Goal: Task Accomplishment & Management: Manage account settings

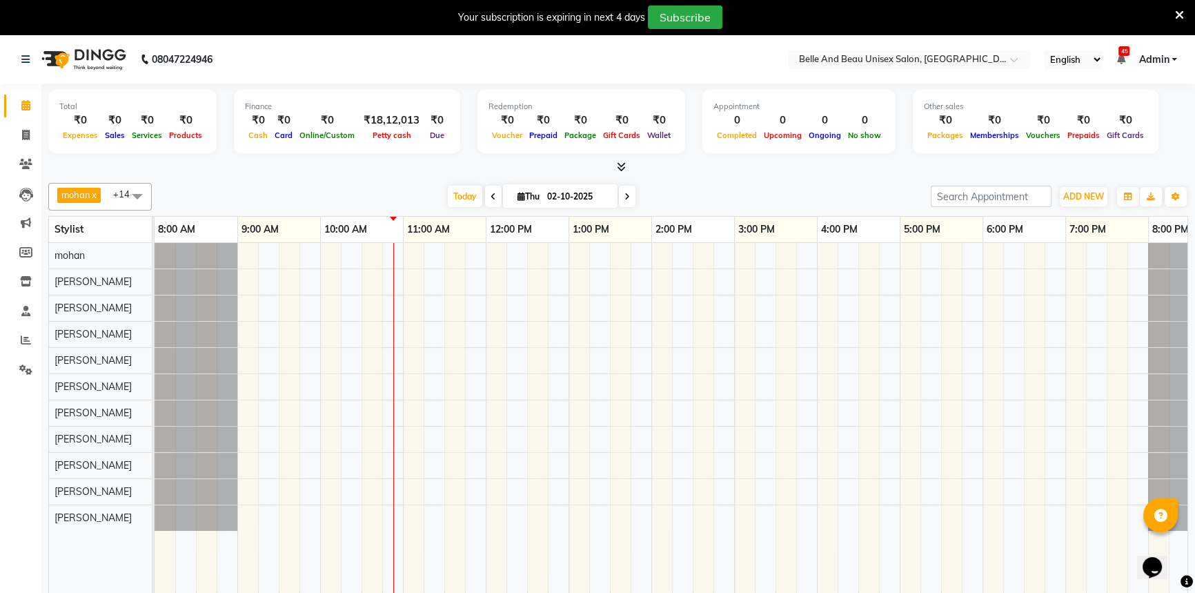
click at [424, 463] on div at bounding box center [693, 428] width 1076 height 370
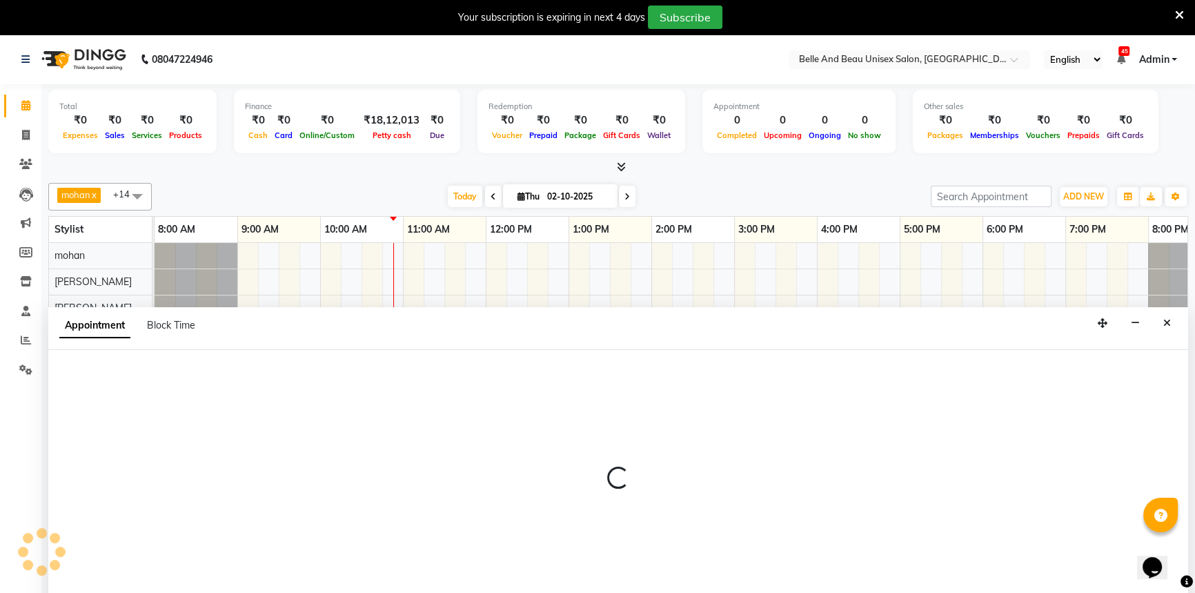
scroll to position [34, 0]
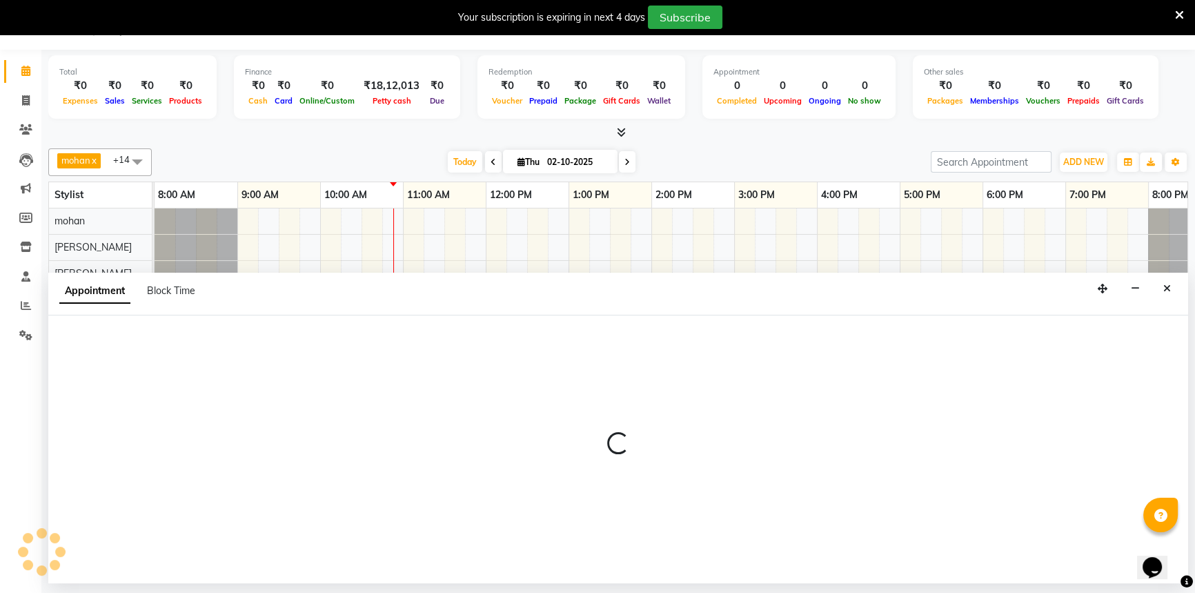
select select "83443"
select select "675"
select select "tentative"
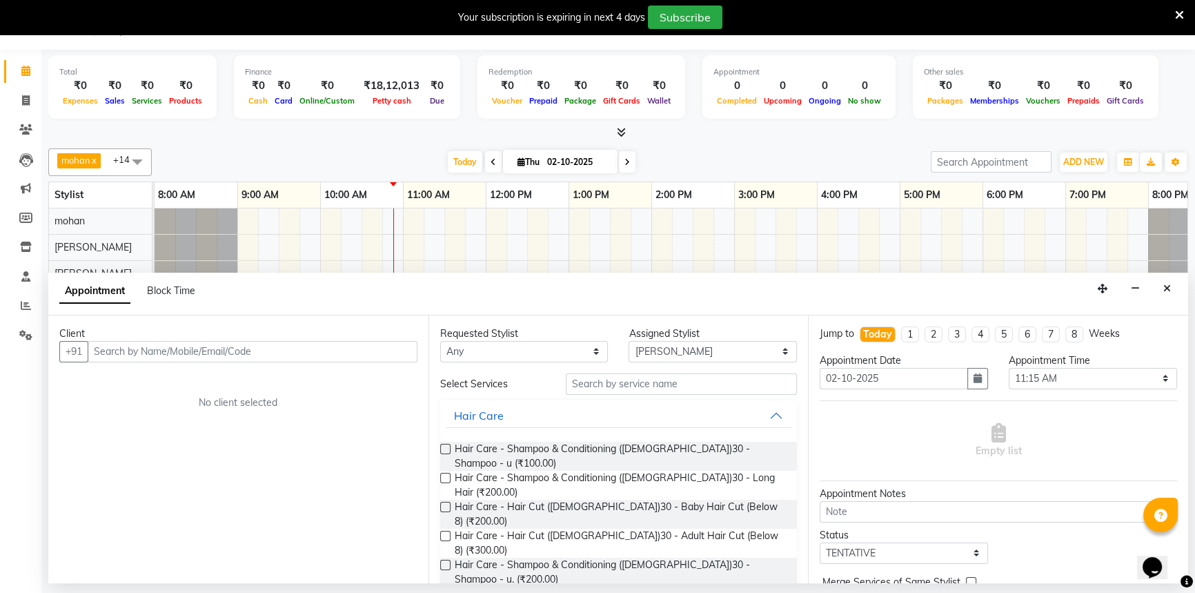
type input "s"
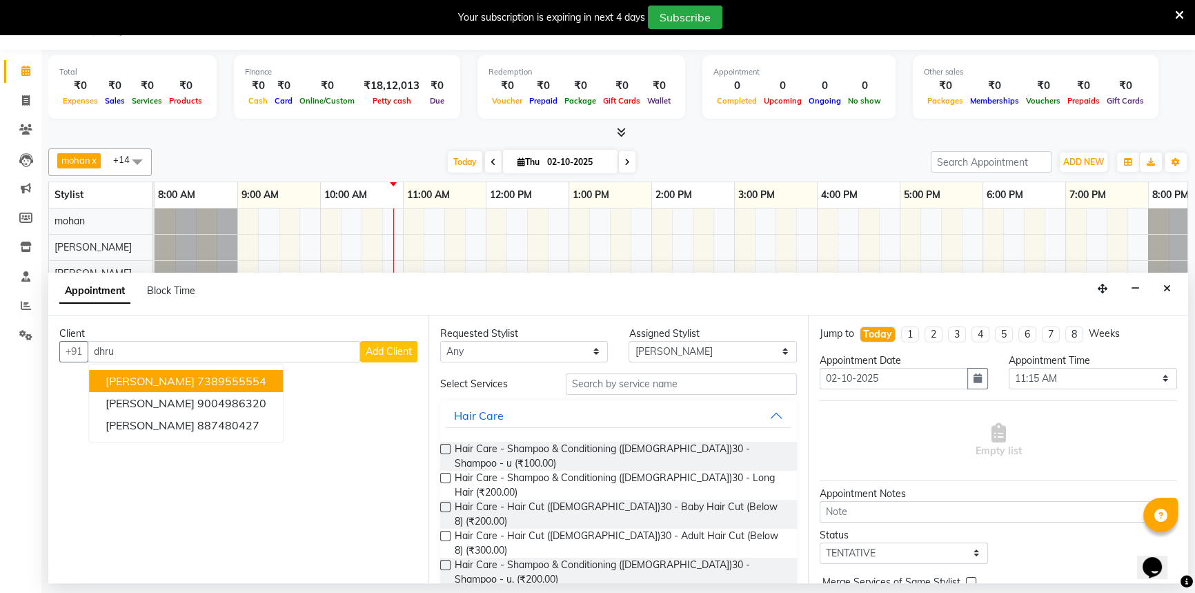
click at [219, 381] on ngb-highlight "7389555554" at bounding box center [231, 381] width 69 height 14
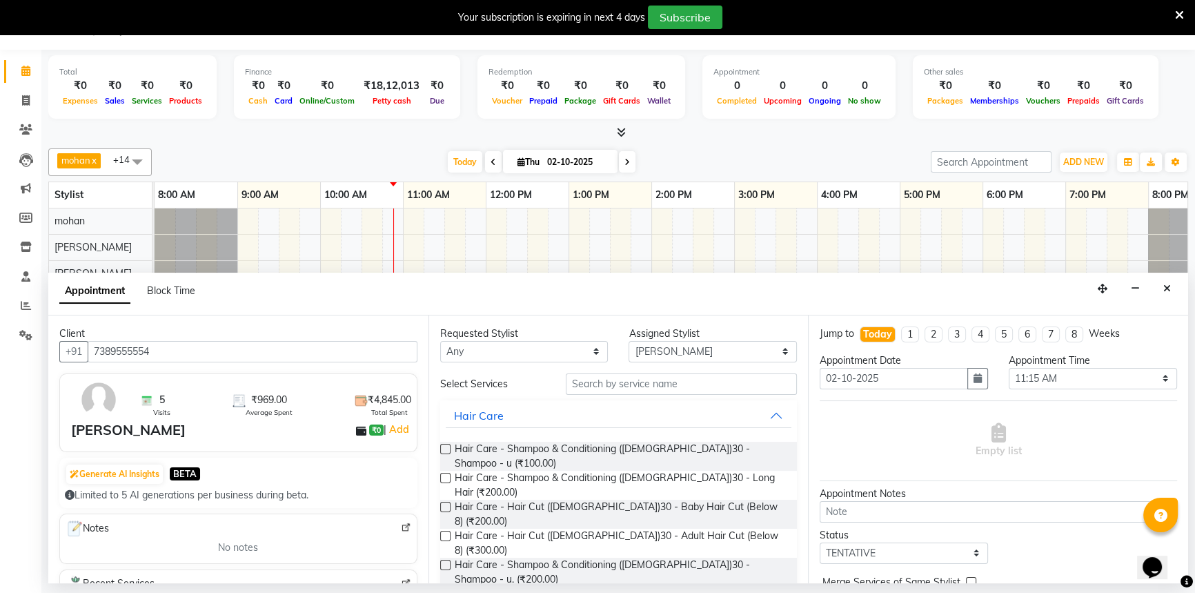
type input "7389555554"
click at [620, 389] on input "text" at bounding box center [681, 383] width 231 height 21
click at [652, 528] on span "Hair Care - Hair Cut ([DEMOGRAPHIC_DATA])30 - Adult Hair Cut (Below 8) (₹300.00)" at bounding box center [621, 542] width 332 height 29
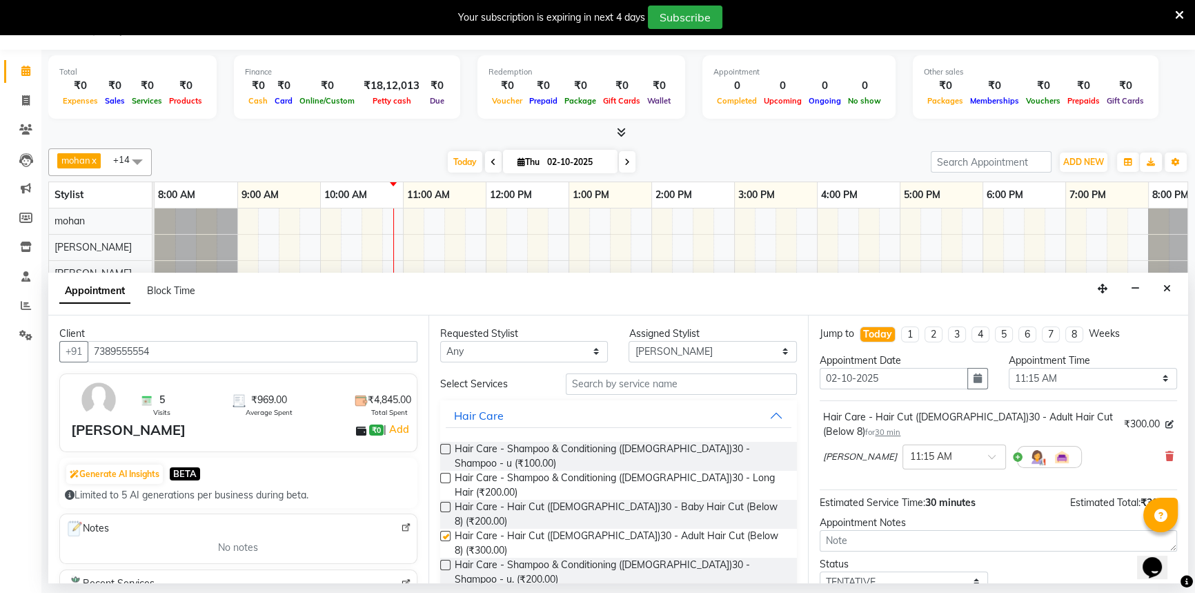
checkbox input "false"
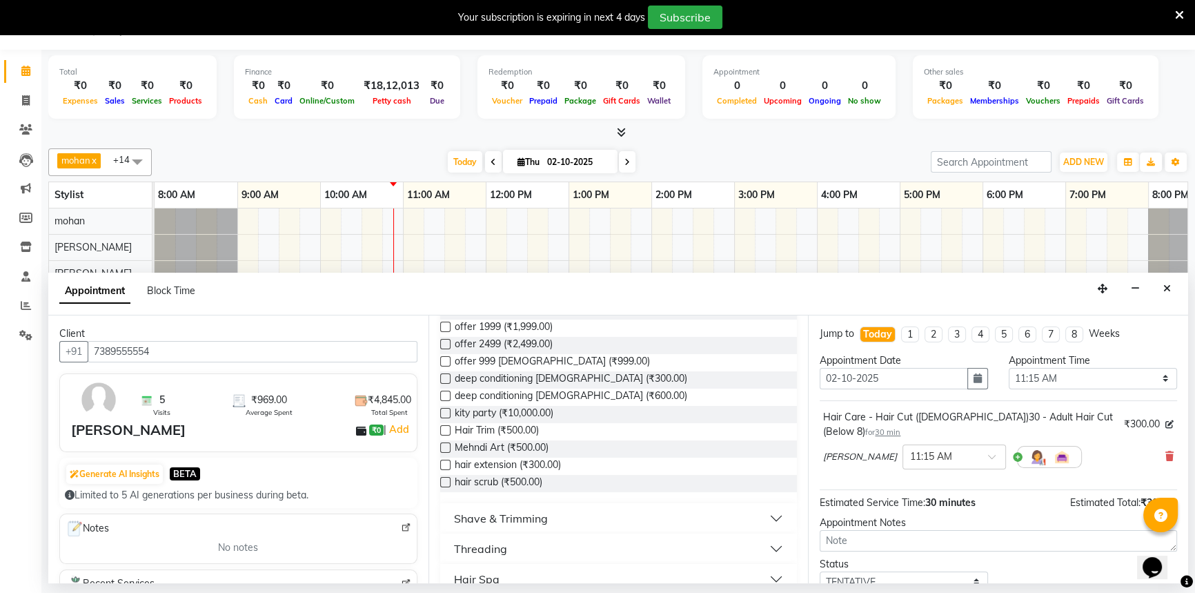
scroll to position [439, 0]
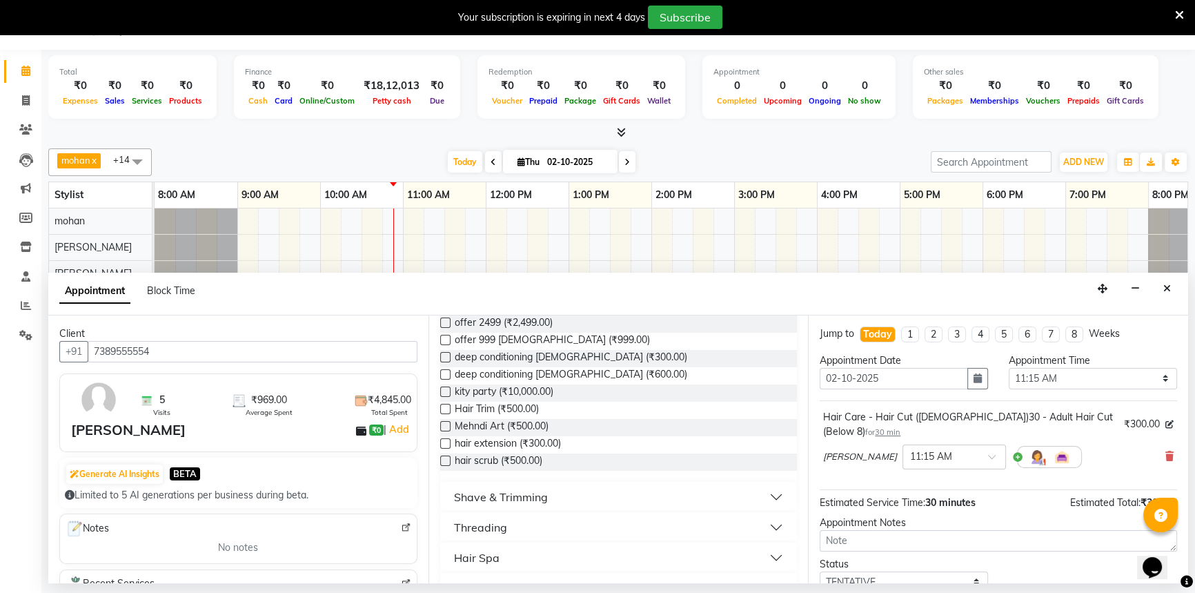
click at [525, 488] on div "Shave & Trimming" at bounding box center [501, 496] width 94 height 17
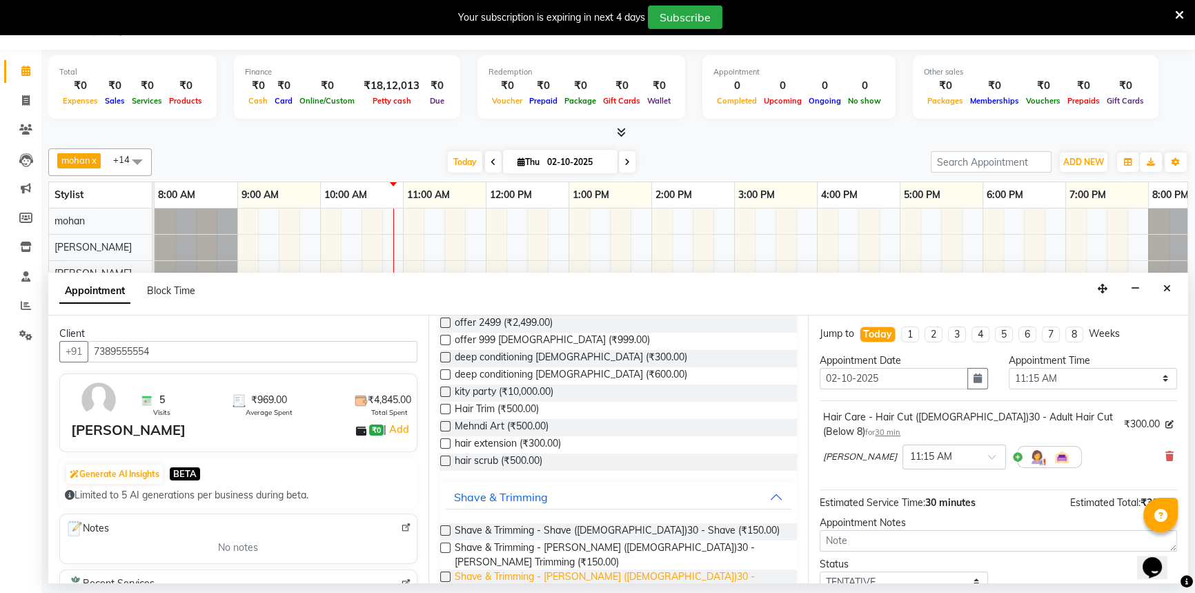
click at [639, 569] on span "Shave & Trimming - [PERSON_NAME] ([DEMOGRAPHIC_DATA])30 - [PERSON_NAME] Shaping…" at bounding box center [621, 583] width 332 height 29
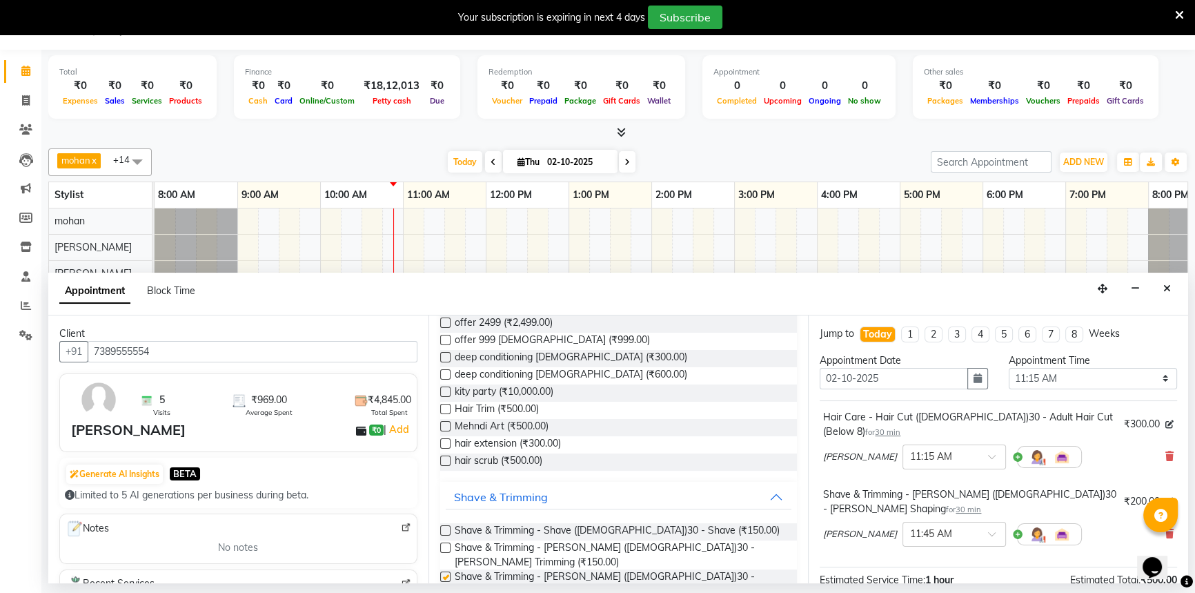
checkbox input "false"
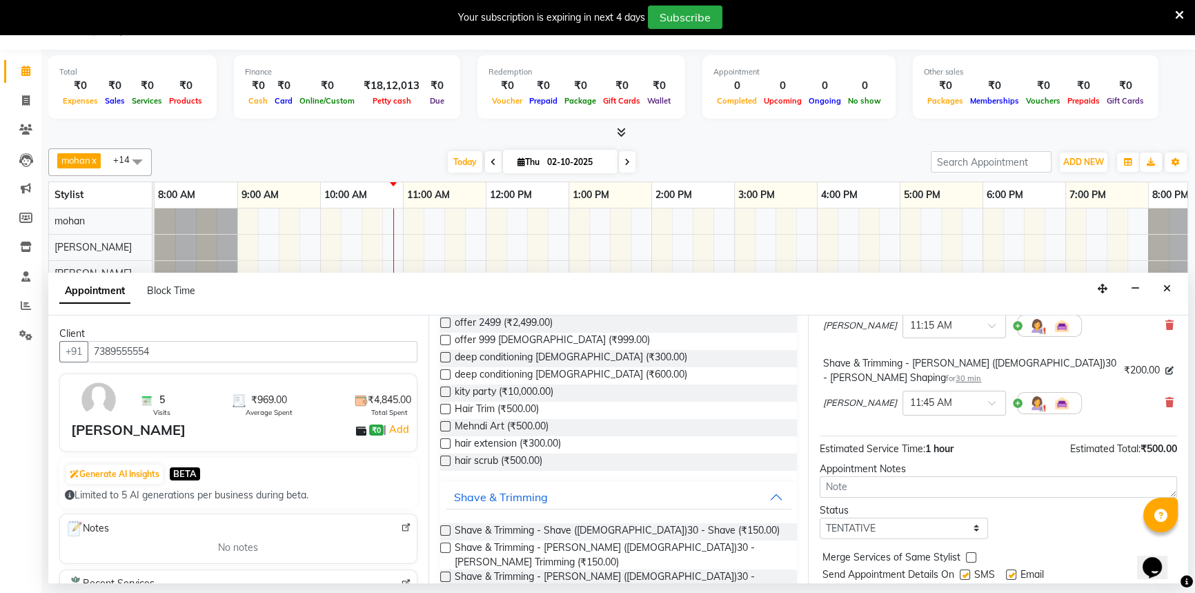
scroll to position [159, 0]
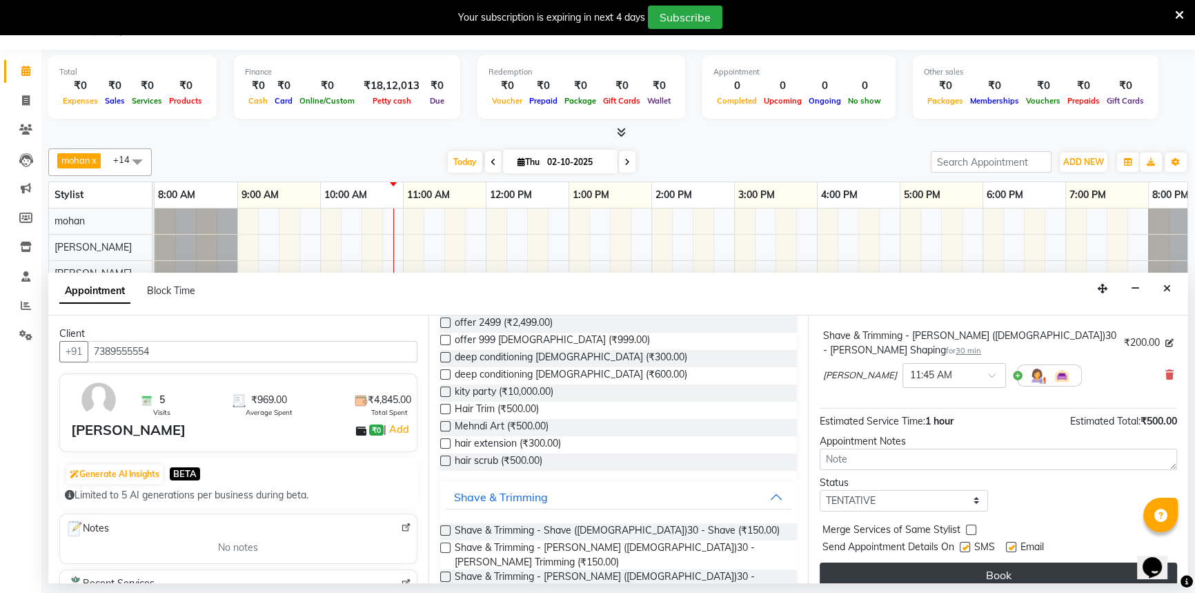
click at [993, 562] on button "Book" at bounding box center [998, 574] width 357 height 25
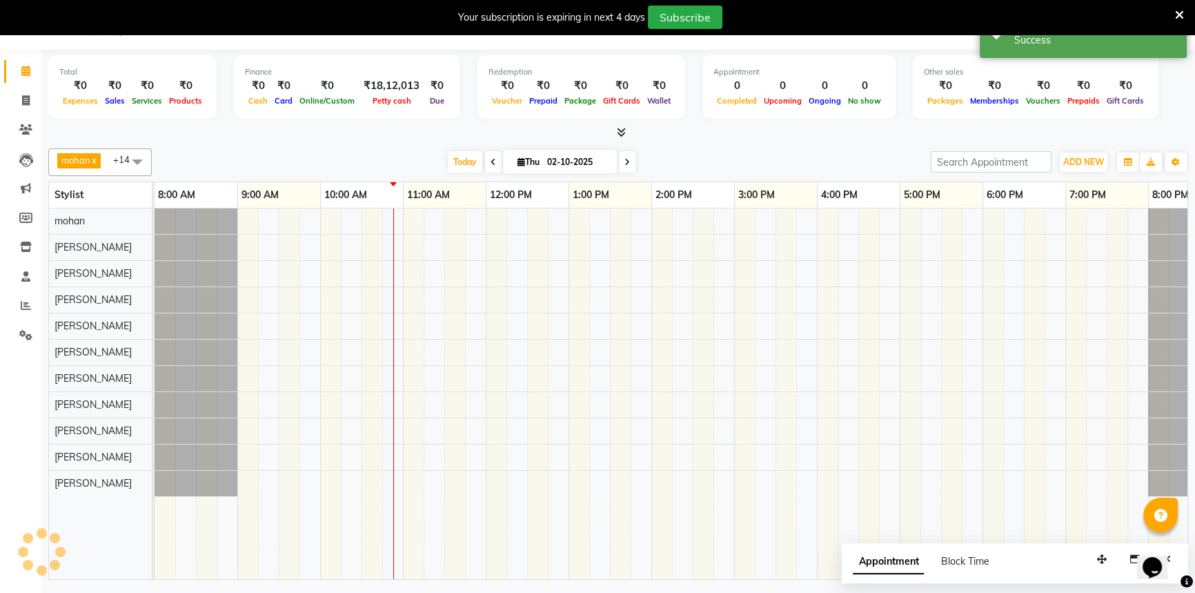
scroll to position [0, 0]
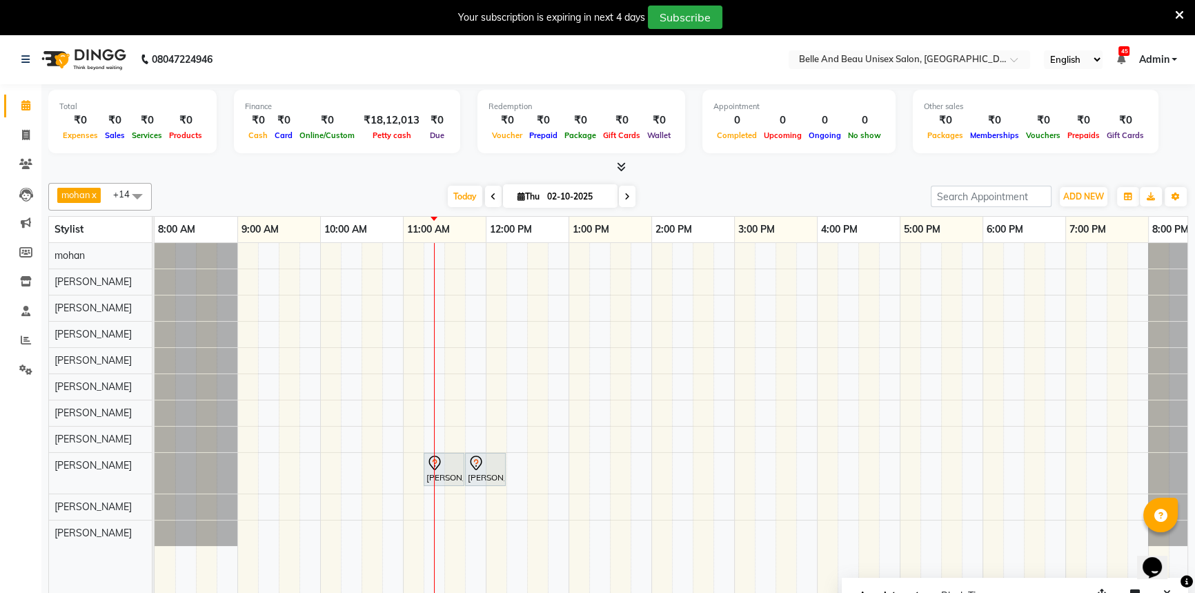
click at [455, 433] on div "[PERSON_NAME], TK01, 11:15 AM-11:45 AM, Hair Care - Hair Cut ([DEMOGRAPHIC_DATA…" at bounding box center [693, 428] width 1076 height 370
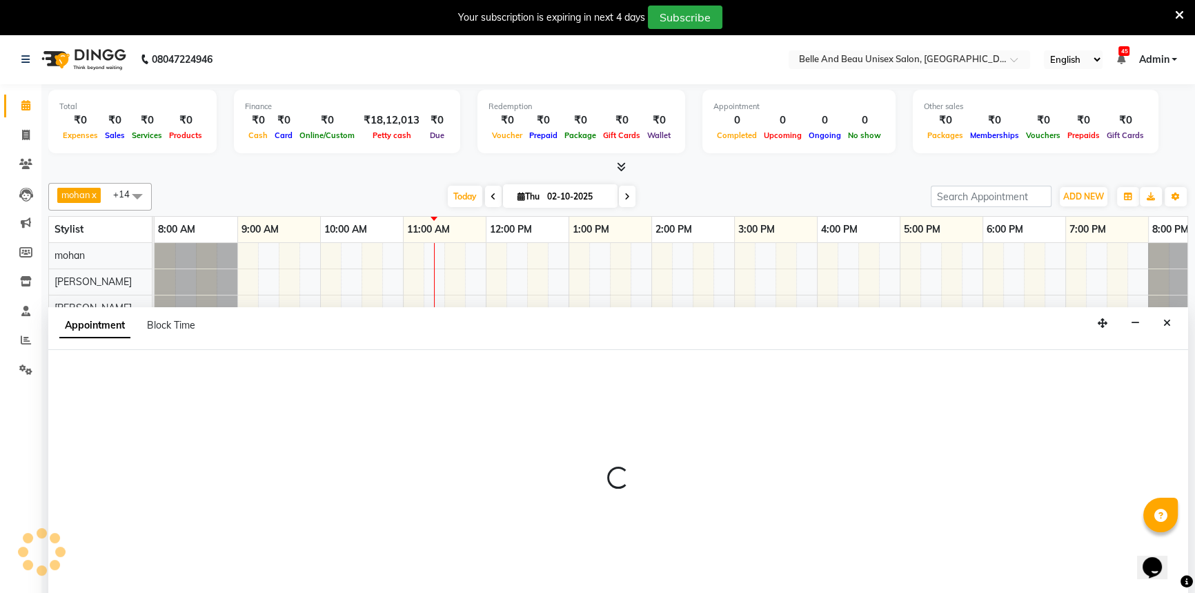
scroll to position [34, 0]
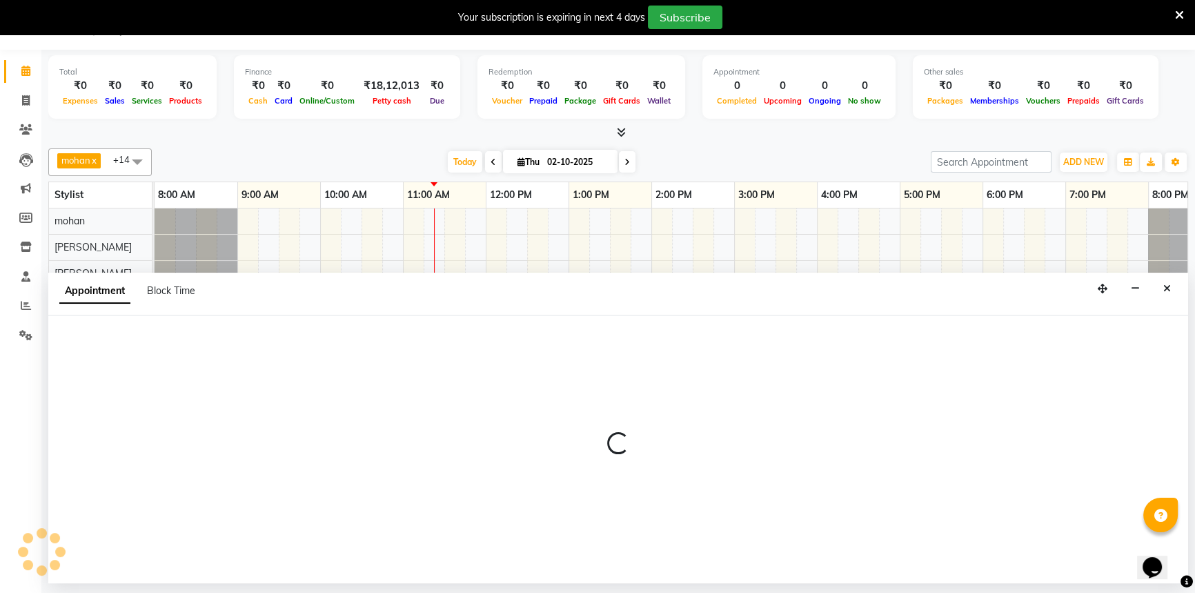
select select "92802"
select select "690"
select select "tentative"
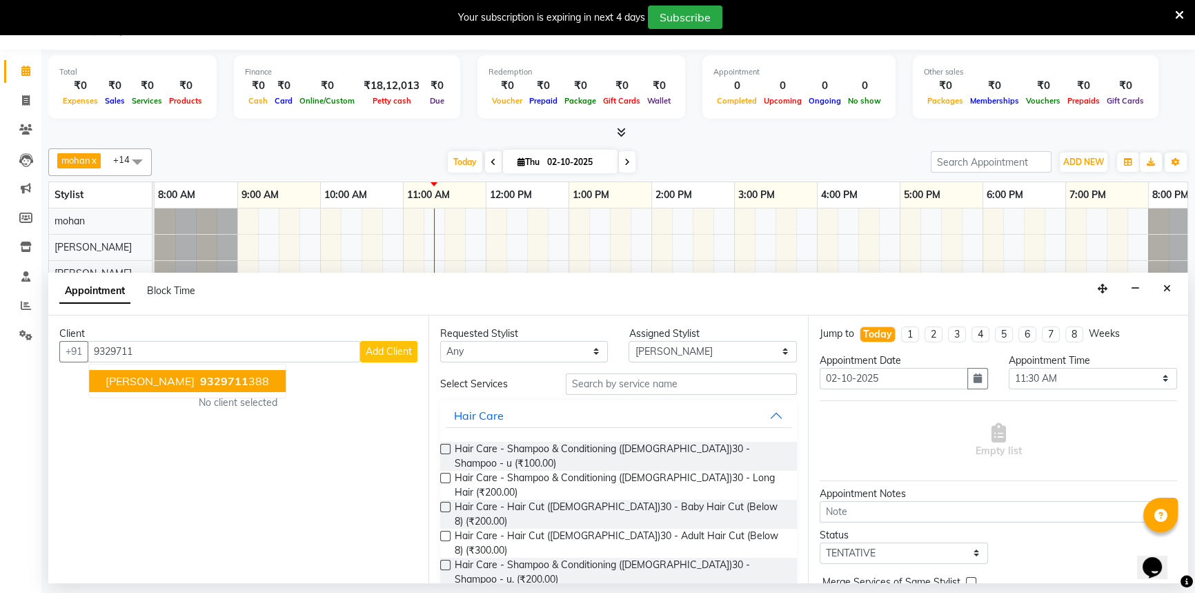
click at [169, 379] on span "[PERSON_NAME]" at bounding box center [150, 381] width 89 height 14
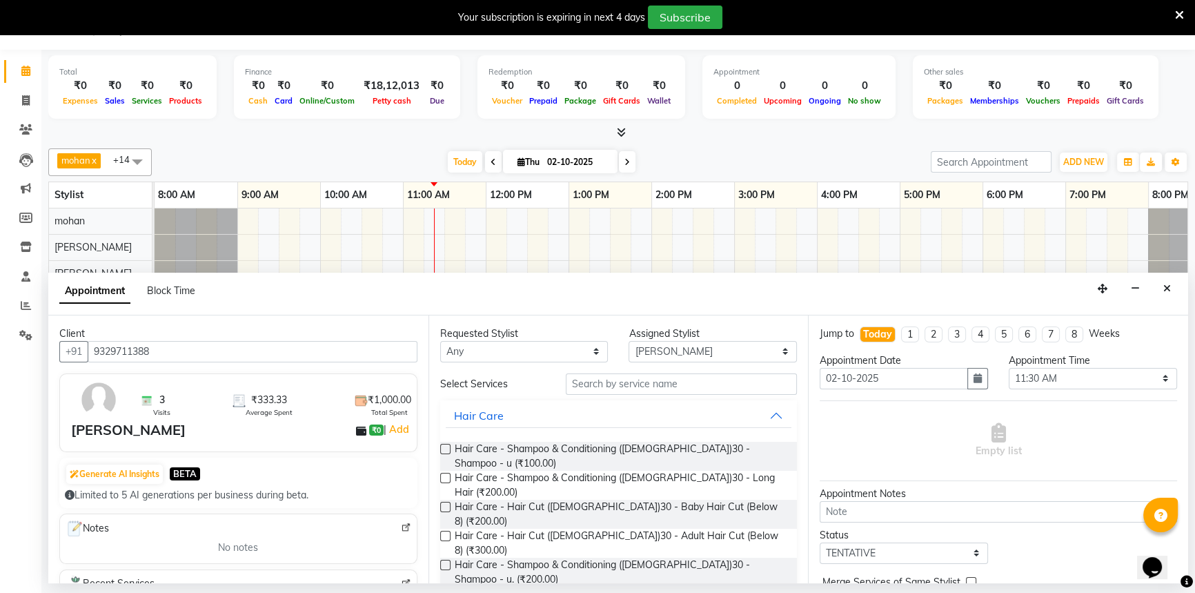
type input "9329711388"
click at [622, 383] on input "text" at bounding box center [681, 383] width 231 height 21
click at [624, 528] on span "Hair Care - Hair Cut ([DEMOGRAPHIC_DATA])30 - Adult Hair Cut (Below 8) (₹300.00)" at bounding box center [621, 542] width 332 height 29
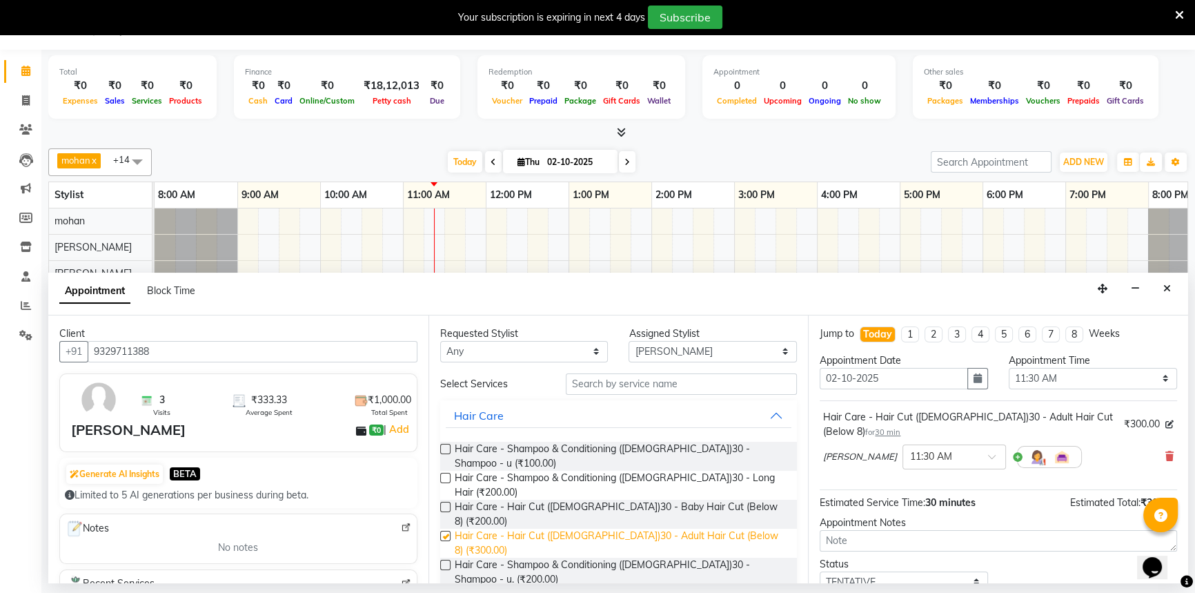
checkbox input "false"
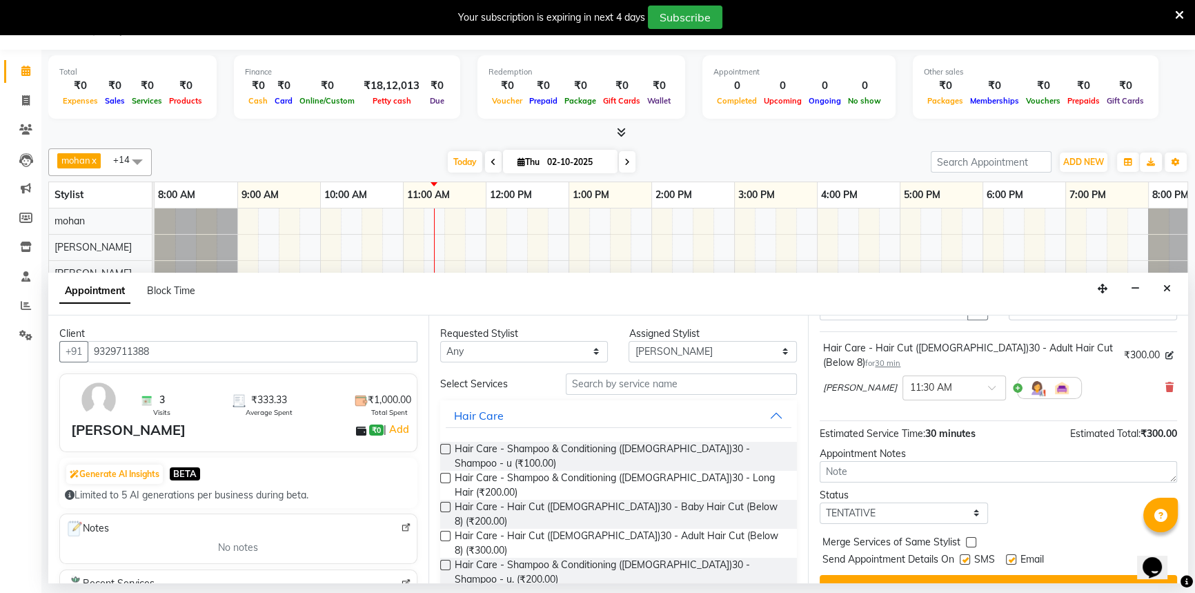
scroll to position [96, 0]
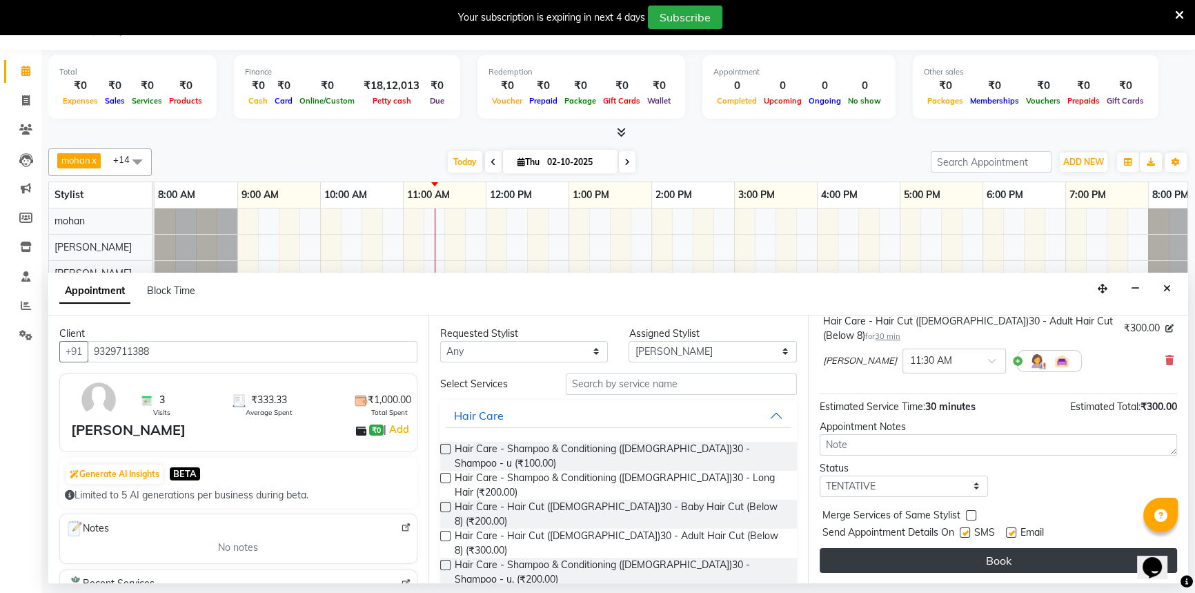
click at [945, 555] on button "Book" at bounding box center [998, 560] width 357 height 25
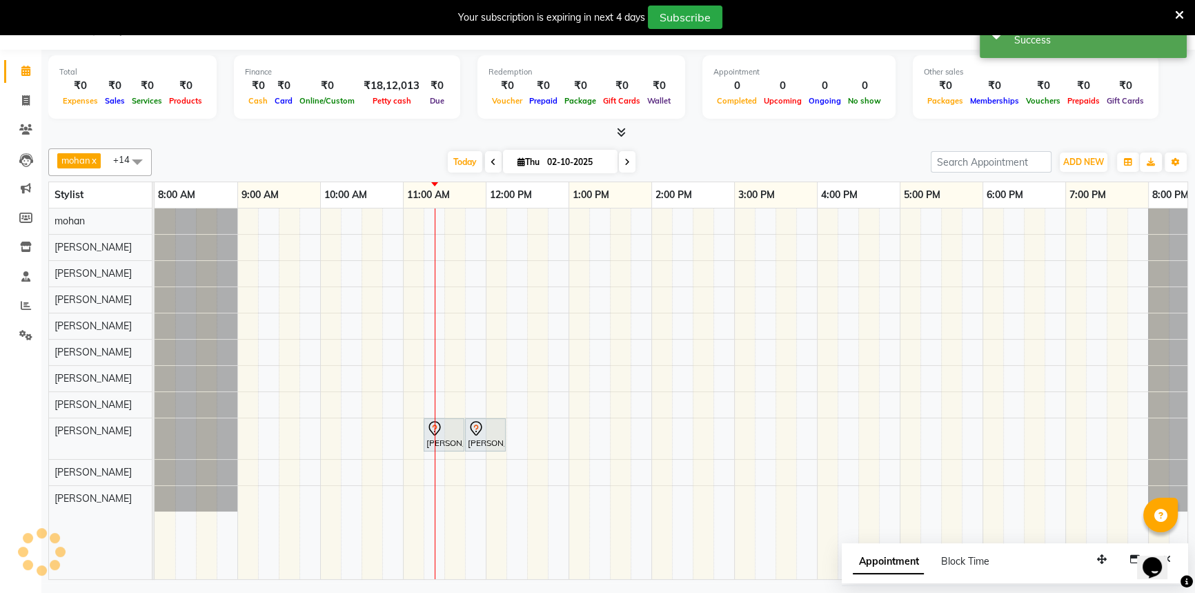
scroll to position [0, 0]
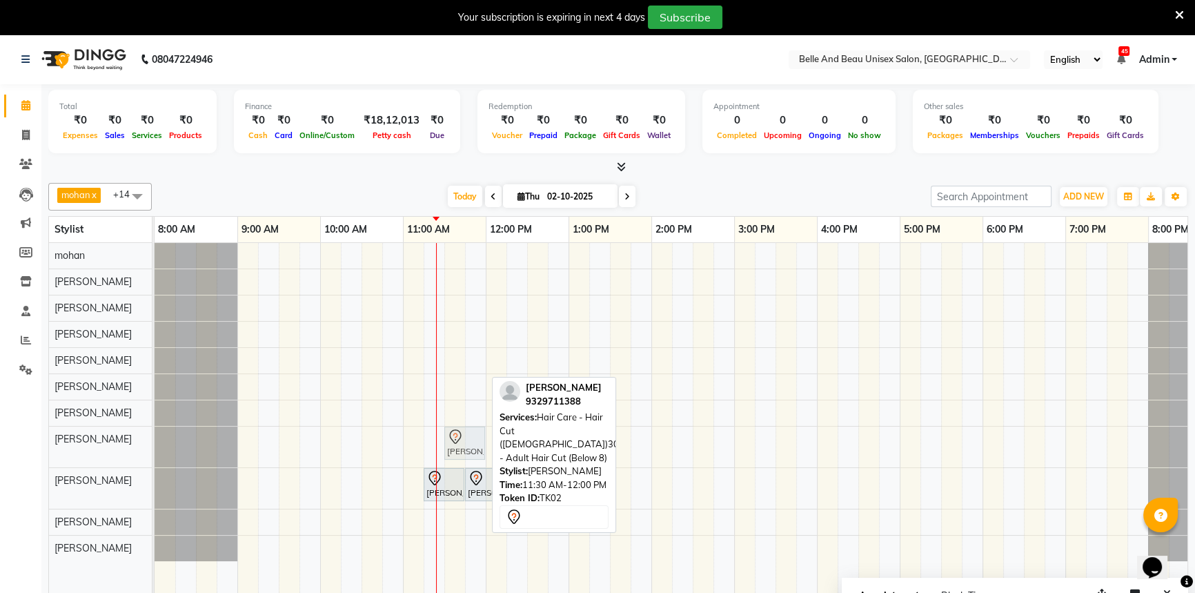
drag, startPoint x: 466, startPoint y: 448, endPoint x: 464, endPoint y: 433, distance: 14.6
click at [155, 435] on div "[PERSON_NAME], TK02, 11:30 AM-12:00 PM, Hair Care - Hair Cut ([DEMOGRAPHIC_DATA…" at bounding box center [155, 446] width 0 height 41
click at [462, 443] on div "[PERSON_NAME], TK02, 11:30 AM-12:00 PM, Hair Care - Hair Cut ([DEMOGRAPHIC_DATA…" at bounding box center [465, 442] width 38 height 29
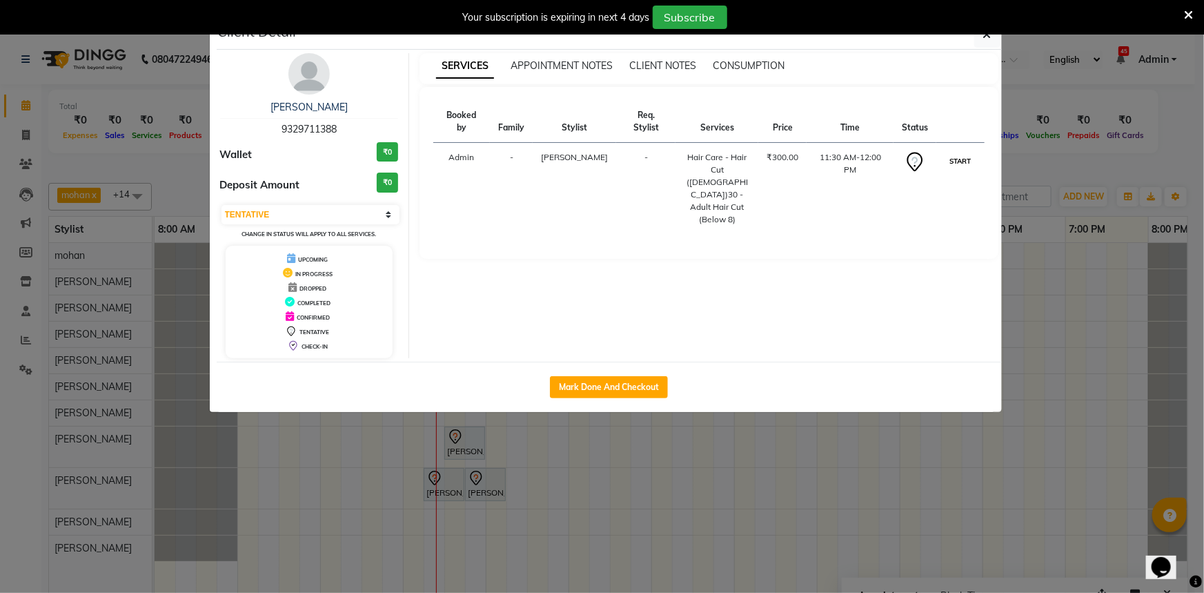
click at [966, 165] on button "START" at bounding box center [960, 160] width 28 height 17
select select "1"
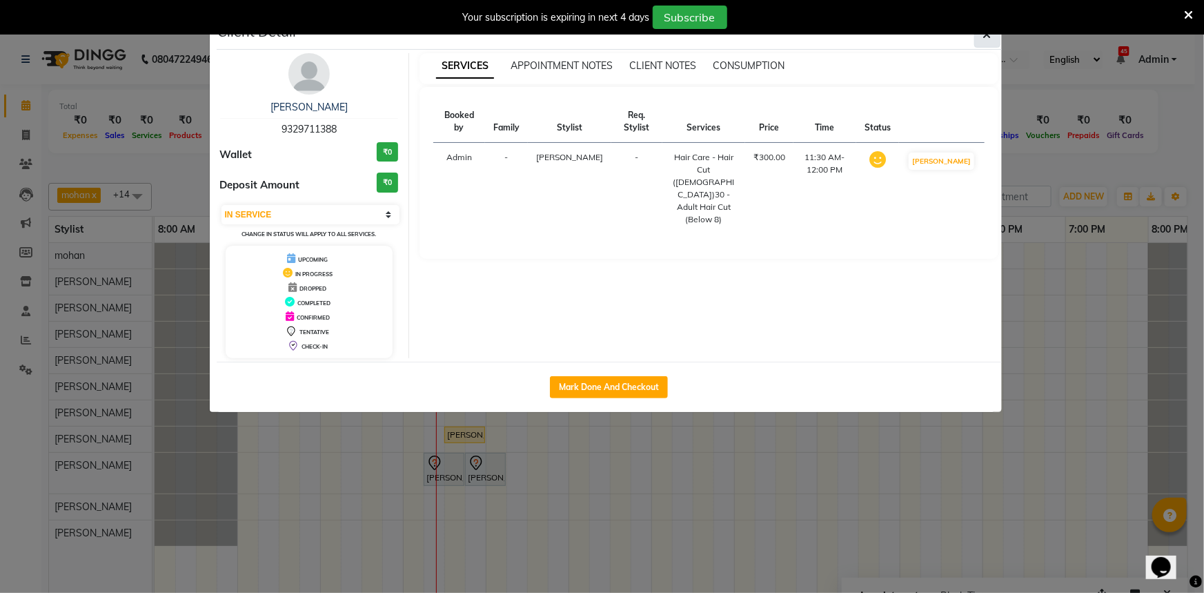
click at [980, 42] on button "button" at bounding box center [987, 34] width 26 height 26
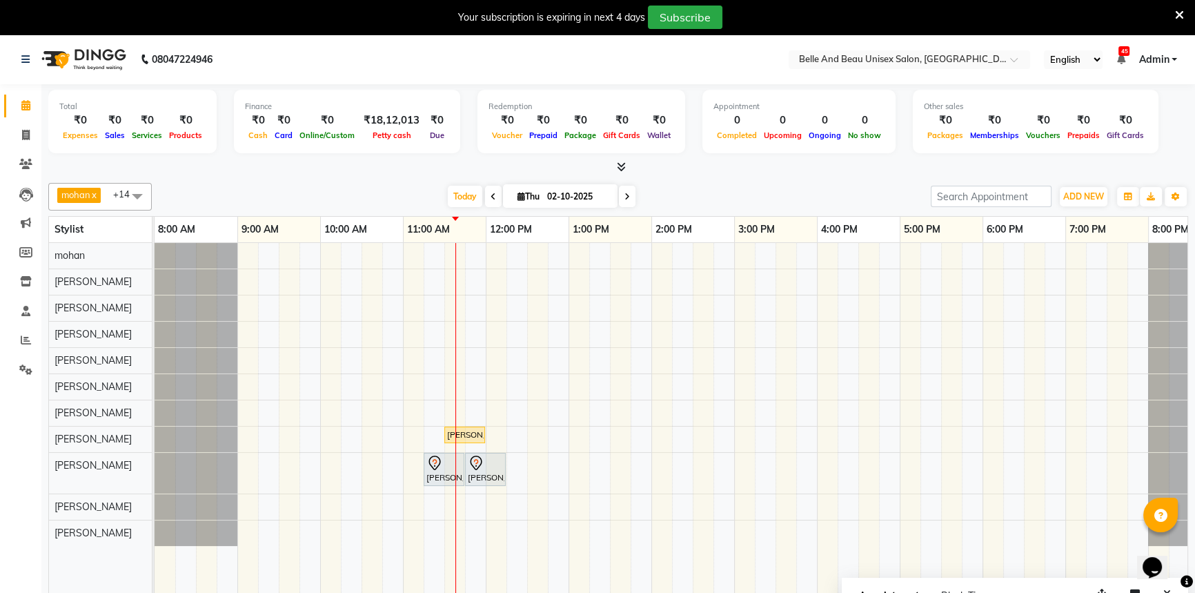
click at [502, 385] on div "[PERSON_NAME], TK02, 11:30 AM-12:00 PM, Hair Care - Hair Cut ([DEMOGRAPHIC_DATA…" at bounding box center [693, 428] width 1076 height 370
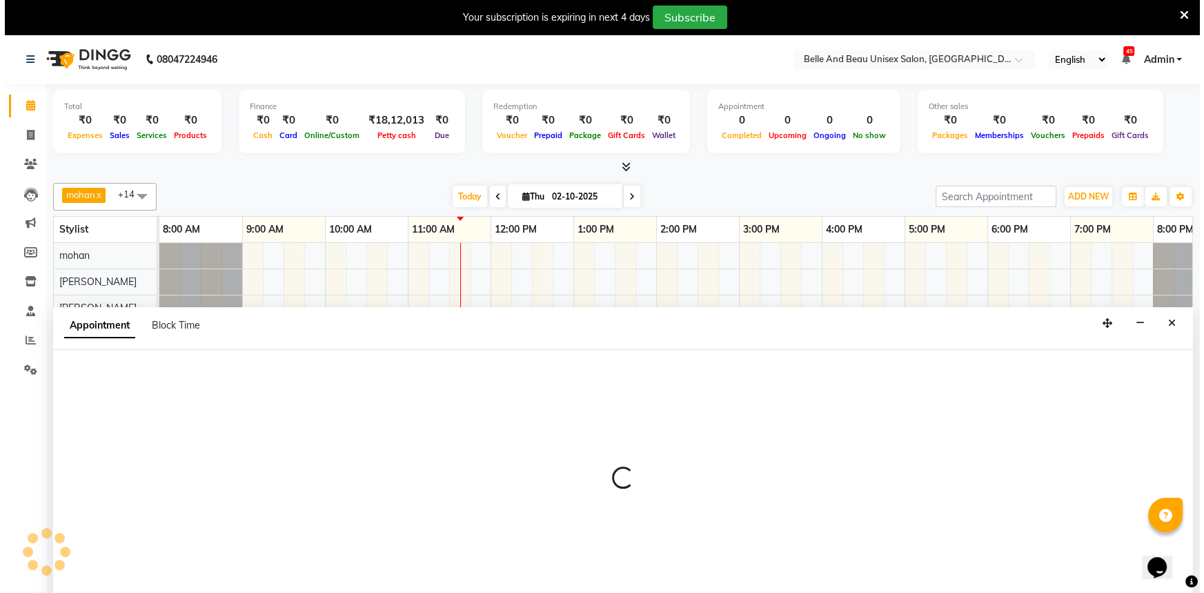
scroll to position [34, 0]
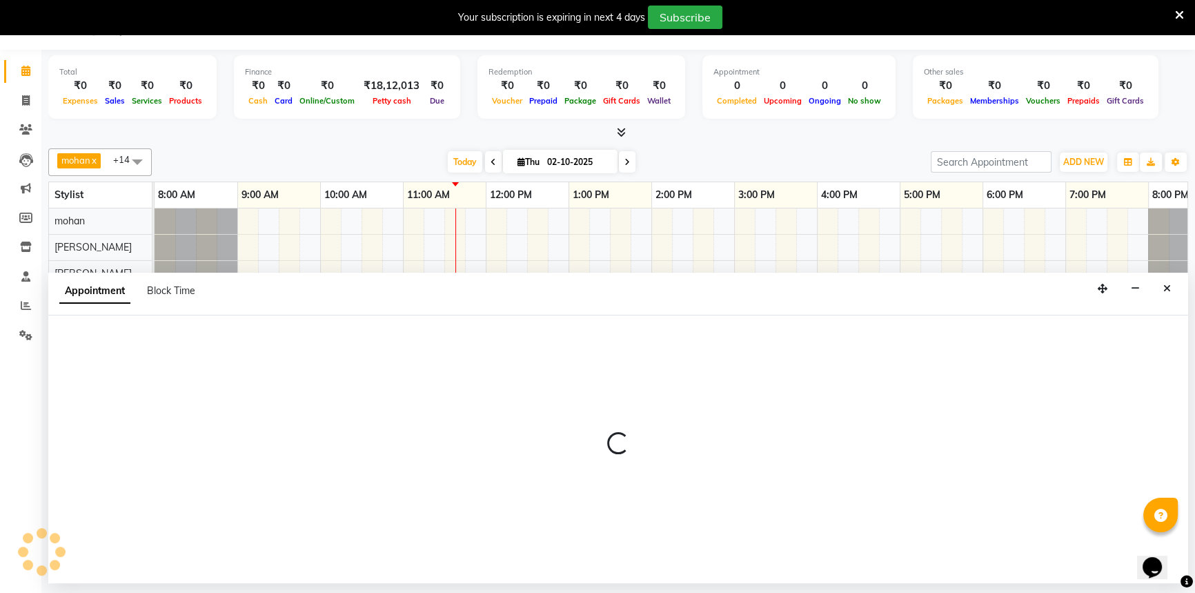
select select "60511"
select select "720"
select select "tentative"
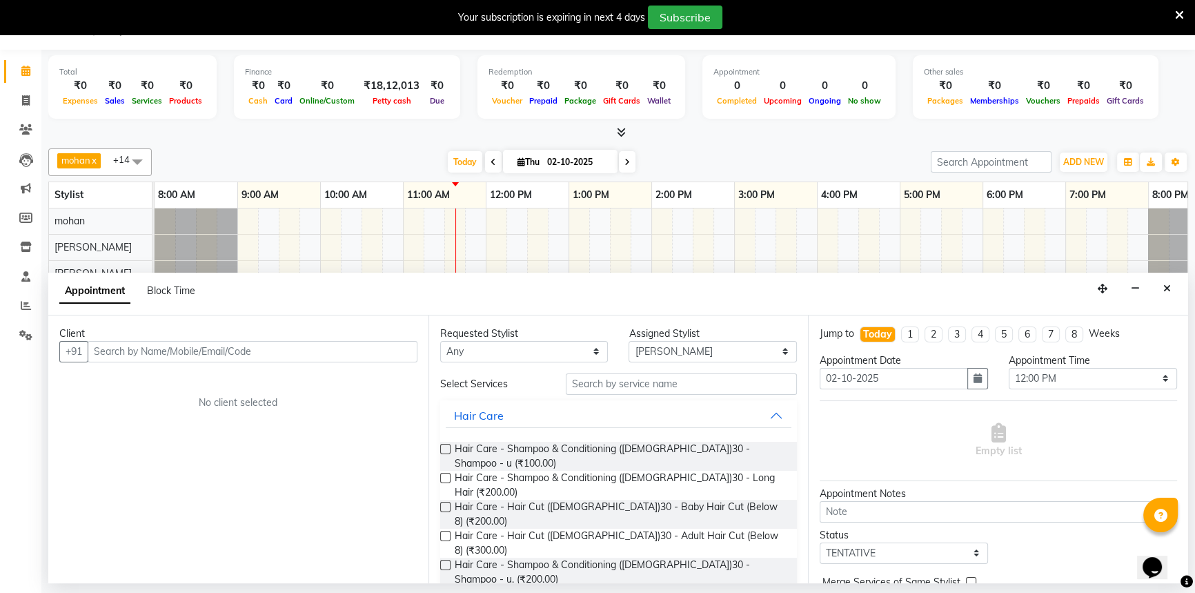
click at [133, 355] on input "text" at bounding box center [253, 351] width 330 height 21
type input "7999672023"
click at [364, 352] on button "Add Client" at bounding box center [388, 351] width 57 height 21
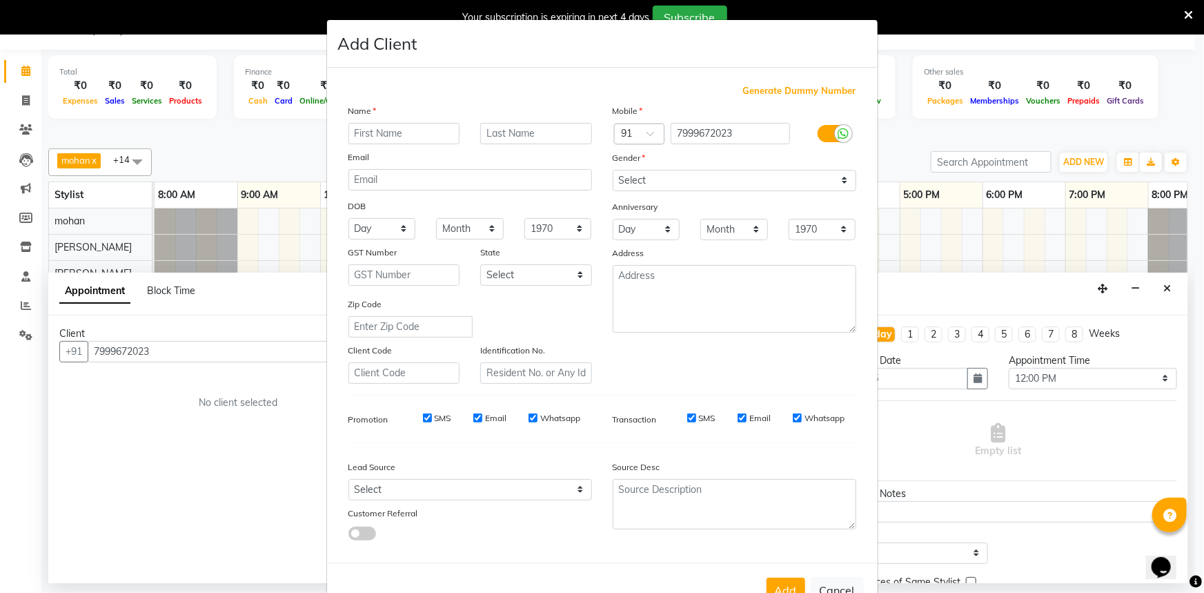
click at [390, 127] on input "text" at bounding box center [404, 133] width 112 height 21
type input "[PERSON_NAME]"
type input "gupta"
click at [635, 172] on select "Select [DEMOGRAPHIC_DATA] [DEMOGRAPHIC_DATA] Other Prefer Not To Say" at bounding box center [735, 180] width 244 height 21
click at [613, 170] on select "Select [DEMOGRAPHIC_DATA] [DEMOGRAPHIC_DATA] Other Prefer Not To Say" at bounding box center [735, 180] width 244 height 21
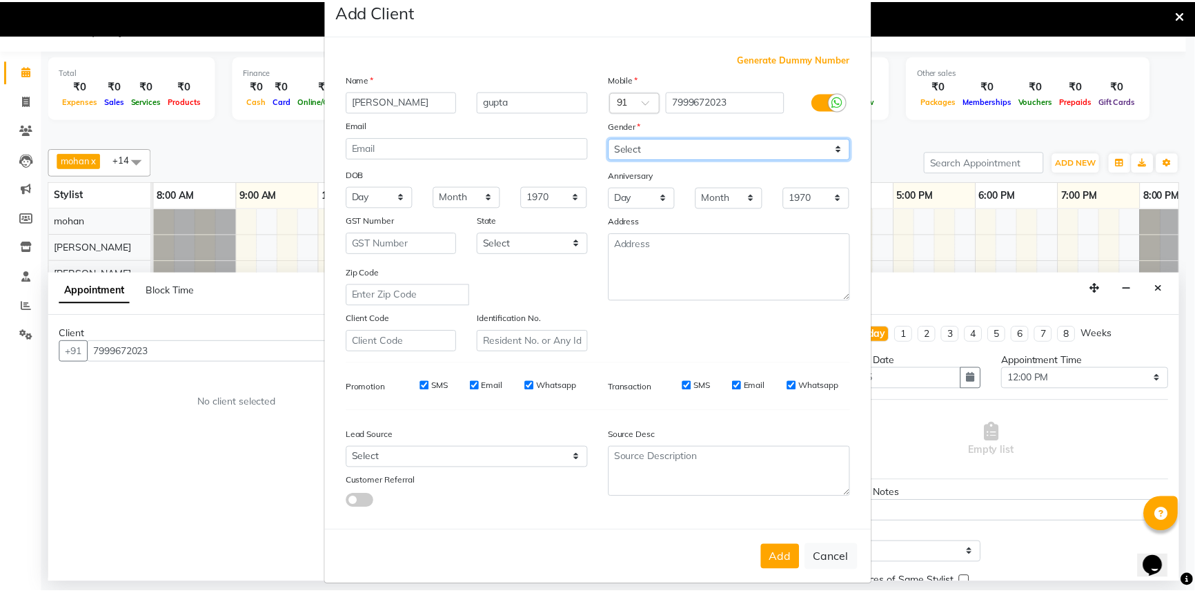
scroll to position [48, 0]
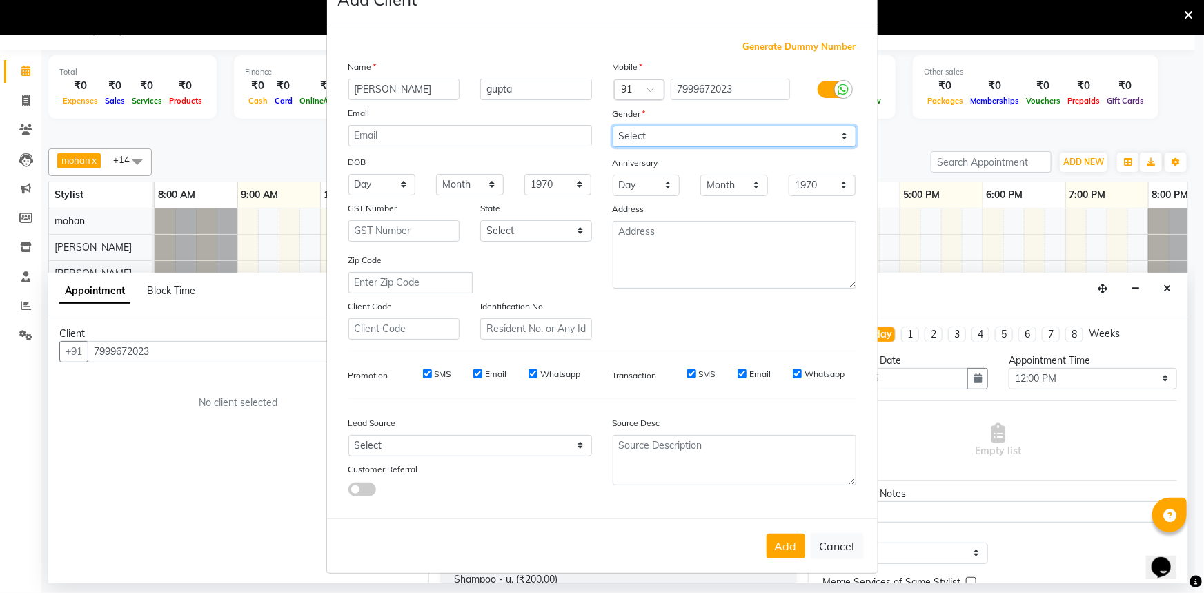
click at [662, 131] on select "Select [DEMOGRAPHIC_DATA] [DEMOGRAPHIC_DATA] Other Prefer Not To Say" at bounding box center [735, 136] width 244 height 21
select select "[DEMOGRAPHIC_DATA]"
click at [613, 126] on select "Select [DEMOGRAPHIC_DATA] [DEMOGRAPHIC_DATA] Other Prefer Not To Say" at bounding box center [735, 136] width 244 height 21
click at [775, 536] on button "Add" at bounding box center [786, 545] width 39 height 25
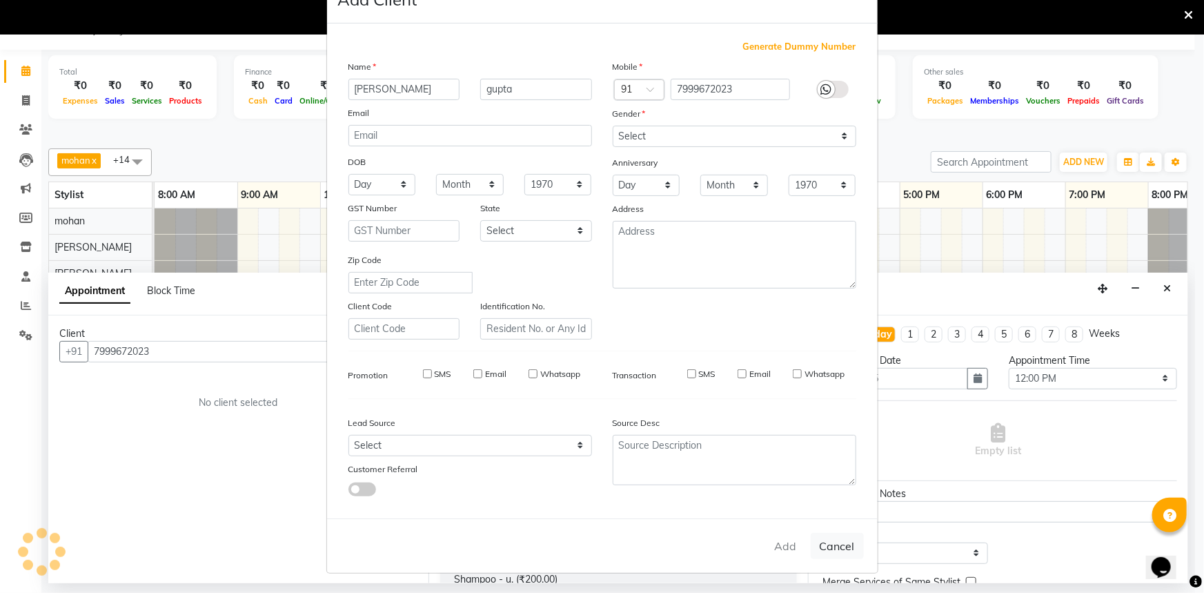
select select
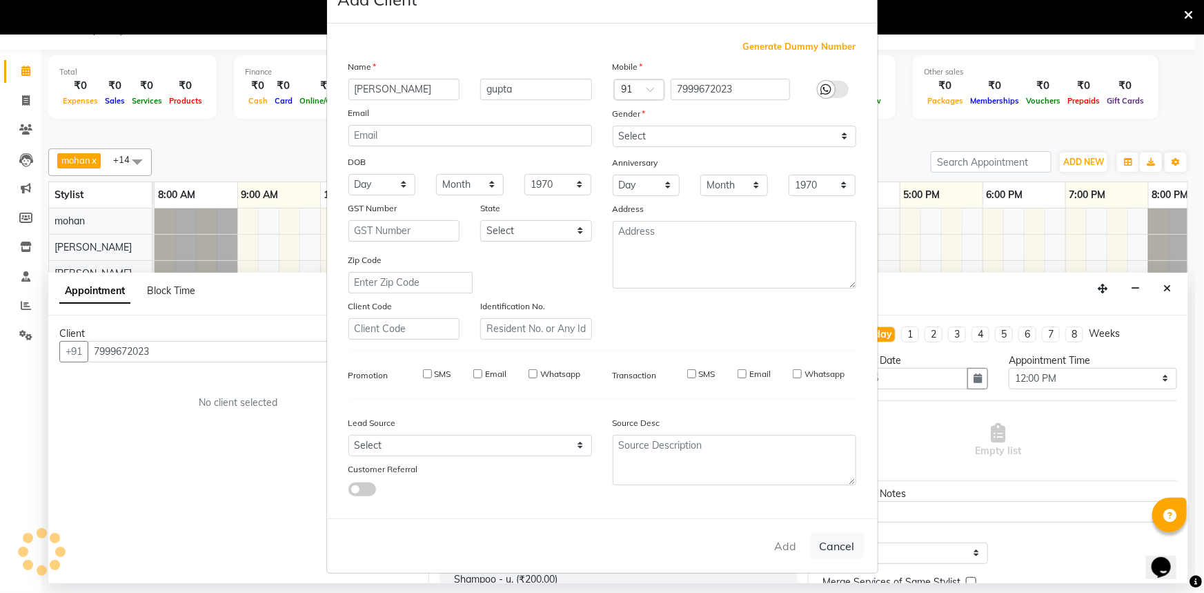
select select
checkbox input "false"
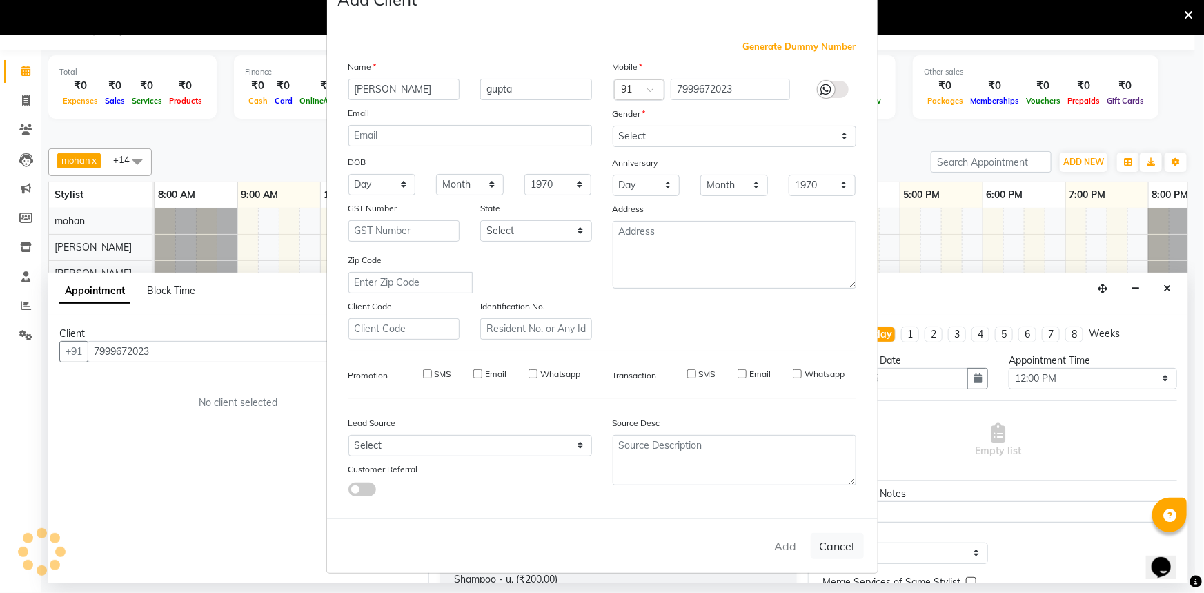
checkbox input "false"
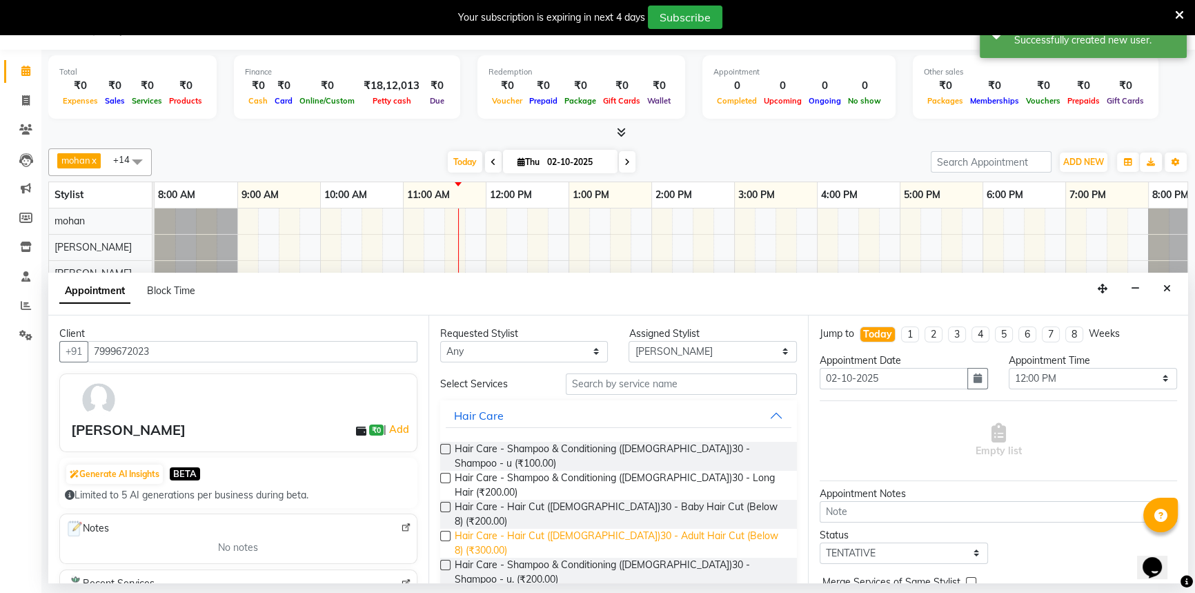
scroll to position [125, 0]
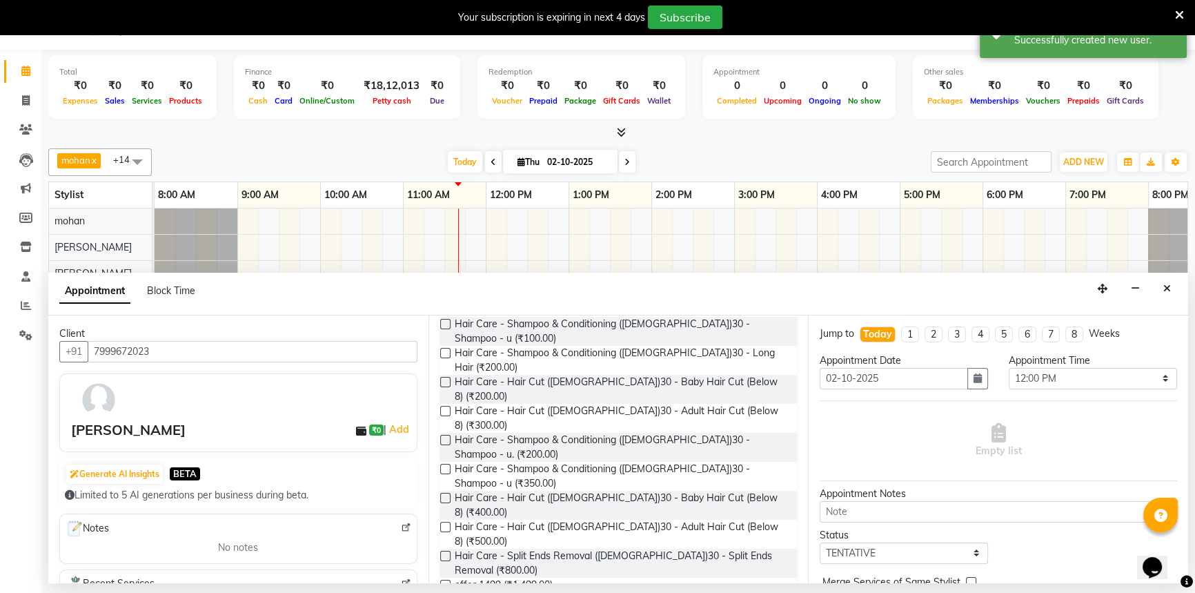
click at [442, 522] on label at bounding box center [445, 527] width 10 height 10
click at [442, 524] on input "checkbox" at bounding box center [444, 528] width 9 height 9
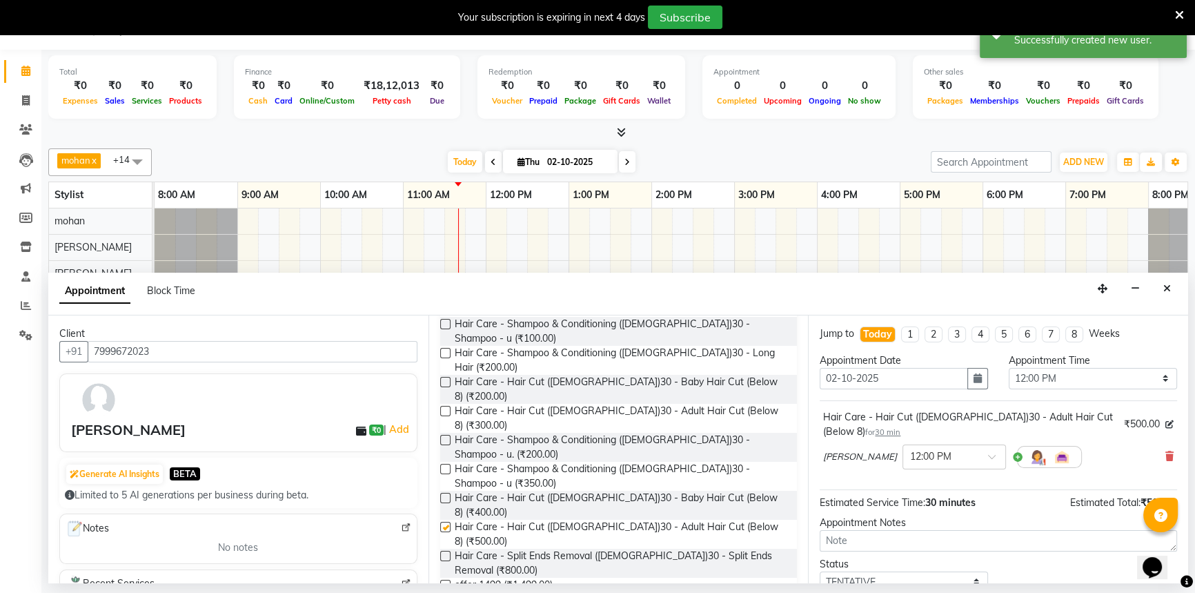
checkbox input "false"
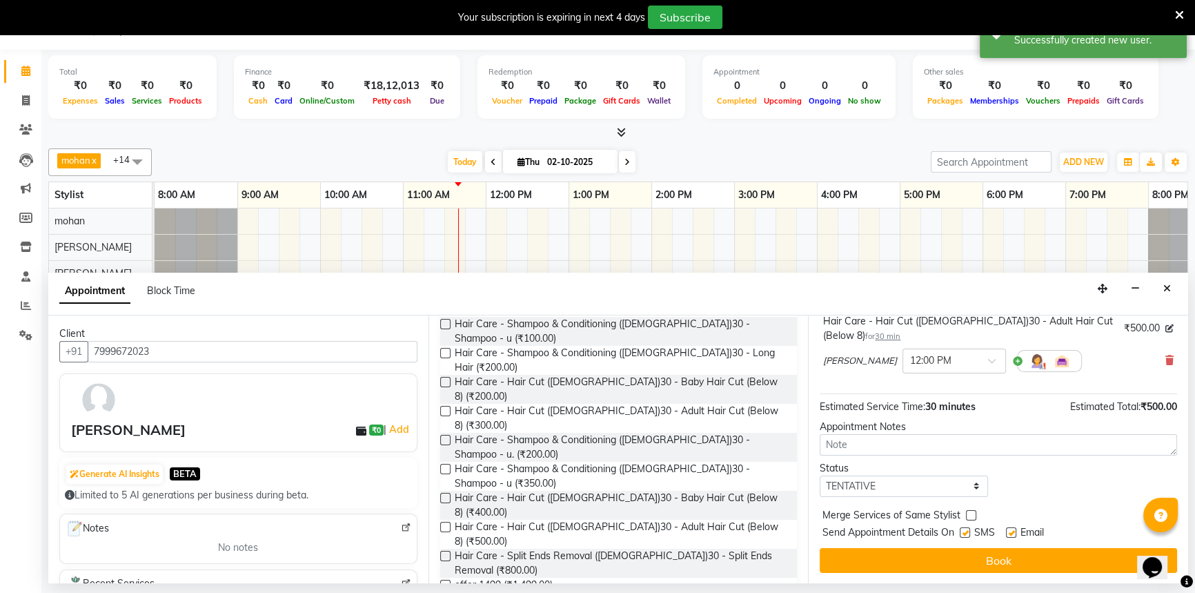
scroll to position [0, 0]
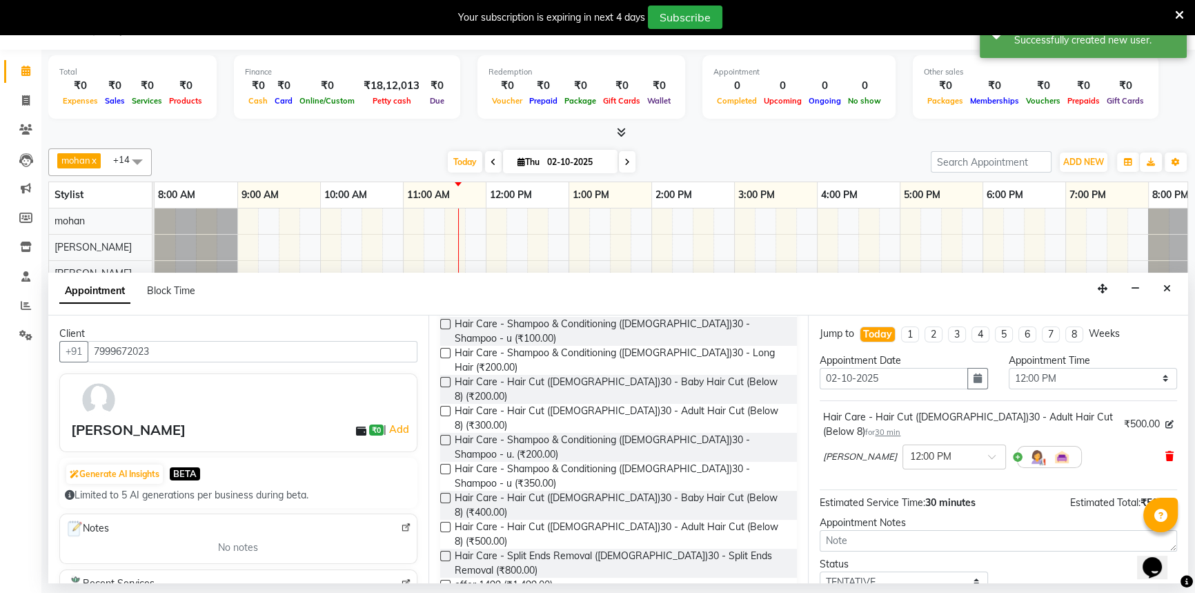
click at [1165, 455] on icon at bounding box center [1169, 456] width 8 height 10
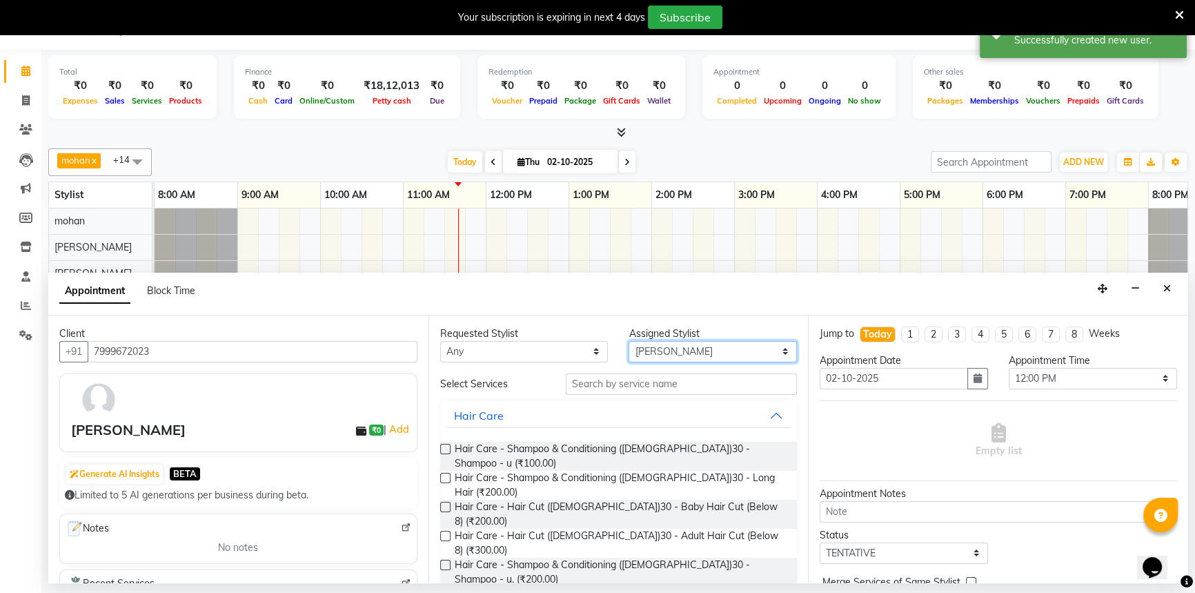
drag, startPoint x: 690, startPoint y: 353, endPoint x: 689, endPoint y: 360, distance: 7.7
click at [690, 353] on select "Select [PERSON_NAME] [PERSON_NAME] [PERSON_NAME] [PERSON_NAME] [PERSON_NAME] [P…" at bounding box center [713, 351] width 168 height 21
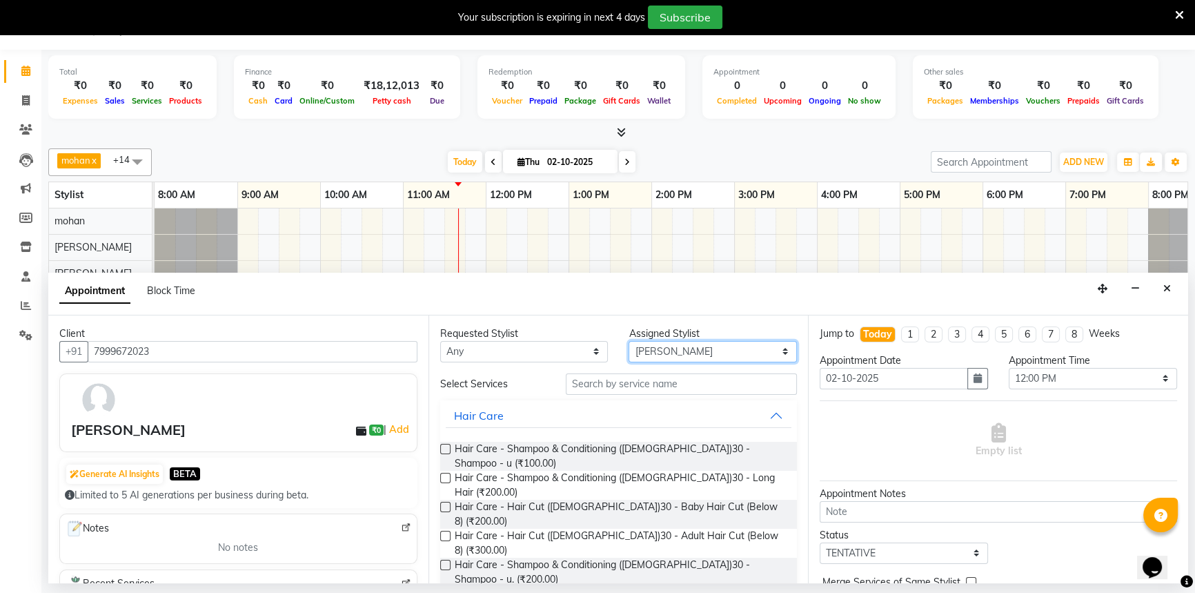
select select "59701"
click at [629, 341] on select "Select [PERSON_NAME] [PERSON_NAME] [PERSON_NAME] [PERSON_NAME] [PERSON_NAME] [P…" at bounding box center [713, 351] width 168 height 21
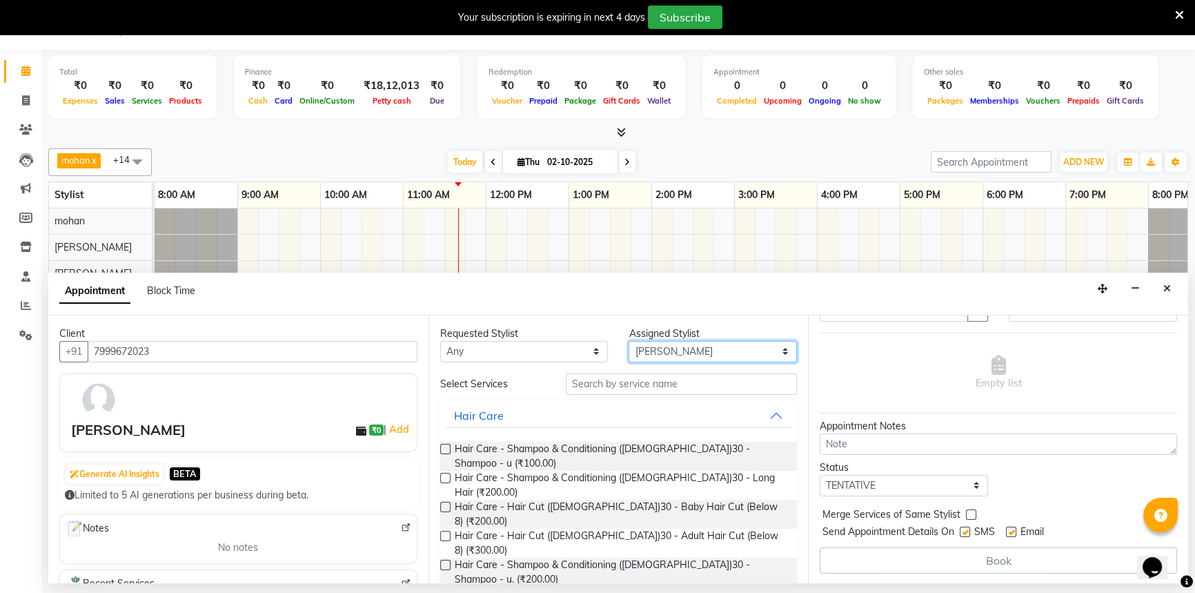
scroll to position [62, 0]
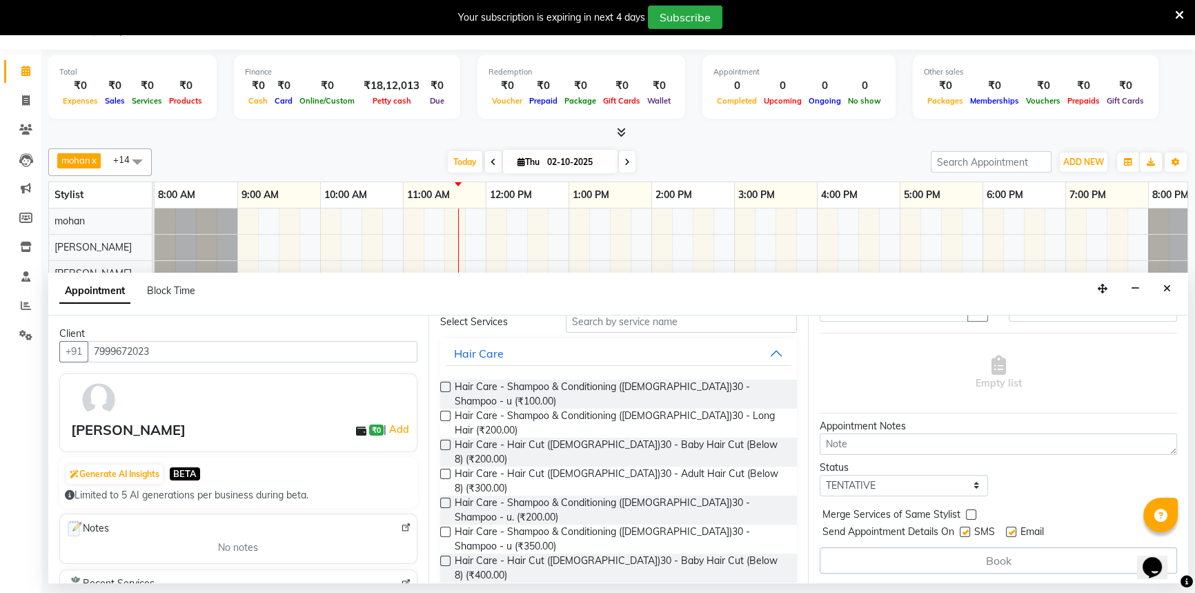
drag, startPoint x: 444, startPoint y: 531, endPoint x: 582, endPoint y: 550, distance: 139.3
click at [446, 584] on label at bounding box center [445, 589] width 10 height 10
click at [446, 586] on input "checkbox" at bounding box center [444, 590] width 9 height 9
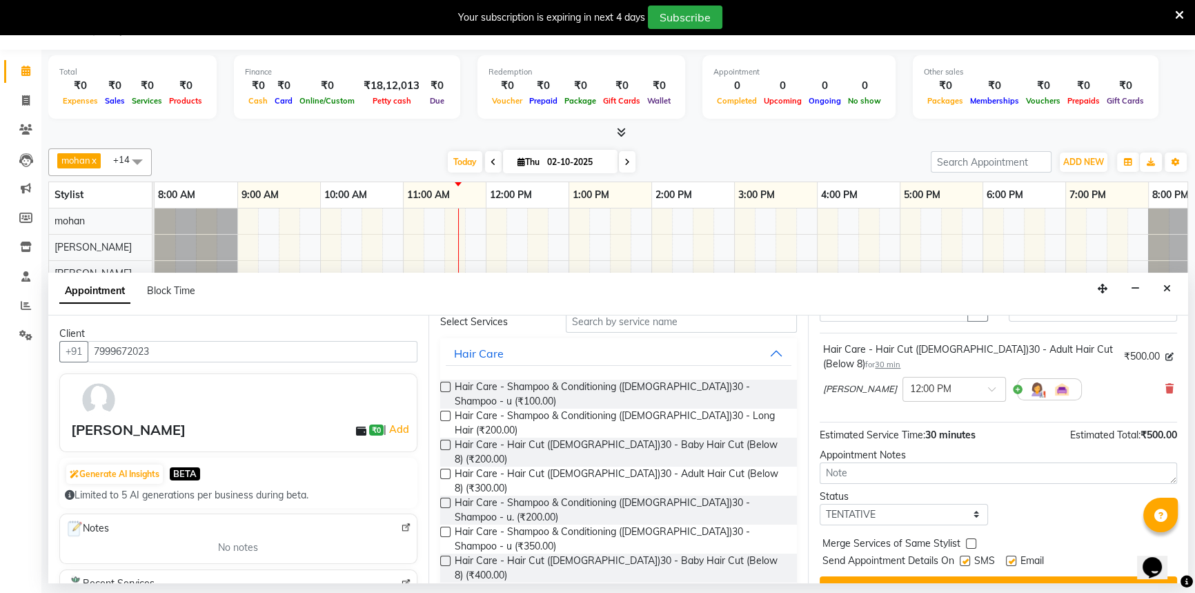
checkbox input "false"
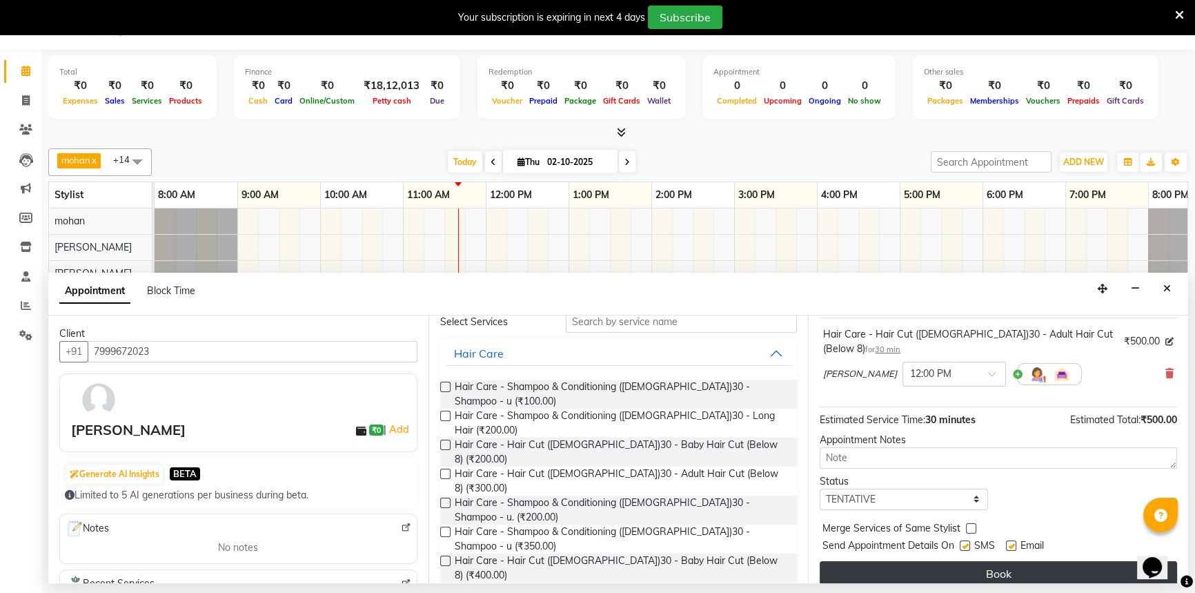
scroll to position [96, 0]
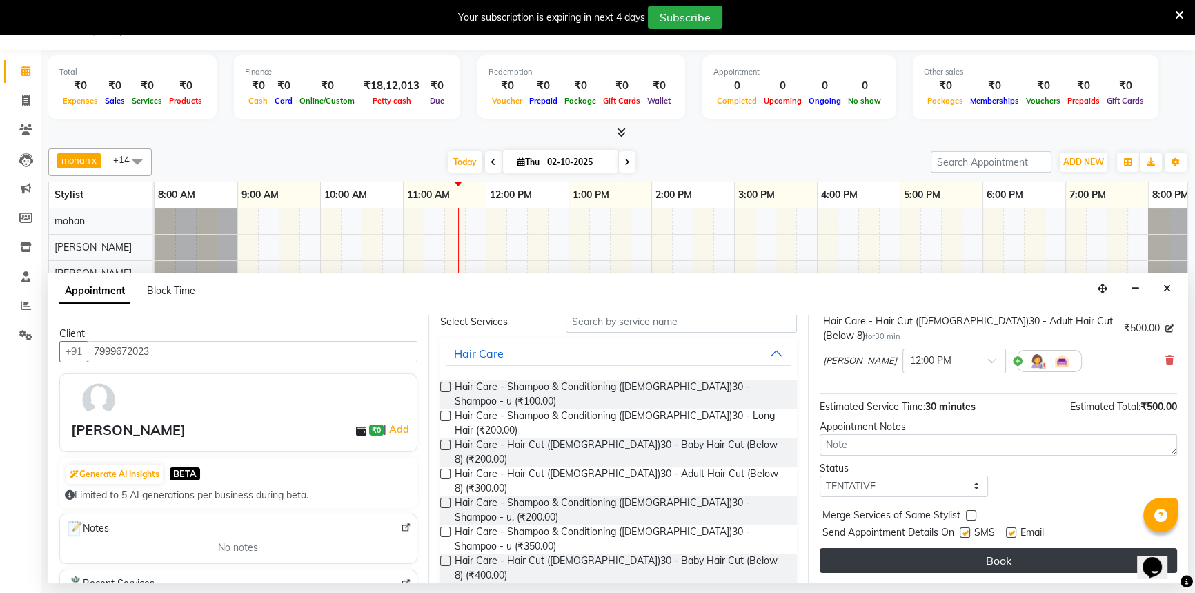
click at [948, 559] on button "Book" at bounding box center [998, 560] width 357 height 25
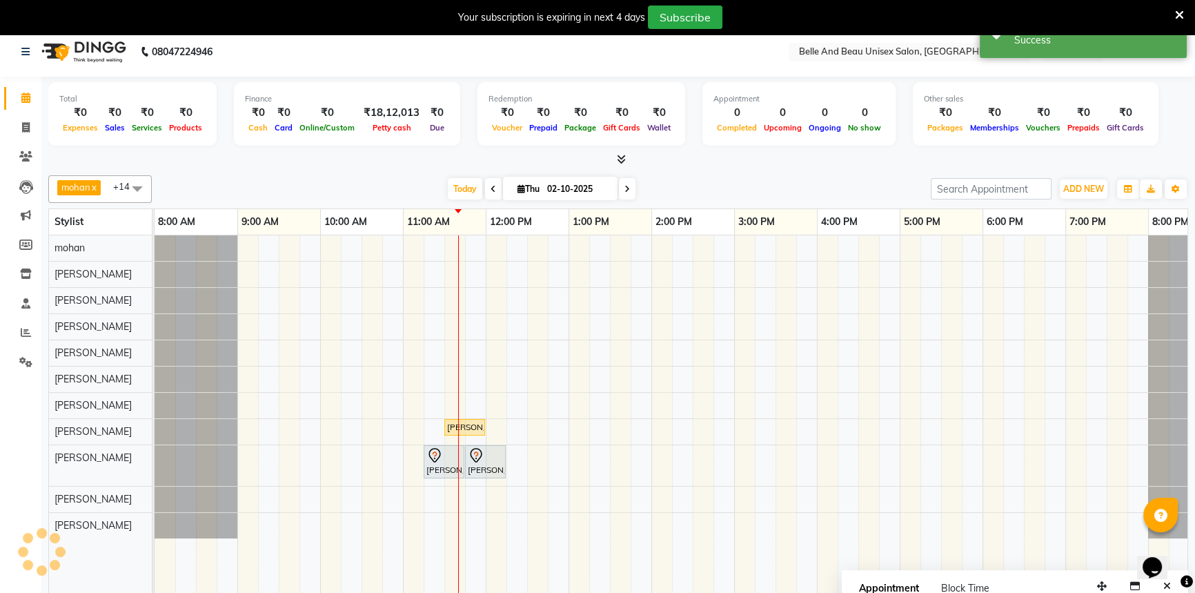
scroll to position [0, 0]
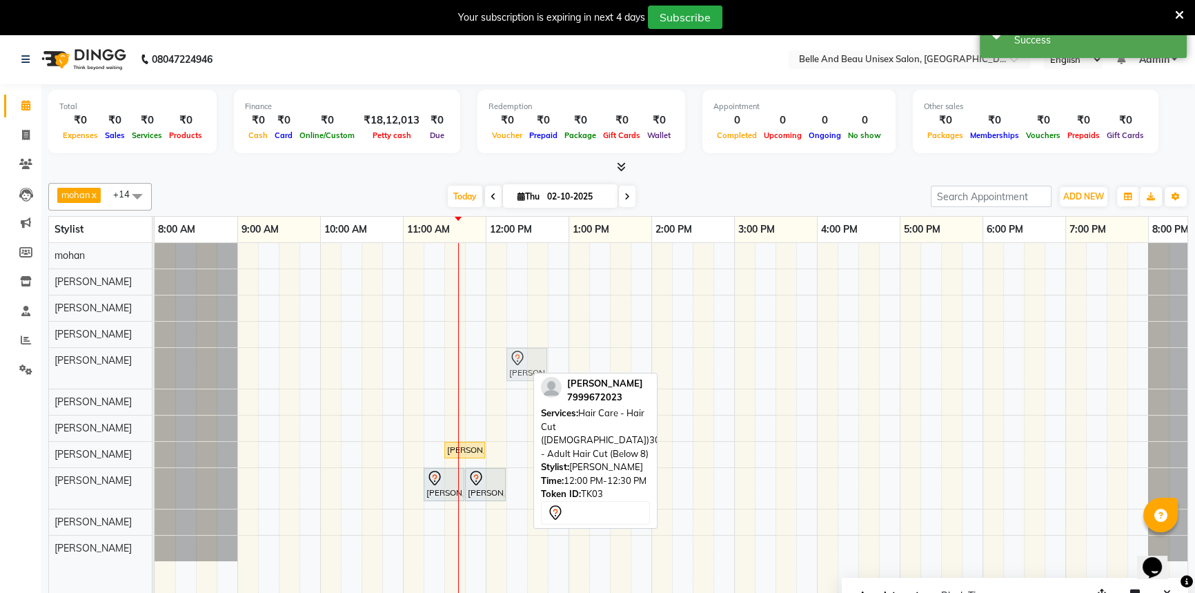
drag, startPoint x: 504, startPoint y: 363, endPoint x: 514, endPoint y: 366, distance: 10.7
click at [155, 366] on div "[PERSON_NAME], TK03, 12:00 PM-12:30 PM, Hair Care - Hair Cut ([DEMOGRAPHIC_DATA…" at bounding box center [155, 368] width 0 height 41
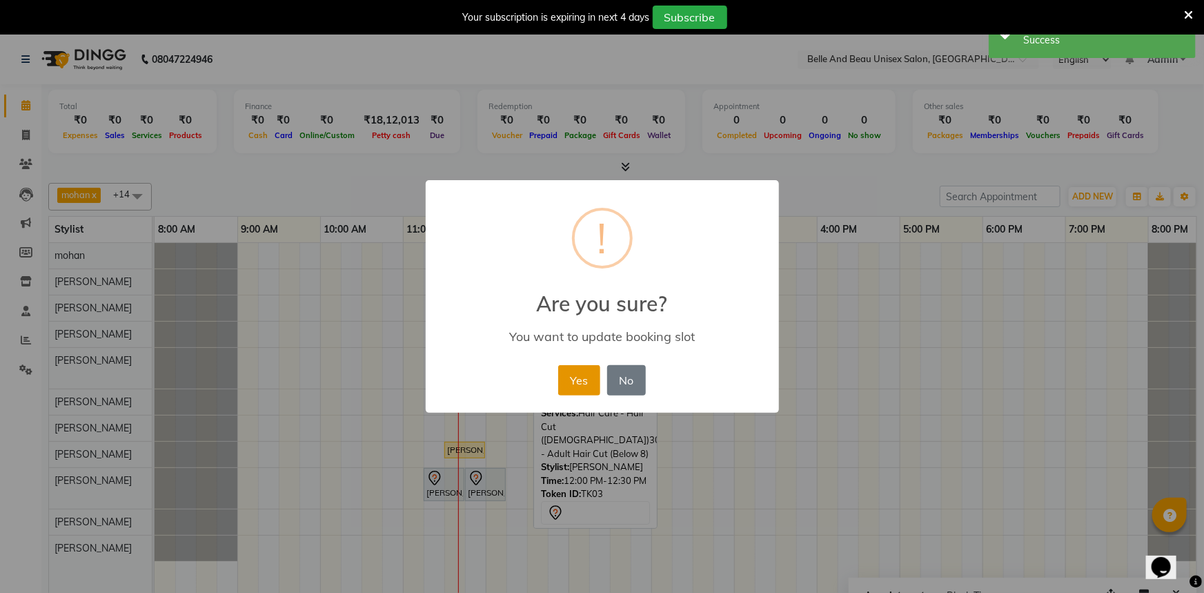
click at [562, 382] on button "Yes" at bounding box center [579, 380] width 42 height 30
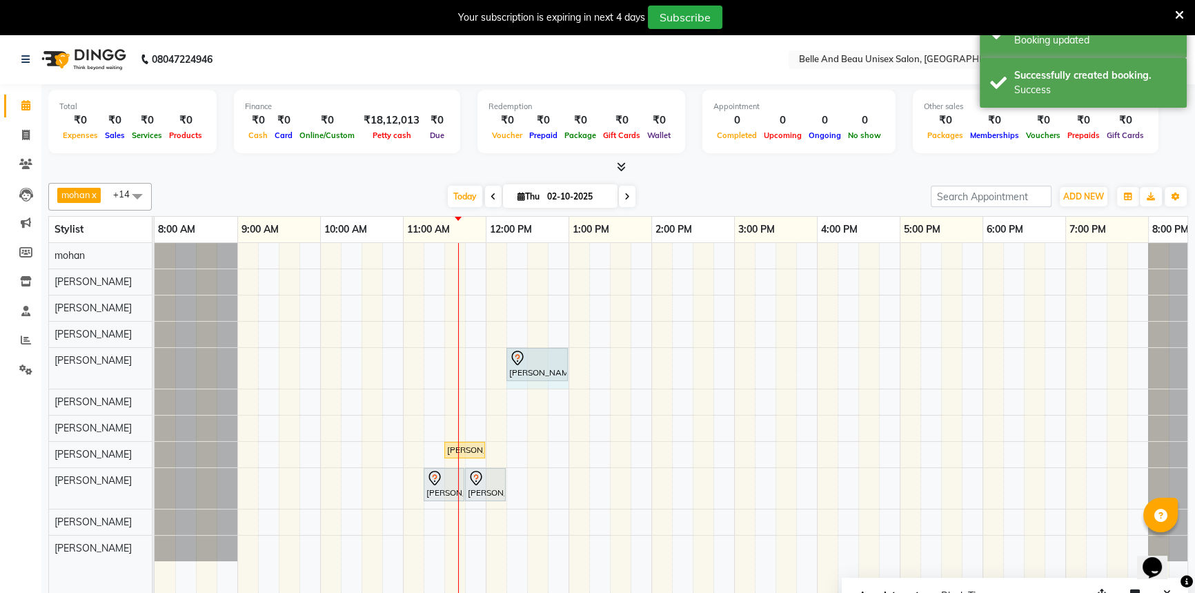
click at [155, 362] on div "[PERSON_NAME], TK03, 12:15 PM-12:45 PM, Hair Care - Hair Cut ([DEMOGRAPHIC_DATA…" at bounding box center [155, 368] width 0 height 41
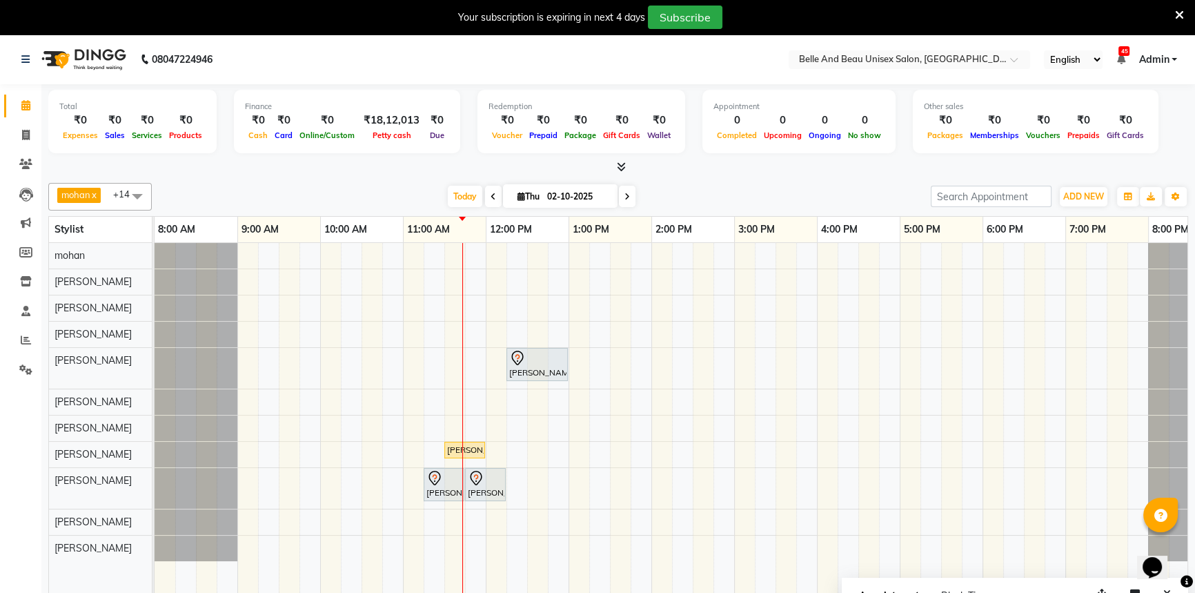
click at [1176, 16] on icon at bounding box center [1179, 15] width 9 height 12
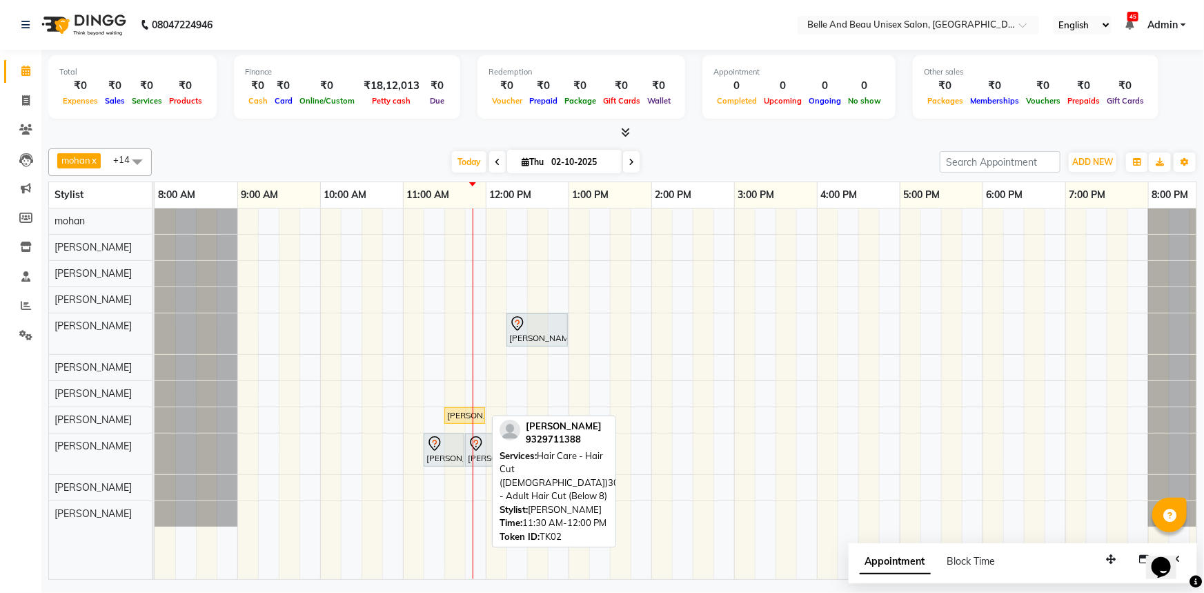
click at [455, 419] on div "[PERSON_NAME], TK02, 11:30 AM-12:00 PM, Hair Care - Hair Cut ([DEMOGRAPHIC_DATA…" at bounding box center [465, 415] width 38 height 12
click at [457, 418] on div "[PERSON_NAME], TK02, 11:30 AM-12:00 PM, Hair Care - Hair Cut ([DEMOGRAPHIC_DATA…" at bounding box center [465, 415] width 38 height 12
select select "1"
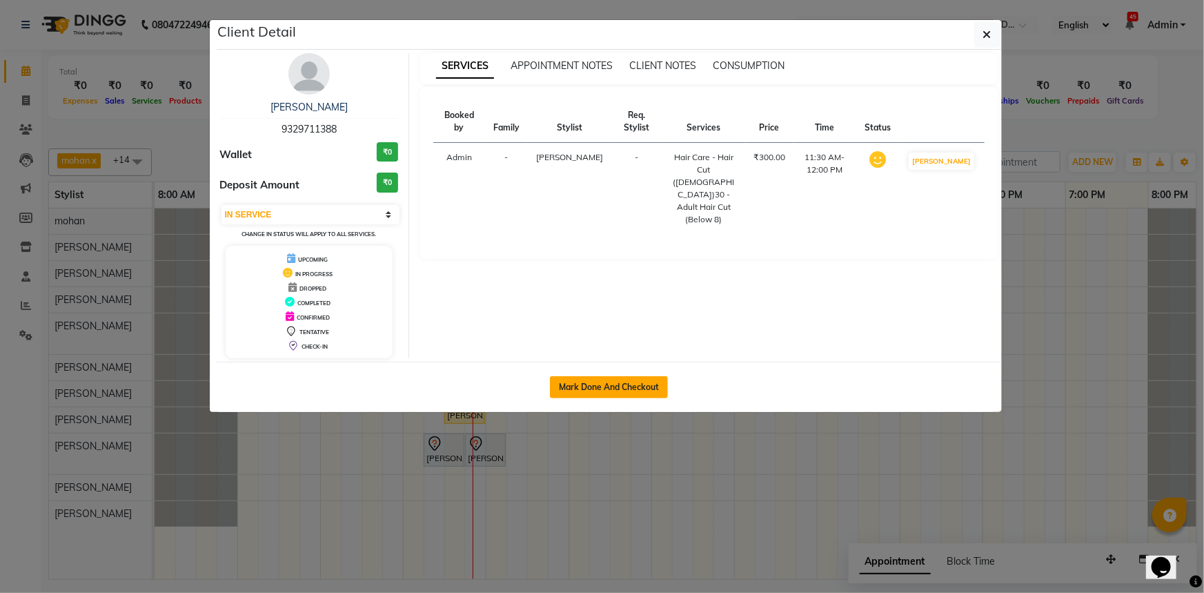
click at [591, 383] on button "Mark Done And Checkout" at bounding box center [609, 387] width 118 height 22
select select "service"
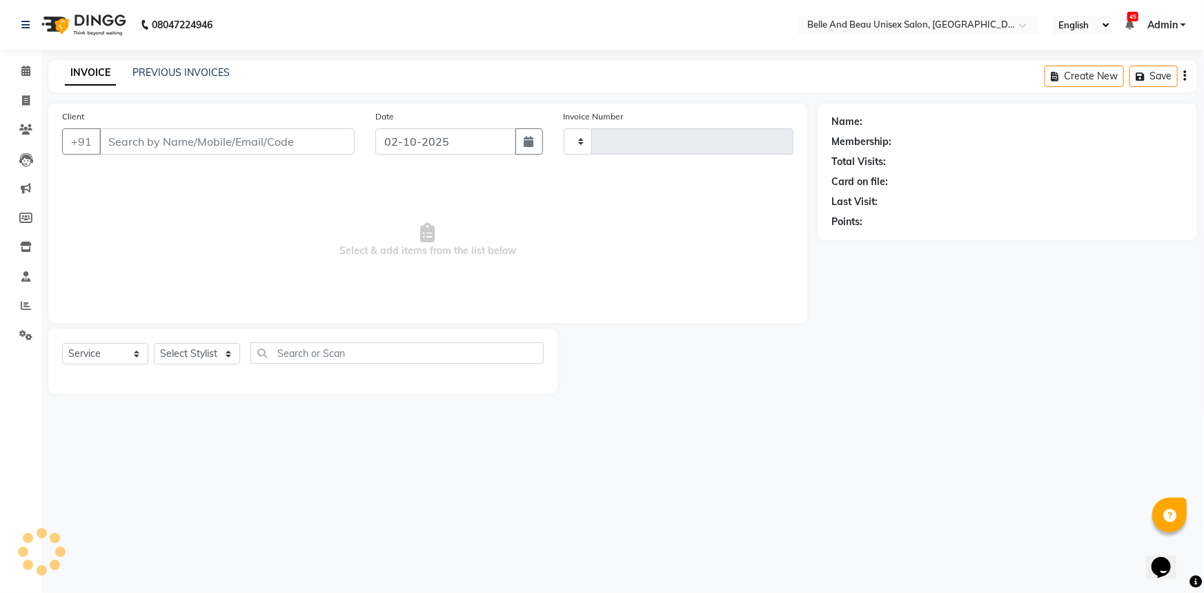
type input "2662"
select select "7066"
select select "60511"
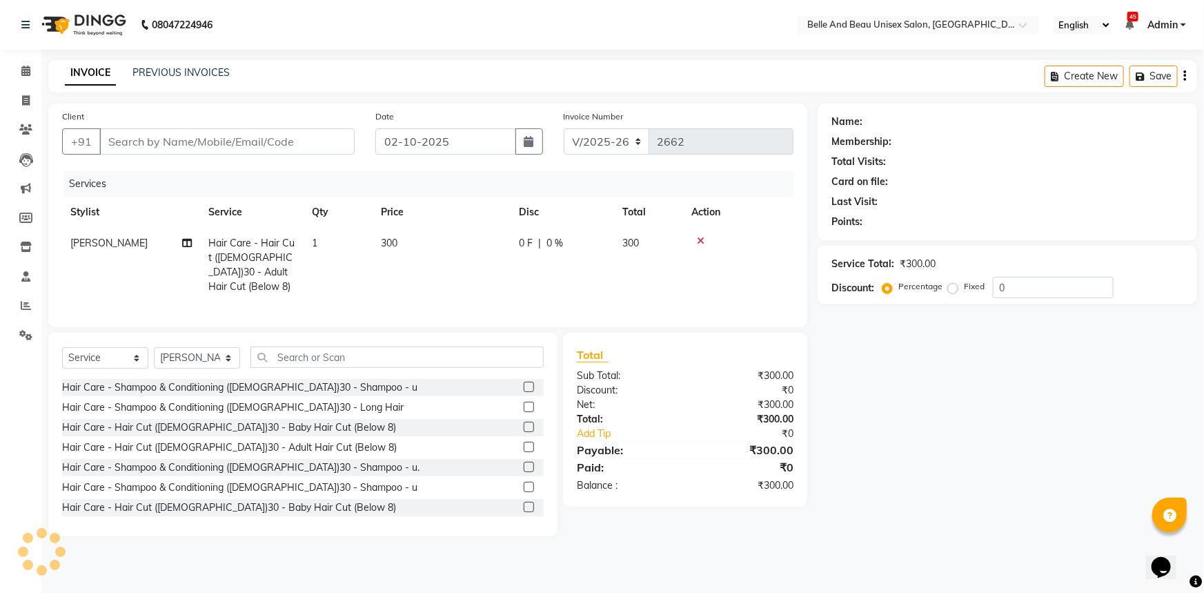
type input "9329711388"
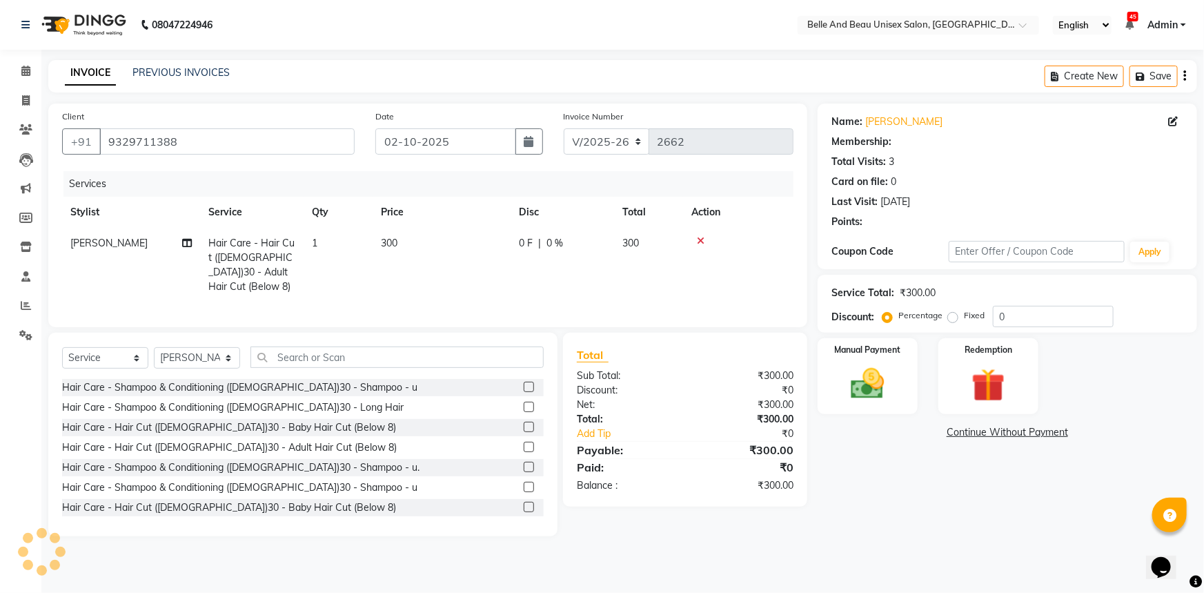
select select "1: Object"
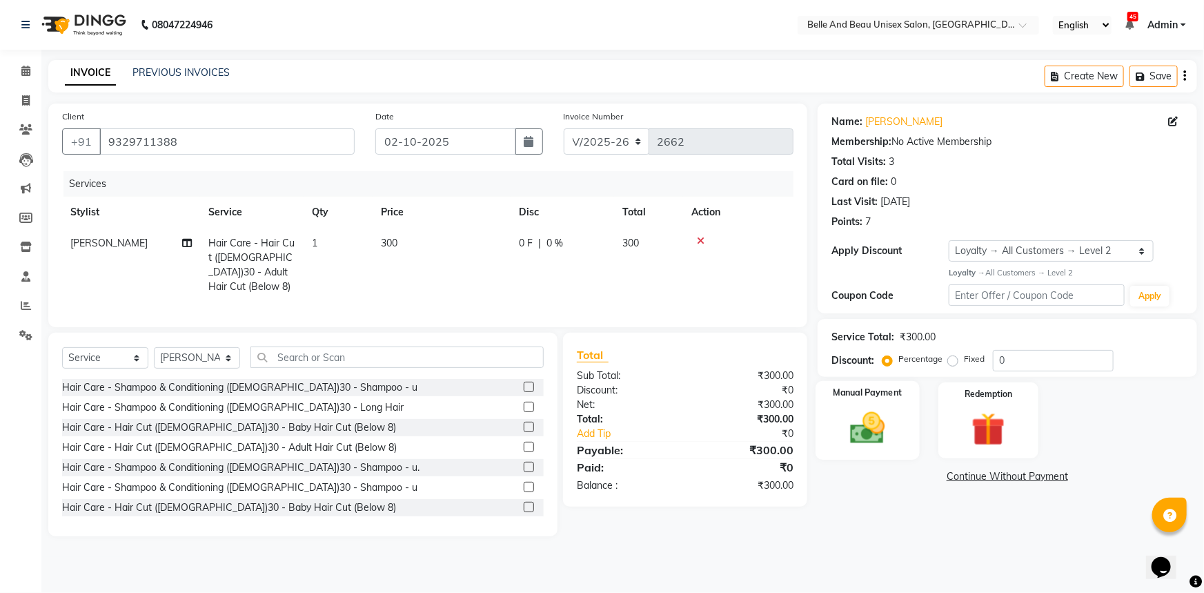
click at [871, 448] on div "Manual Payment" at bounding box center [867, 420] width 104 height 79
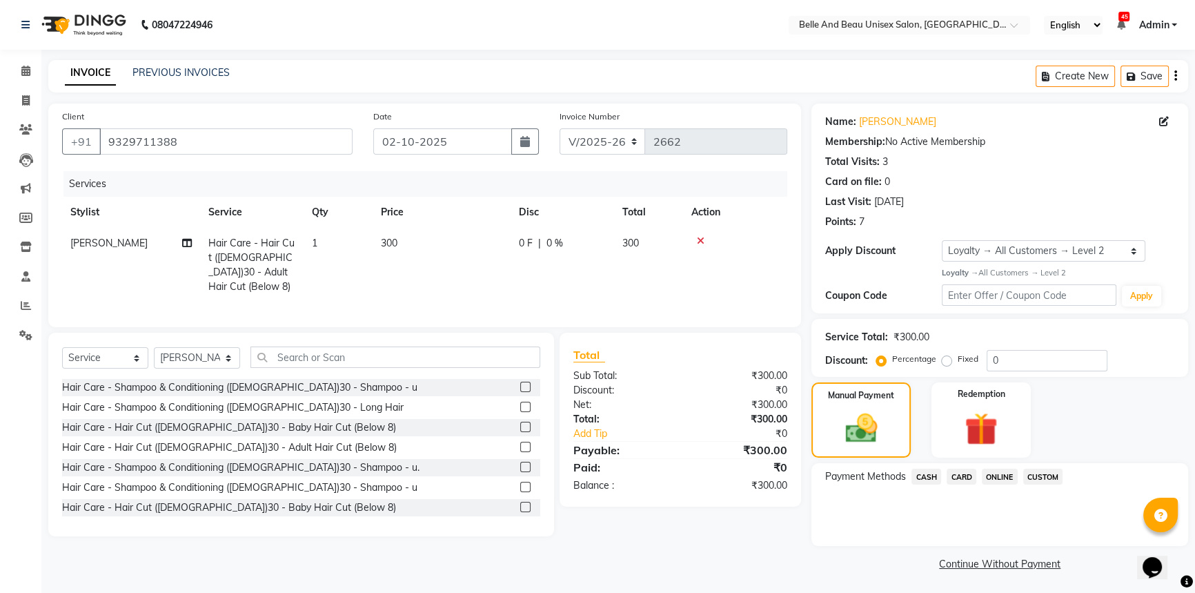
click at [936, 476] on span "CASH" at bounding box center [926, 476] width 30 height 16
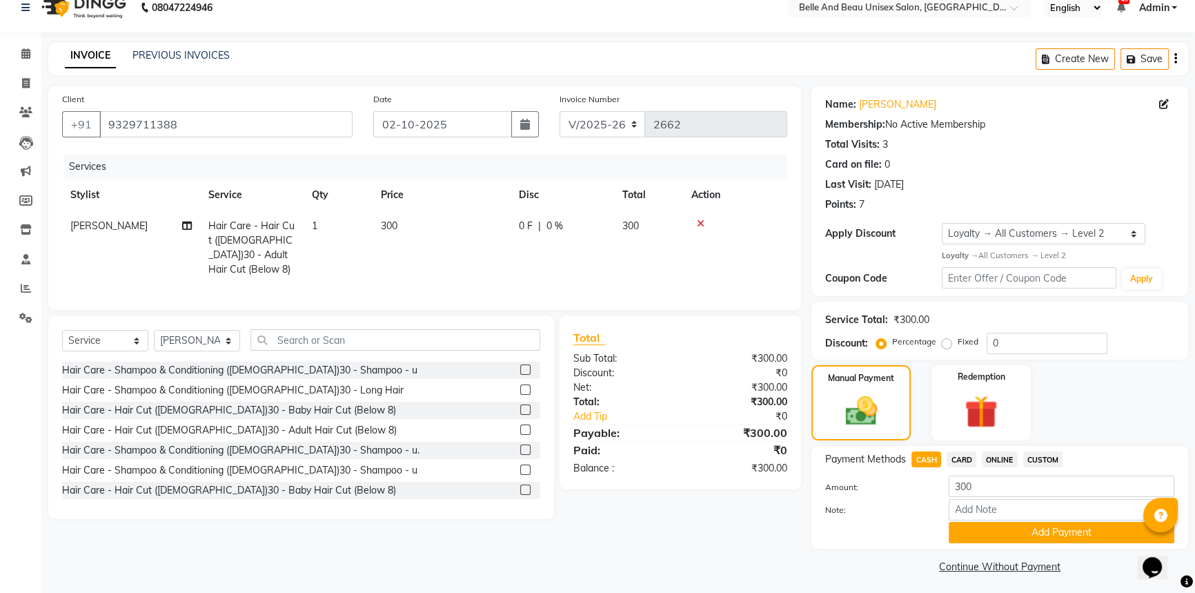
scroll to position [22, 0]
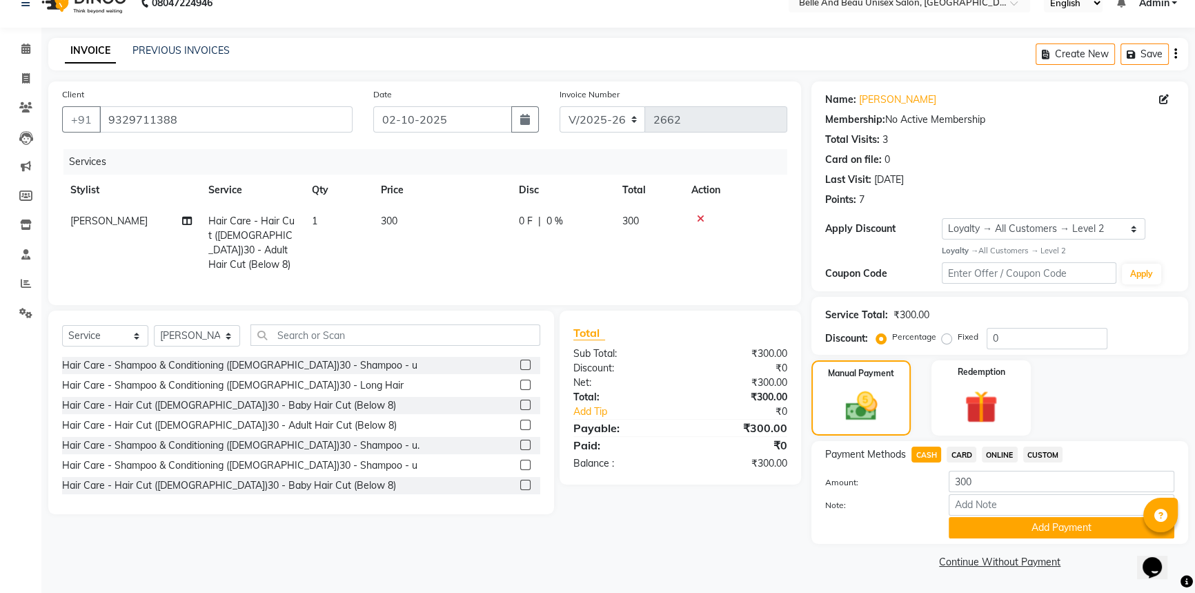
click at [1016, 540] on div "Payment Methods CASH CARD ONLINE CUSTOM Amount: 300 Note: Add Payment" at bounding box center [999, 492] width 377 height 103
click at [1018, 533] on button "Add Payment" at bounding box center [1062, 527] width 226 height 21
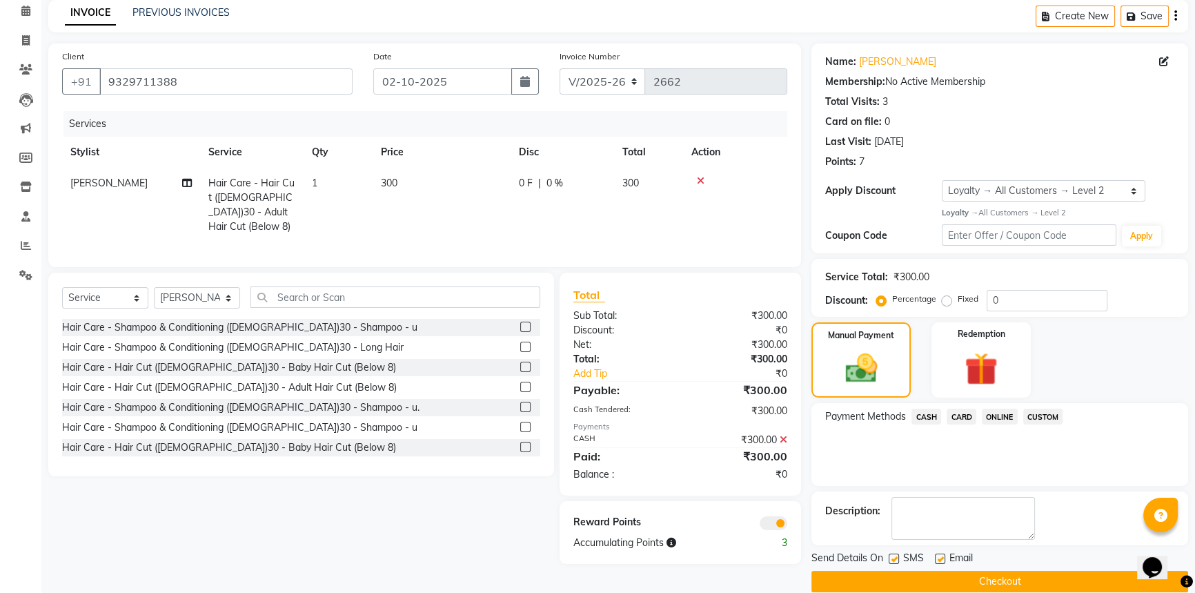
scroll to position [79, 0]
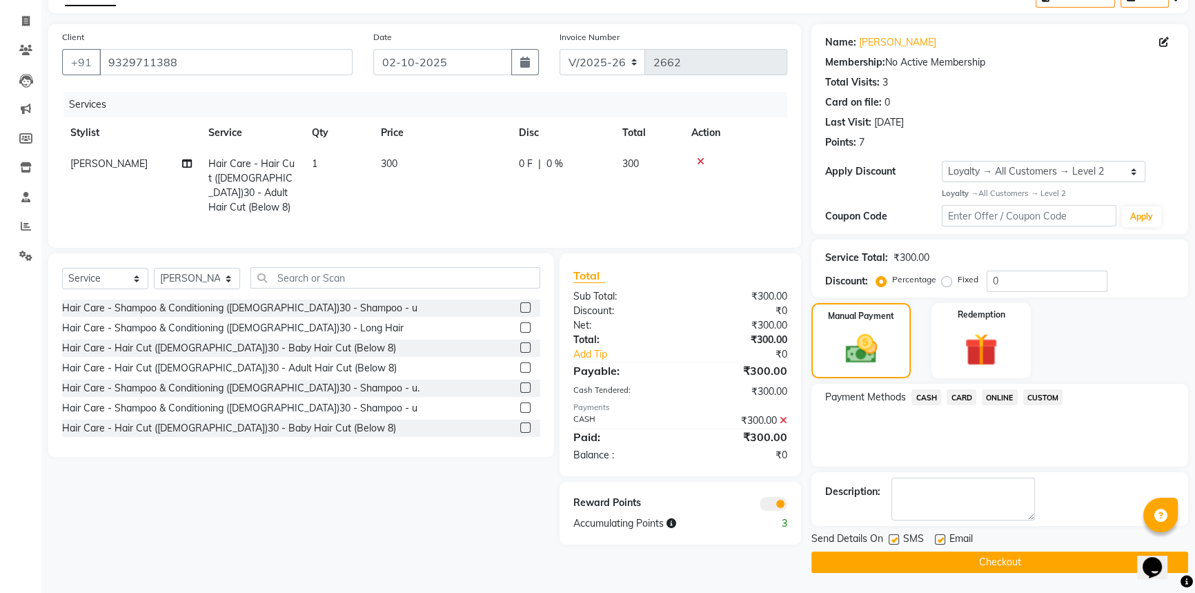
click at [909, 567] on button "Checkout" at bounding box center [999, 561] width 377 height 21
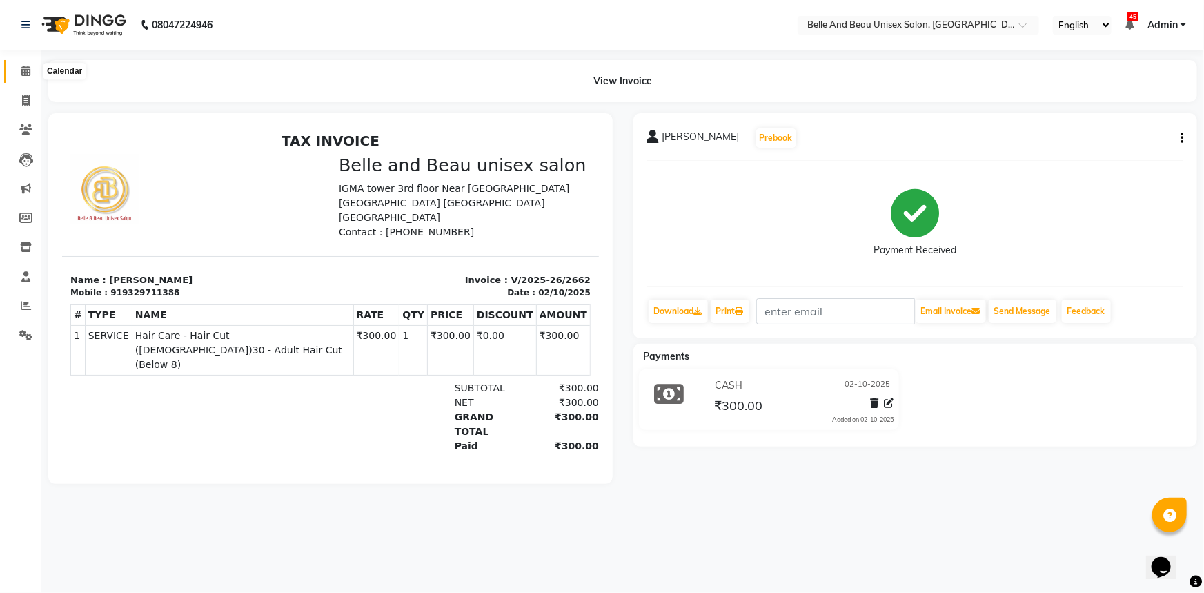
click at [23, 66] on icon at bounding box center [25, 71] width 9 height 10
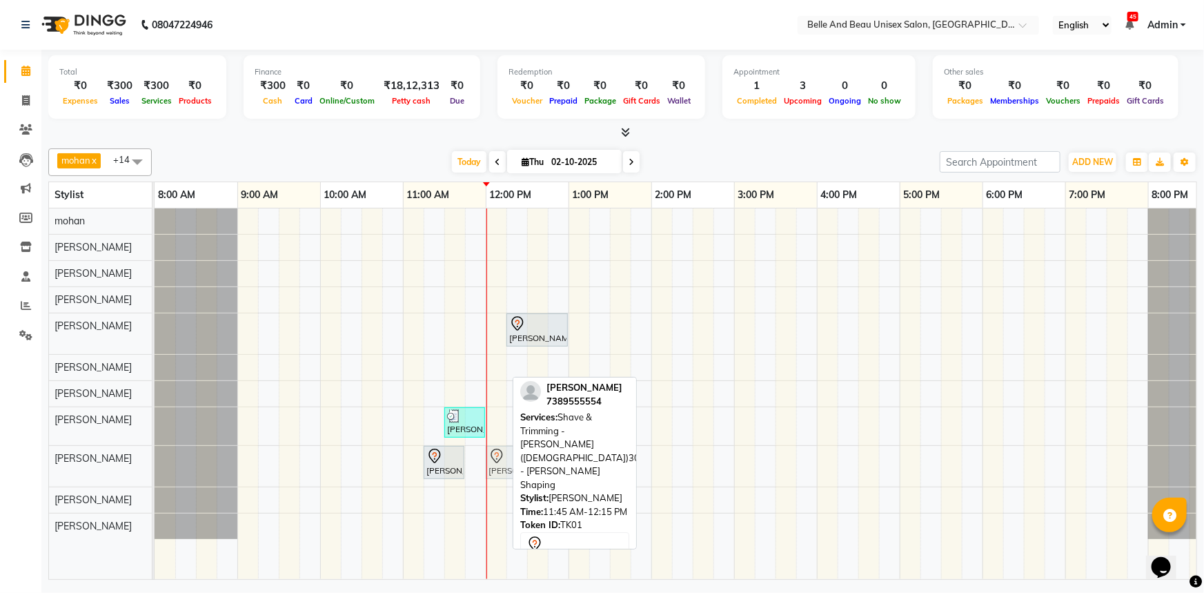
drag, startPoint x: 471, startPoint y: 458, endPoint x: 487, endPoint y: 464, distance: 17.7
click at [155, 464] on div "[PERSON_NAME], TK01, 11:15 AM-11:45 AM, Hair Care - Hair Cut ([DEMOGRAPHIC_DATA…" at bounding box center [155, 466] width 0 height 41
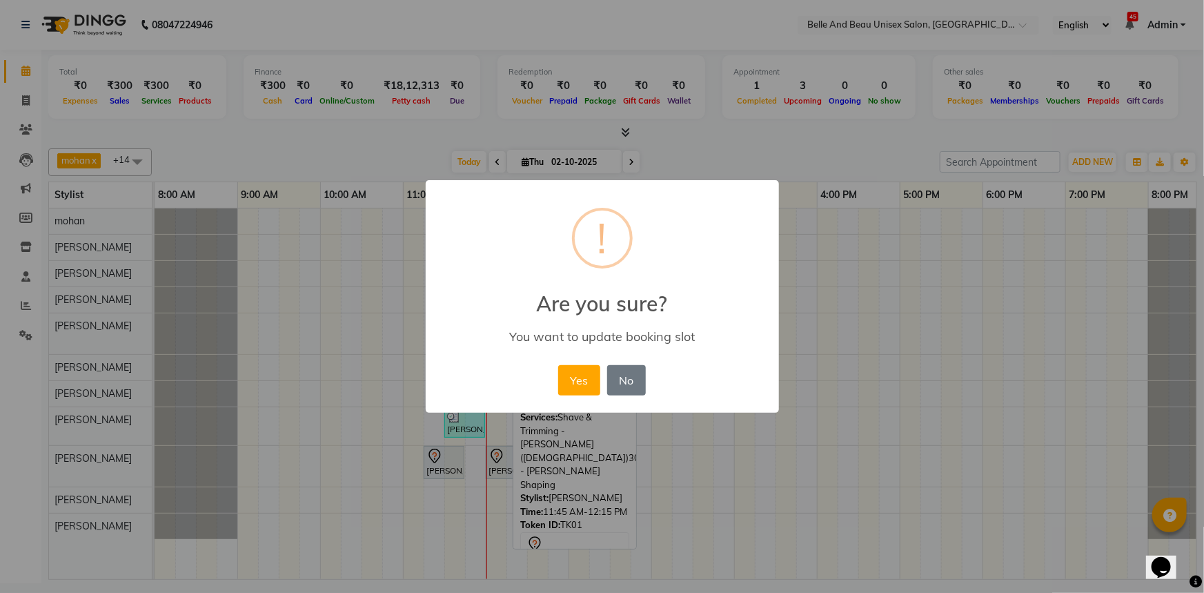
drag, startPoint x: 502, startPoint y: 467, endPoint x: 486, endPoint y: 466, distance: 15.9
click at [486, 466] on div "× ! Are you sure? You want to update booking slot Yes No No" at bounding box center [602, 296] width 1204 height 593
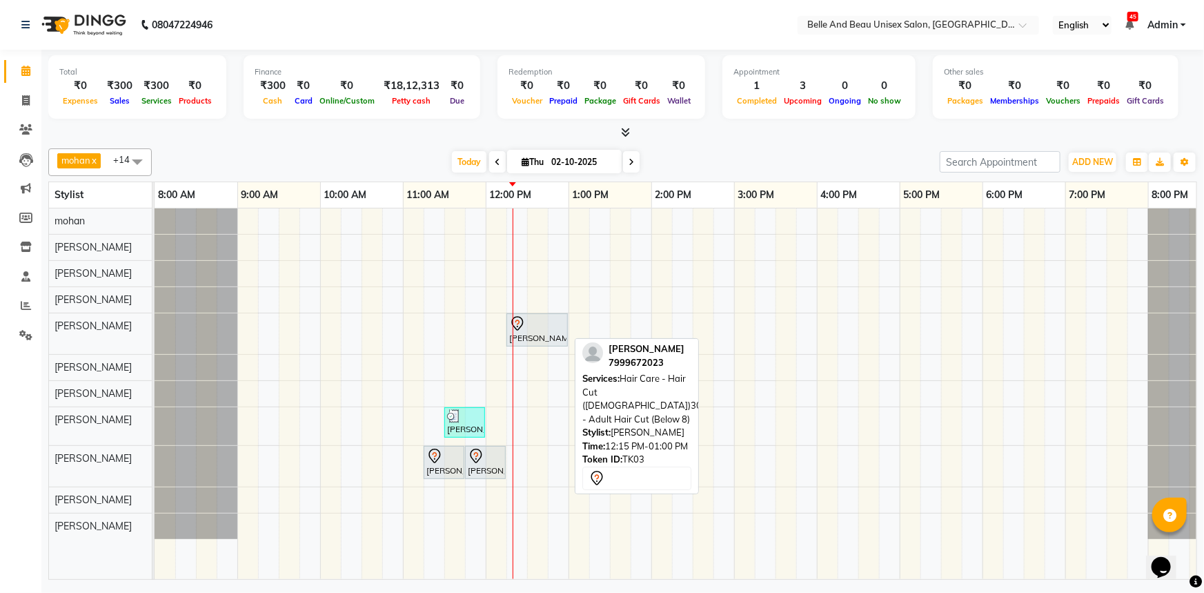
click at [535, 337] on div "[PERSON_NAME], TK03, 12:15 PM-01:00 PM, Hair Care - Hair Cut ([DEMOGRAPHIC_DATA…" at bounding box center [537, 329] width 59 height 29
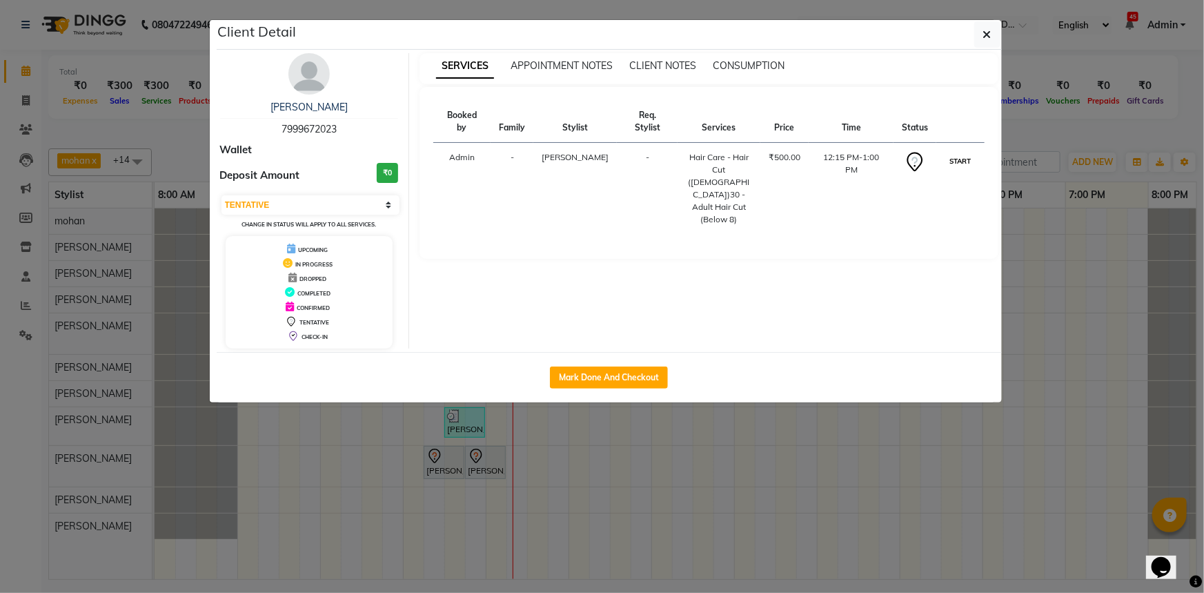
click at [962, 152] on button "START" at bounding box center [960, 160] width 28 height 17
select select "1"
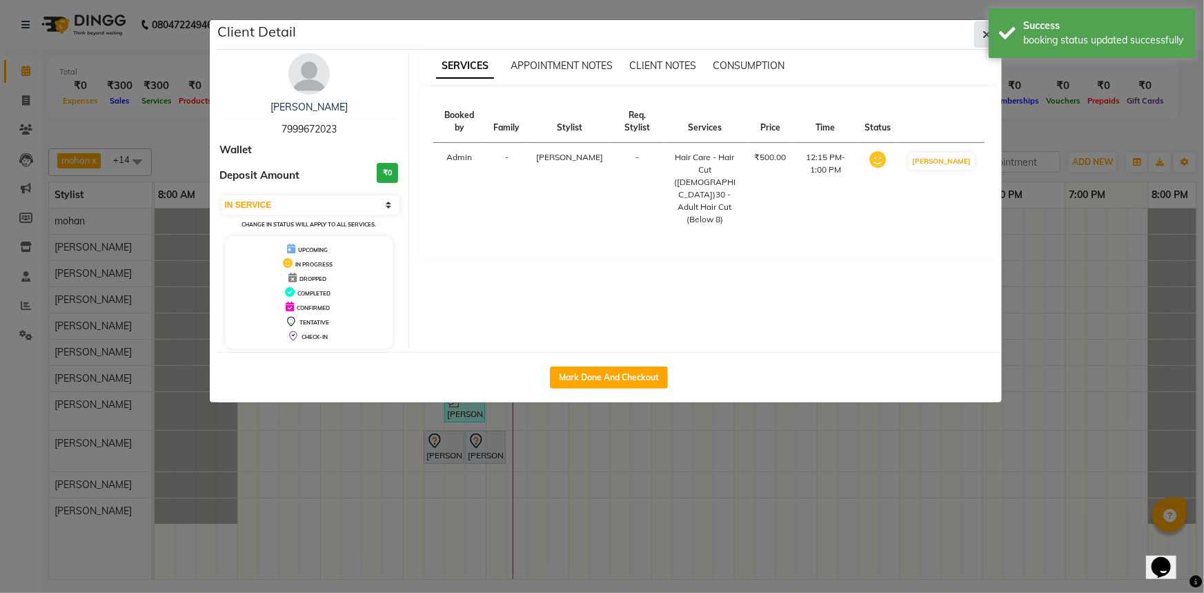
click at [983, 41] on button "button" at bounding box center [987, 34] width 26 height 26
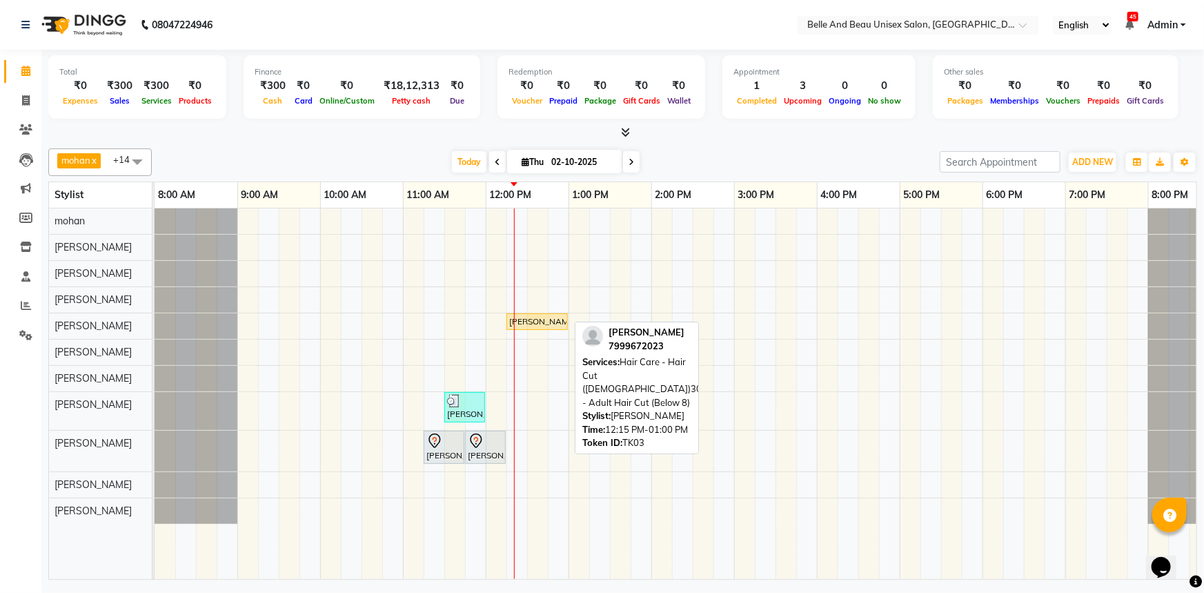
click at [545, 323] on div "[PERSON_NAME], TK03, 12:15 PM-01:00 PM, Hair Care - Hair Cut ([DEMOGRAPHIC_DATA…" at bounding box center [537, 321] width 59 height 12
select select "1"
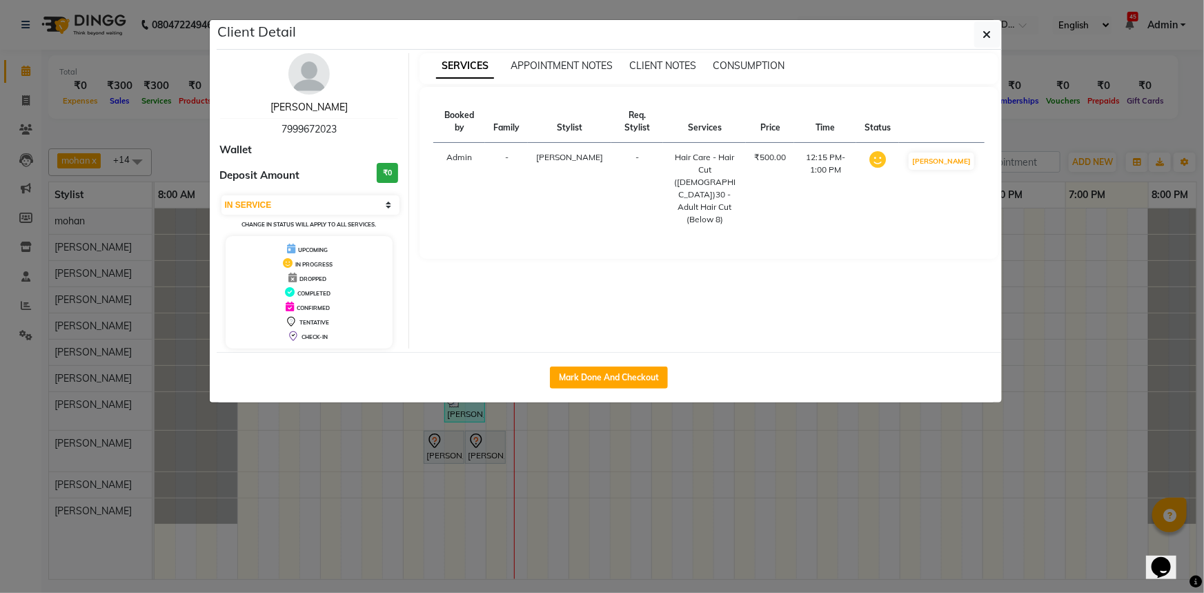
click at [315, 108] on link "[PERSON_NAME]" at bounding box center [308, 107] width 77 height 12
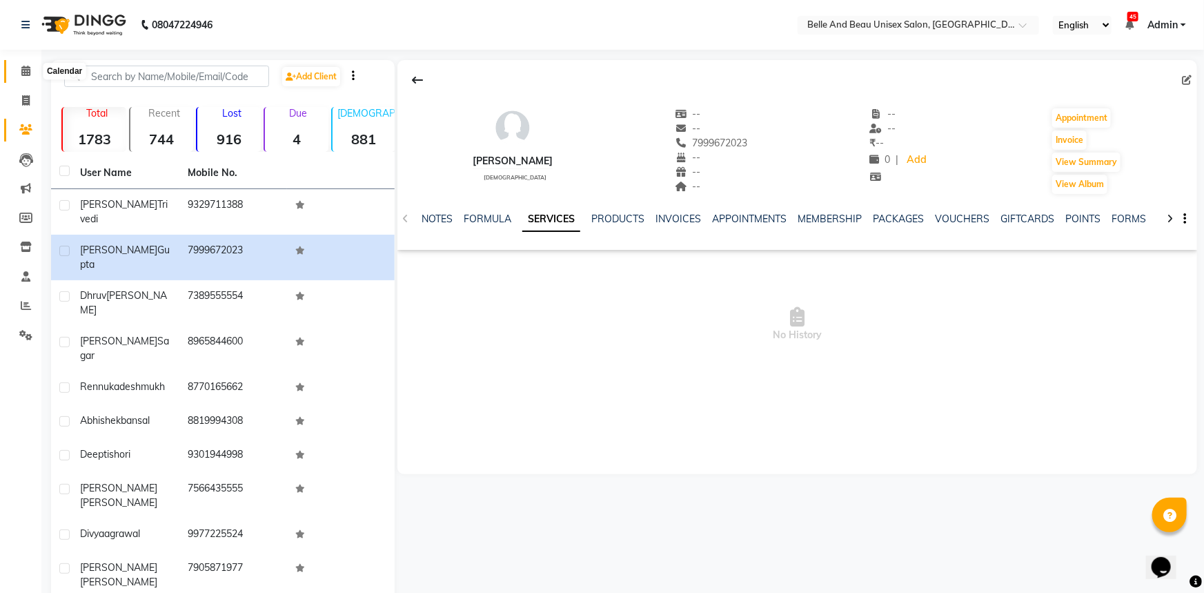
click at [30, 70] on icon at bounding box center [25, 71] width 9 height 10
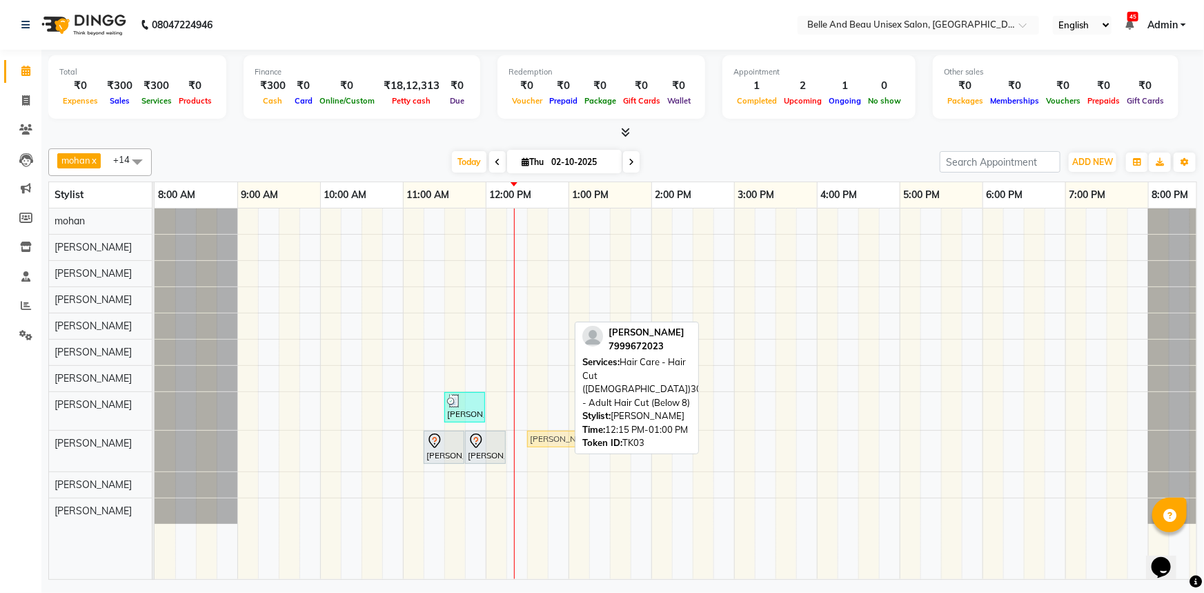
drag, startPoint x: 535, startPoint y: 319, endPoint x: 559, endPoint y: 451, distance: 133.2
click at [559, 451] on div "[PERSON_NAME], TK03, 12:15 PM-01:00 PM, Hair Care - Hair Cut ([DEMOGRAPHIC_DATA…" at bounding box center [693, 393] width 1076 height 370
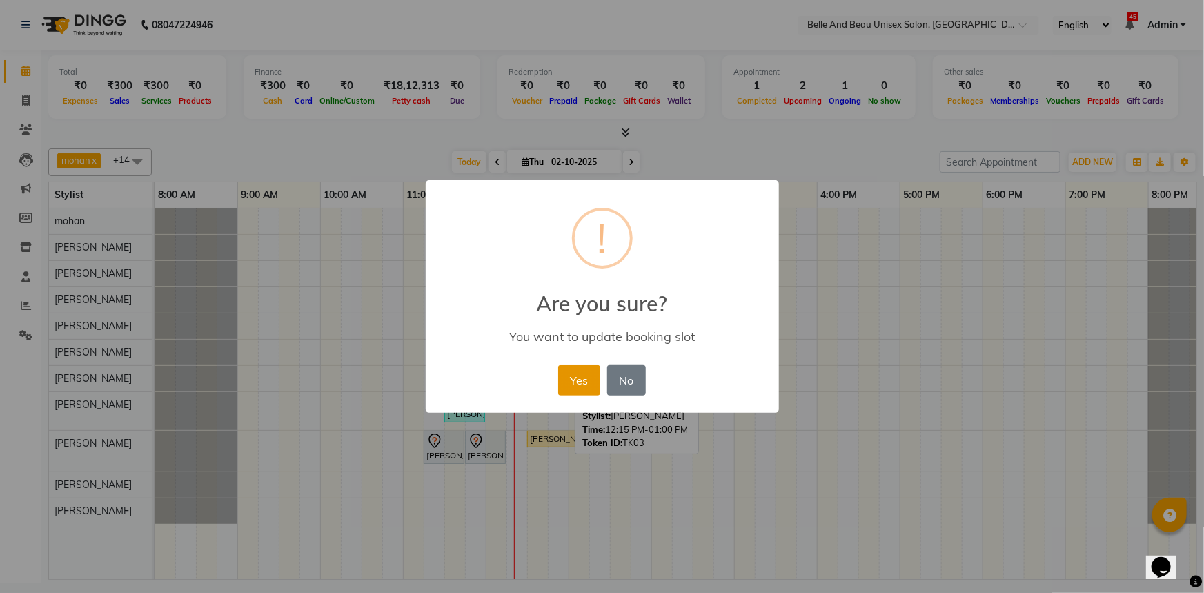
click at [582, 382] on button "Yes" at bounding box center [579, 380] width 42 height 30
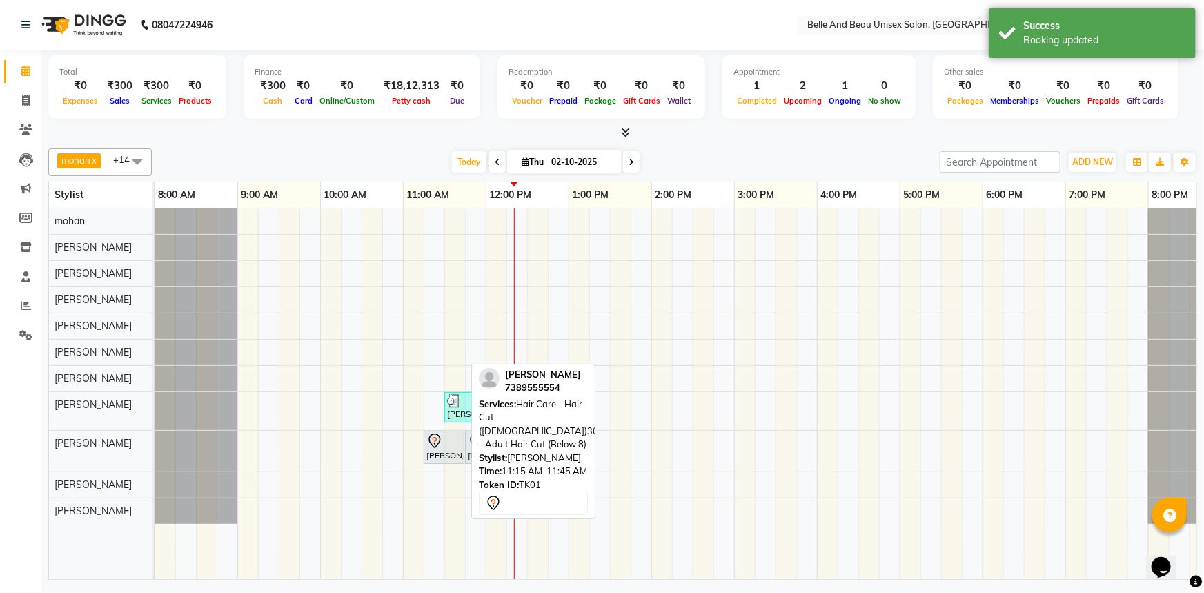
click at [439, 451] on div "[PERSON_NAME], TK01, 11:15 AM-11:45 AM, Hair Care - Hair Cut ([DEMOGRAPHIC_DATA…" at bounding box center [444, 447] width 38 height 29
click at [432, 462] on link "[PERSON_NAME], TK01, 11:15 AM-11:45 AM, Hair Care - Hair Cut ([DEMOGRAPHIC_DATA…" at bounding box center [444, 447] width 41 height 33
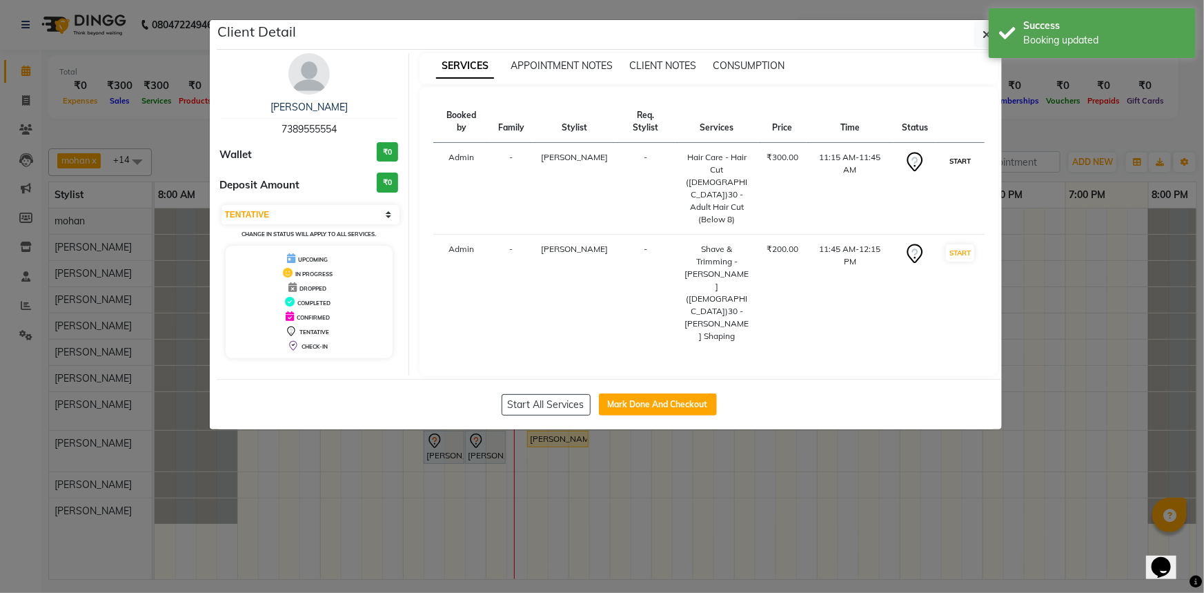
click at [963, 166] on button "START" at bounding box center [960, 160] width 28 height 17
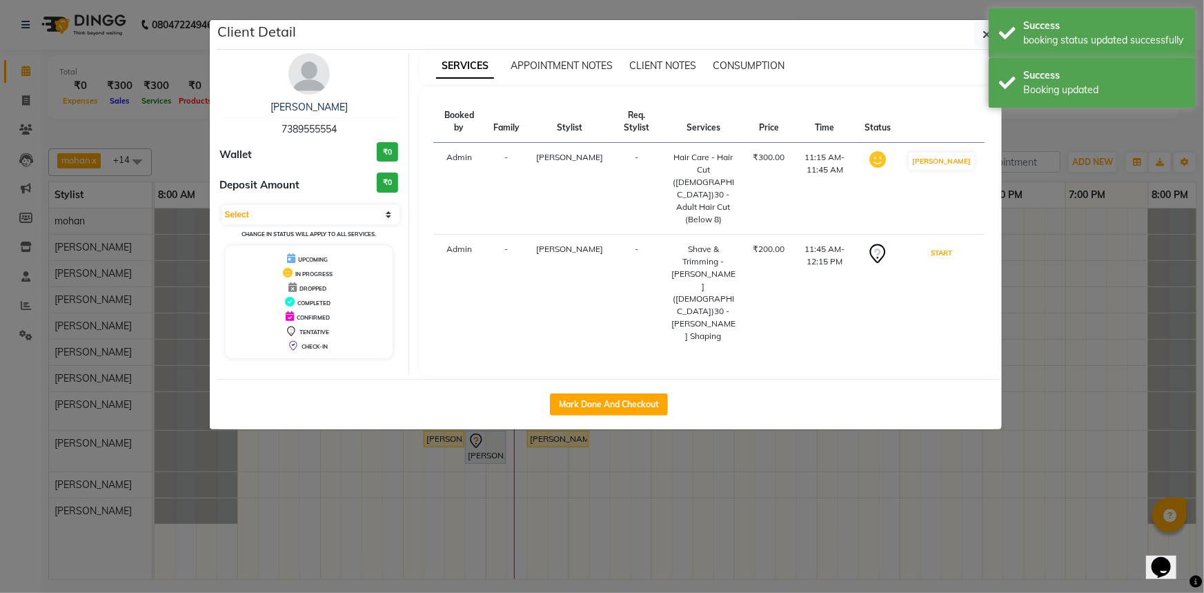
click at [956, 244] on button "START" at bounding box center [941, 252] width 28 height 17
select select "1"
click at [981, 41] on button "button" at bounding box center [987, 34] width 26 height 26
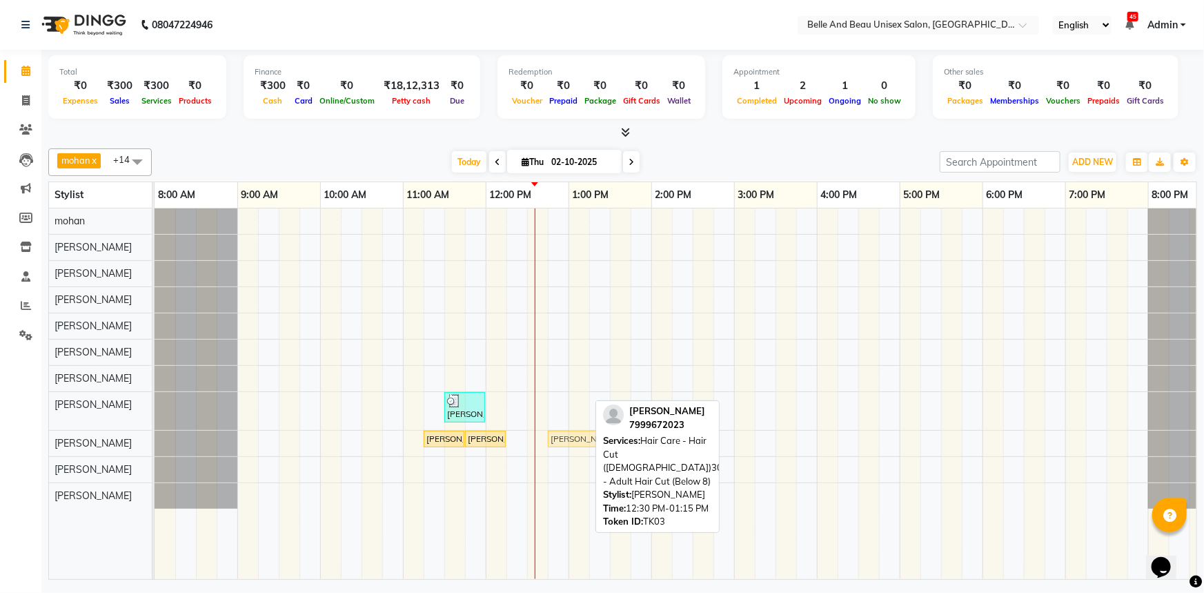
drag, startPoint x: 544, startPoint y: 435, endPoint x: 551, endPoint y: 435, distance: 7.6
click at [155, 438] on div "[PERSON_NAME], TK01, 11:15 AM-11:45 AM, Hair Care - Hair Cut ([DEMOGRAPHIC_DATA…" at bounding box center [155, 443] width 0 height 24
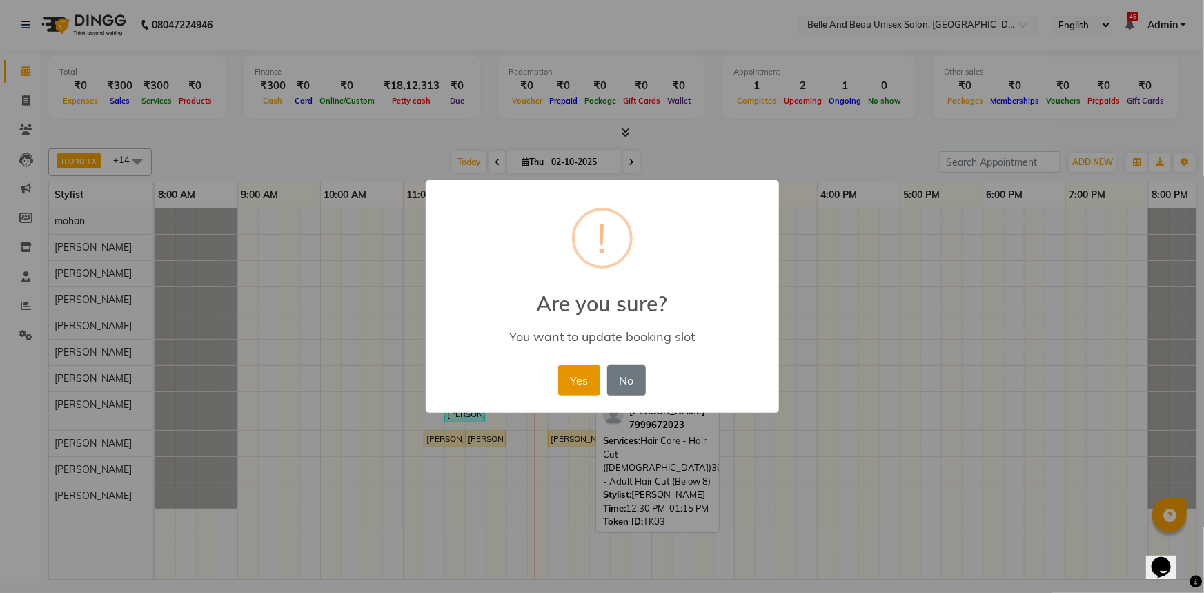
click at [567, 393] on button "Yes" at bounding box center [579, 380] width 42 height 30
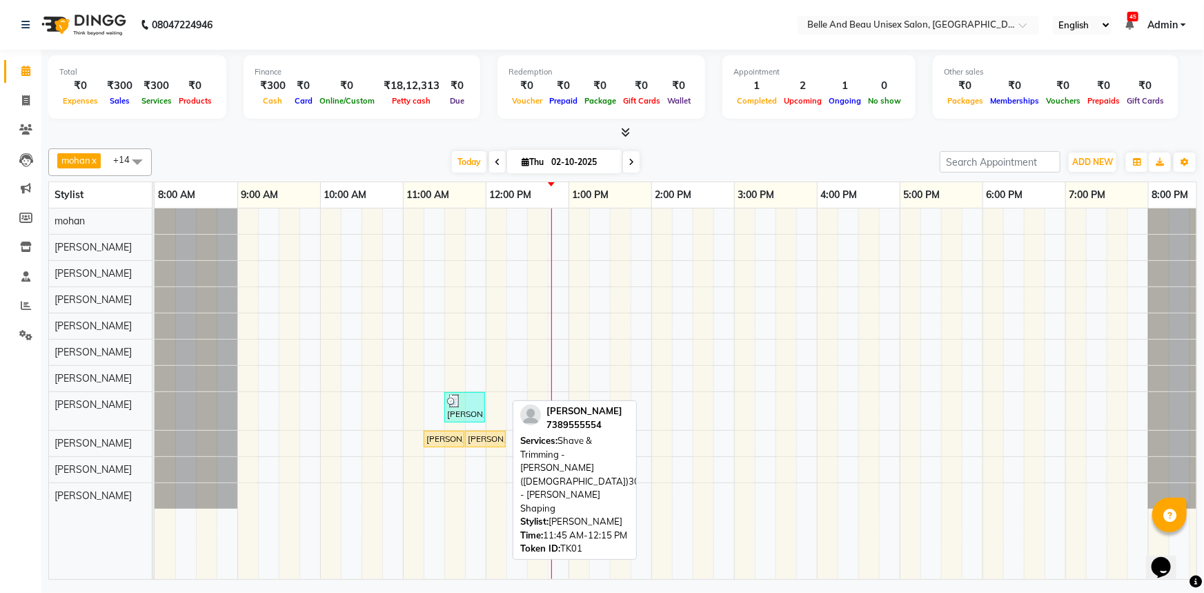
click at [494, 437] on div "[PERSON_NAME], TK01, 11:45 AM-12:15 PM, Shave & Trimming - [PERSON_NAME] ([DEMO…" at bounding box center [485, 439] width 38 height 12
select select "1"
click at [494, 437] on div "[PERSON_NAME], TK01, 11:45 AM-12:15 PM, Shave & Trimming - [PERSON_NAME] ([DEMO…" at bounding box center [485, 439] width 38 height 12
select select "1"
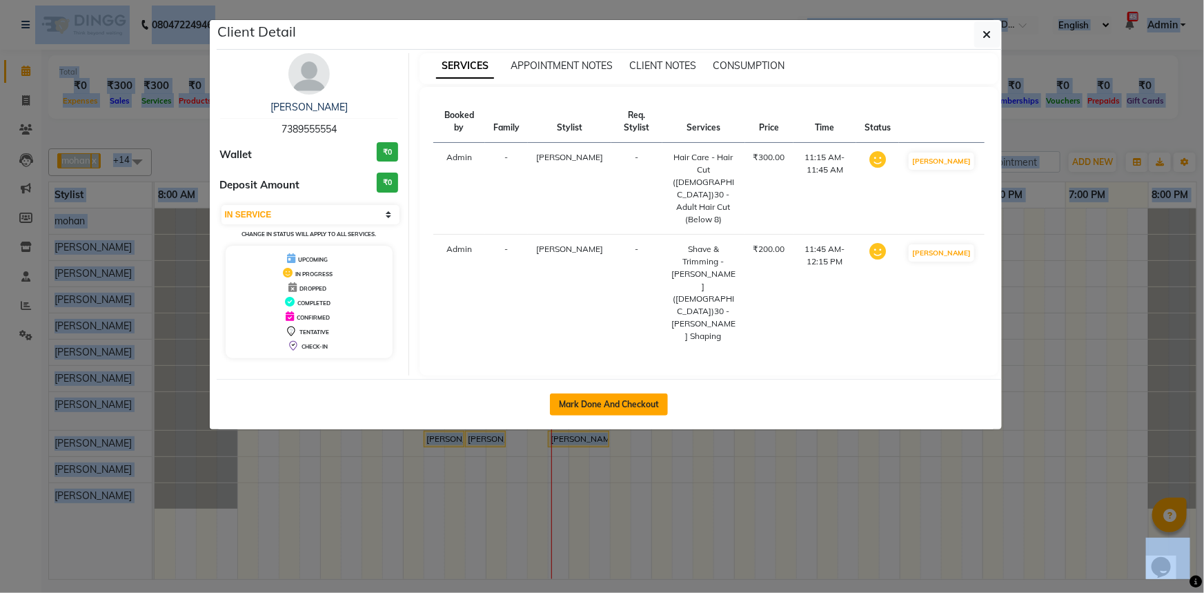
click at [624, 393] on button "Mark Done And Checkout" at bounding box center [609, 404] width 118 height 22
select select "service"
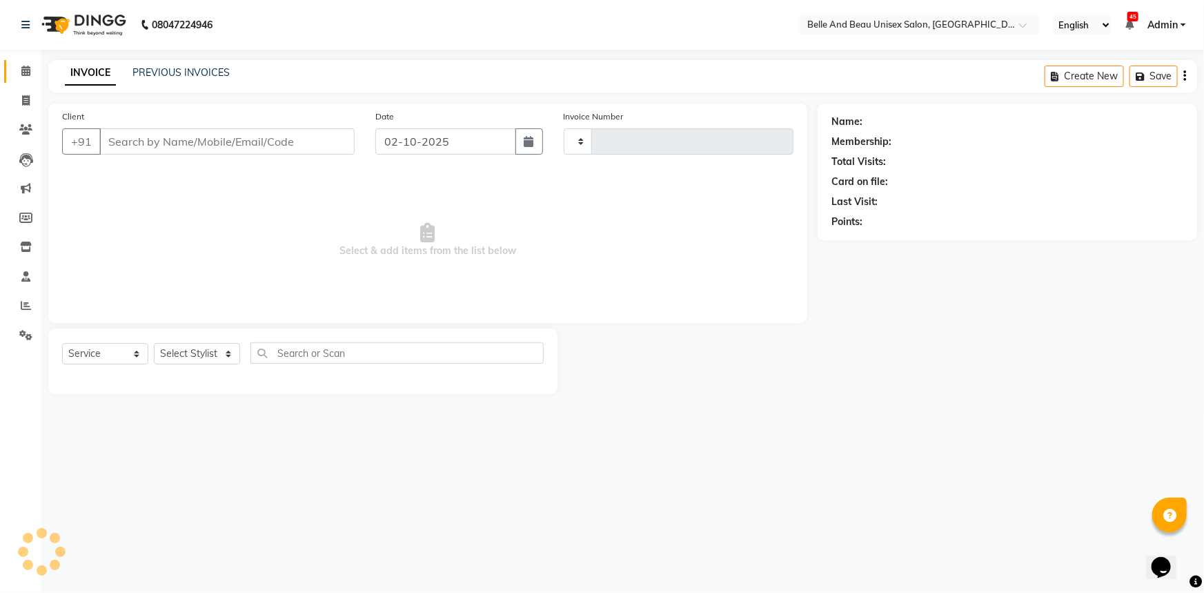
type input "2663"
select select "7066"
select select "60511"
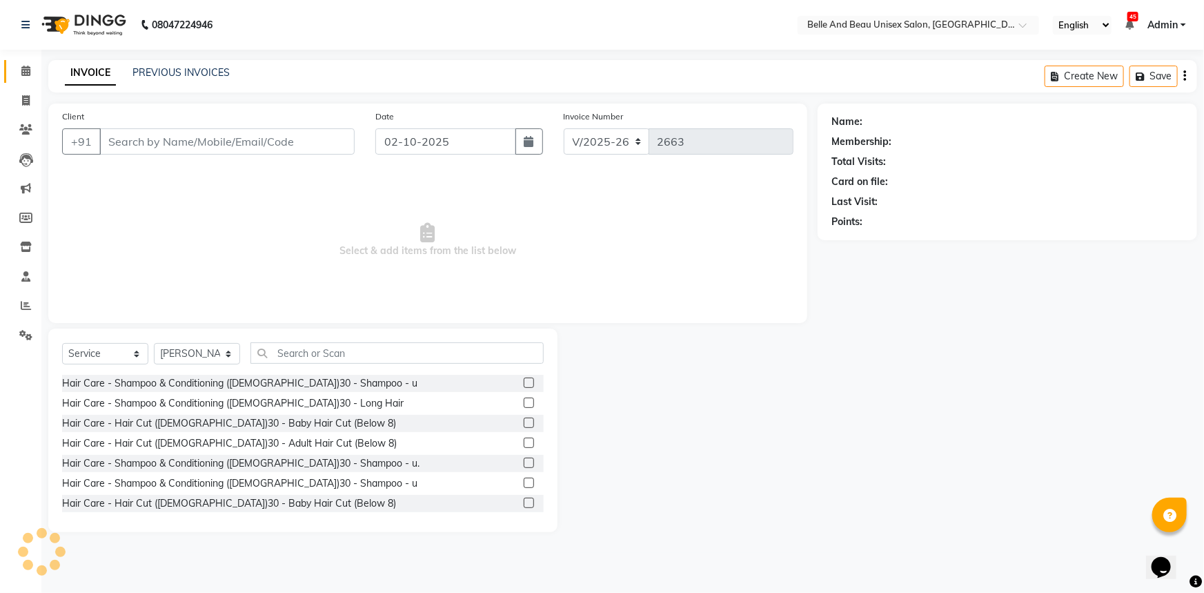
type input "7389555554"
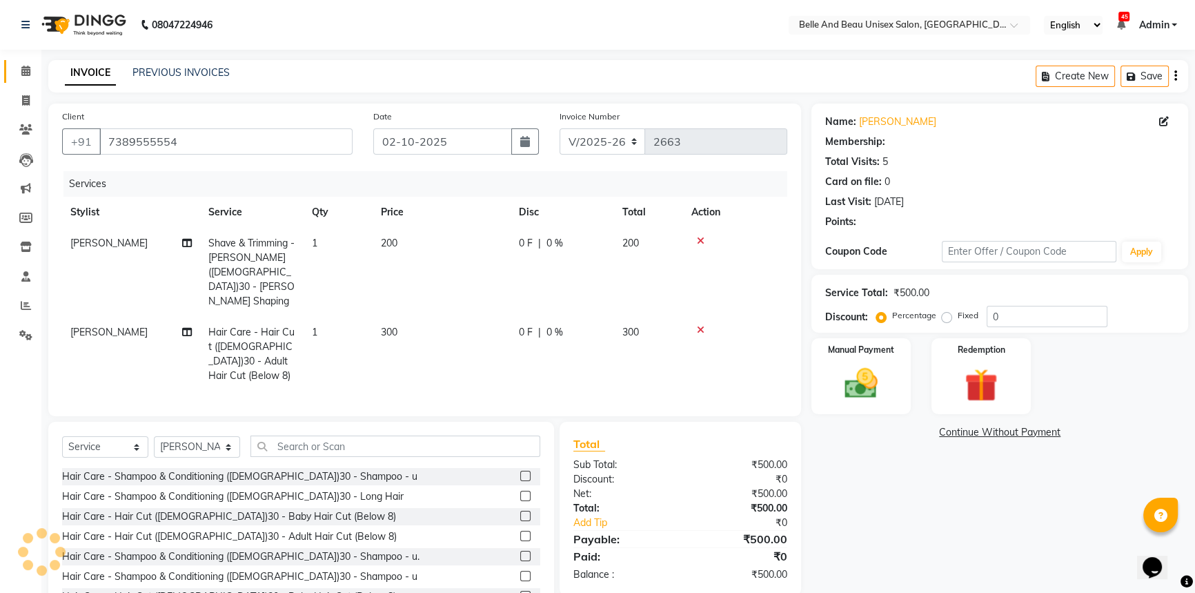
select select "1: Object"
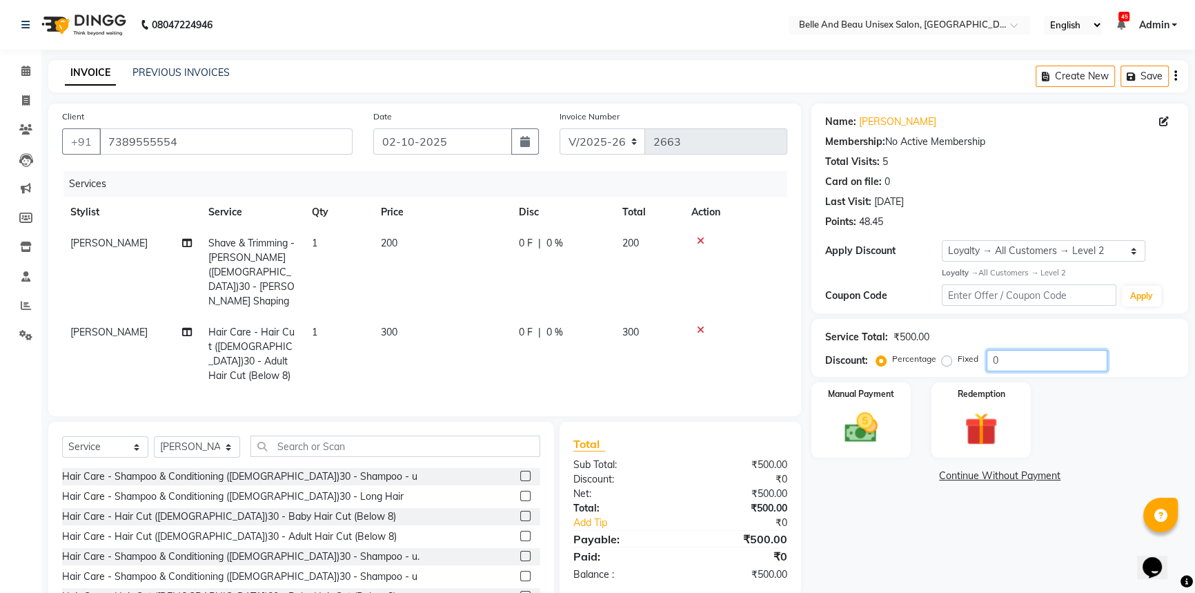
click at [992, 357] on input "0" at bounding box center [1047, 360] width 121 height 21
type input "10"
click at [858, 399] on label "Manual Payment" at bounding box center [861, 392] width 69 height 13
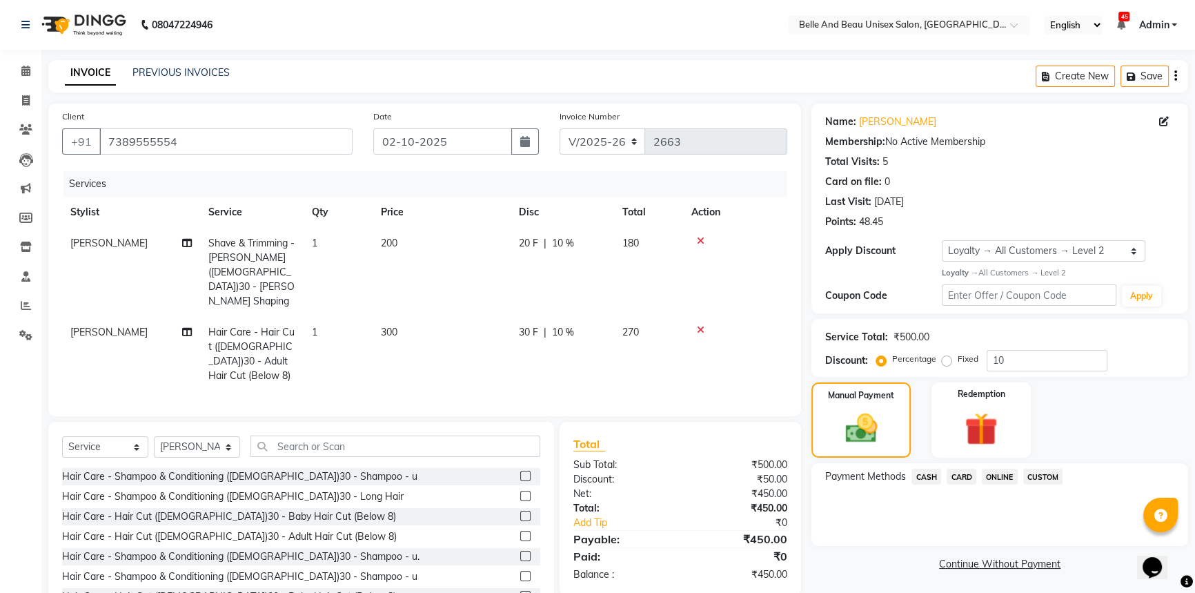
click at [1005, 474] on span "ONLINE" at bounding box center [1000, 476] width 36 height 16
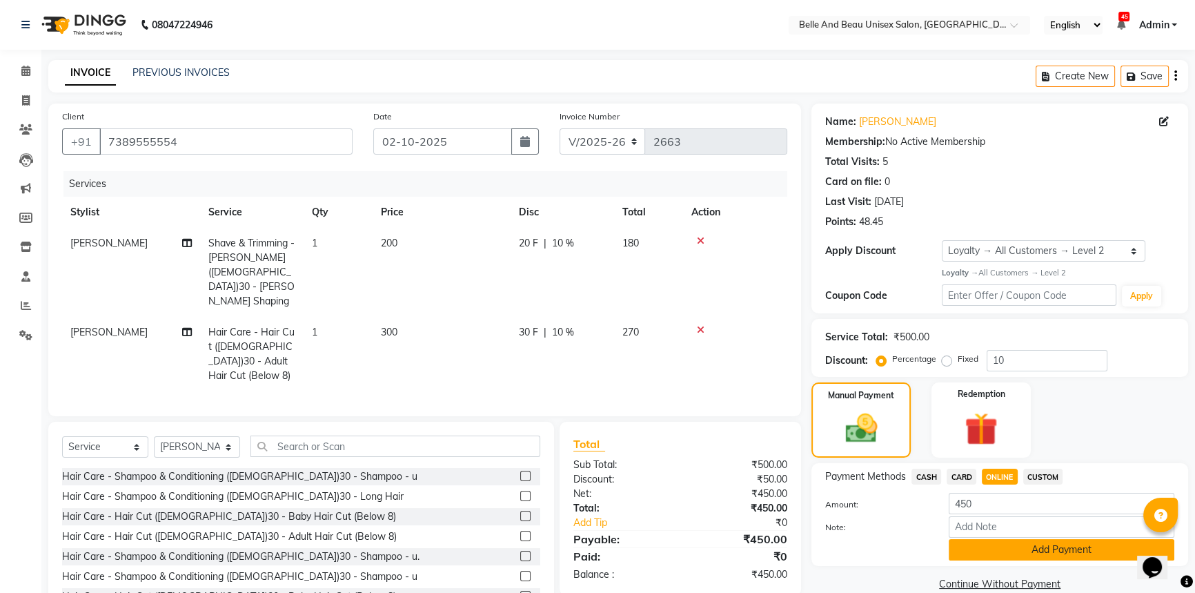
click at [1011, 553] on button "Add Payment" at bounding box center [1062, 549] width 226 height 21
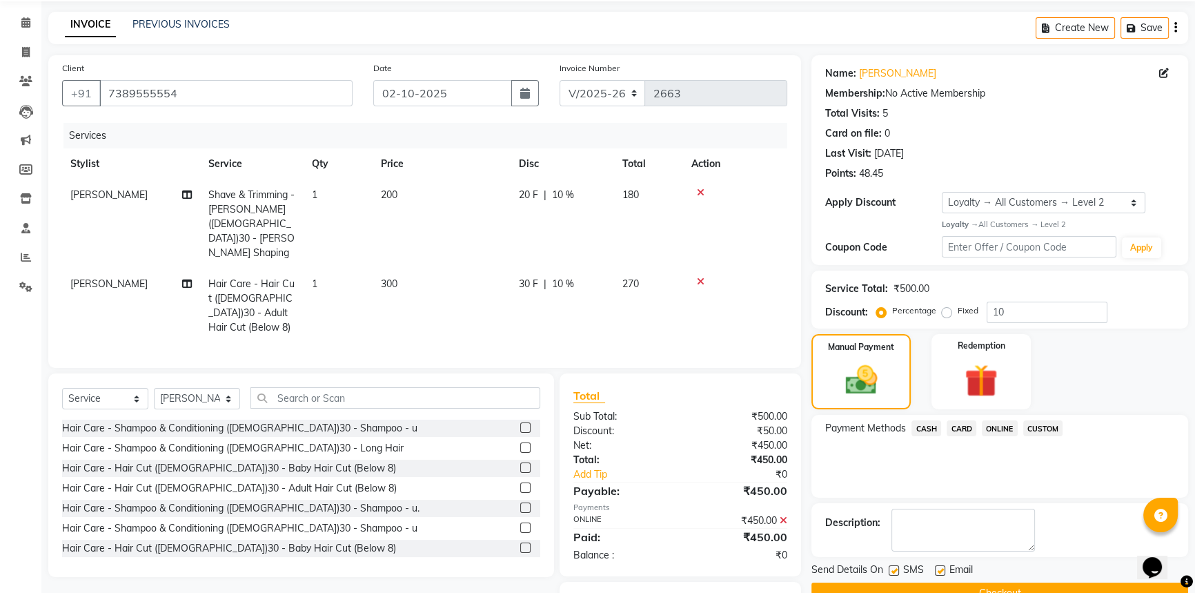
scroll to position [87, 0]
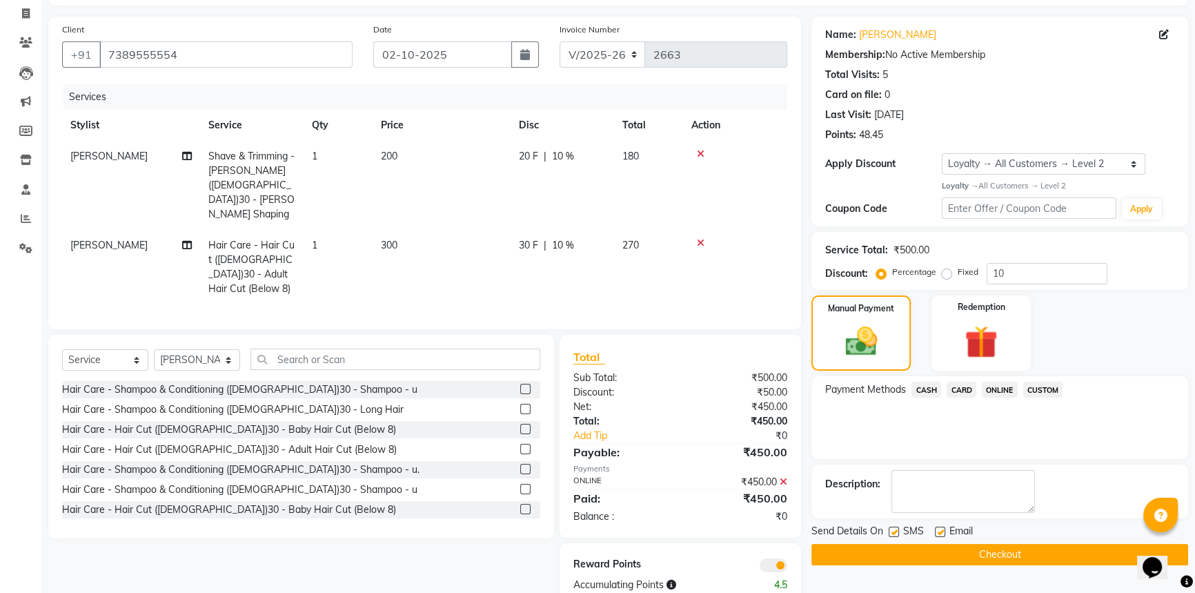
click at [1027, 559] on button "Checkout" at bounding box center [999, 554] width 377 height 21
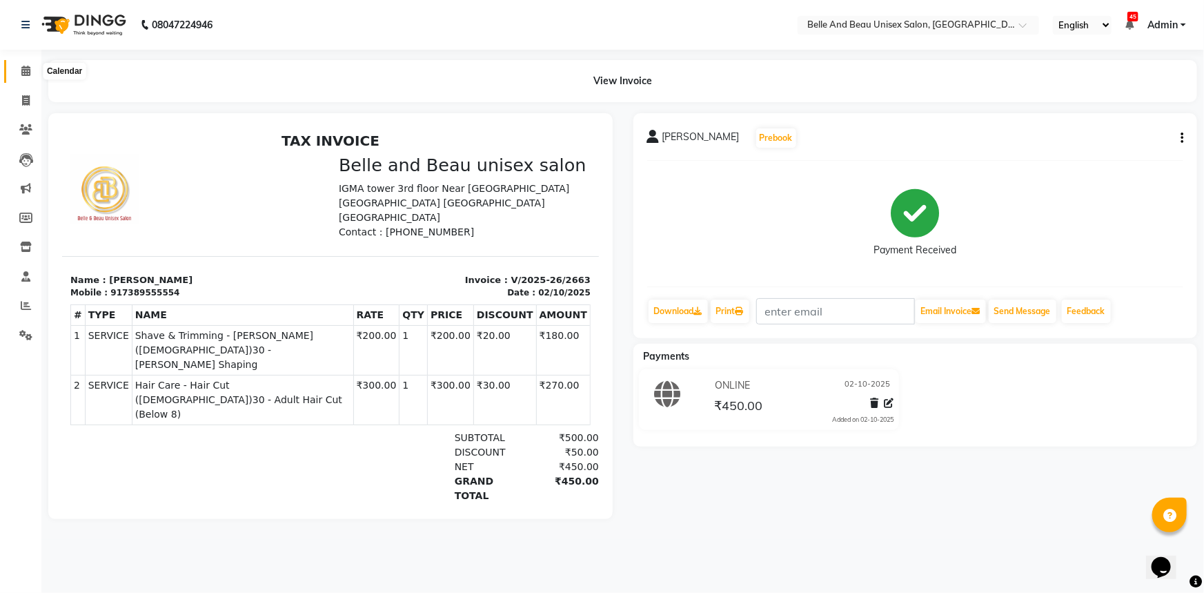
click at [28, 75] on icon at bounding box center [25, 71] width 9 height 10
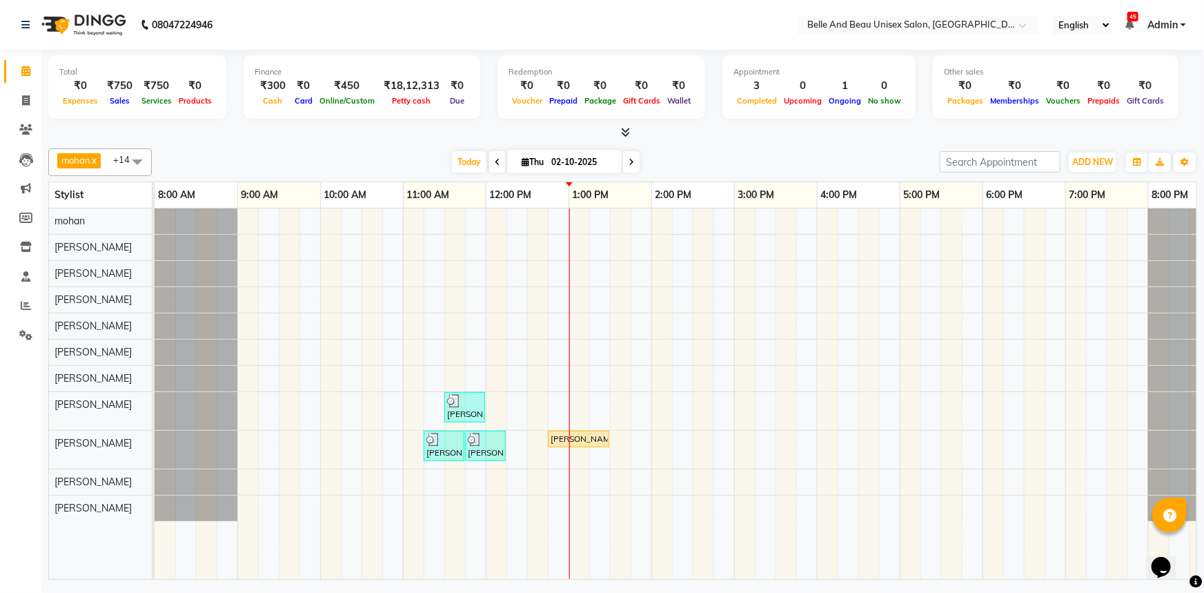
click at [581, 406] on div "[PERSON_NAME], TK02, 11:30 AM-12:00 PM, Hair Care - Hair Cut ([DEMOGRAPHIC_DATA…" at bounding box center [693, 393] width 1076 height 370
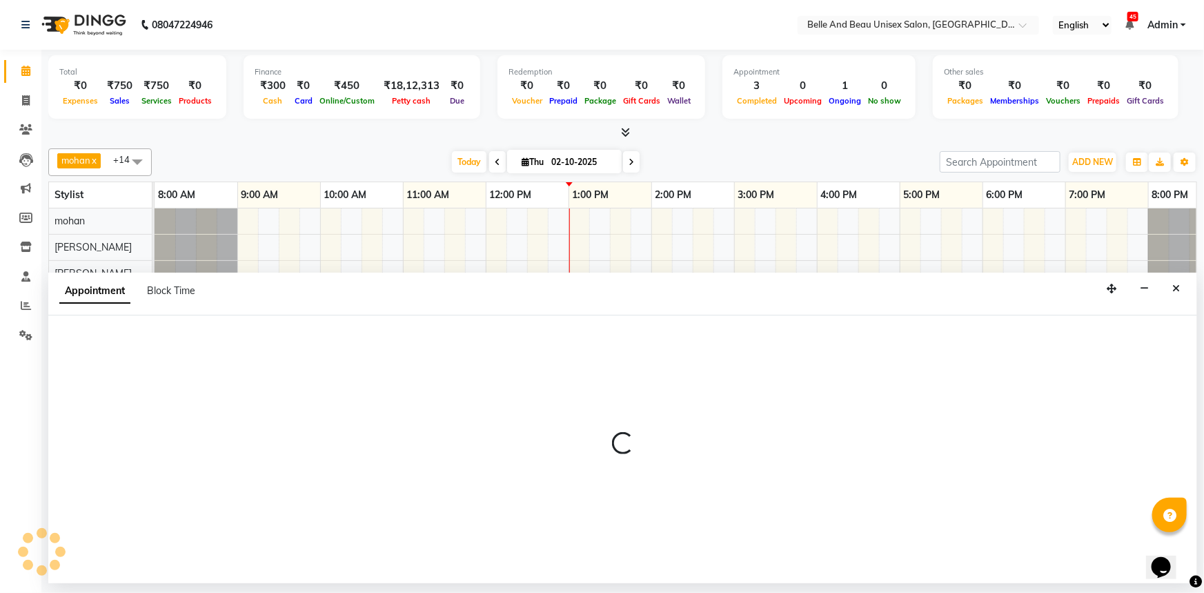
select select "92802"
select select "780"
select select "tentative"
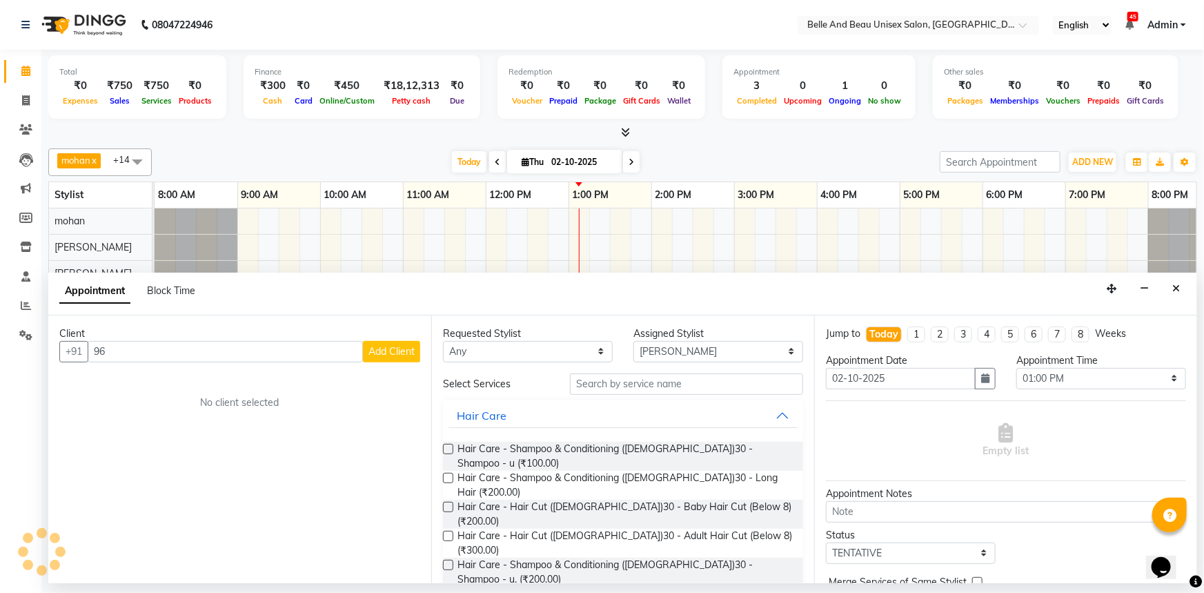
type input "9"
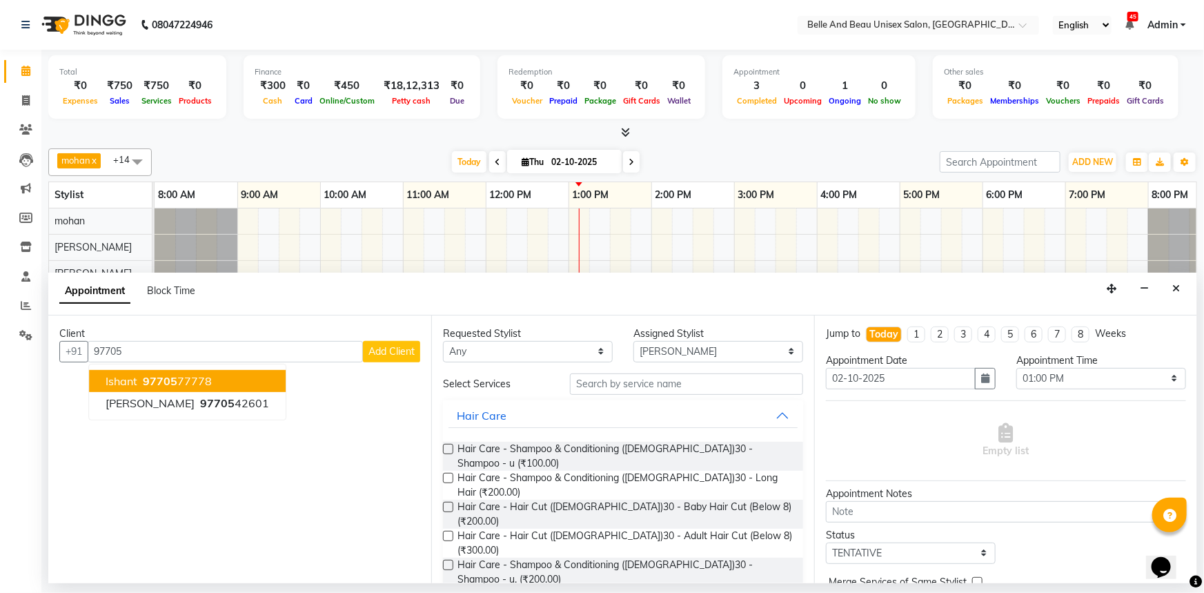
click at [178, 379] on ngb-highlight "97705 77778" at bounding box center [176, 381] width 72 height 14
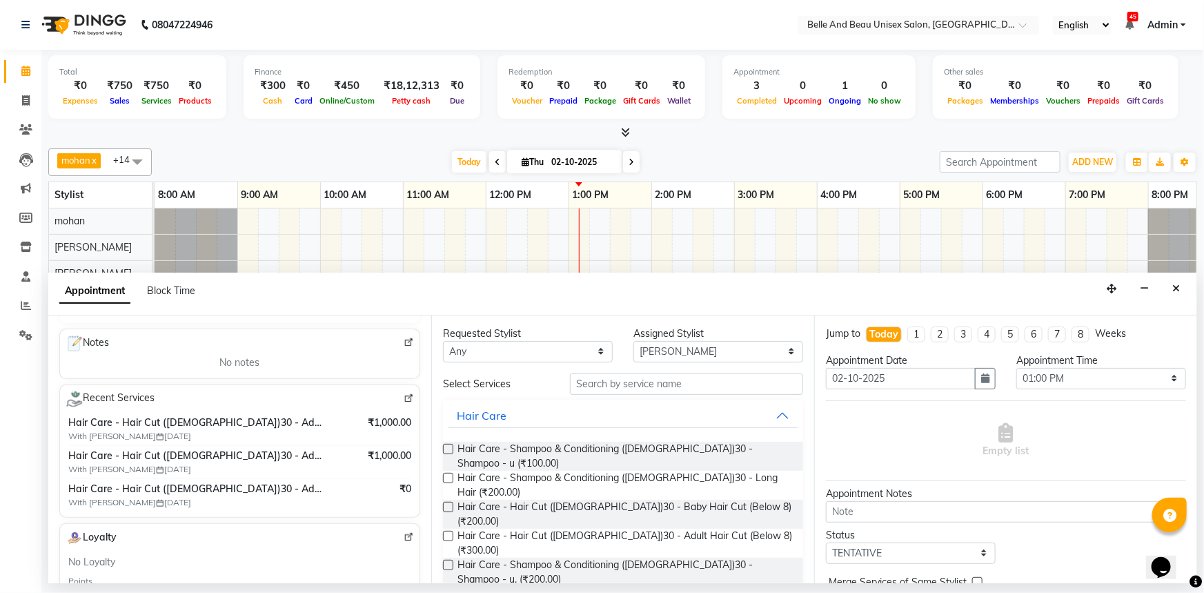
scroll to position [125, 0]
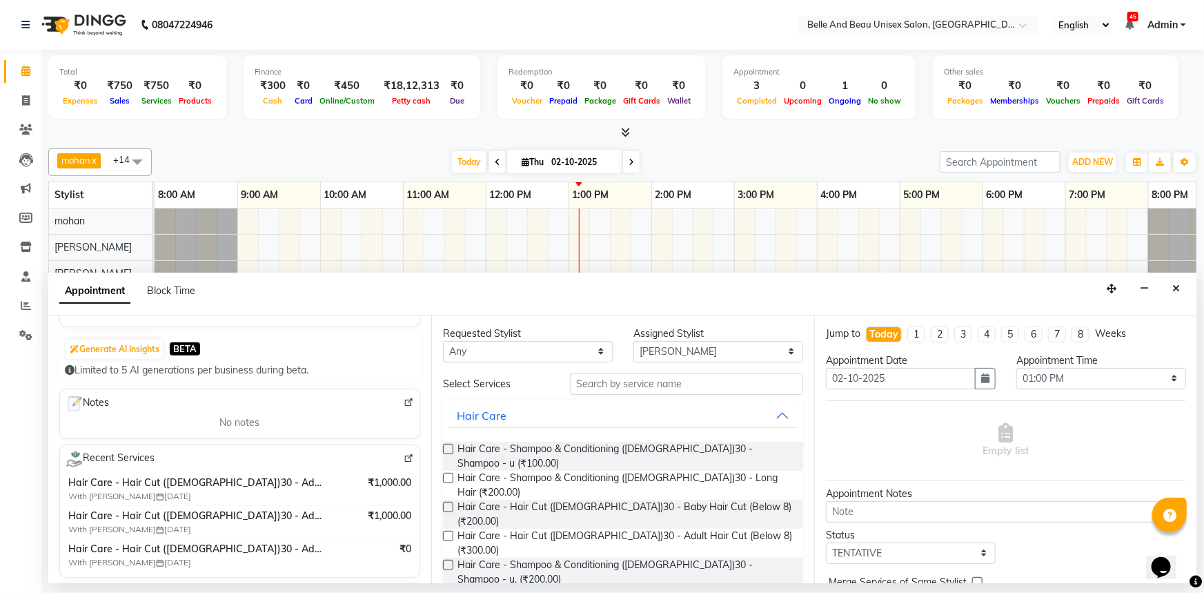
type input "9770577778"
click at [404, 459] on img at bounding box center [409, 458] width 10 height 10
click at [449, 531] on label at bounding box center [448, 536] width 10 height 10
click at [449, 533] on input "checkbox" at bounding box center [447, 537] width 9 height 9
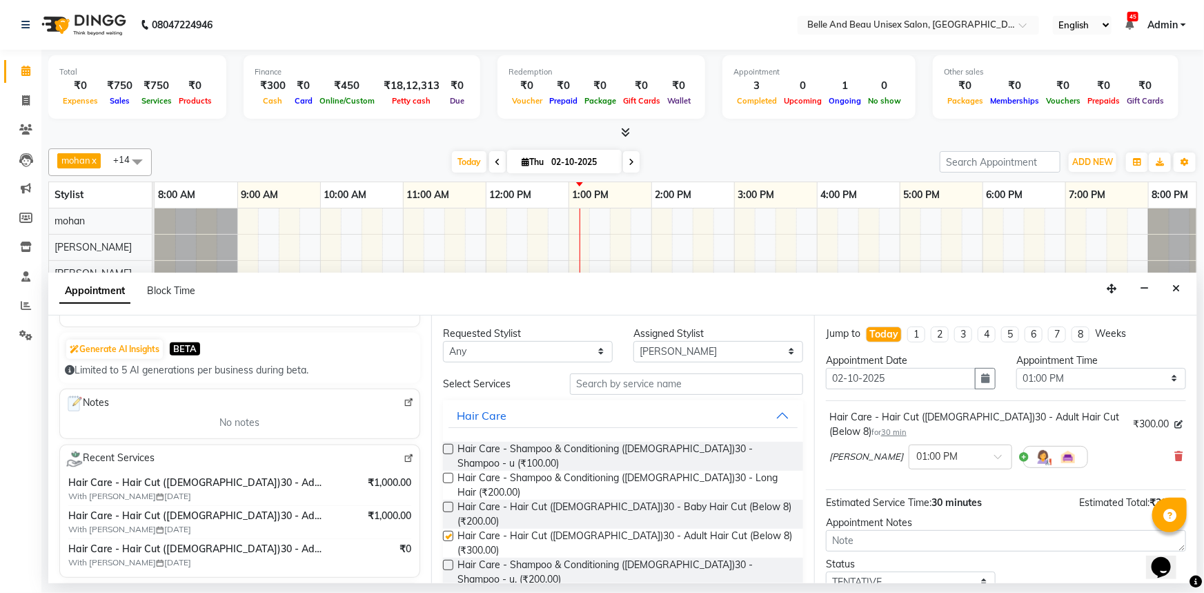
checkbox input "false"
click at [1174, 451] on icon at bounding box center [1178, 456] width 8 height 10
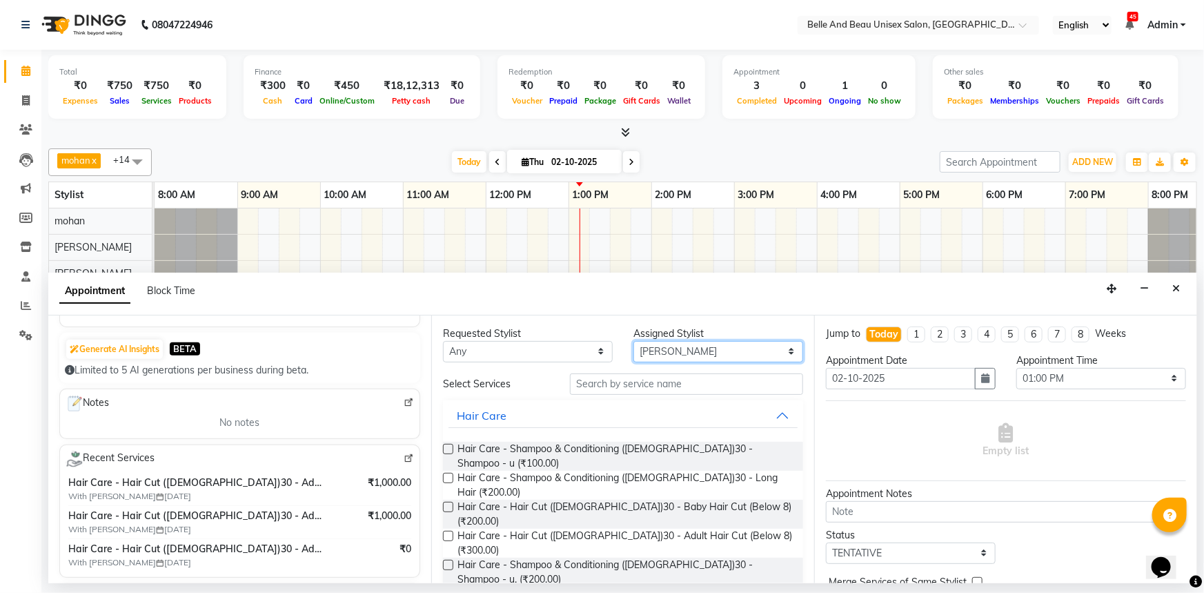
click at [696, 355] on select "Select [PERSON_NAME] [PERSON_NAME] [PERSON_NAME] [PERSON_NAME] [PERSON_NAME] [P…" at bounding box center [718, 351] width 170 height 21
select select "59701"
click at [633, 341] on select "Select [PERSON_NAME] [PERSON_NAME] [PERSON_NAME] [PERSON_NAME] [PERSON_NAME] [P…" at bounding box center [718, 351] width 170 height 21
click at [447, 531] on label at bounding box center [448, 536] width 10 height 10
click at [447, 533] on input "checkbox" at bounding box center [447, 537] width 9 height 9
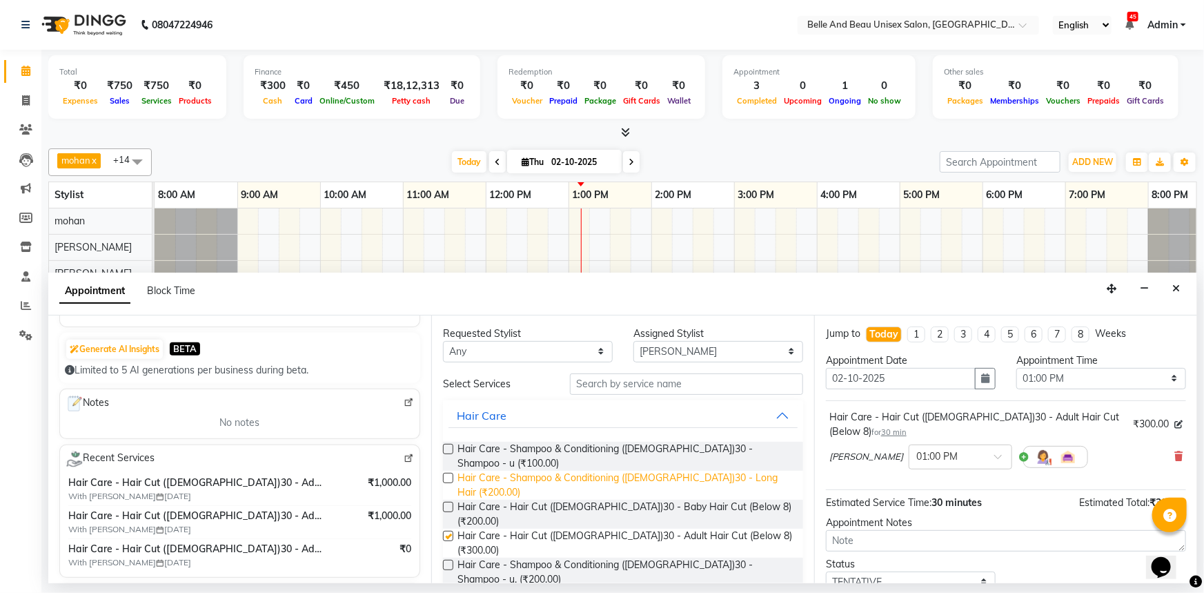
checkbox input "false"
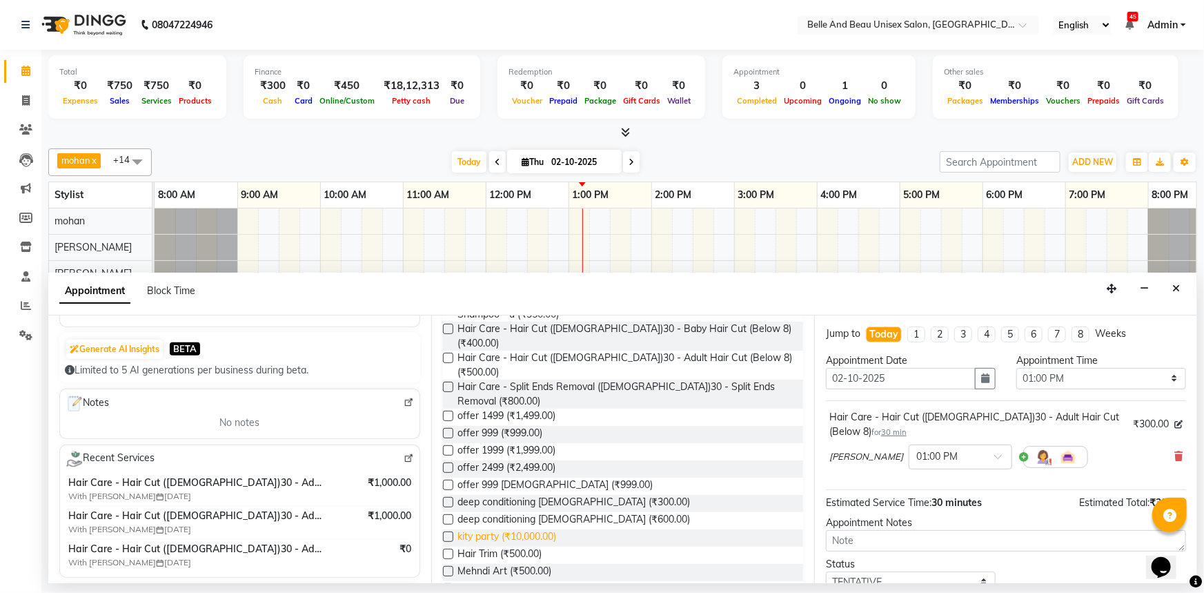
scroll to position [313, 0]
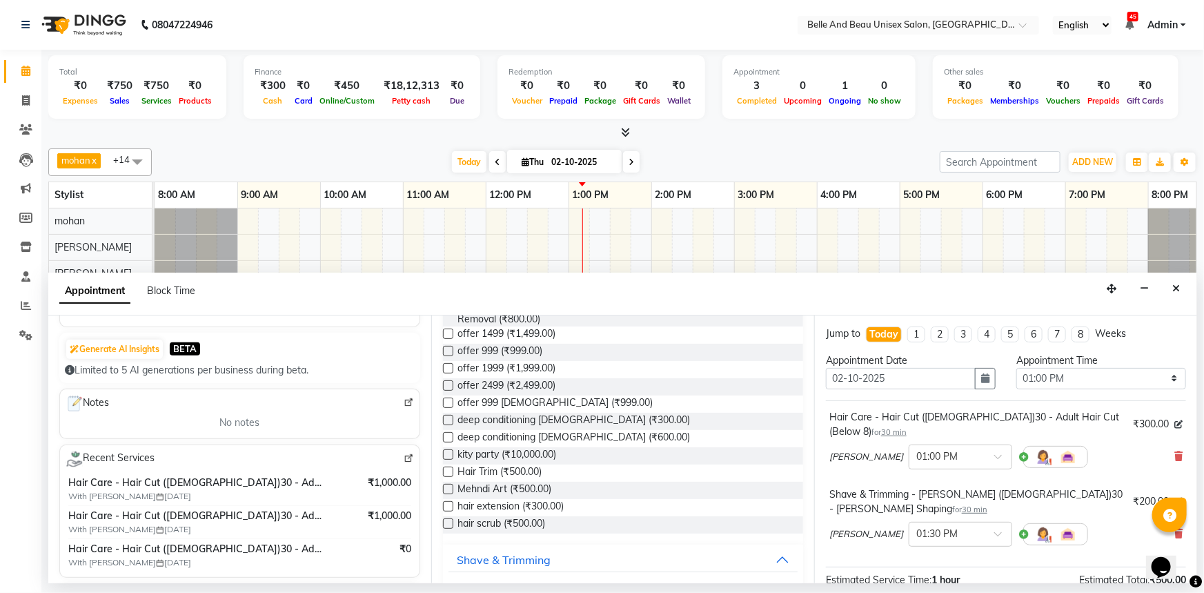
checkbox input "false"
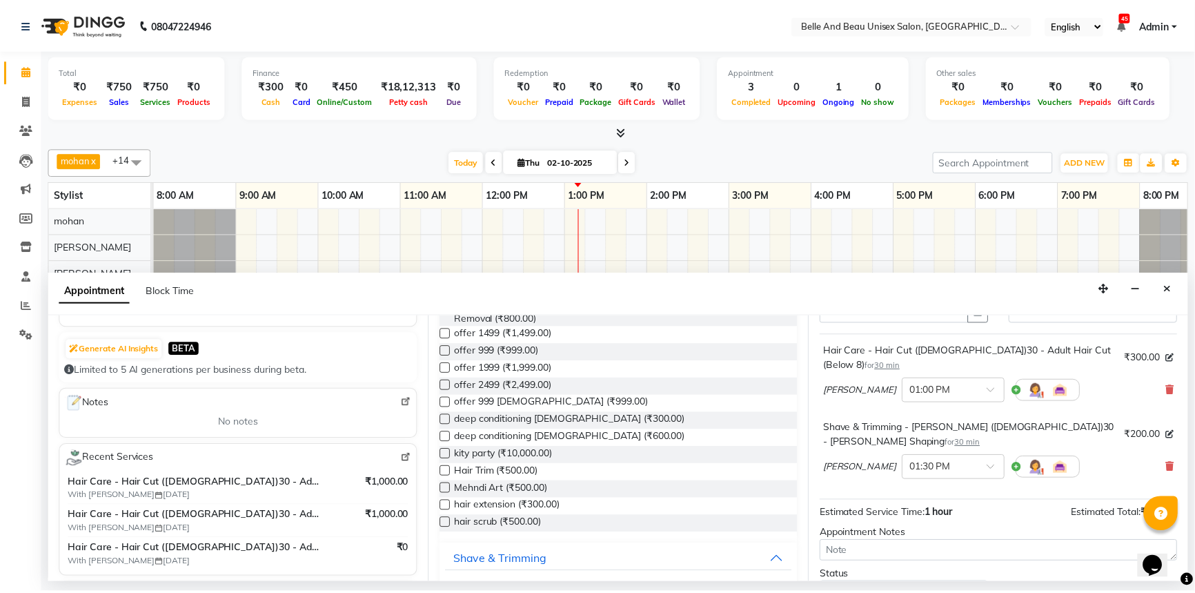
scroll to position [144, 0]
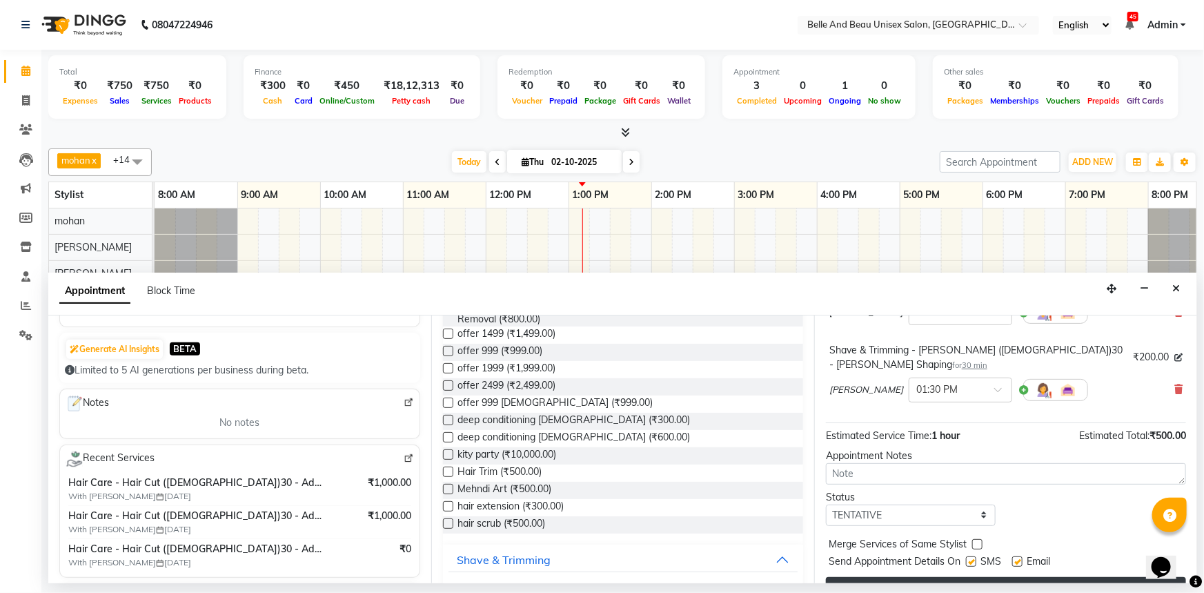
click at [1020, 577] on button "Book" at bounding box center [1006, 589] width 360 height 25
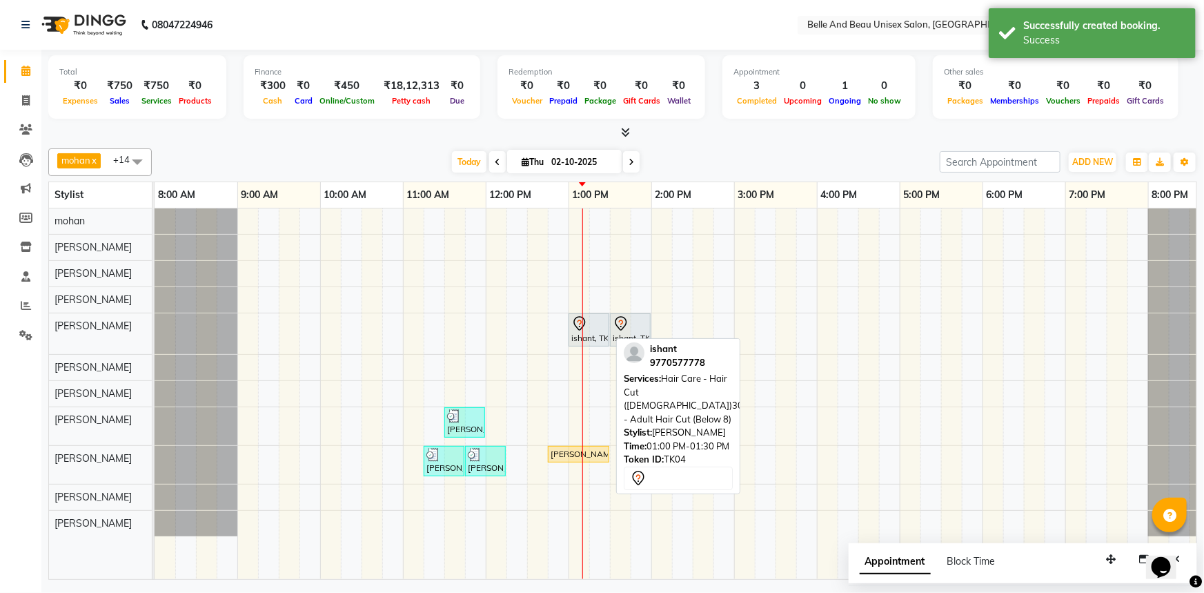
click at [606, 337] on div at bounding box center [609, 330] width 6 height 32
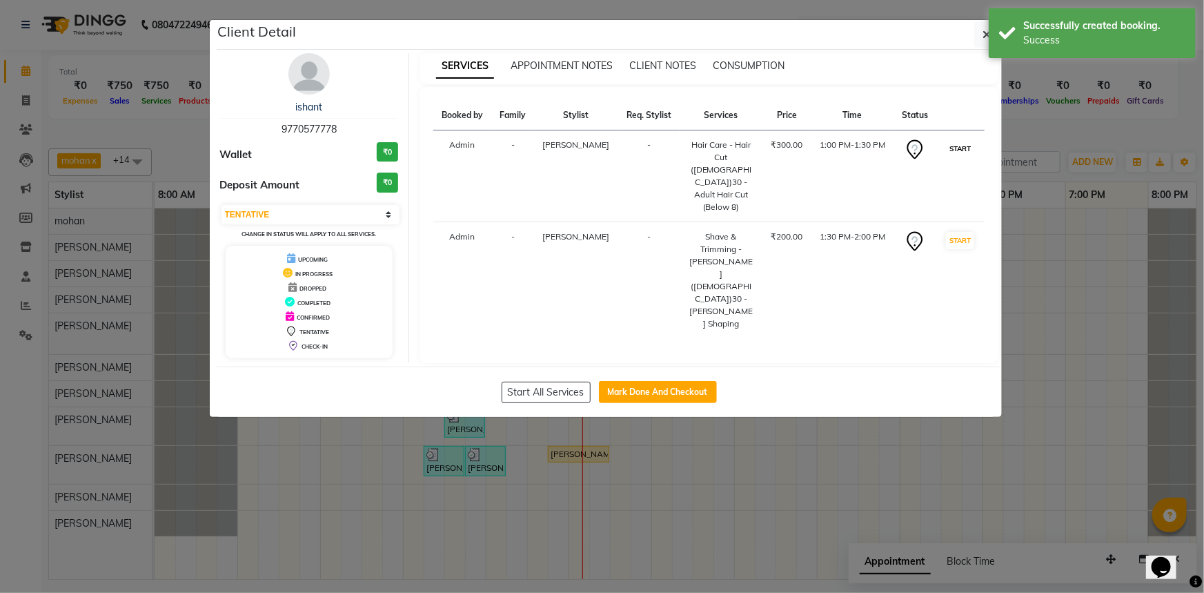
click at [960, 155] on button "START" at bounding box center [960, 148] width 28 height 17
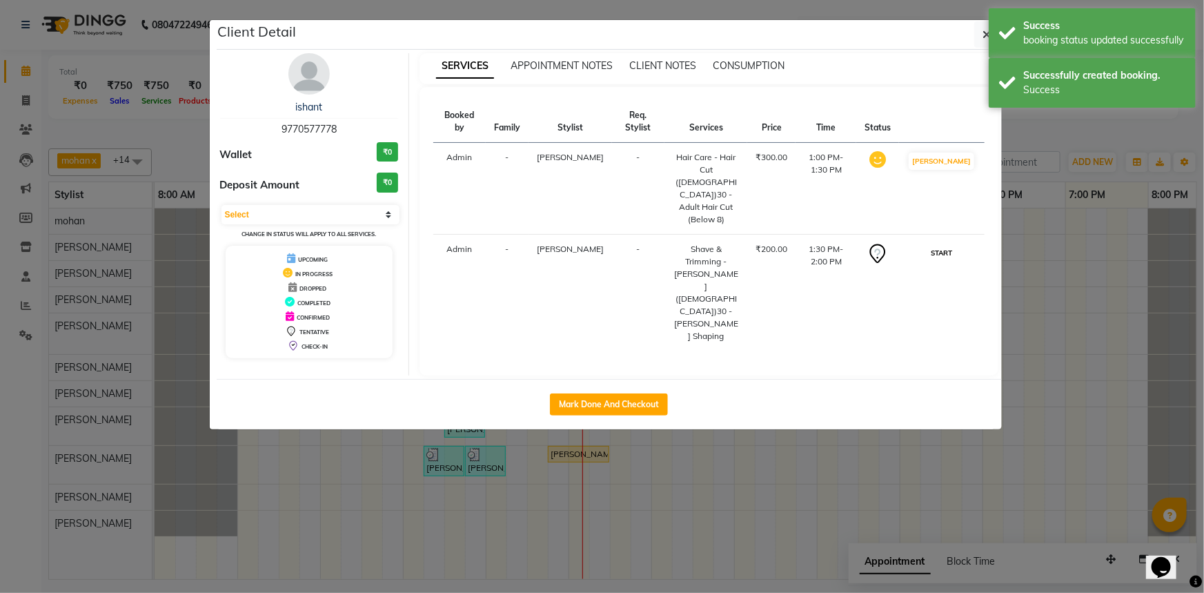
click at [952, 244] on button "START" at bounding box center [941, 252] width 28 height 17
select select "1"
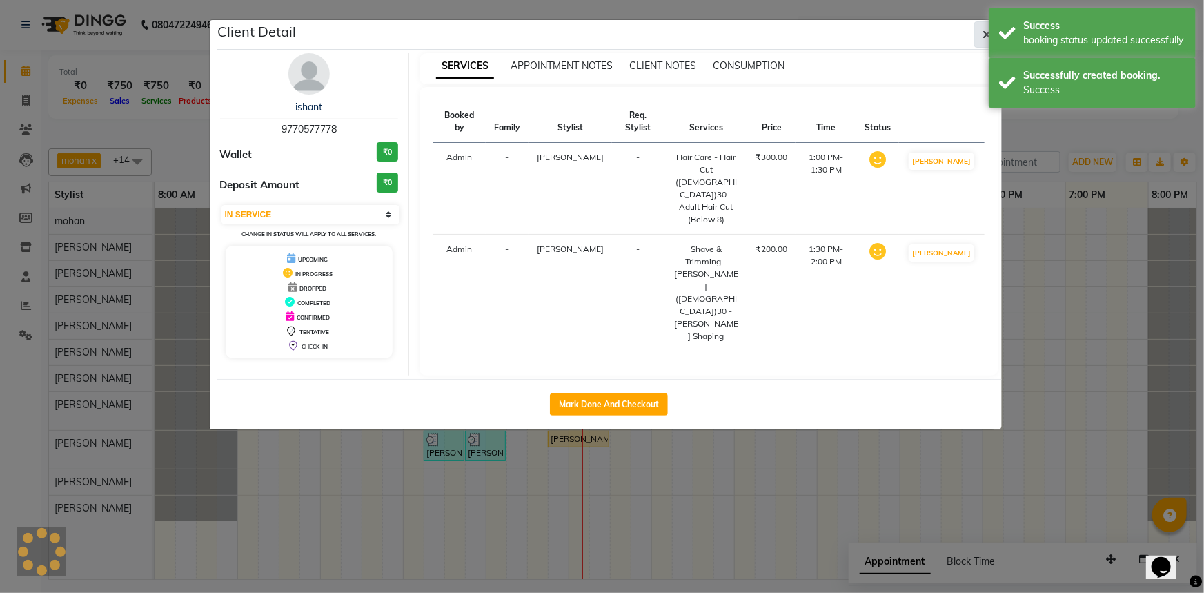
click at [987, 30] on icon "button" at bounding box center [987, 34] width 8 height 11
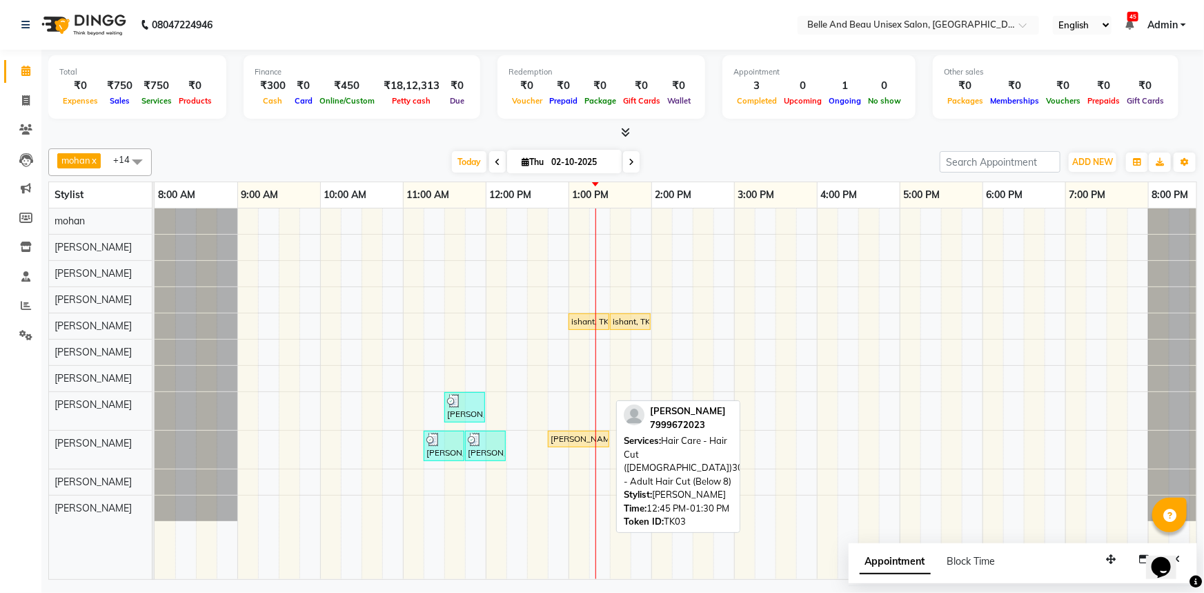
click at [574, 439] on div "[PERSON_NAME], TK03, 12:45 PM-01:30 PM, Hair Care - Hair Cut ([DEMOGRAPHIC_DATA…" at bounding box center [578, 439] width 59 height 12
select select "1"
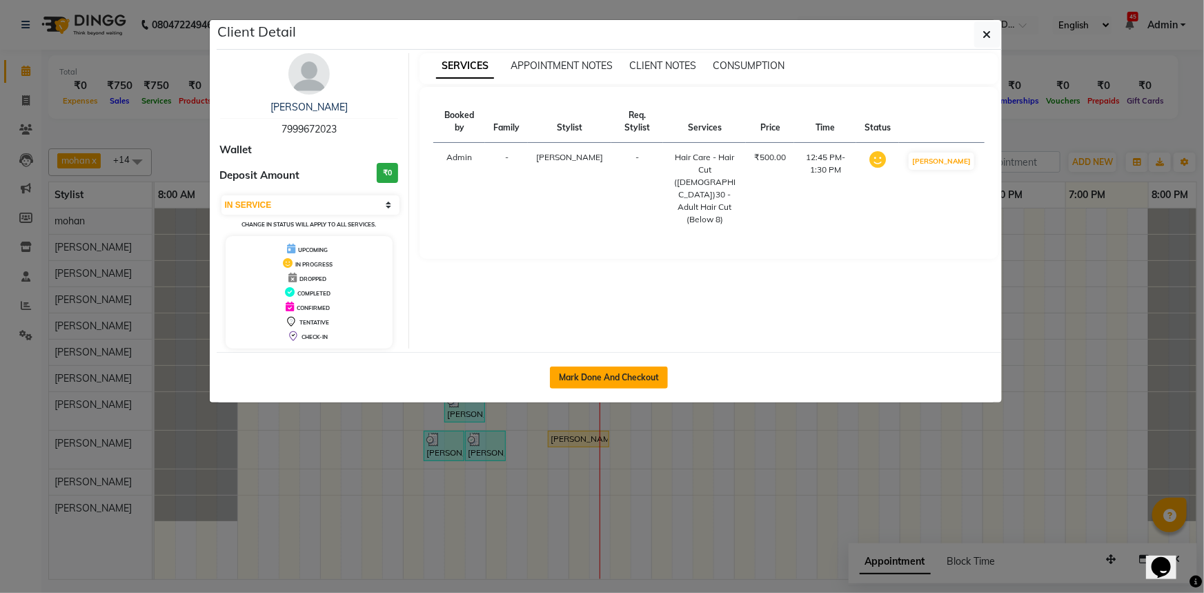
click at [626, 373] on button "Mark Done And Checkout" at bounding box center [609, 377] width 118 height 22
select select "service"
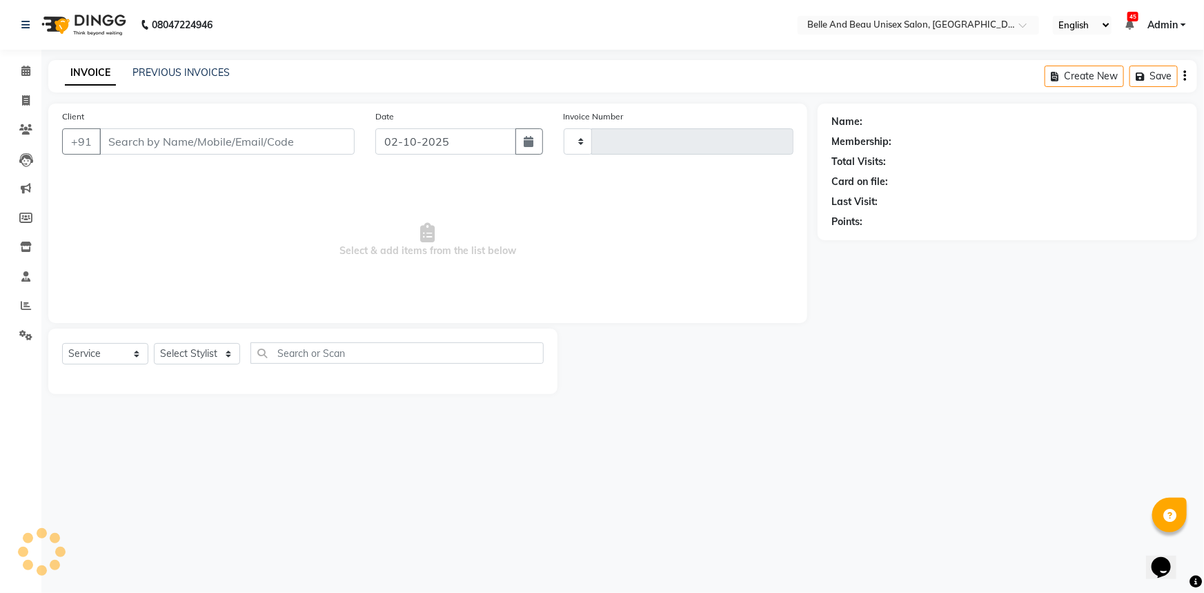
type input "2664"
select select "7066"
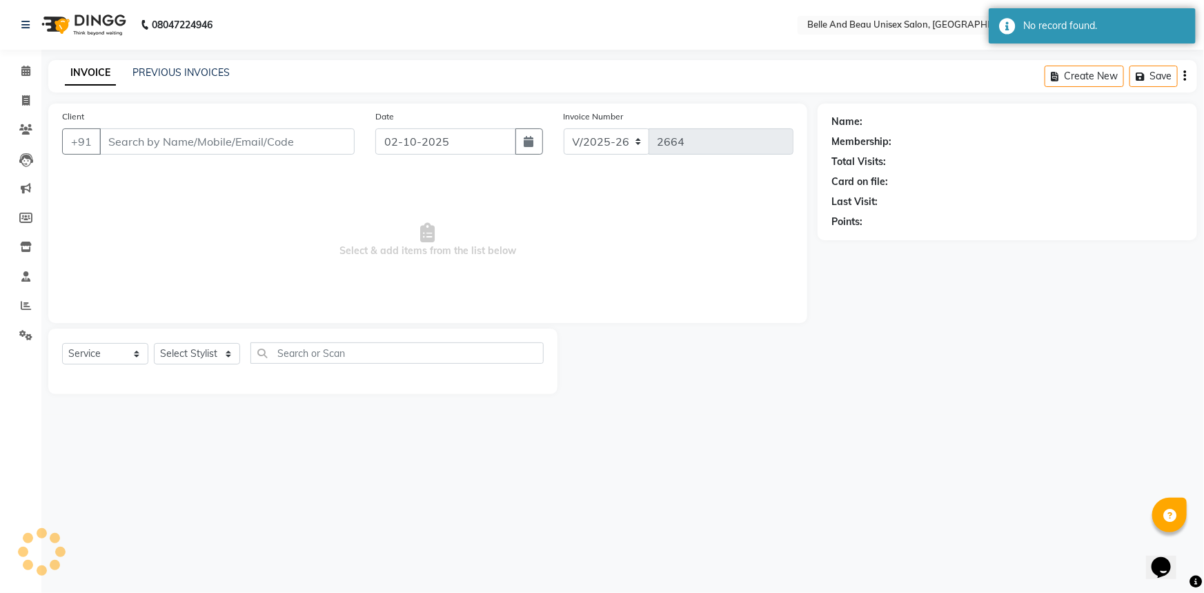
select select "60511"
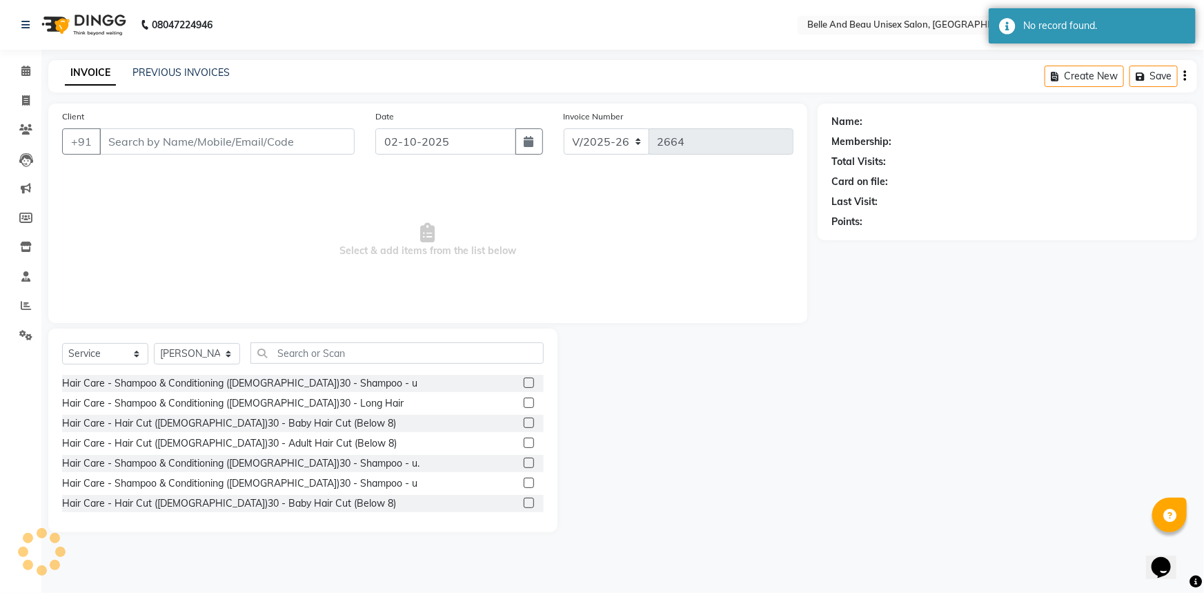
type input "7999672023"
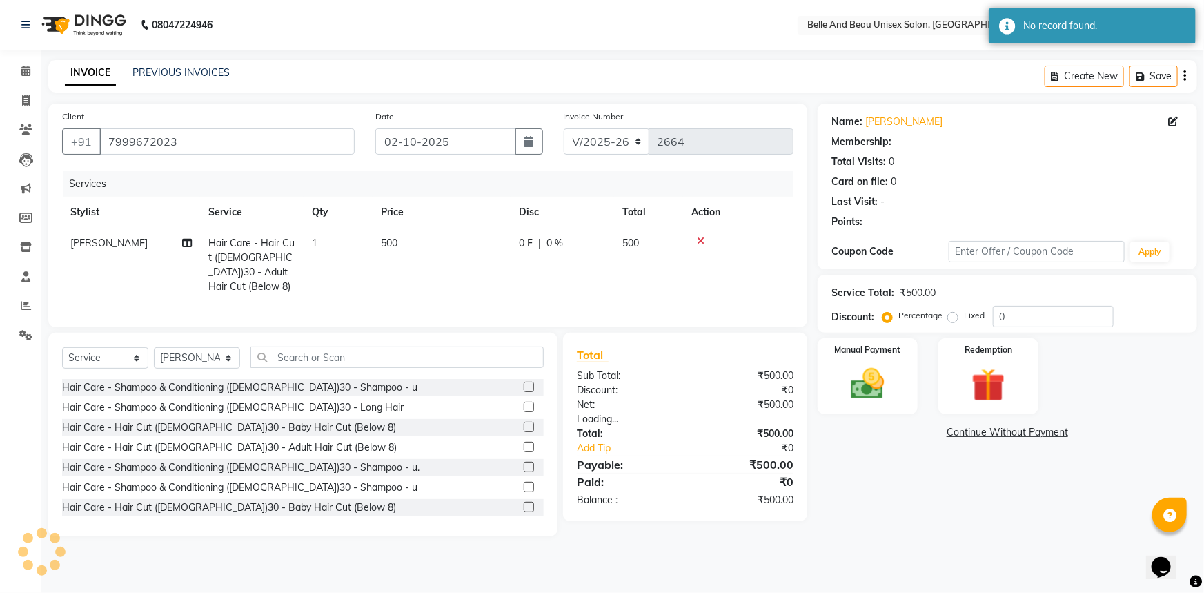
select select "1: Object"
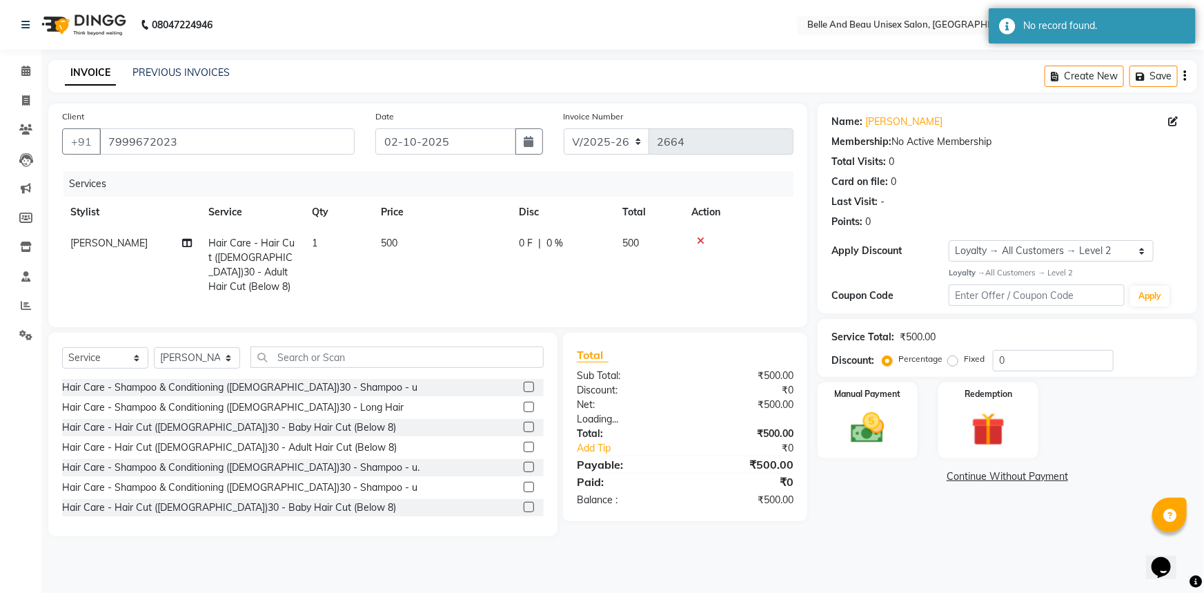
click at [402, 248] on td "500" at bounding box center [442, 265] width 138 height 75
select select "83443"
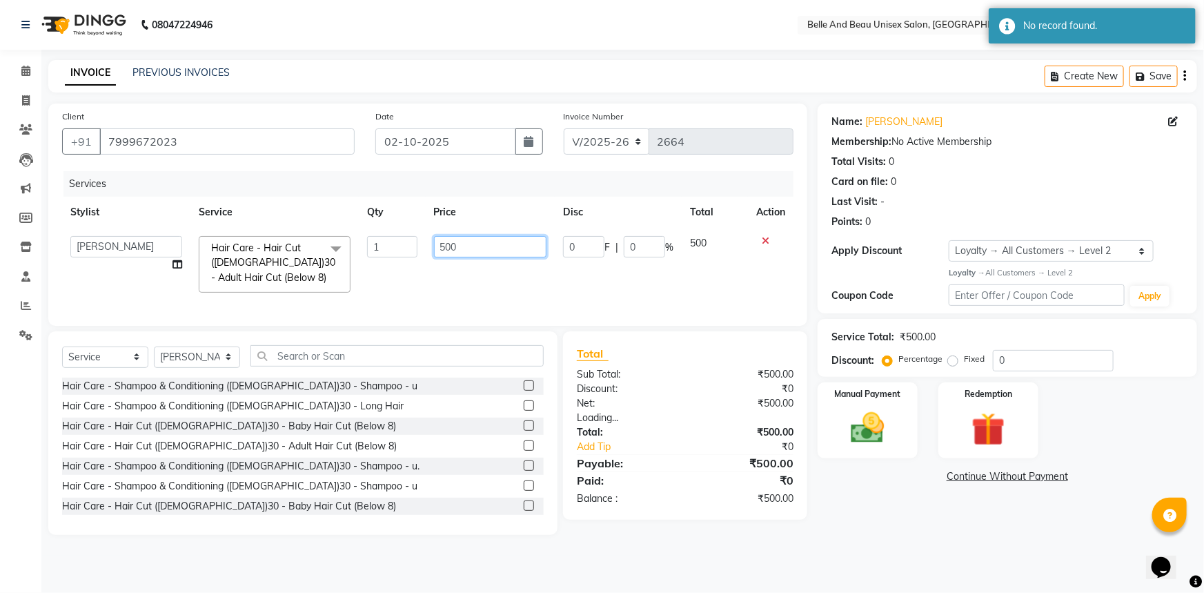
click at [464, 249] on input "500" at bounding box center [490, 246] width 113 height 21
type input "5"
type input "700"
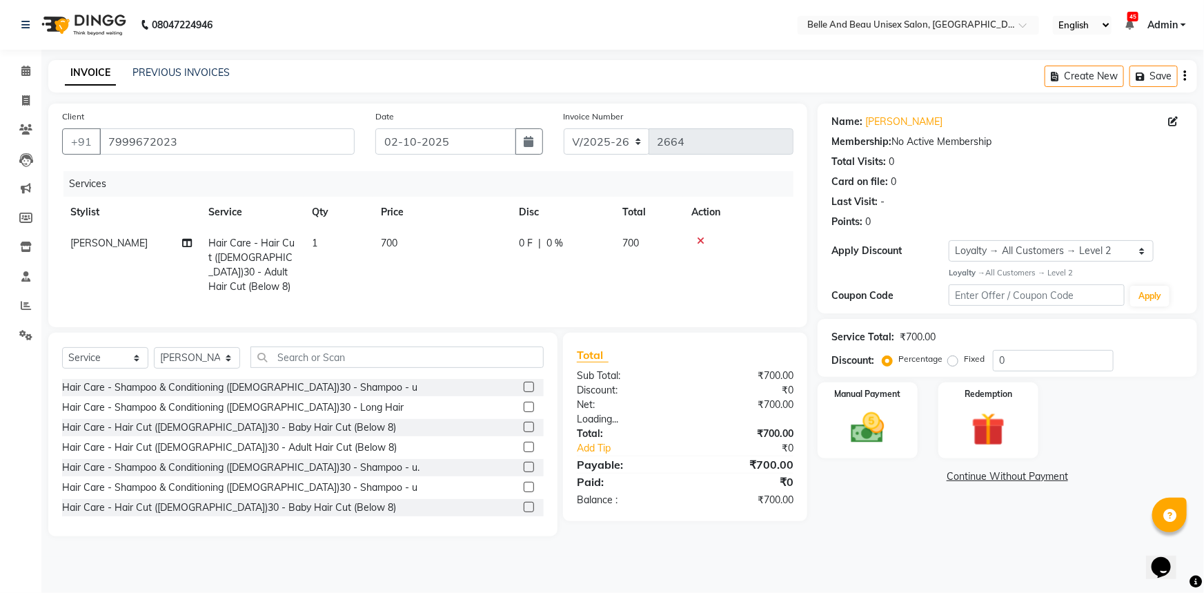
click at [514, 289] on tr "[PERSON_NAME] Hair Care - Hair Cut ([DEMOGRAPHIC_DATA])30 - Adult Hair Cut (Bel…" at bounding box center [427, 265] width 731 height 75
click at [869, 446] on img at bounding box center [868, 428] width 57 height 40
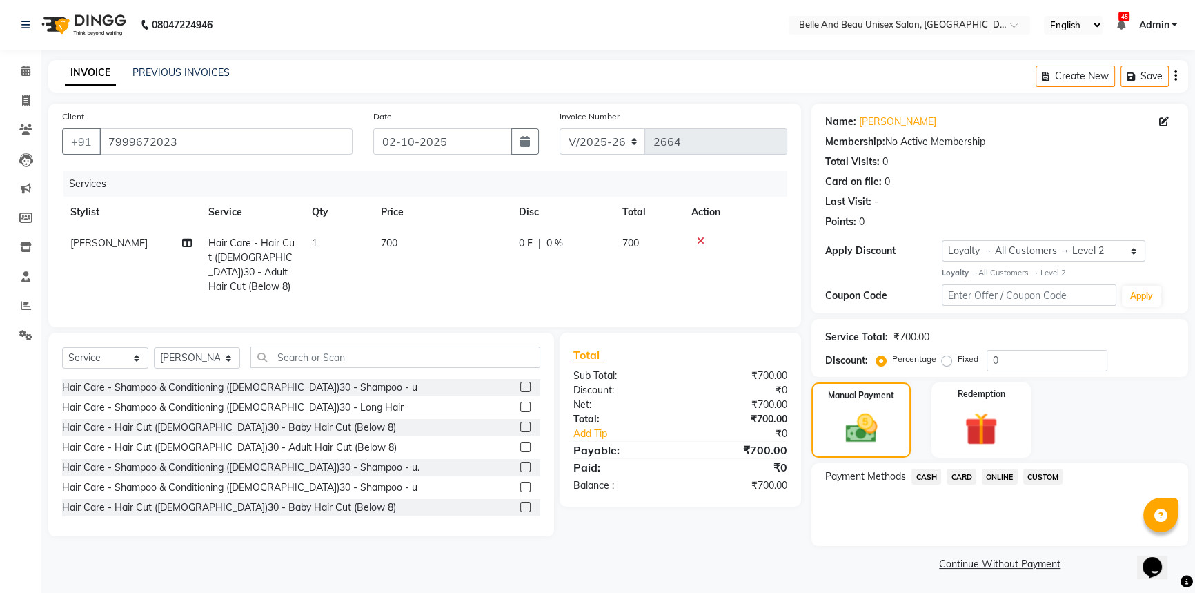
click at [931, 478] on span "CASH" at bounding box center [926, 476] width 30 height 16
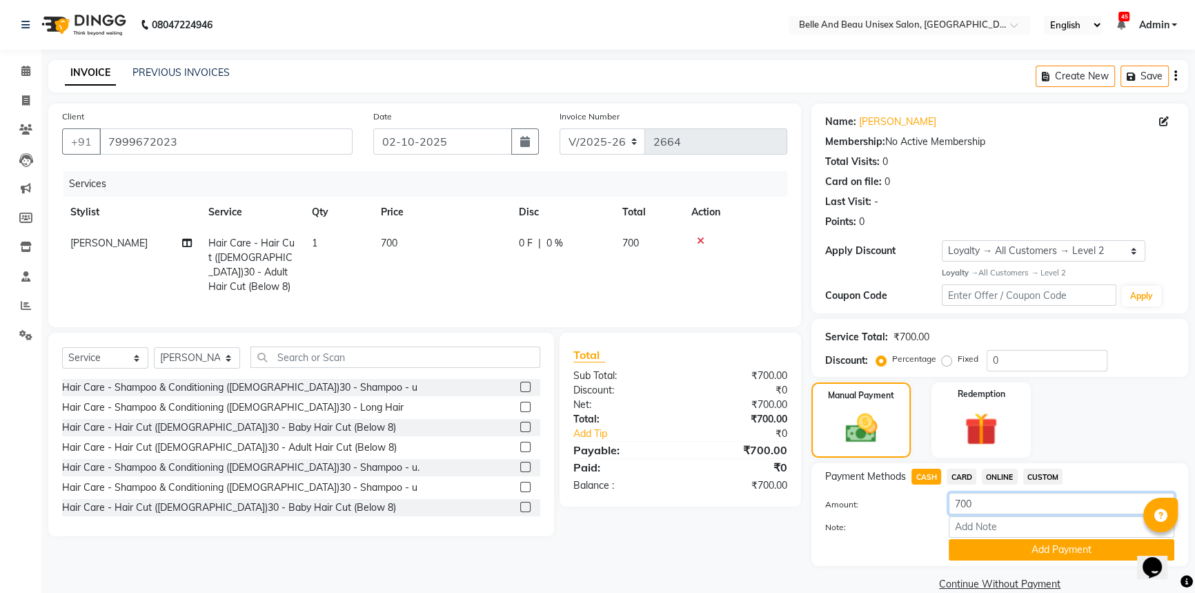
click at [997, 503] on input "700" at bounding box center [1062, 503] width 226 height 21
type input "7"
type input "600"
click at [1005, 555] on button "Add Payment" at bounding box center [1062, 549] width 226 height 21
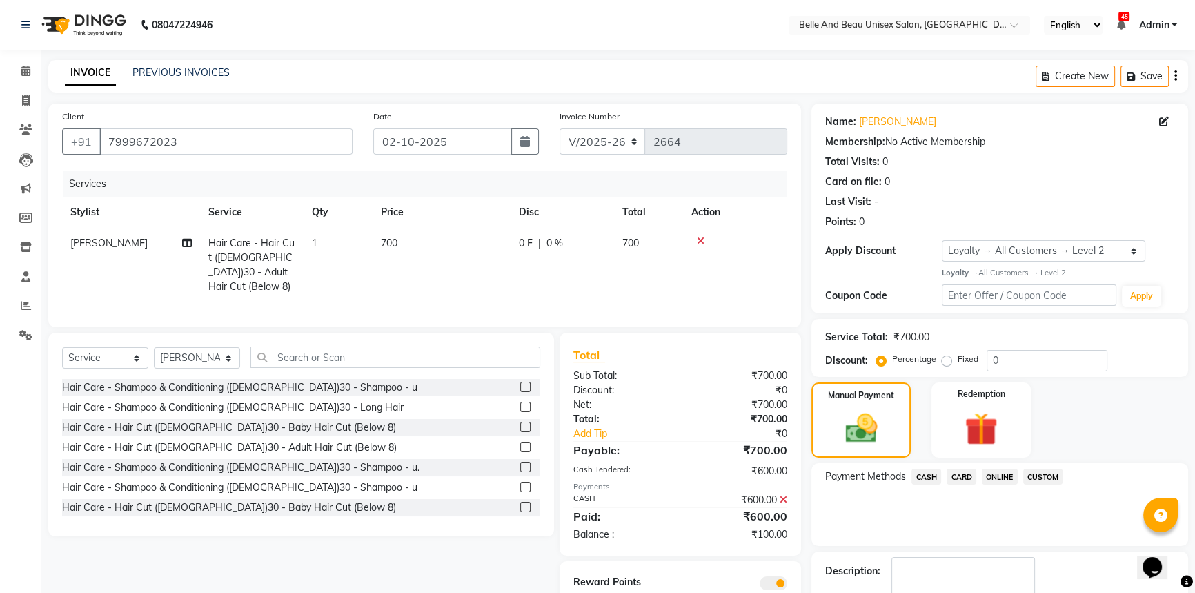
click at [1000, 469] on span "ONLINE" at bounding box center [1000, 476] width 36 height 16
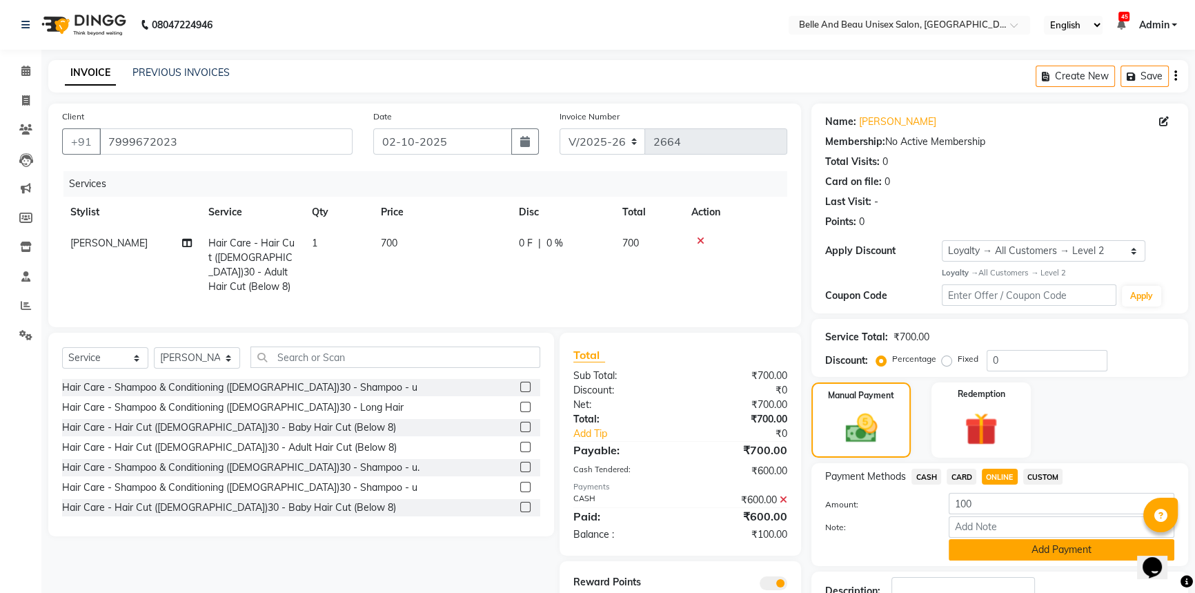
click at [1007, 552] on button "Add Payment" at bounding box center [1062, 549] width 226 height 21
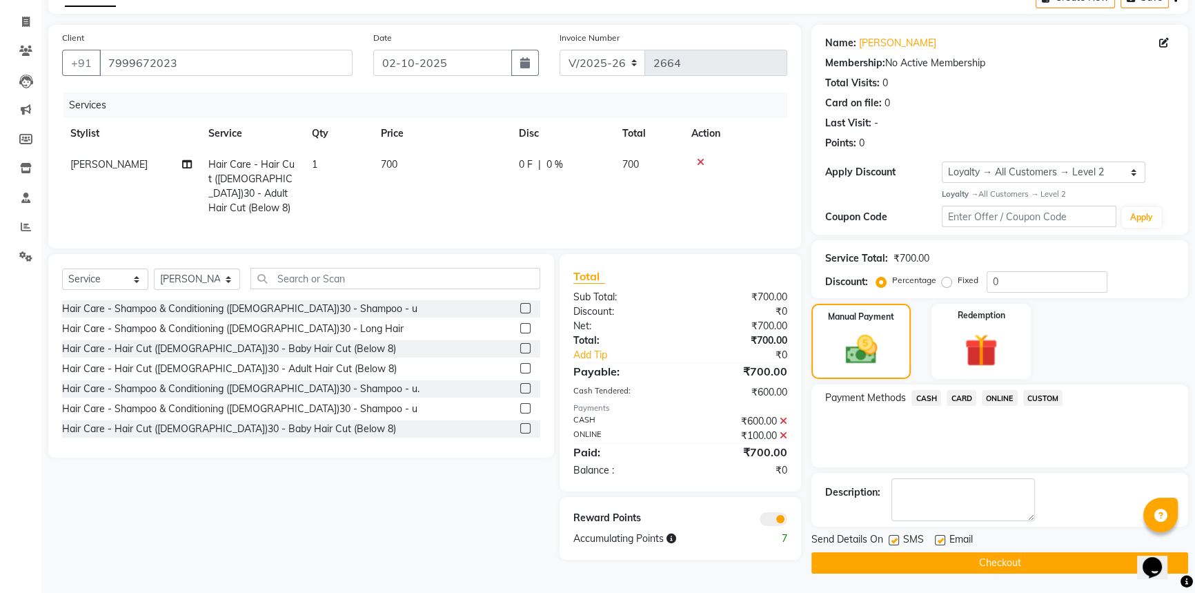
scroll to position [79, 0]
click at [929, 560] on button "Checkout" at bounding box center [999, 561] width 377 height 21
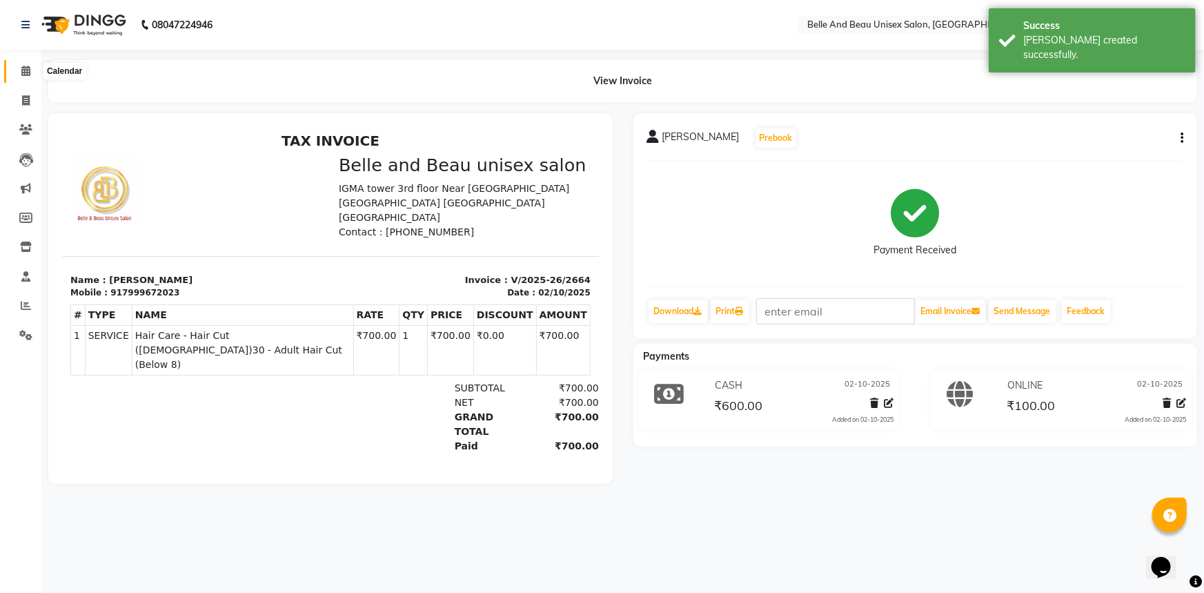
click at [23, 72] on icon at bounding box center [25, 71] width 9 height 10
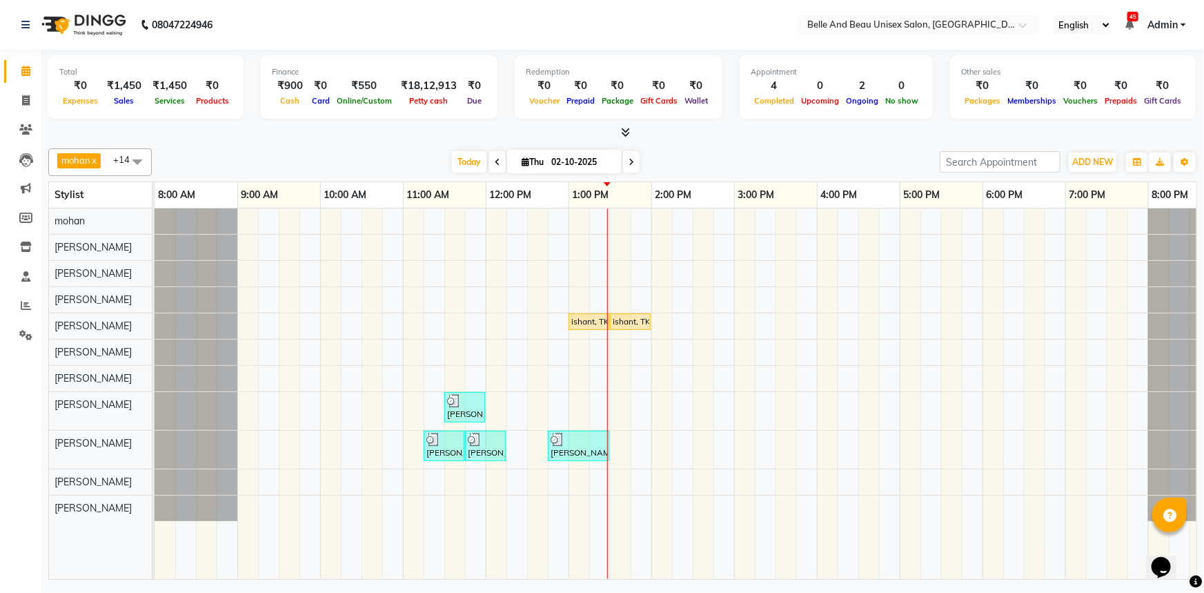
click at [622, 448] on div "ishant, TK04, 01:00 PM-01:30 PM, Hair Care - Hair Cut ([DEMOGRAPHIC_DATA])30 - …" at bounding box center [693, 393] width 1076 height 370
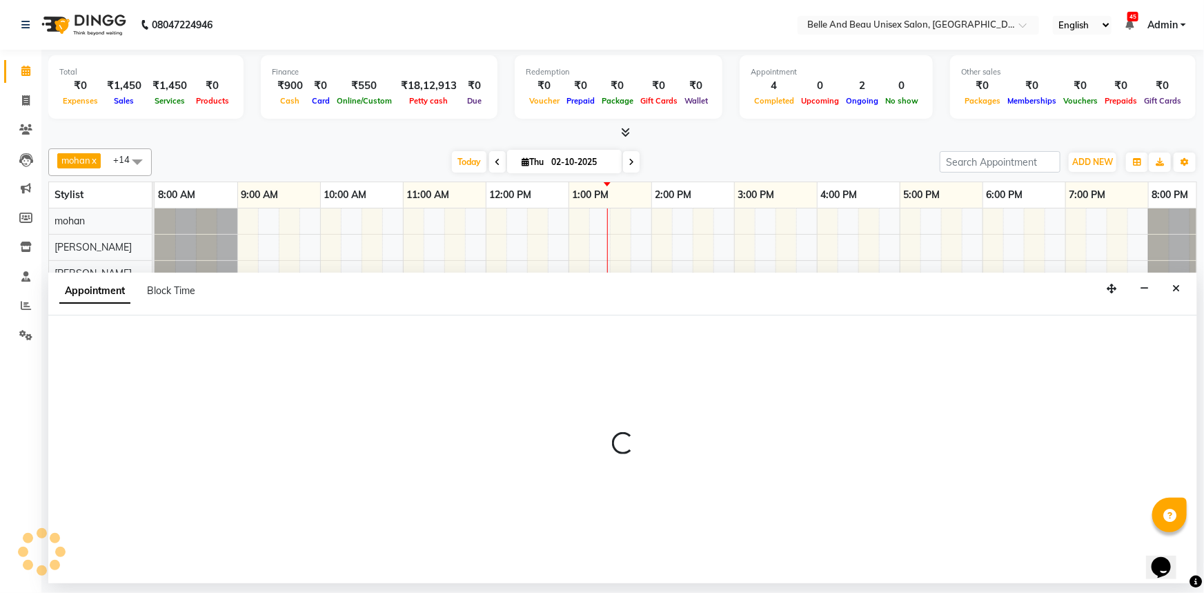
select select "83443"
select select "810"
select select "tentative"
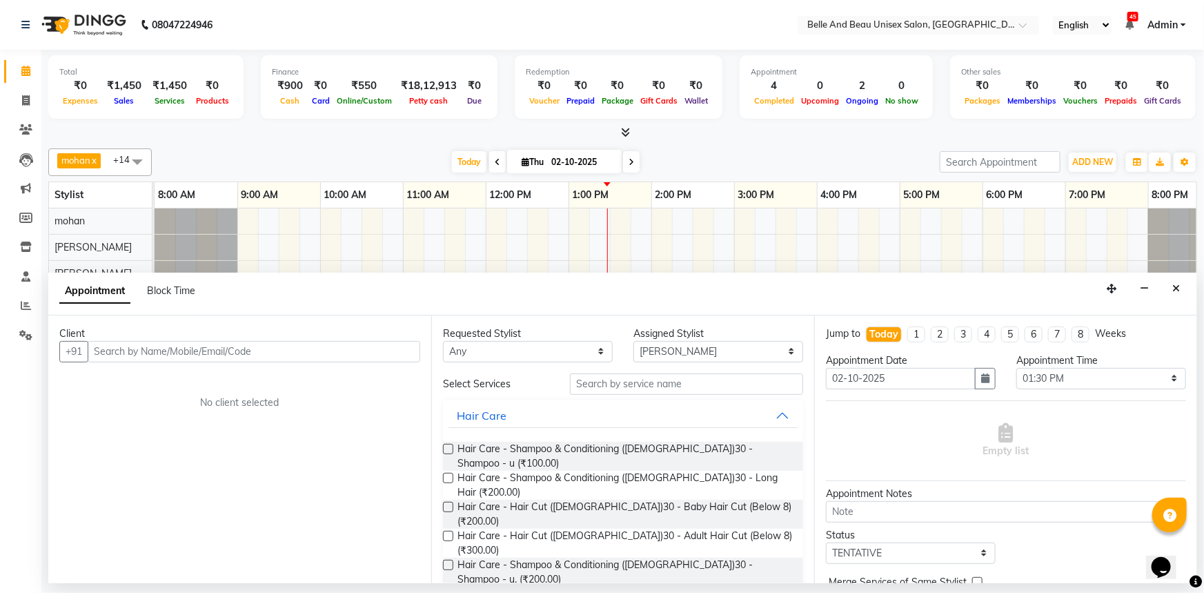
click at [136, 352] on input "text" at bounding box center [254, 351] width 333 height 21
type input "9522160124"
click at [397, 345] on span "Add Client" at bounding box center [391, 351] width 46 height 12
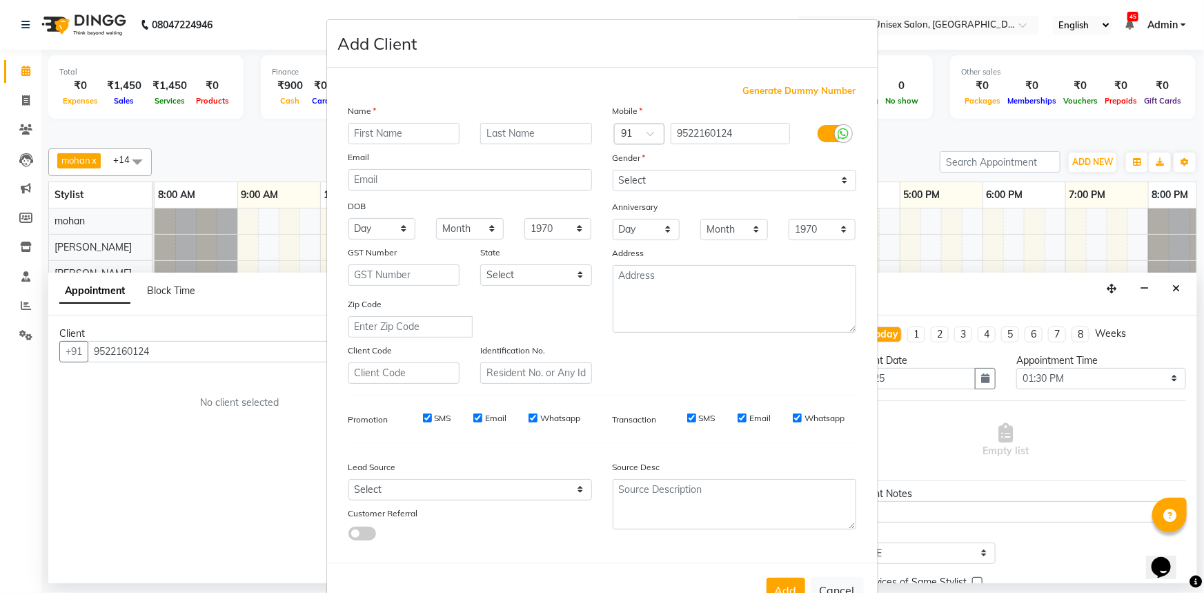
click at [415, 131] on input "text" at bounding box center [404, 133] width 112 height 21
type input "Dr [PERSON_NAME]"
click at [547, 137] on input "text" at bounding box center [536, 133] width 112 height 21
type input "Deshmukh"
click at [726, 186] on select "Select [DEMOGRAPHIC_DATA] [DEMOGRAPHIC_DATA] Other Prefer Not To Say" at bounding box center [735, 180] width 244 height 21
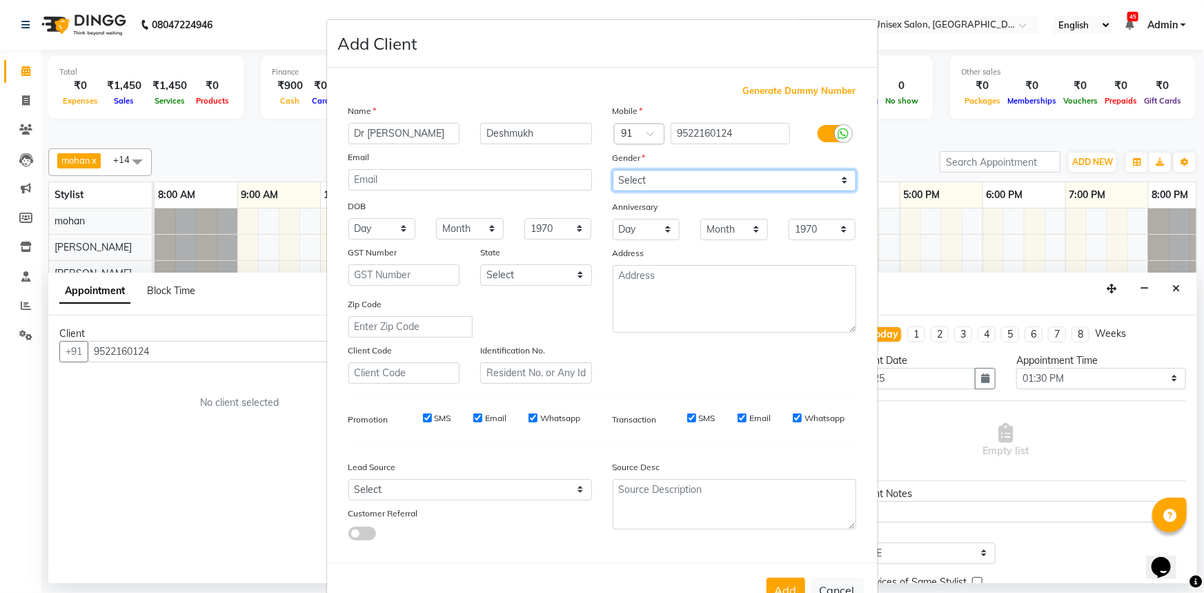
select select "[DEMOGRAPHIC_DATA]"
click at [613, 170] on select "Select [DEMOGRAPHIC_DATA] [DEMOGRAPHIC_DATA] Other Prefer Not To Say" at bounding box center [735, 180] width 244 height 21
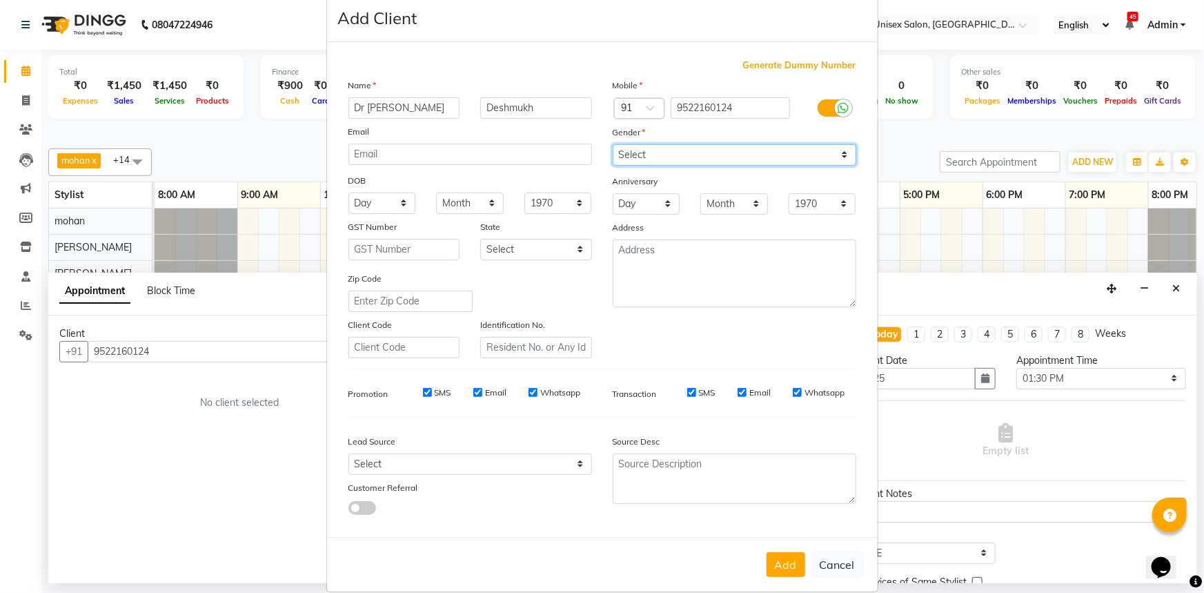
scroll to position [48, 0]
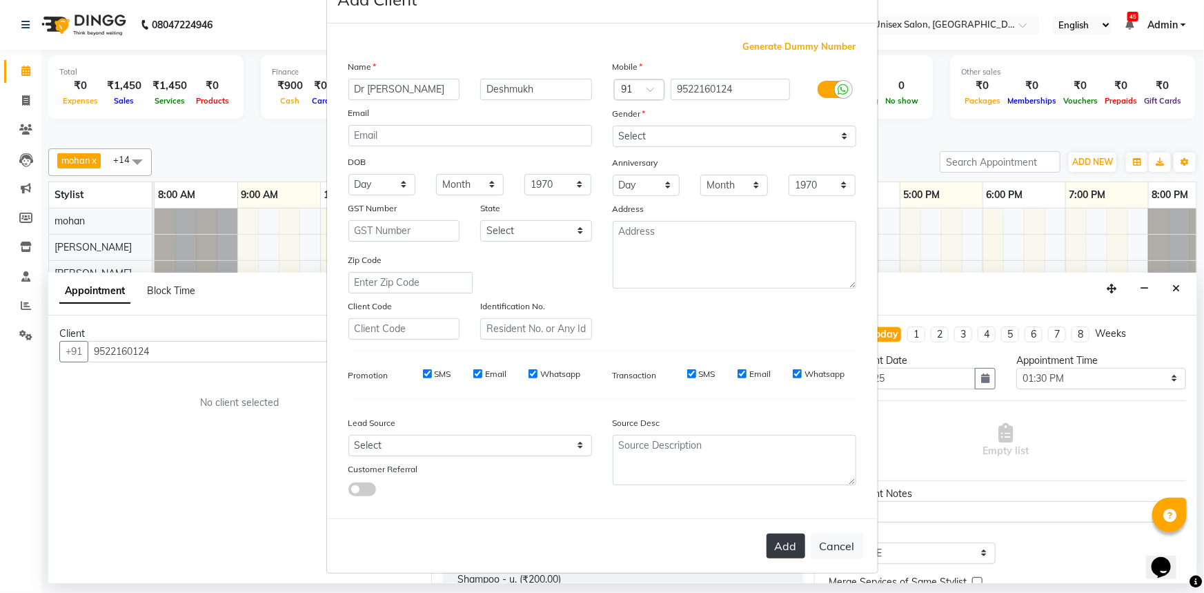
click at [787, 553] on button "Add" at bounding box center [786, 545] width 39 height 25
select select
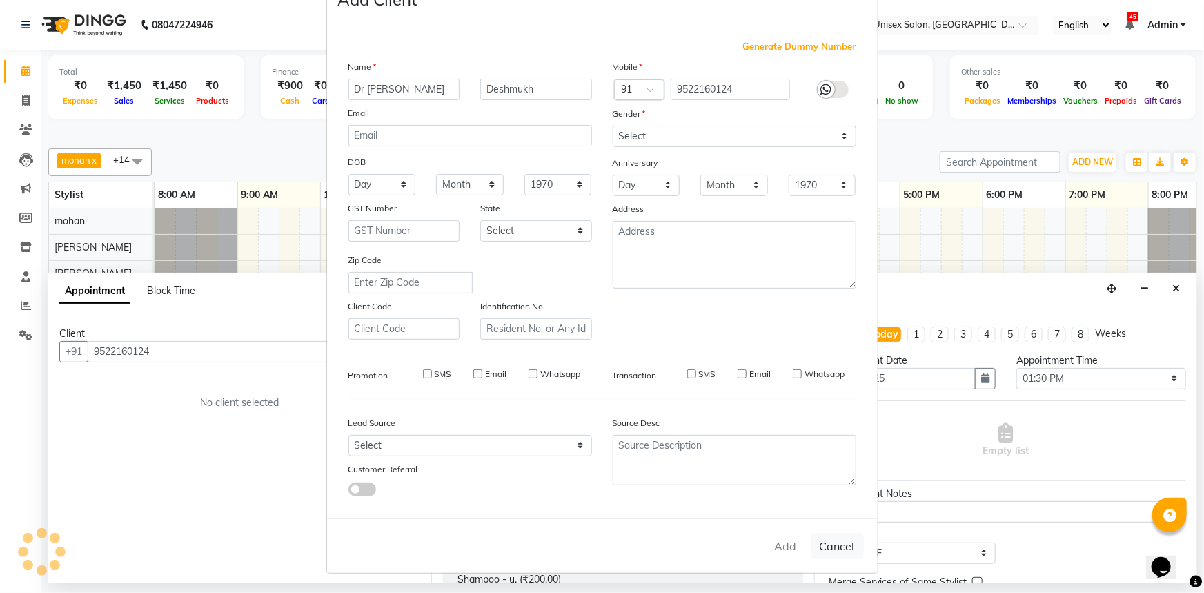
select select
checkbox input "false"
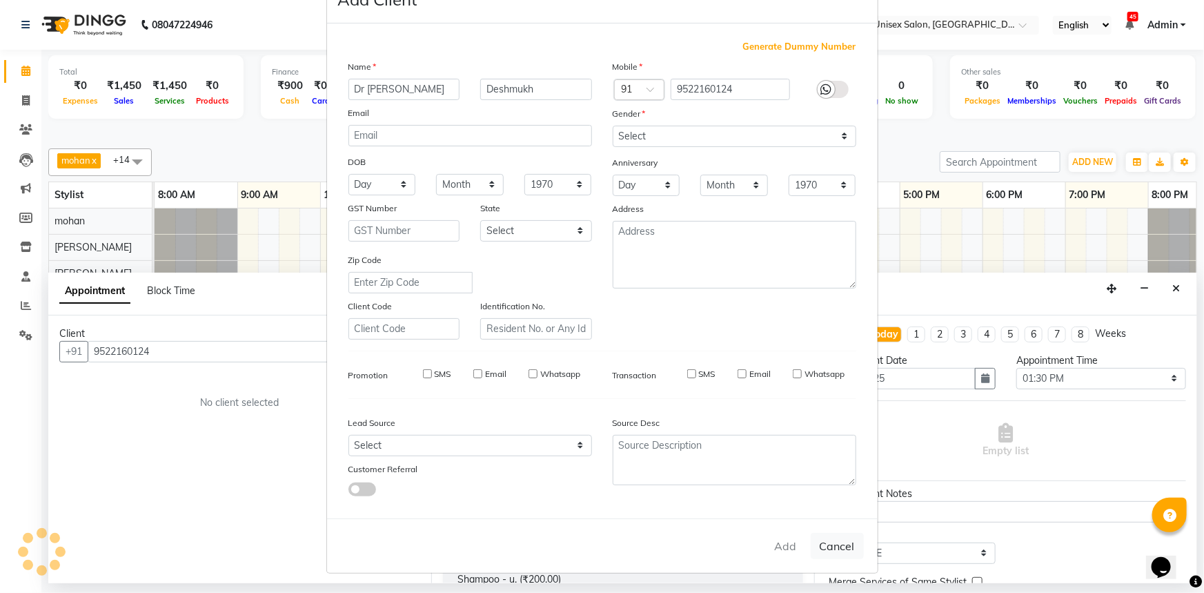
checkbox input "false"
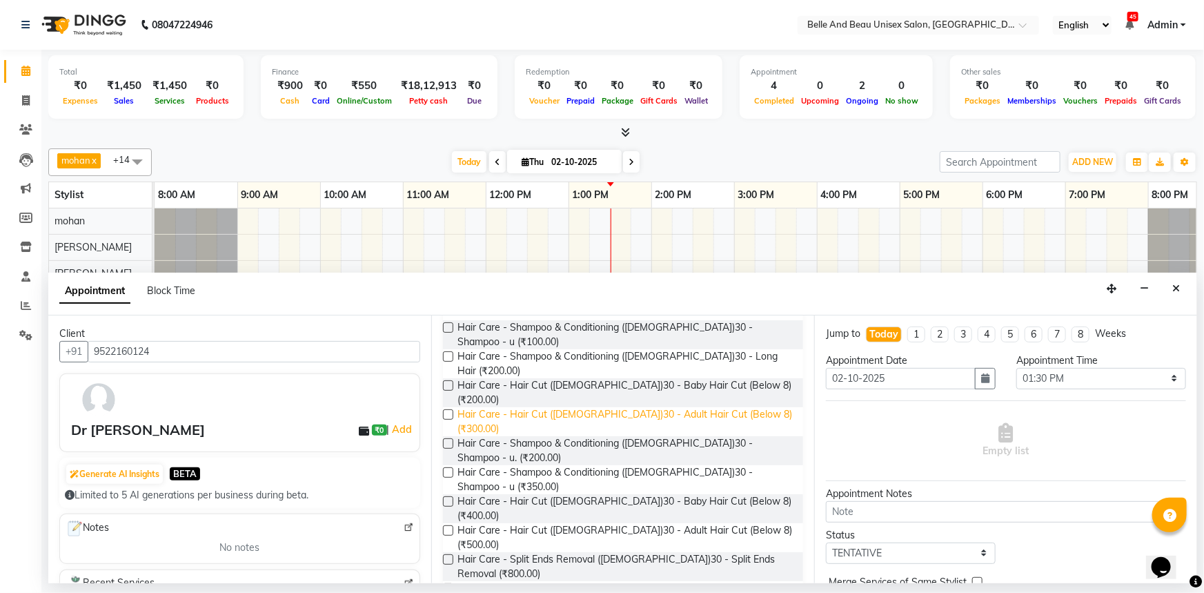
scroll to position [125, 0]
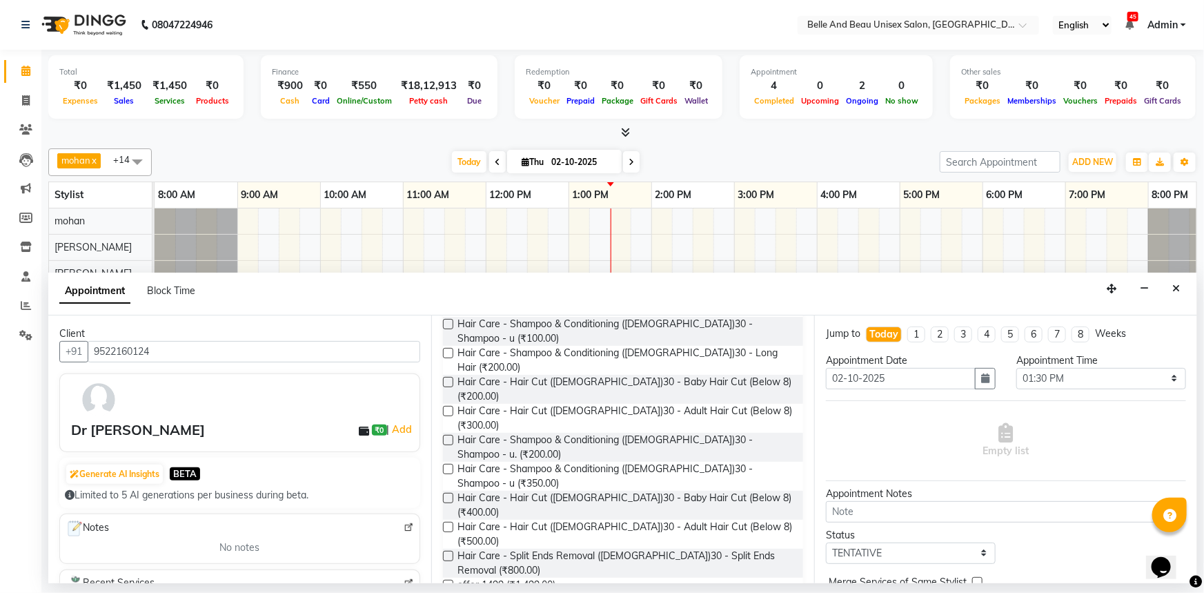
click at [446, 522] on label at bounding box center [448, 527] width 10 height 10
click at [446, 524] on input "checkbox" at bounding box center [447, 528] width 9 height 9
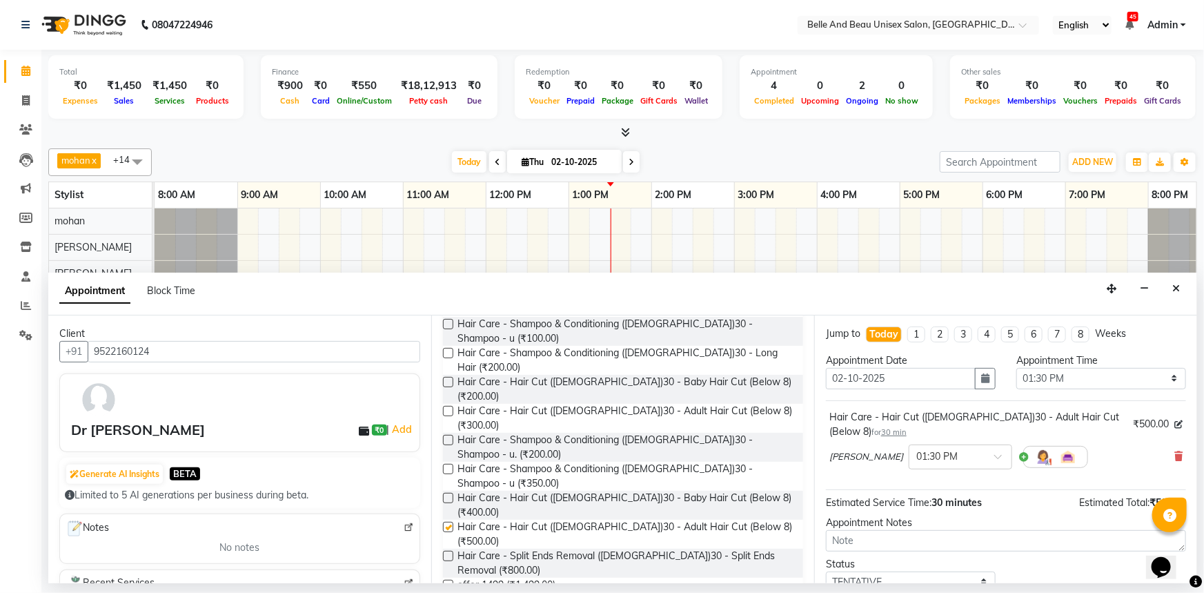
checkbox input "false"
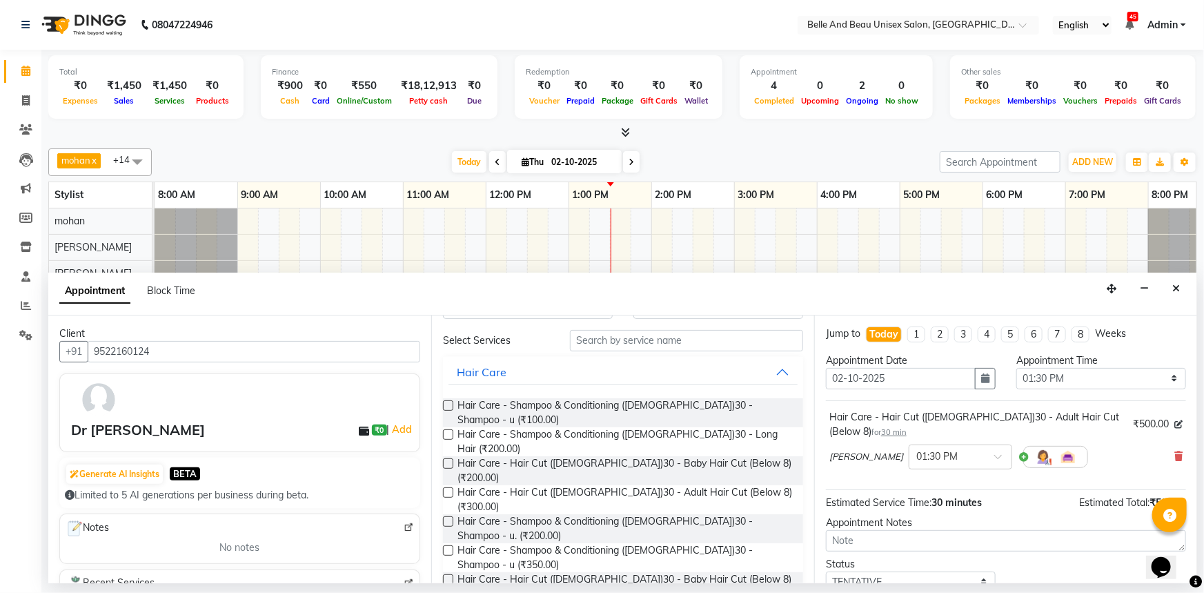
scroll to position [0, 0]
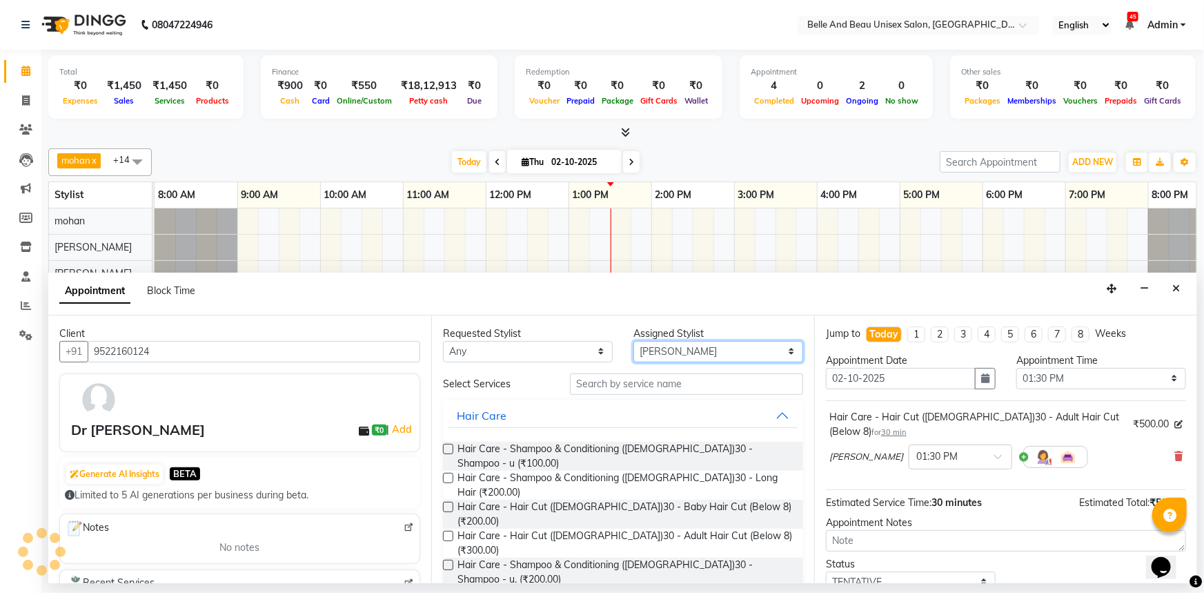
click at [680, 347] on select "Select [PERSON_NAME] [PERSON_NAME] [PERSON_NAME] [PERSON_NAME] [PERSON_NAME] [P…" at bounding box center [718, 351] width 170 height 21
select select "92802"
click at [633, 341] on select "Select [PERSON_NAME] [PERSON_NAME] [PERSON_NAME] [PERSON_NAME] [PERSON_NAME] [P…" at bounding box center [718, 351] width 170 height 21
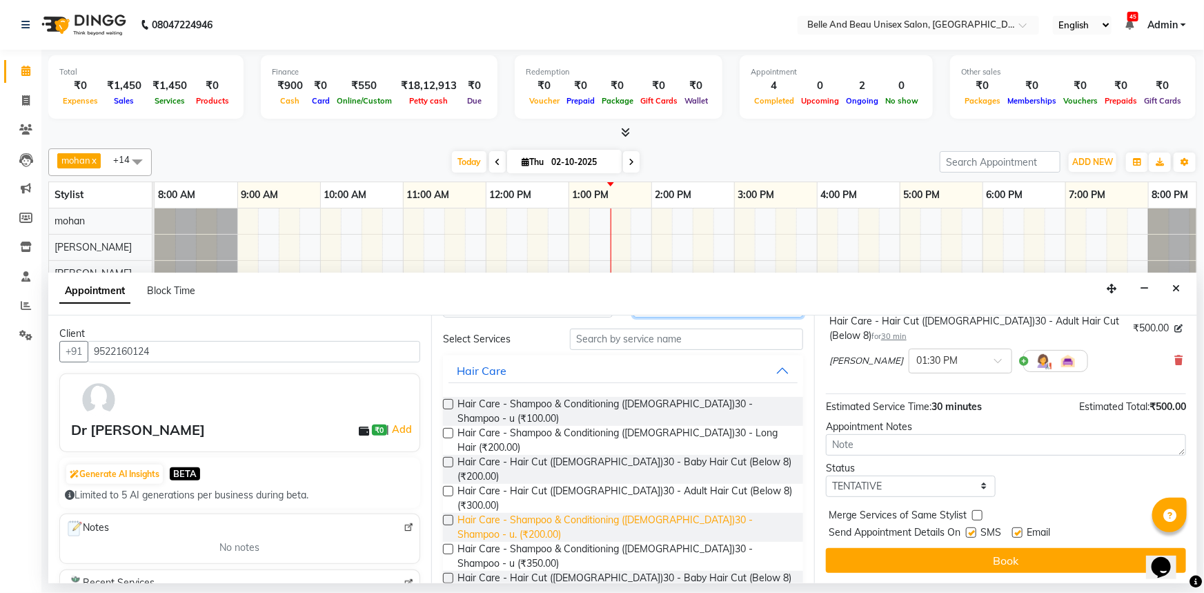
scroll to position [62, 0]
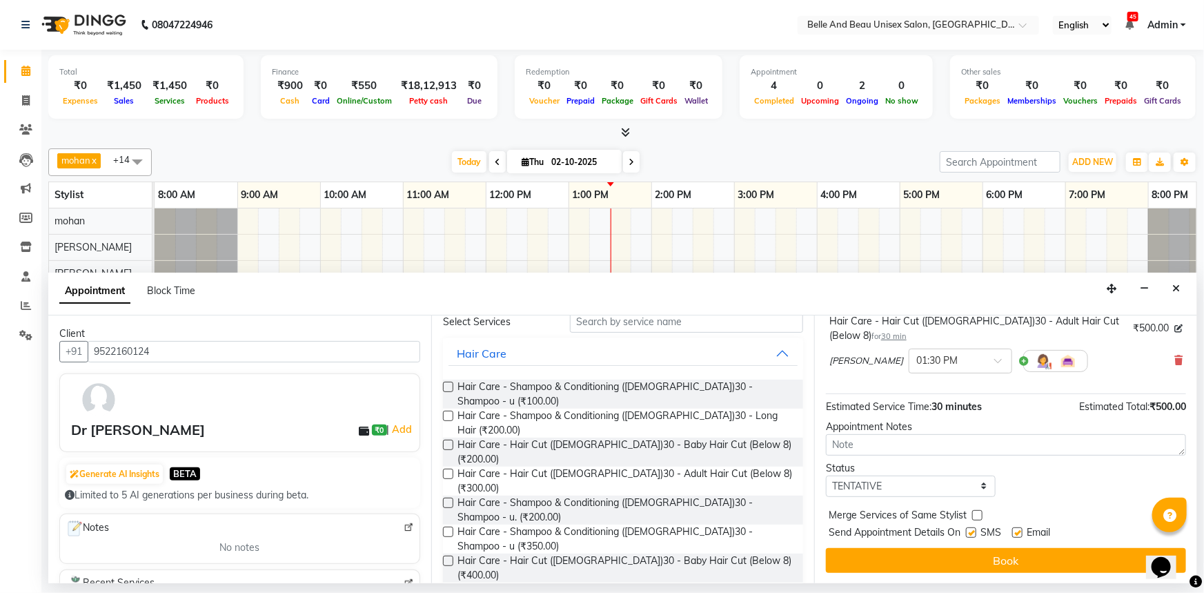
click at [447, 584] on label at bounding box center [448, 589] width 10 height 10
click at [447, 586] on input "checkbox" at bounding box center [447, 590] width 9 height 9
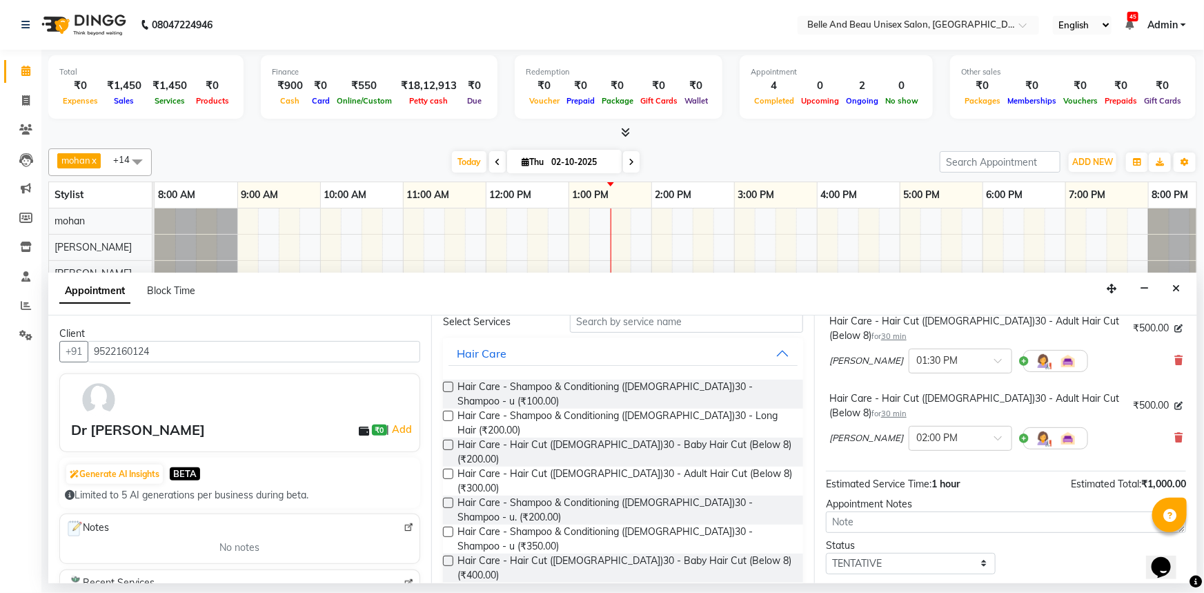
checkbox input "false"
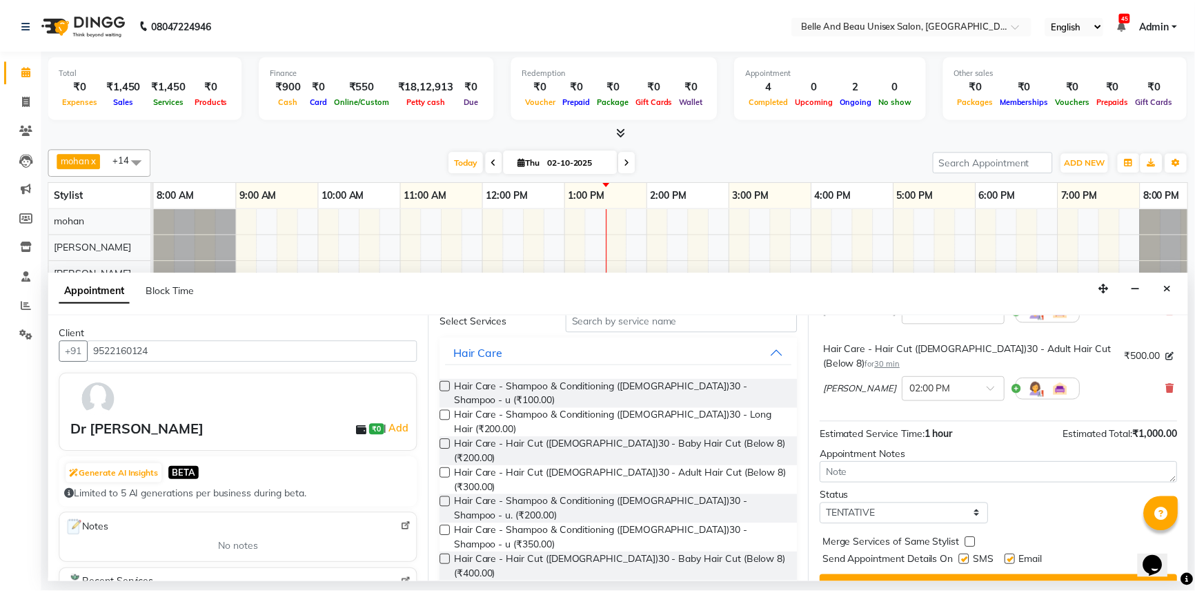
scroll to position [173, 0]
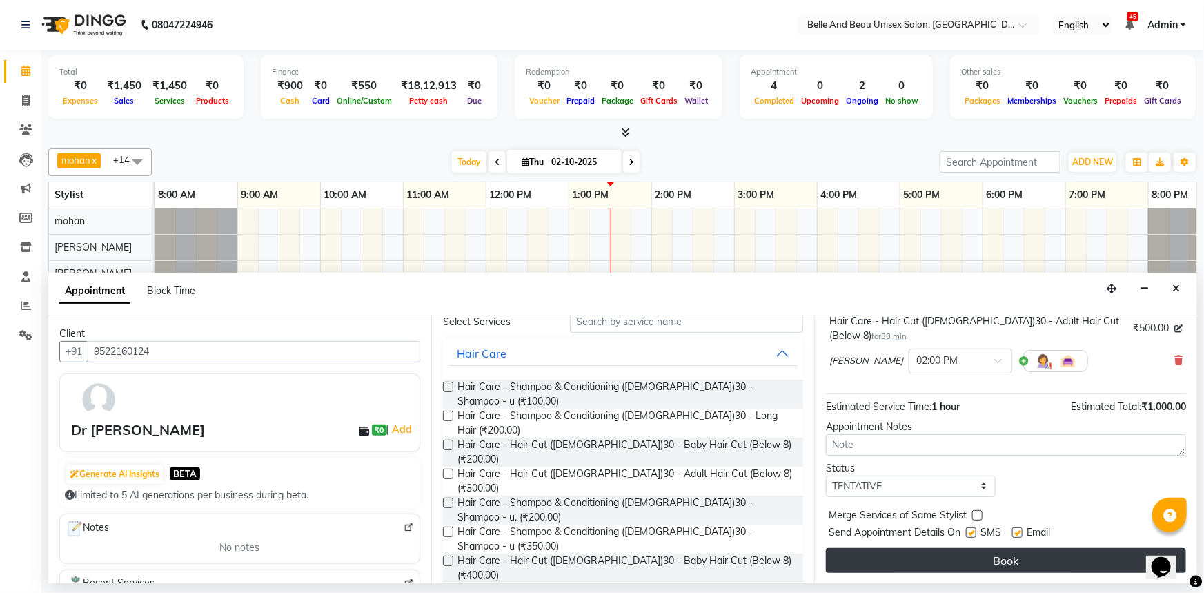
click at [967, 551] on button "Book" at bounding box center [1006, 560] width 360 height 25
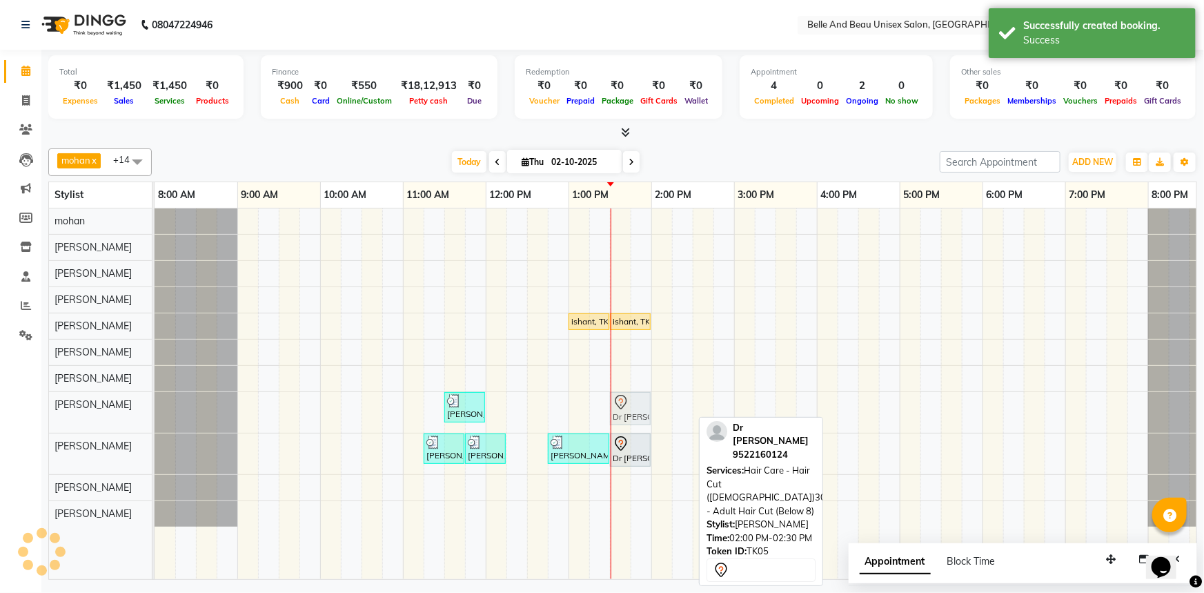
drag, startPoint x: 659, startPoint y: 410, endPoint x: 626, endPoint y: 410, distance: 33.1
click at [155, 410] on div "[PERSON_NAME], TK02, 11:30 AM-12:00 PM, Hair Care - Hair Cut ([DEMOGRAPHIC_DATA…" at bounding box center [155, 412] width 0 height 41
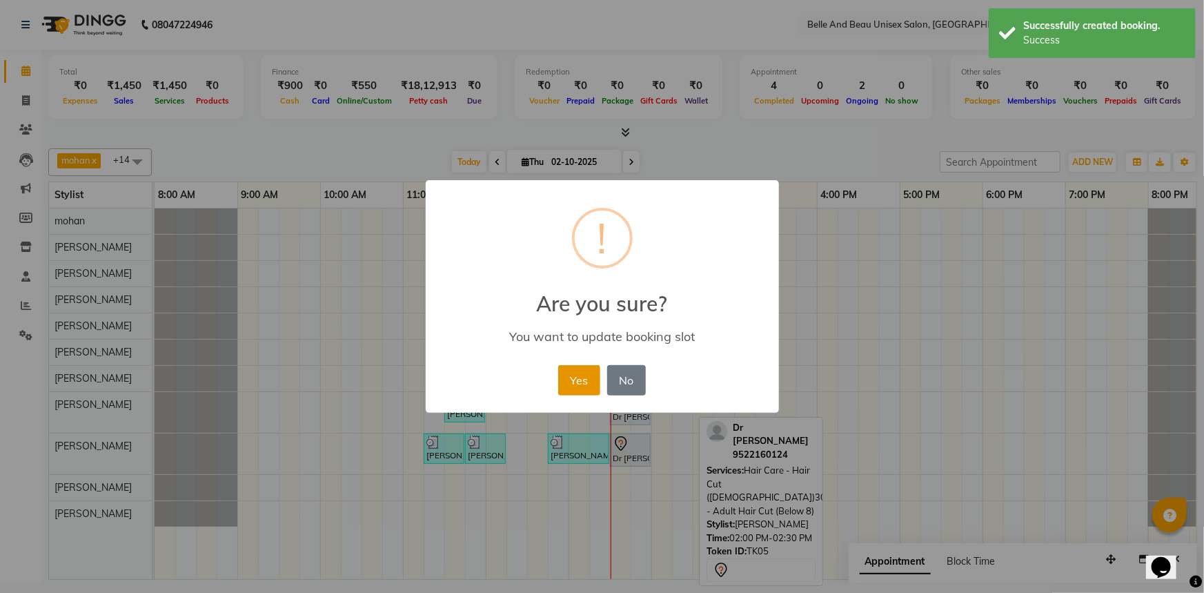
click at [584, 374] on button "Yes" at bounding box center [579, 380] width 42 height 30
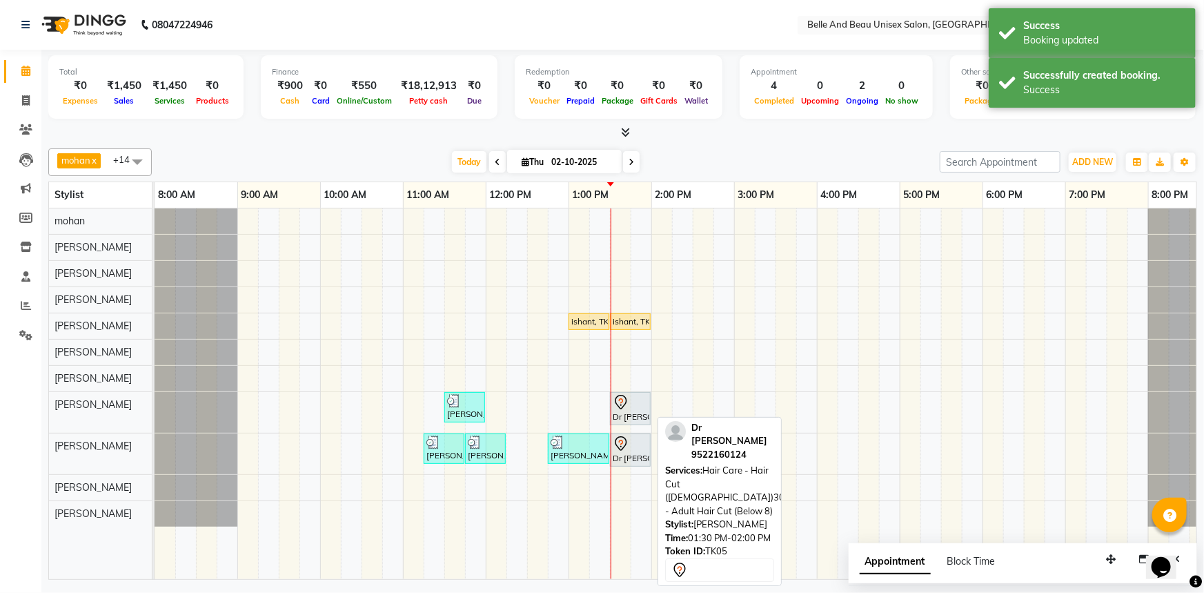
click at [637, 415] on div "Dr [PERSON_NAME], TK05, 01:30 PM-02:00 PM, Hair Care - Hair Cut ([DEMOGRAPHIC_D…" at bounding box center [630, 408] width 38 height 29
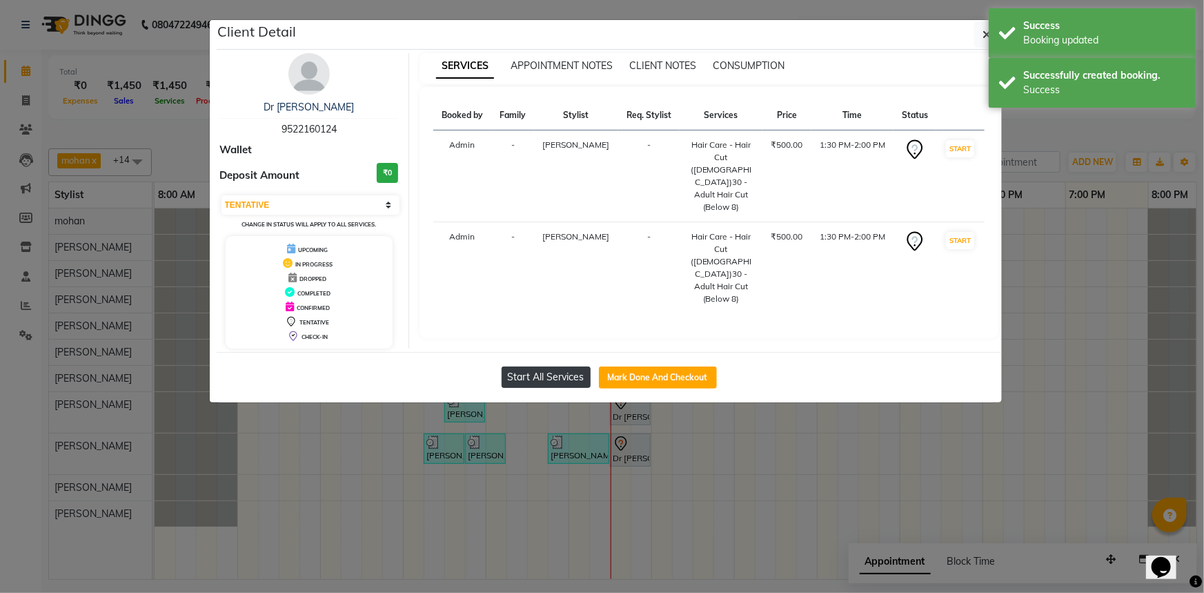
click at [587, 373] on button "Start All Services" at bounding box center [546, 376] width 89 height 21
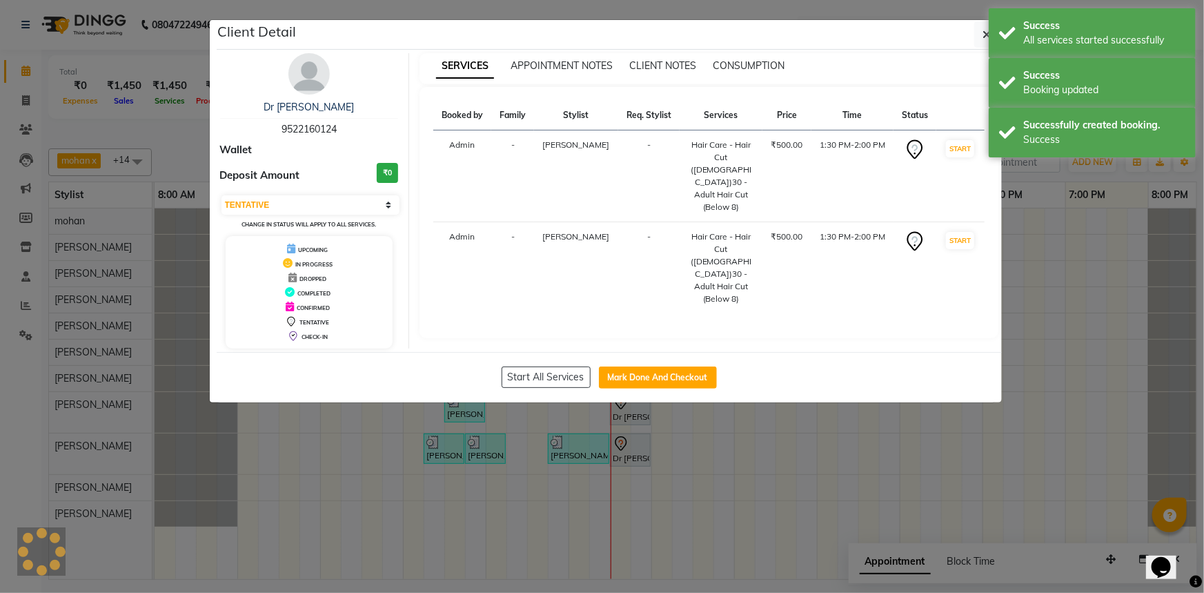
select select "1"
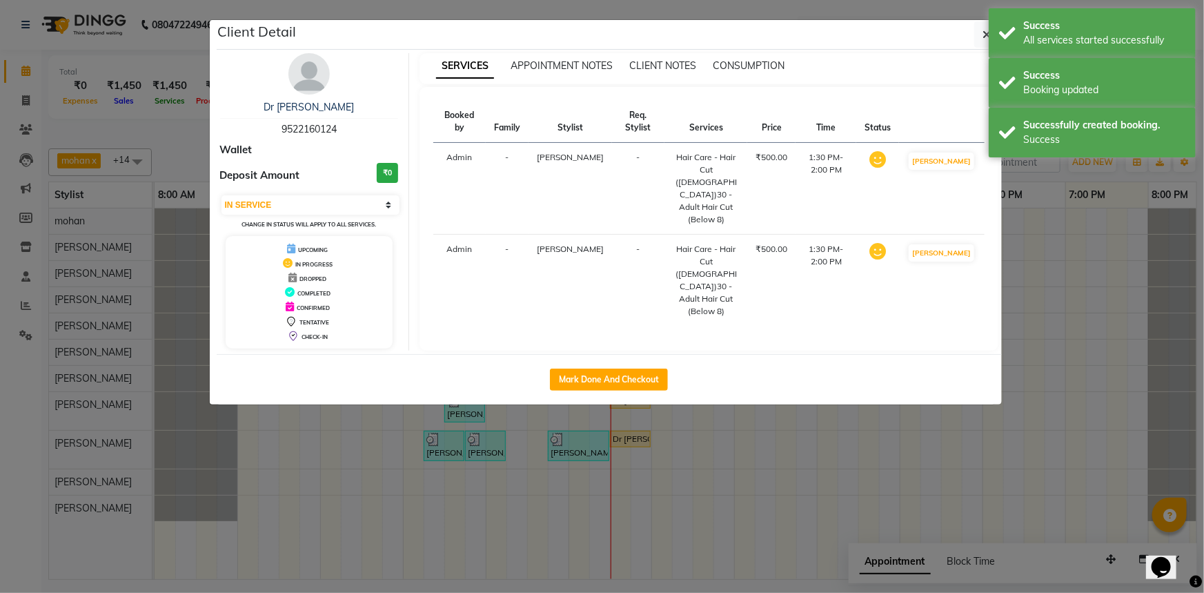
click at [985, 39] on icon "button" at bounding box center [987, 34] width 8 height 11
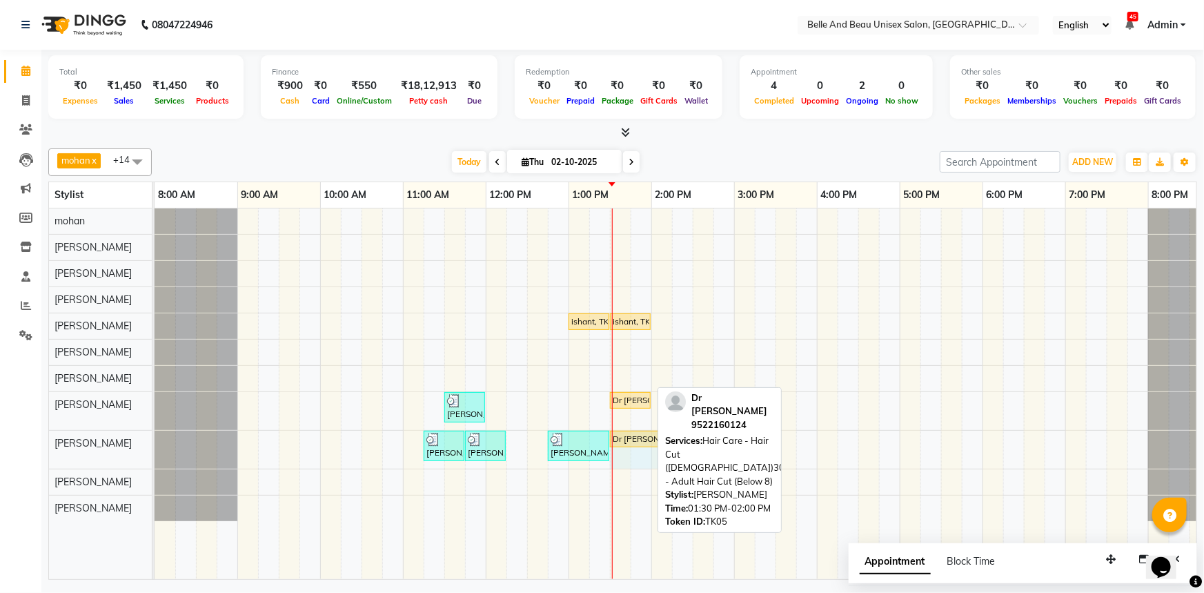
click at [155, 437] on div "[PERSON_NAME], TK01, 11:15 AM-11:45 AM, Hair Care - Hair Cut ([DEMOGRAPHIC_DATA…" at bounding box center [155, 450] width 0 height 38
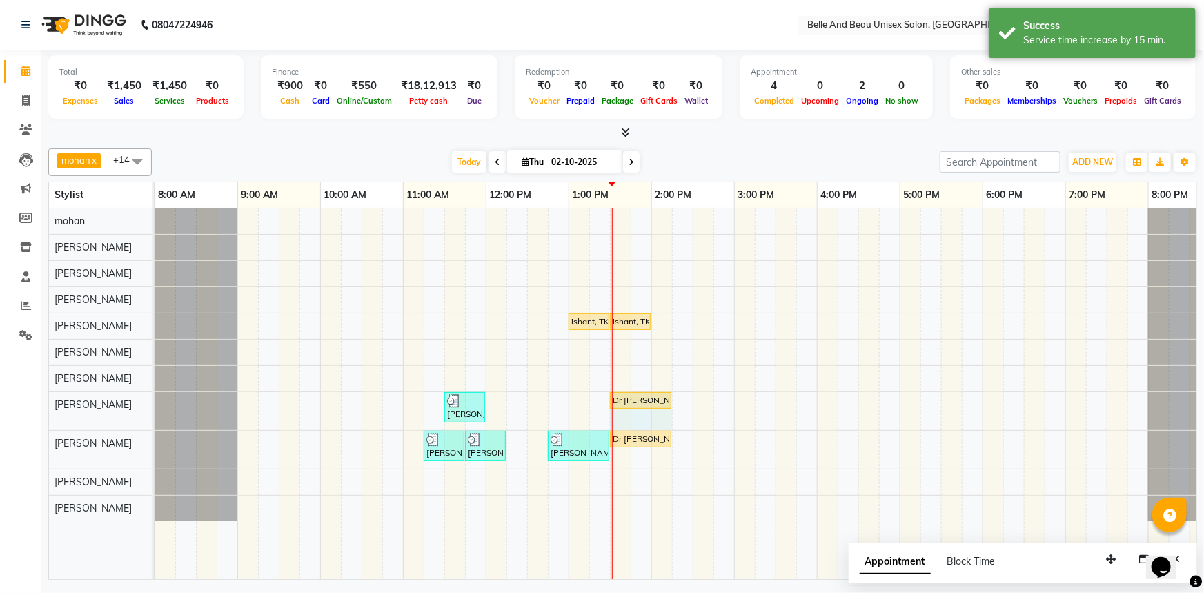
click at [155, 402] on div "[PERSON_NAME], TK02, 11:30 AM-12:00 PM, Hair Care - Hair Cut ([DEMOGRAPHIC_DATA…" at bounding box center [155, 411] width 0 height 38
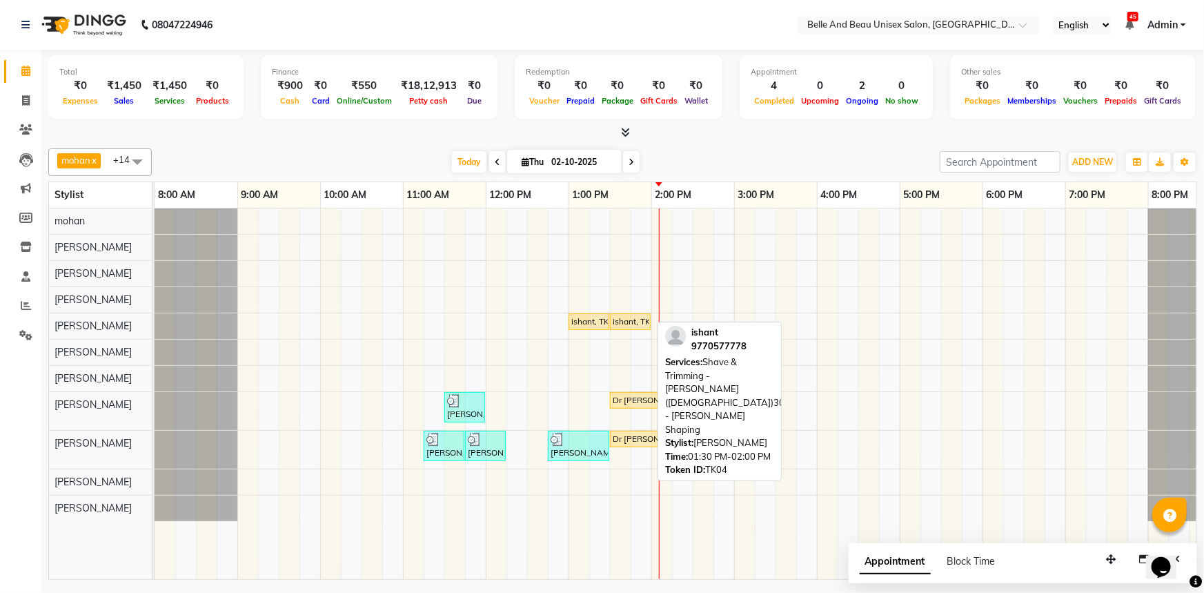
click at [624, 317] on div "ishant, TK04, 01:30 PM-02:00 PM, Shave & Trimming - [PERSON_NAME] ([DEMOGRAPHIC…" at bounding box center [630, 321] width 38 height 12
select select "1"
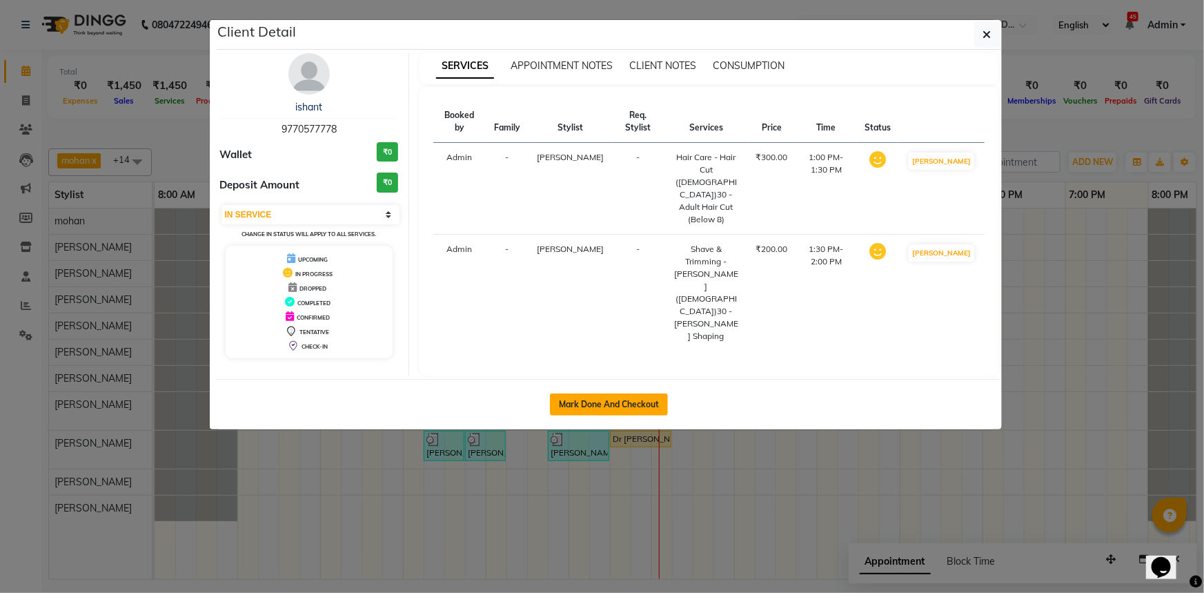
click at [617, 393] on button "Mark Done And Checkout" at bounding box center [609, 404] width 118 height 22
select select "service"
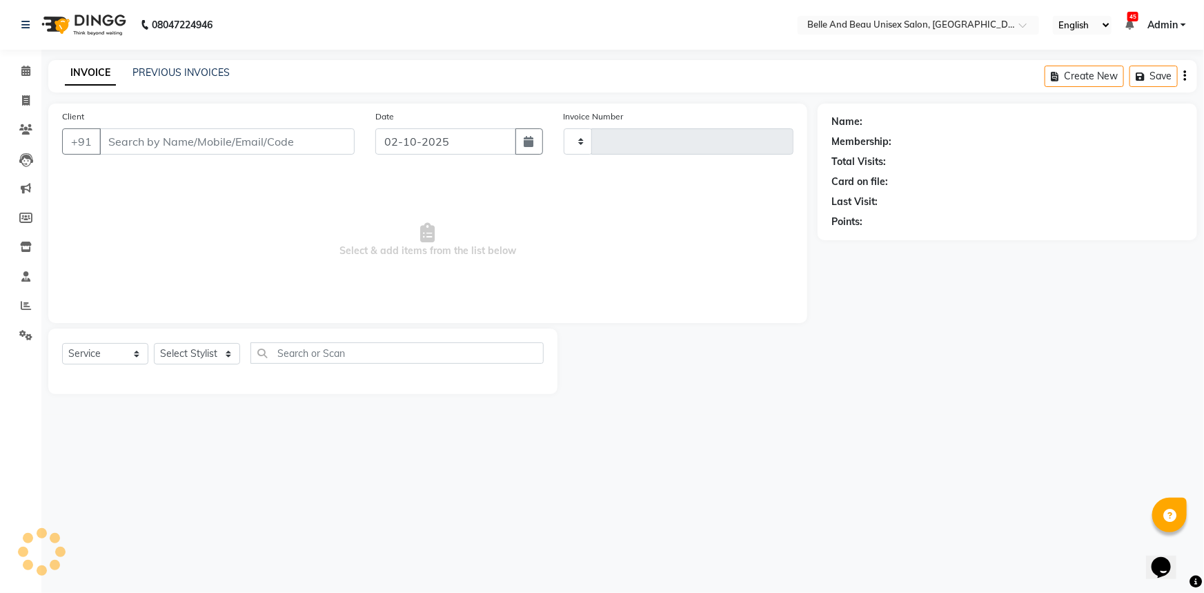
type input "2665"
select select "7066"
select select "60511"
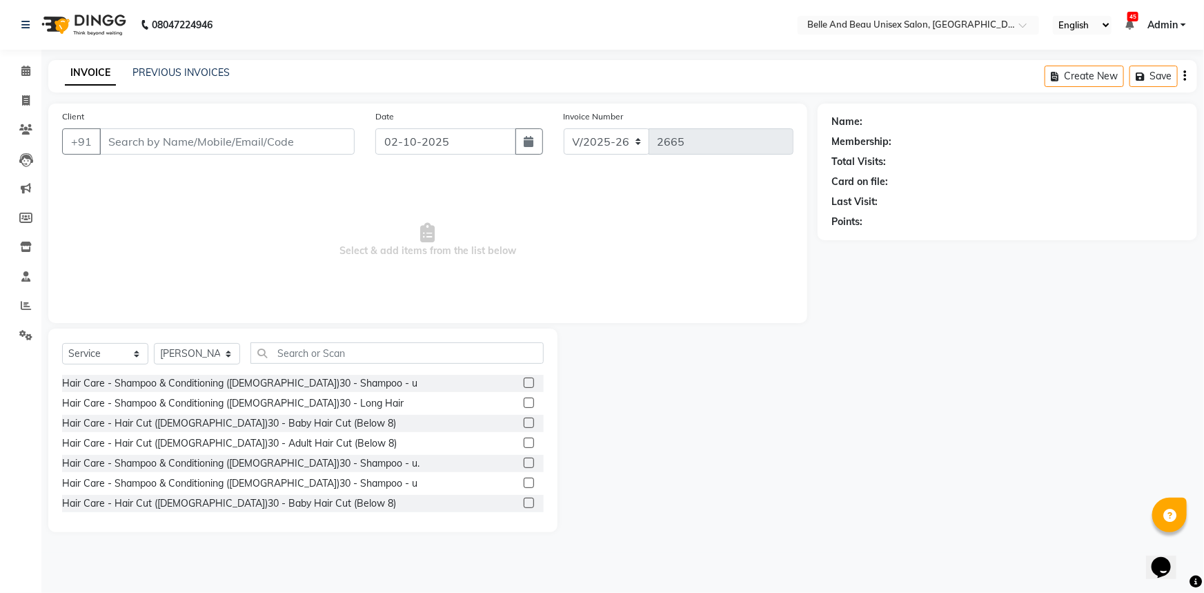
type input "9770577778"
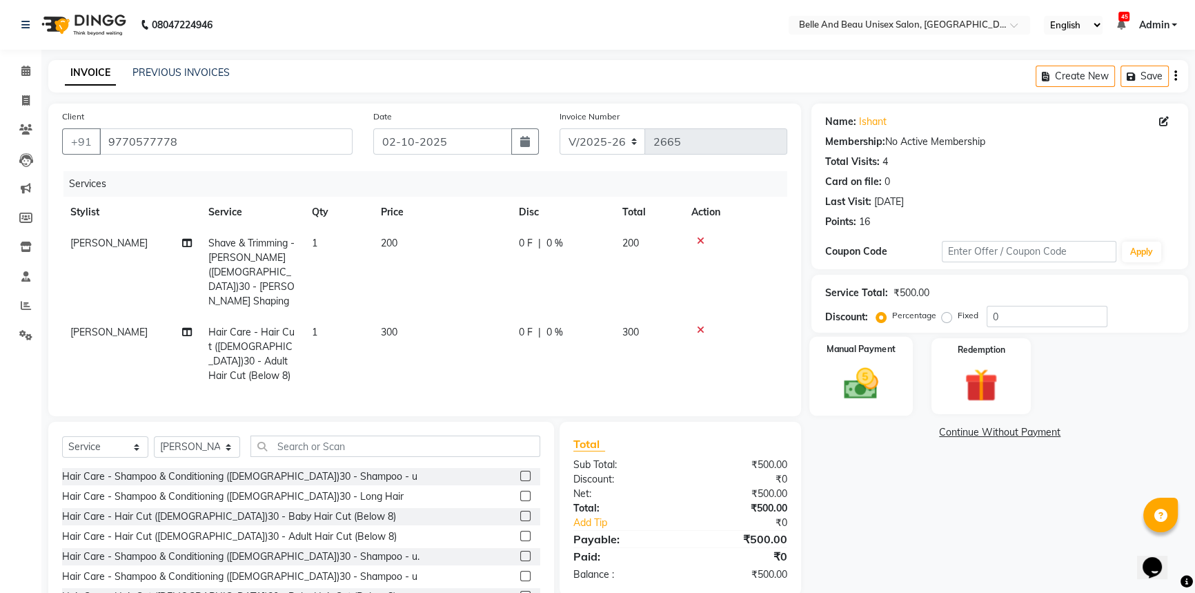
click at [879, 369] on img at bounding box center [861, 383] width 56 height 39
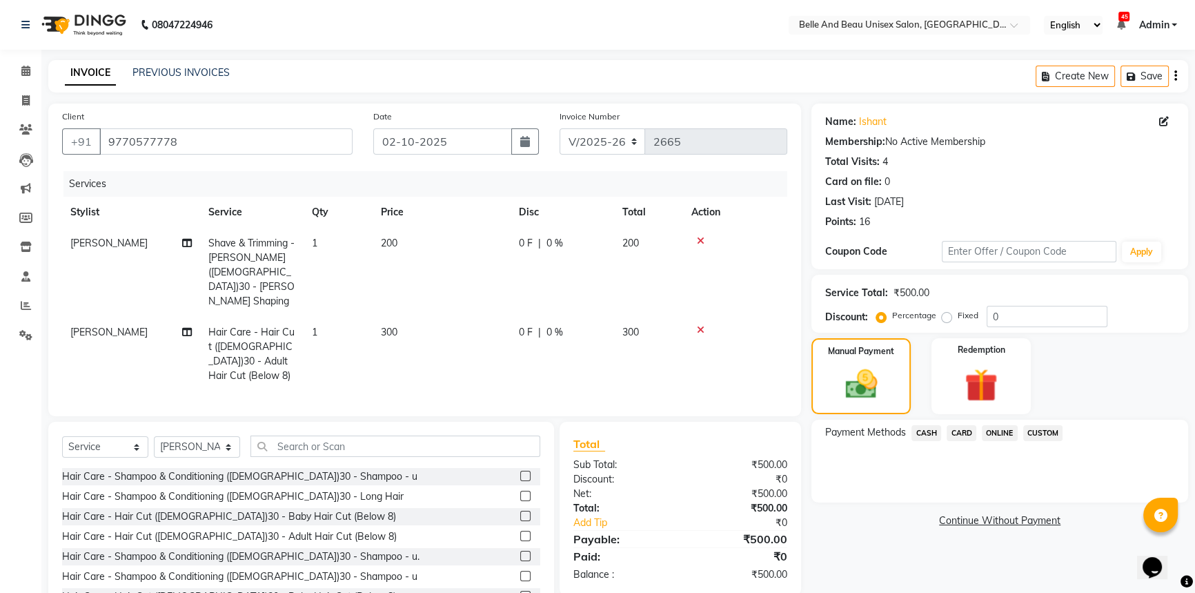
click at [932, 431] on span "CASH" at bounding box center [926, 433] width 30 height 16
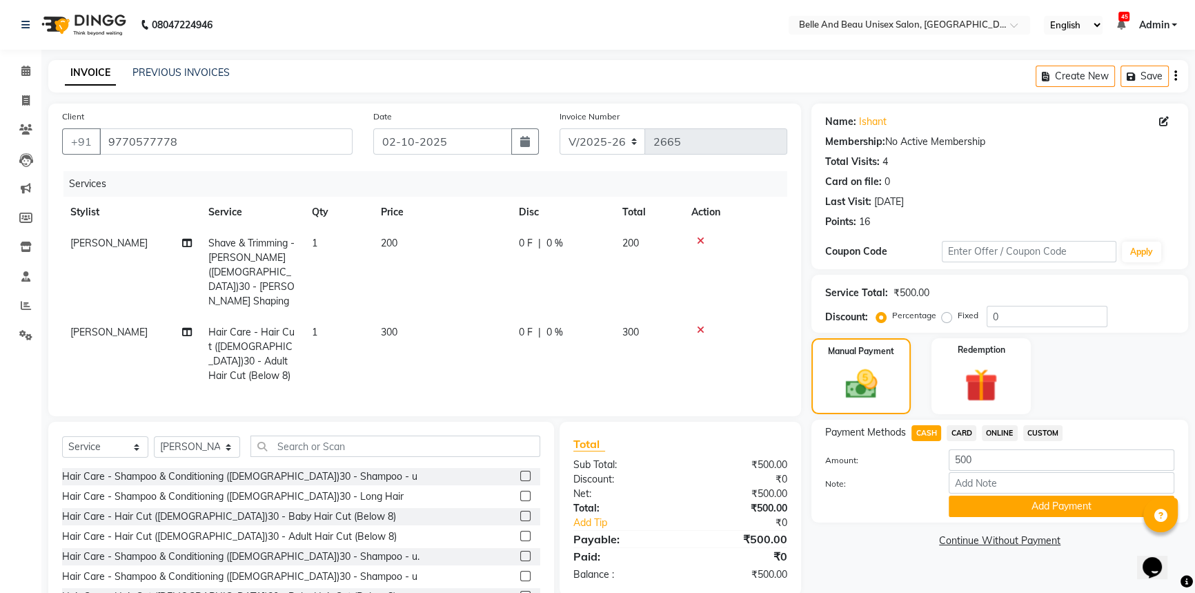
click at [998, 517] on div "Payment Methods CASH CARD ONLINE CUSTOM Amount: 500 Note: Add Payment" at bounding box center [999, 470] width 377 height 103
click at [1007, 506] on button "Add Payment" at bounding box center [1062, 505] width 226 height 21
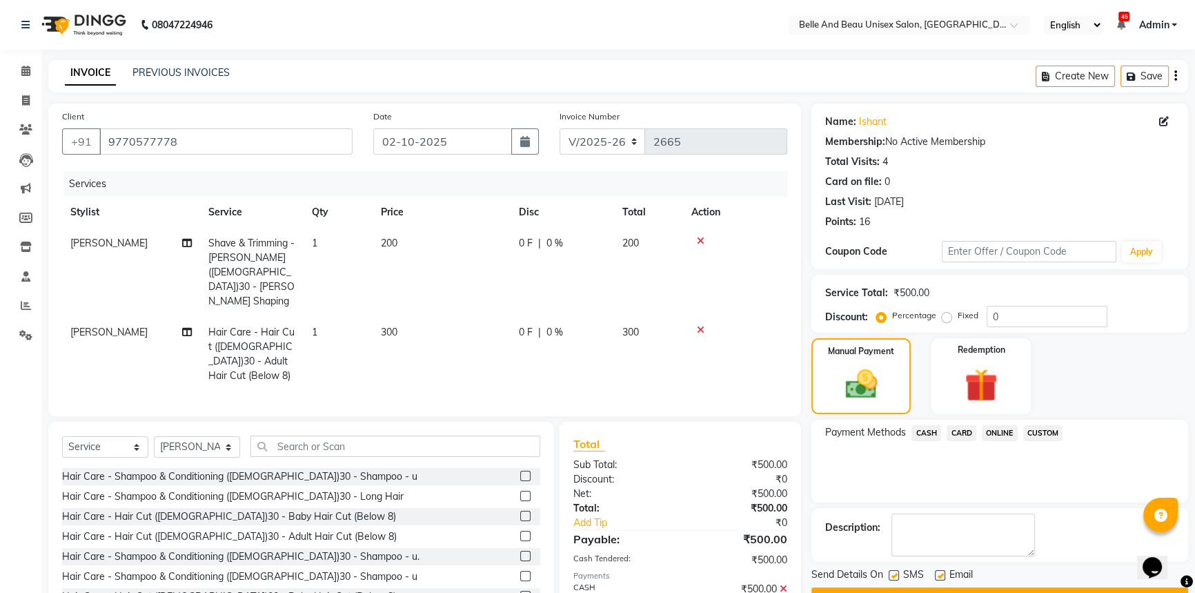
scroll to position [38, 0]
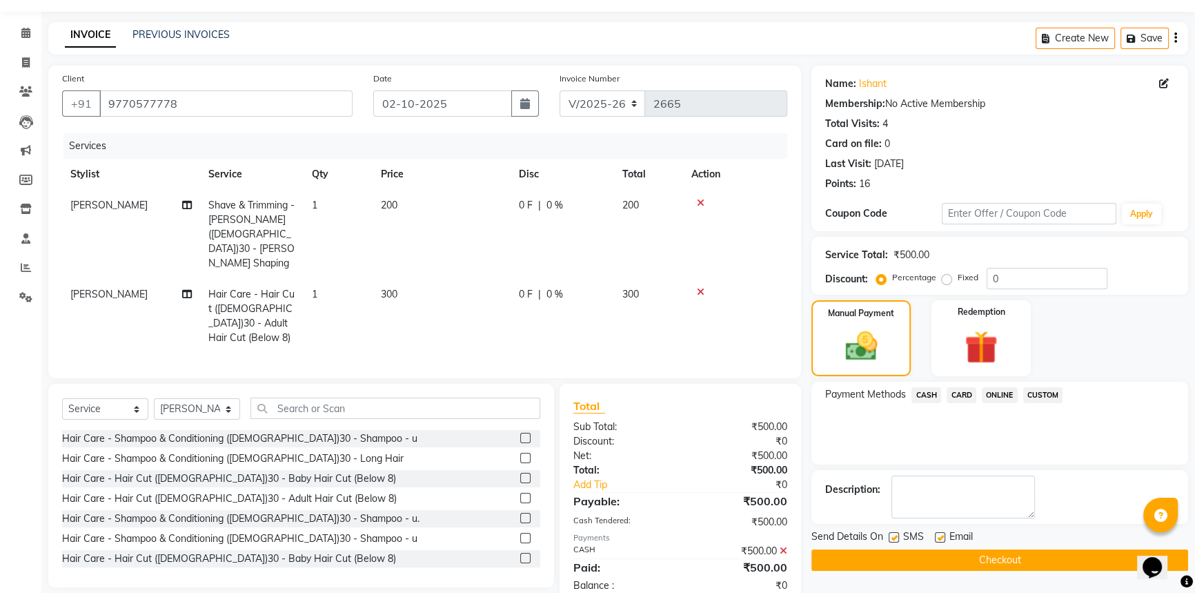
click at [997, 550] on button "Checkout" at bounding box center [999, 559] width 377 height 21
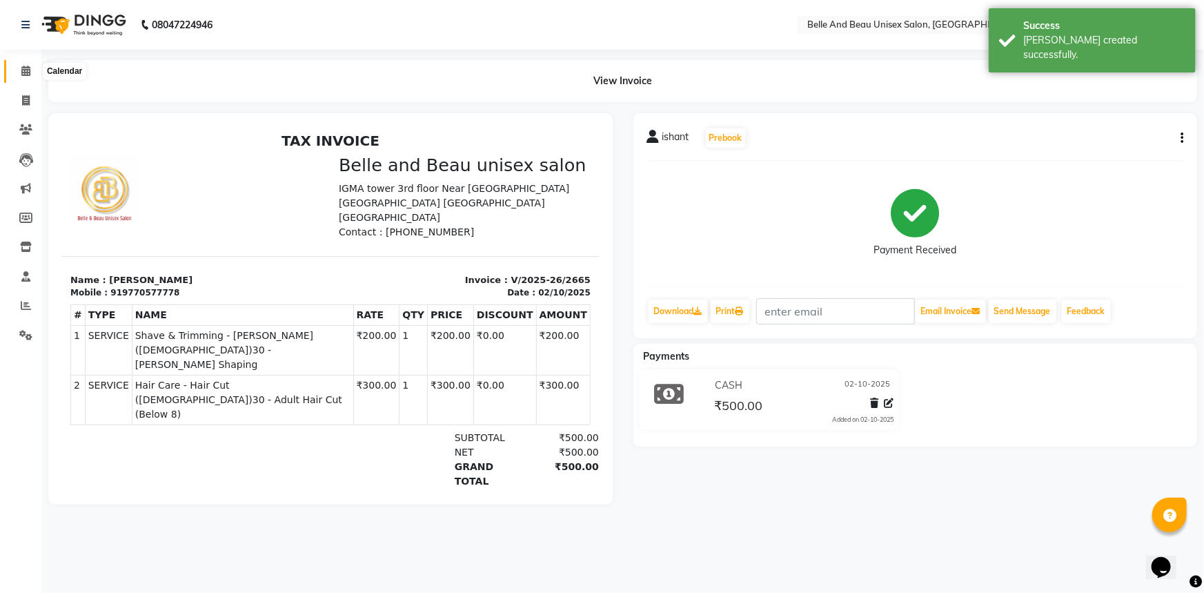
click at [28, 67] on icon at bounding box center [25, 71] width 9 height 10
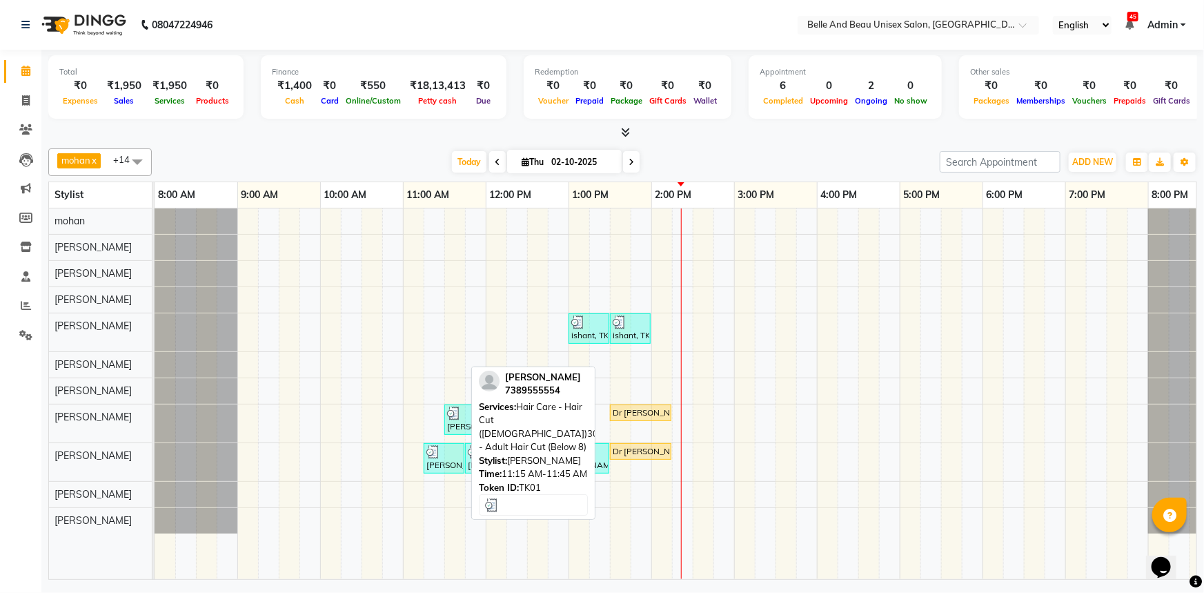
click at [442, 460] on div "[PERSON_NAME], TK01, 11:15 AM-11:45 AM, Hair Care - Hair Cut ([DEMOGRAPHIC_DATA…" at bounding box center [444, 458] width 38 height 26
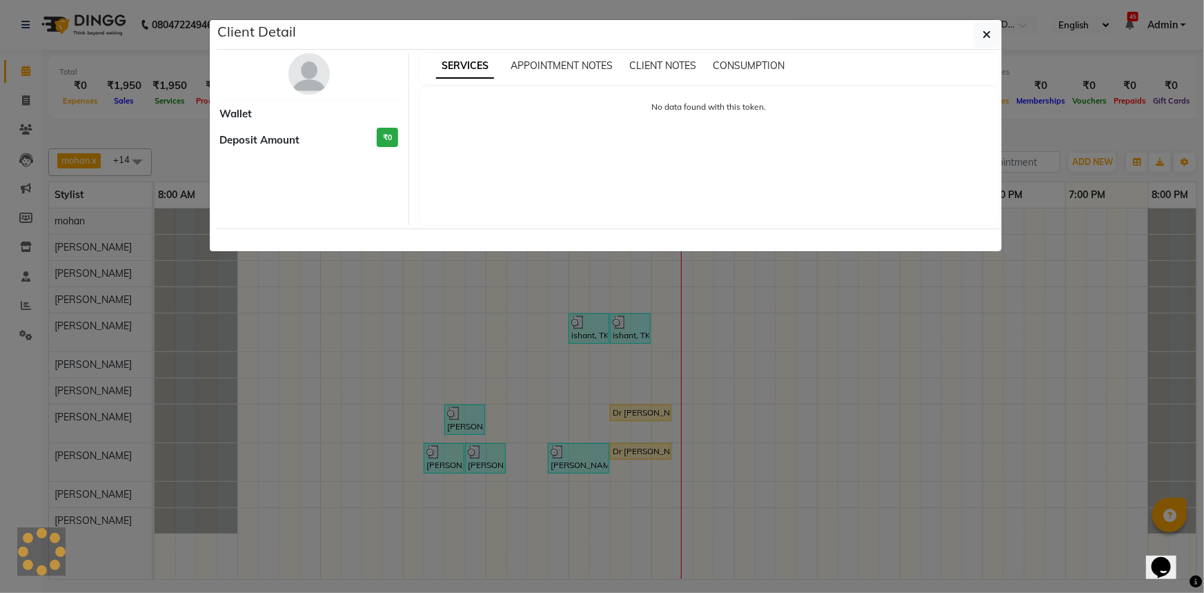
select select "3"
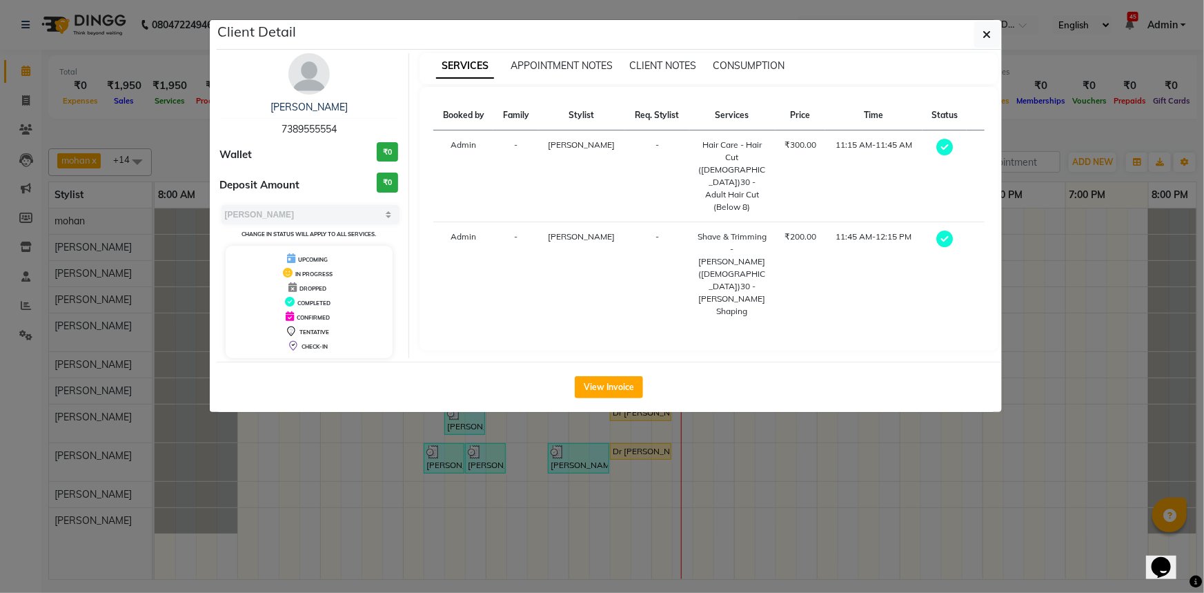
click at [306, 124] on span "7389555554" at bounding box center [308, 129] width 55 height 12
copy span "7389555554"
click at [978, 39] on button "button" at bounding box center [987, 34] width 26 height 26
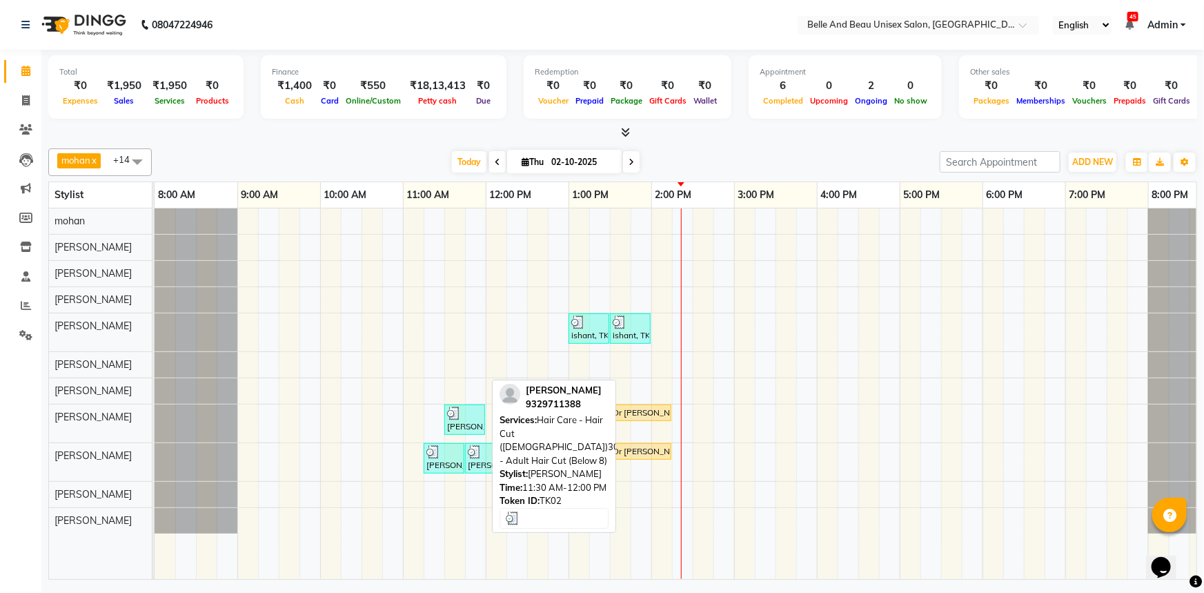
click at [455, 419] on div "[PERSON_NAME], TK02, 11:30 AM-12:00 PM, Hair Care - Hair Cut ([DEMOGRAPHIC_DATA…" at bounding box center [465, 419] width 38 height 26
select select "3"
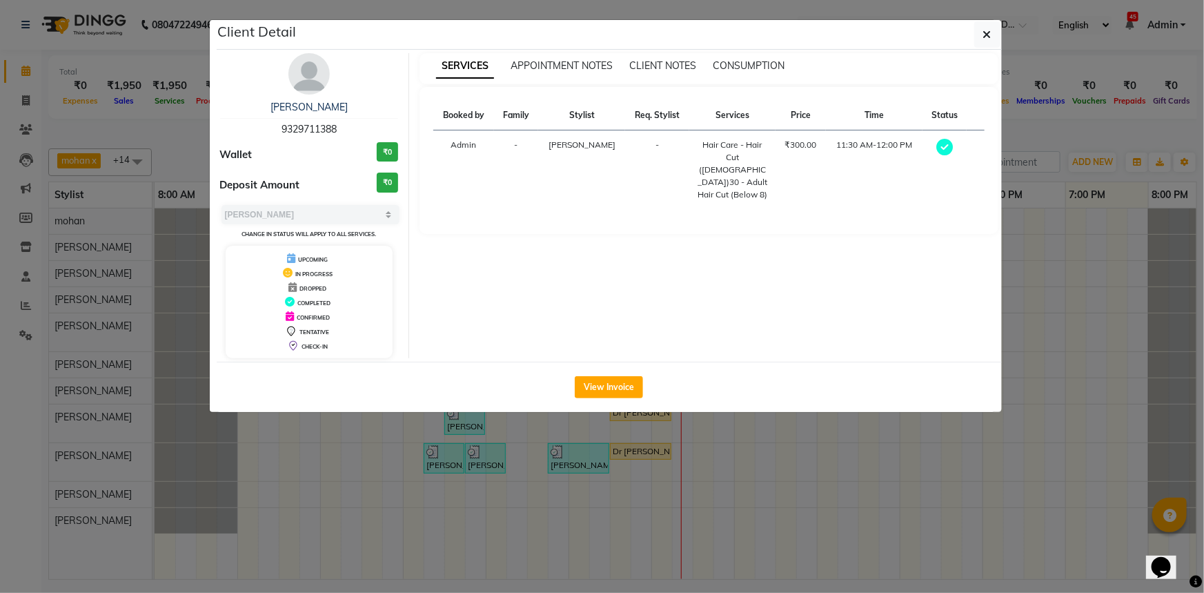
click at [313, 128] on span "9329711388" at bounding box center [308, 129] width 55 height 12
copy span "9329711388"
click at [983, 34] on icon "button" at bounding box center [987, 34] width 8 height 11
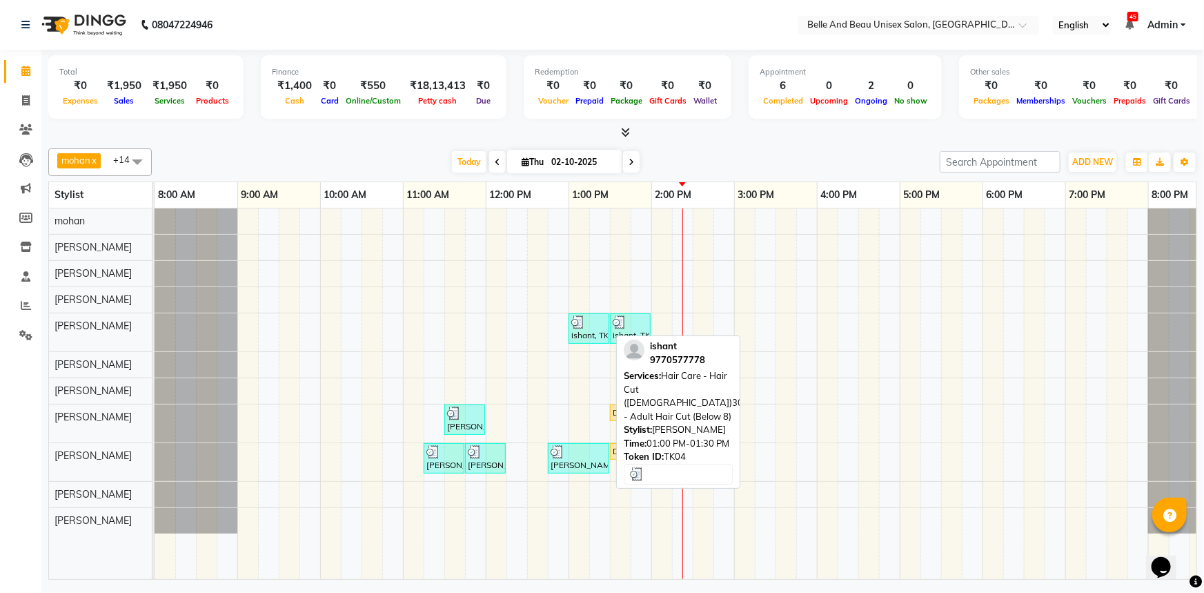
click at [593, 337] on div "ishant, TK04, 01:00 PM-01:30 PM, Hair Care - Hair Cut ([DEMOGRAPHIC_DATA])30 - …" at bounding box center [589, 328] width 38 height 26
select select "3"
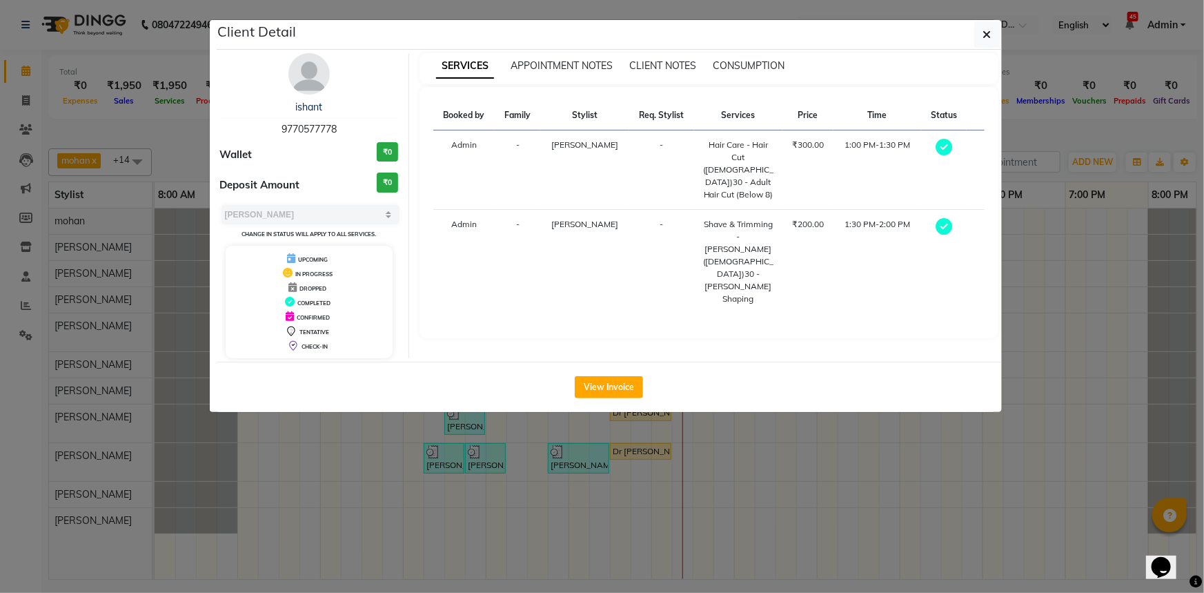
click at [312, 130] on span "9770577778" at bounding box center [308, 129] width 55 height 12
copy span "9770577778"
click at [984, 37] on icon "button" at bounding box center [987, 34] width 8 height 11
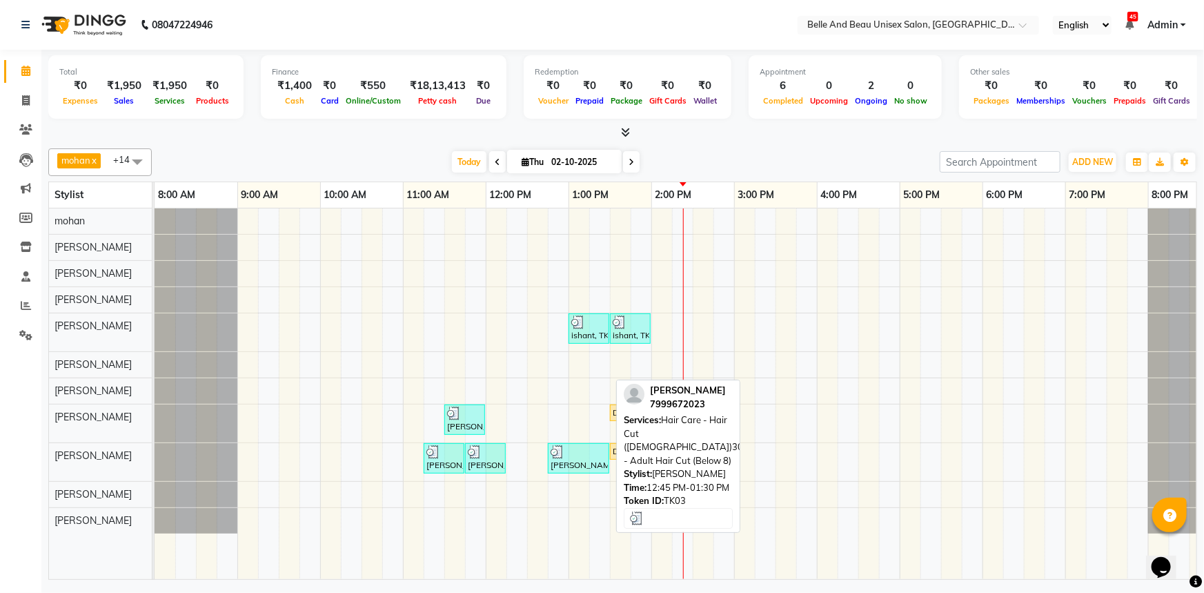
click at [585, 464] on div "[PERSON_NAME], TK03, 12:45 PM-01:30 PM, Hair Care - Hair Cut ([DEMOGRAPHIC_DATA…" at bounding box center [578, 458] width 59 height 26
select select "3"
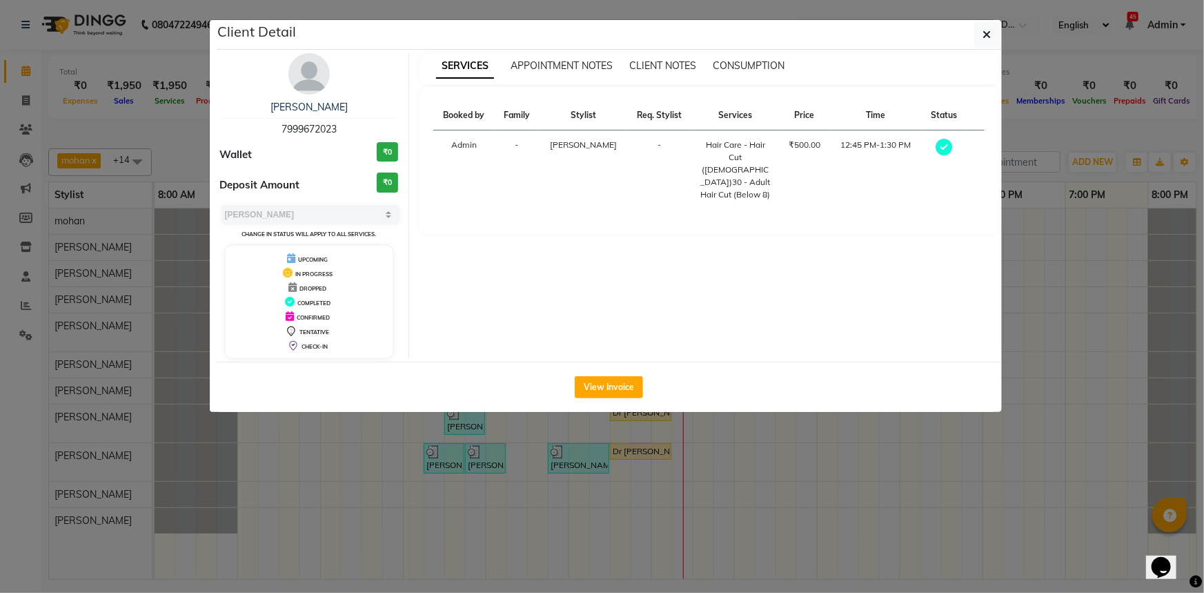
click at [308, 130] on span "7999672023" at bounding box center [308, 129] width 55 height 12
copy span "7999672023"
click at [996, 28] on button "button" at bounding box center [987, 34] width 26 height 26
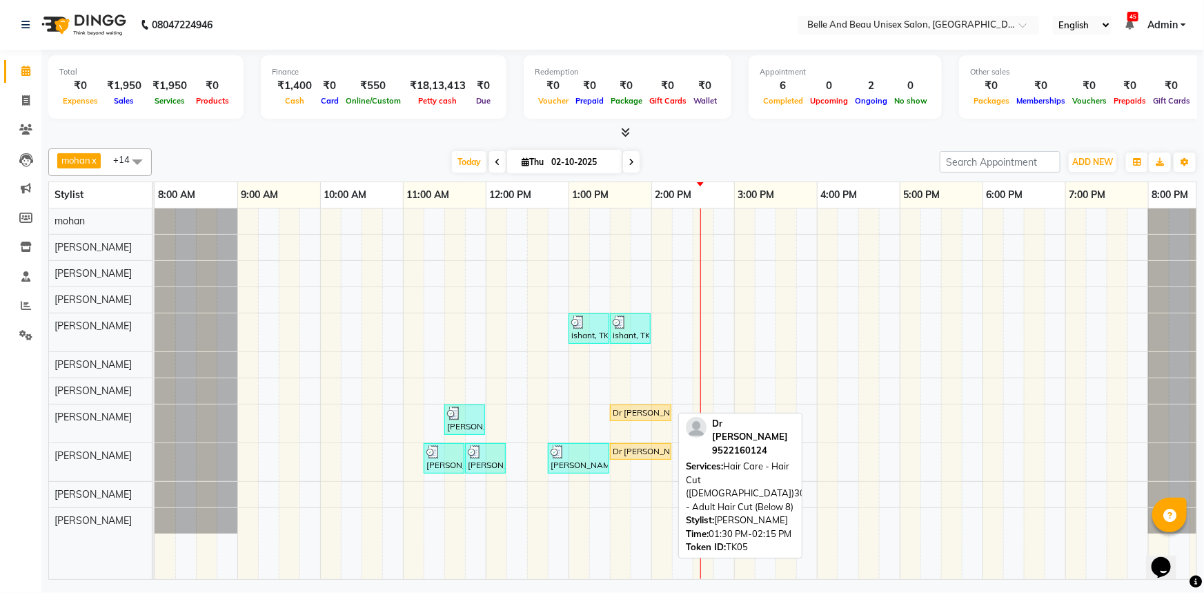
click at [637, 414] on div "Dr [PERSON_NAME], TK05, 01:30 PM-02:15 PM, Hair Care - Hair Cut ([DEMOGRAPHIC_D…" at bounding box center [640, 412] width 59 height 12
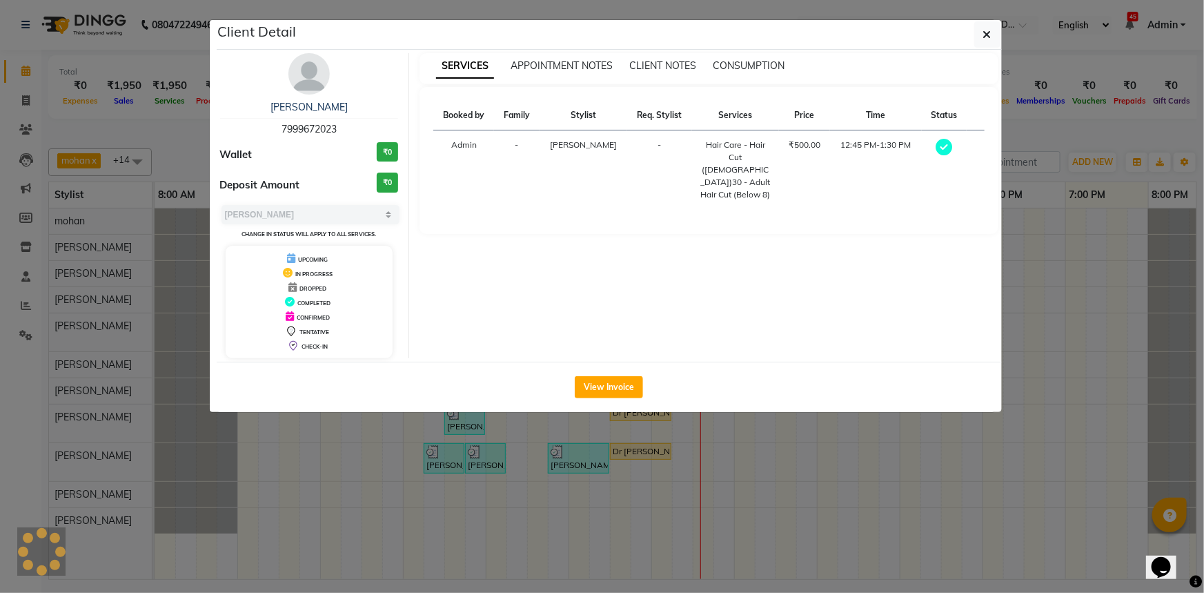
select select "1"
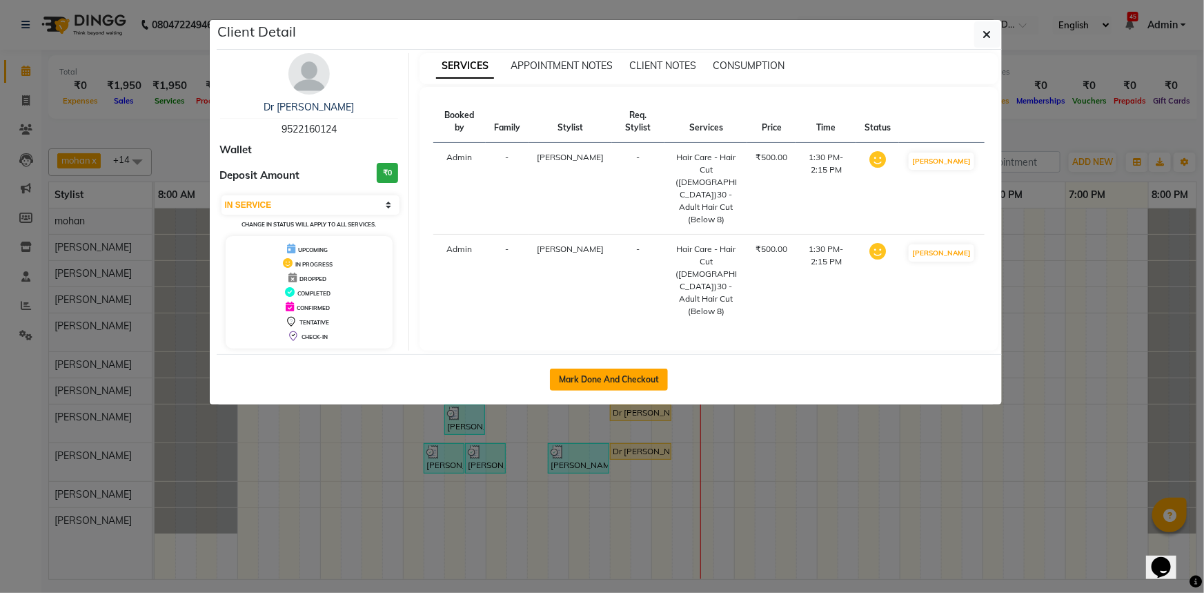
click at [642, 379] on button "Mark Done And Checkout" at bounding box center [609, 379] width 118 height 22
select select "service"
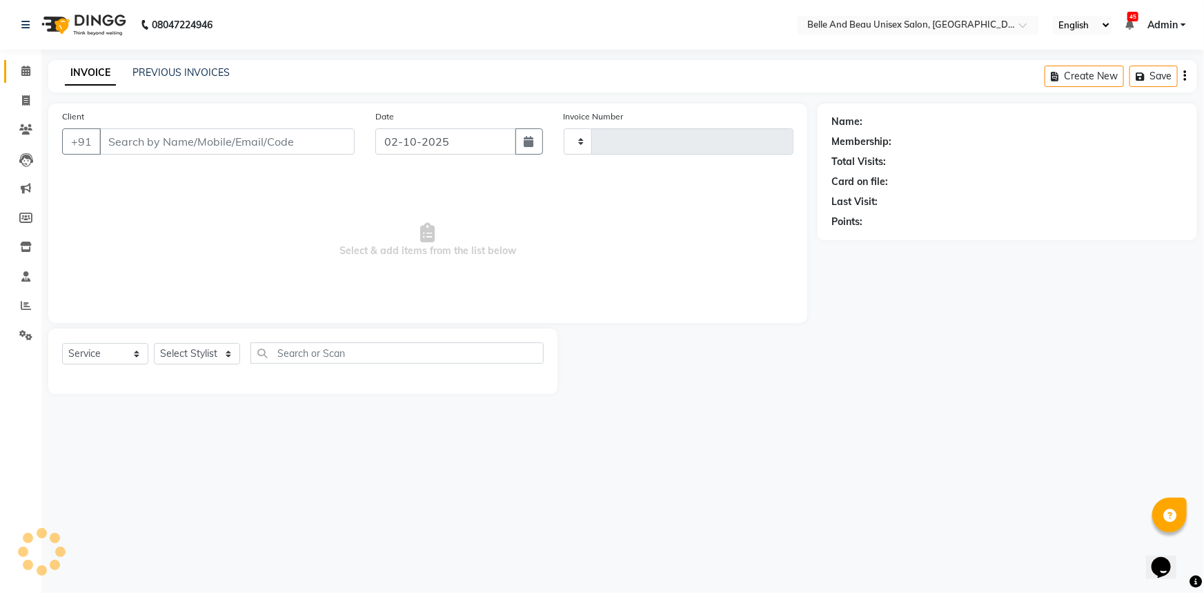
type input "2666"
select select "7066"
select select "60511"
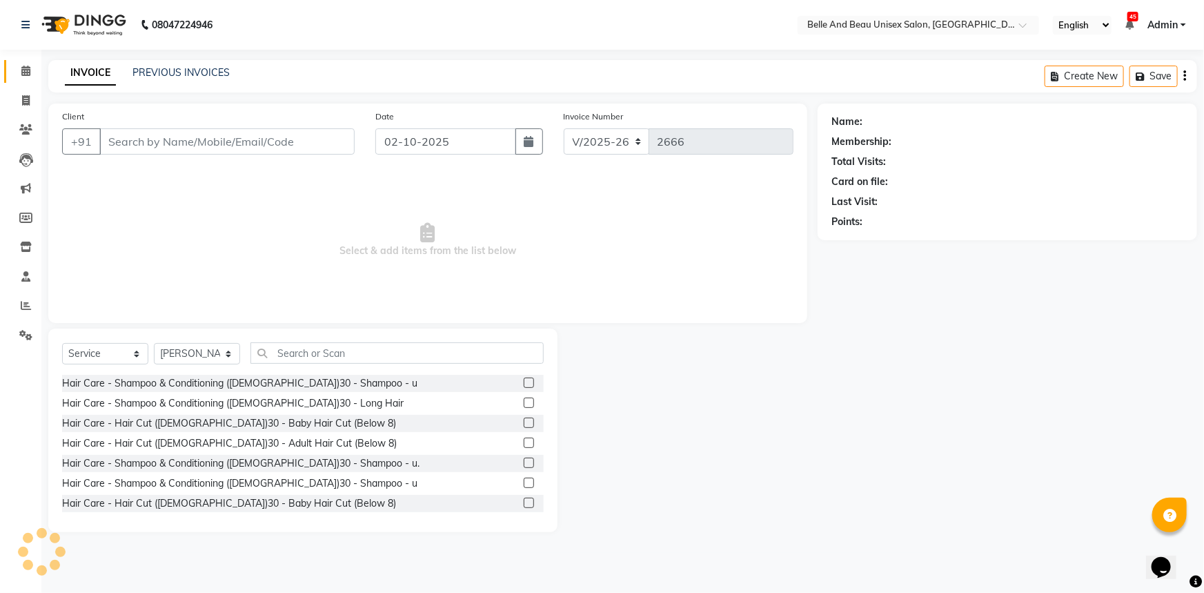
type input "9522160124"
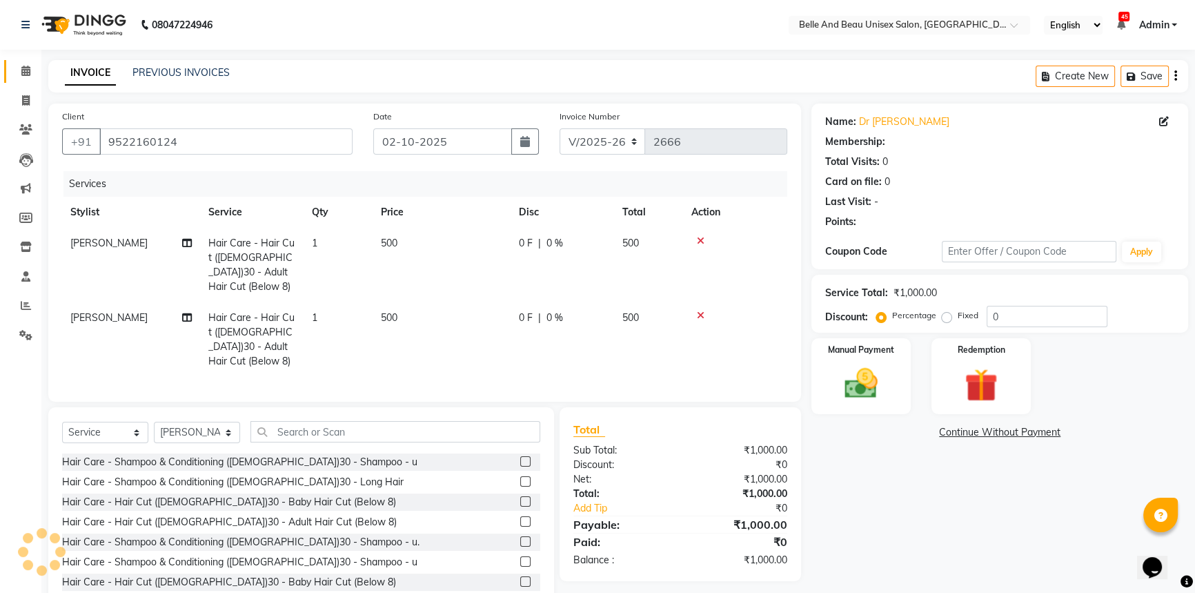
select select "1: Object"
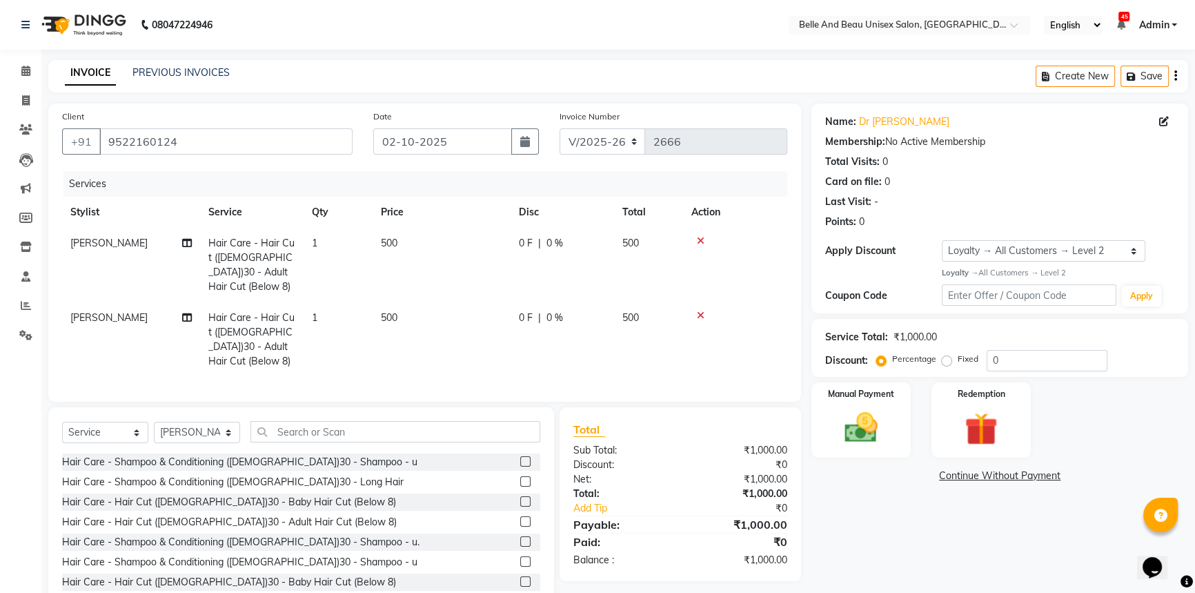
click at [384, 241] on span "500" at bounding box center [389, 243] width 17 height 12
select select "83443"
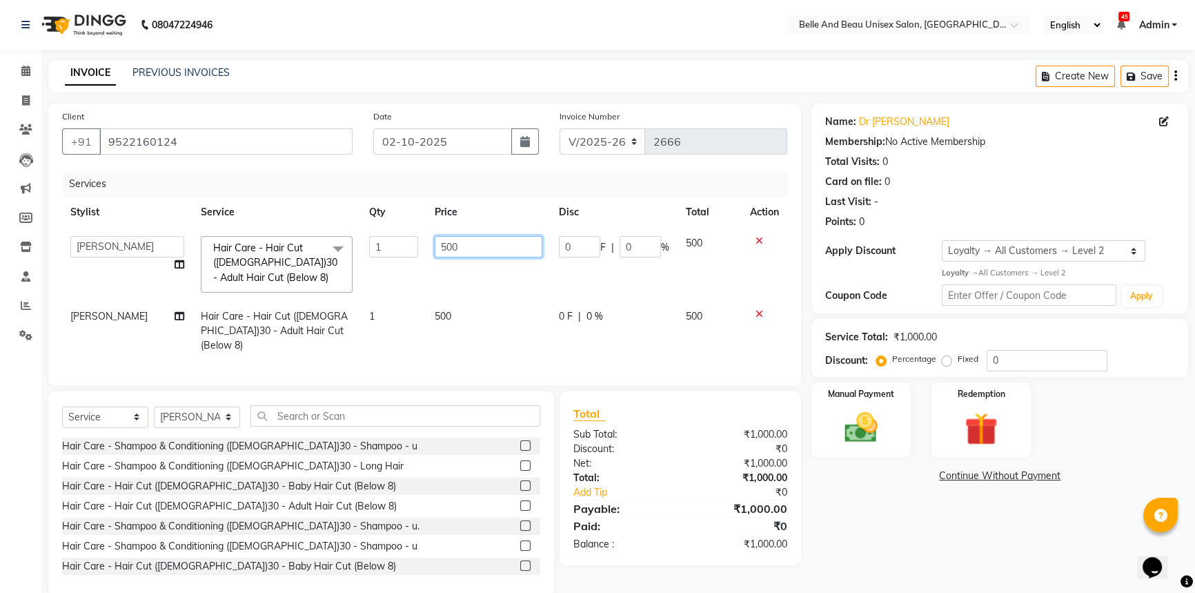
click at [444, 245] on input "500" at bounding box center [489, 246] width 108 height 21
type input "700"
click at [435, 315] on td "500" at bounding box center [488, 331] width 124 height 60
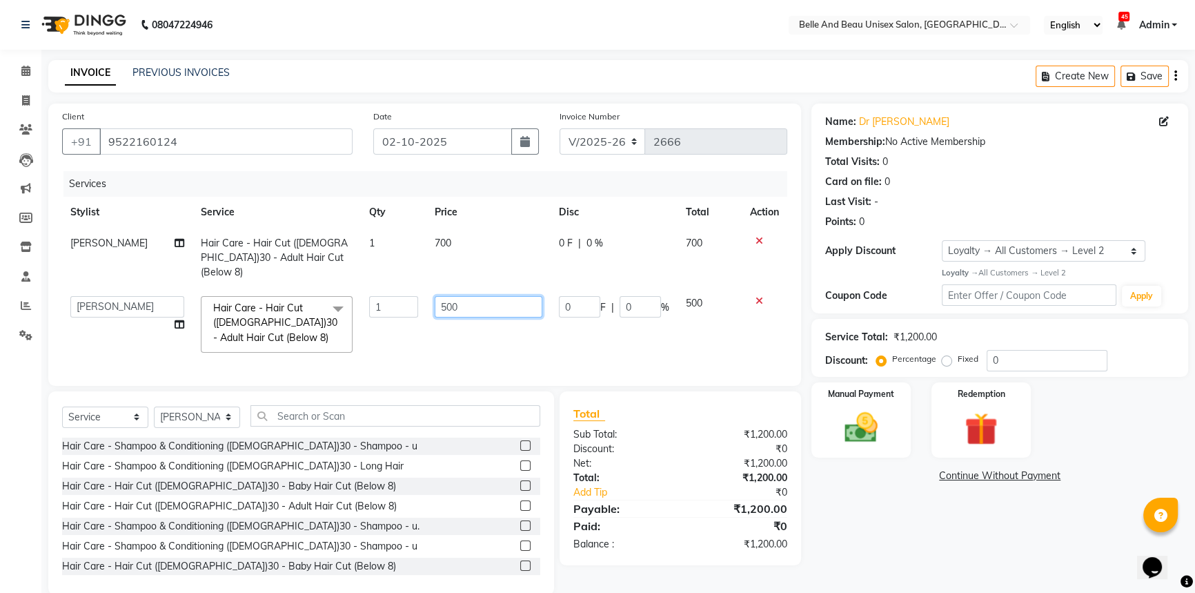
click at [442, 296] on input "500" at bounding box center [489, 306] width 108 height 21
type input "700"
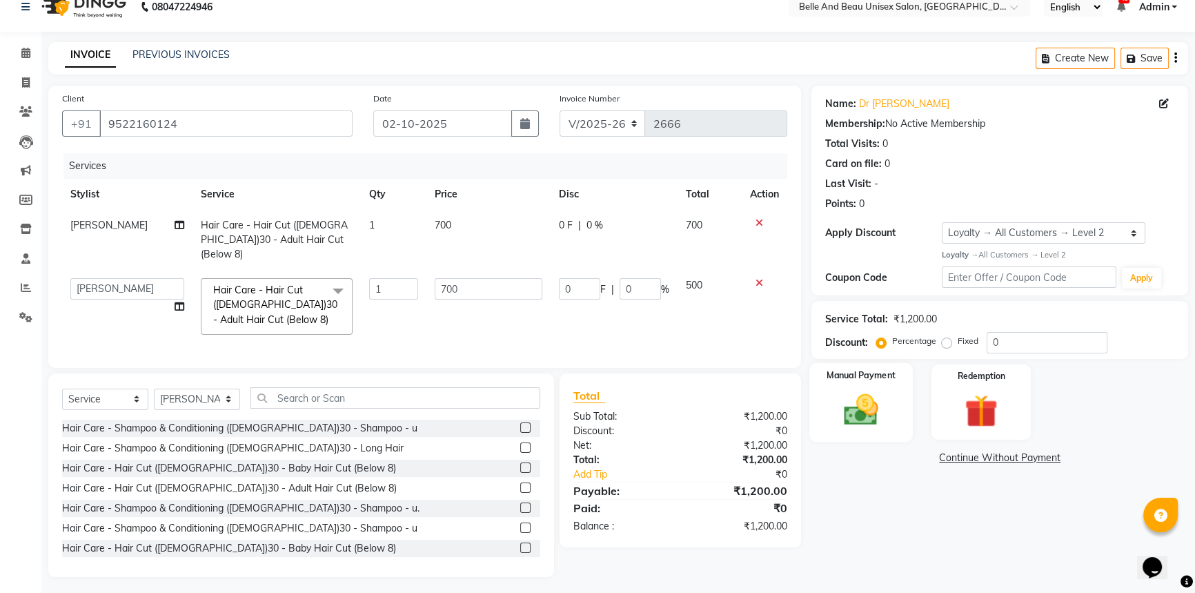
click at [891, 381] on div "Manual Payment" at bounding box center [860, 402] width 103 height 79
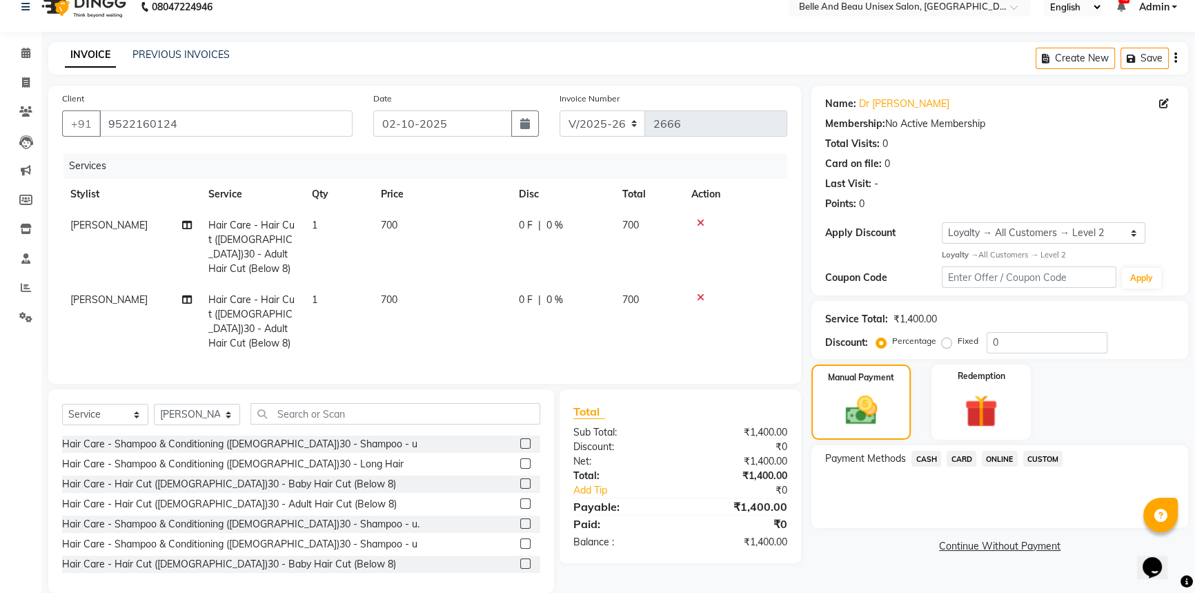
click at [996, 458] on span "ONLINE" at bounding box center [1000, 459] width 36 height 16
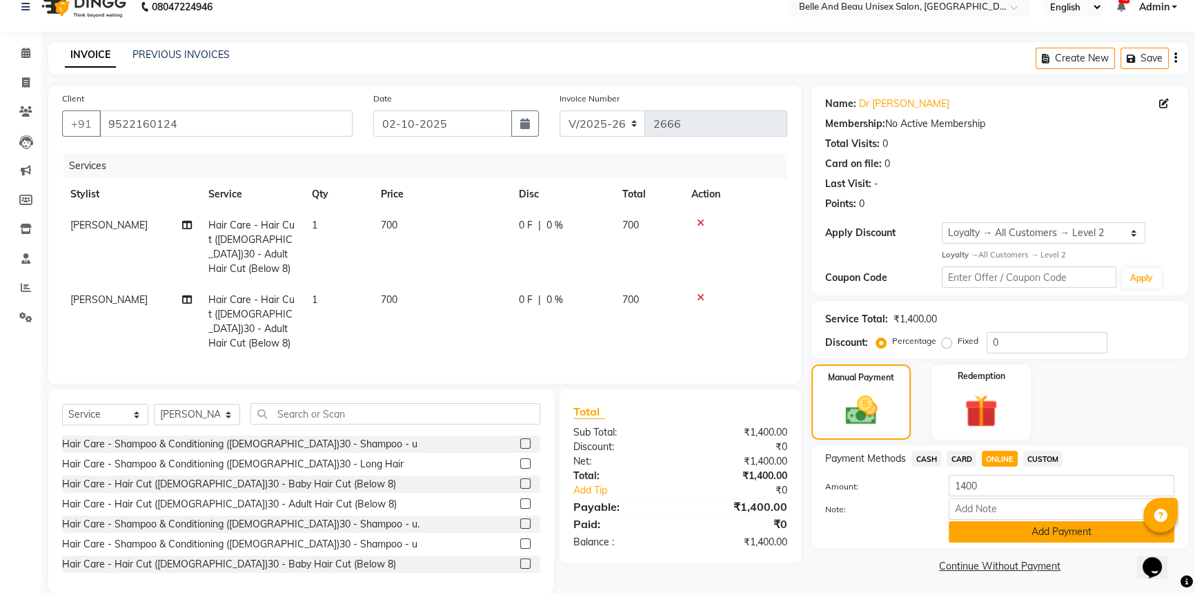
click at [1010, 533] on button "Add Payment" at bounding box center [1062, 531] width 226 height 21
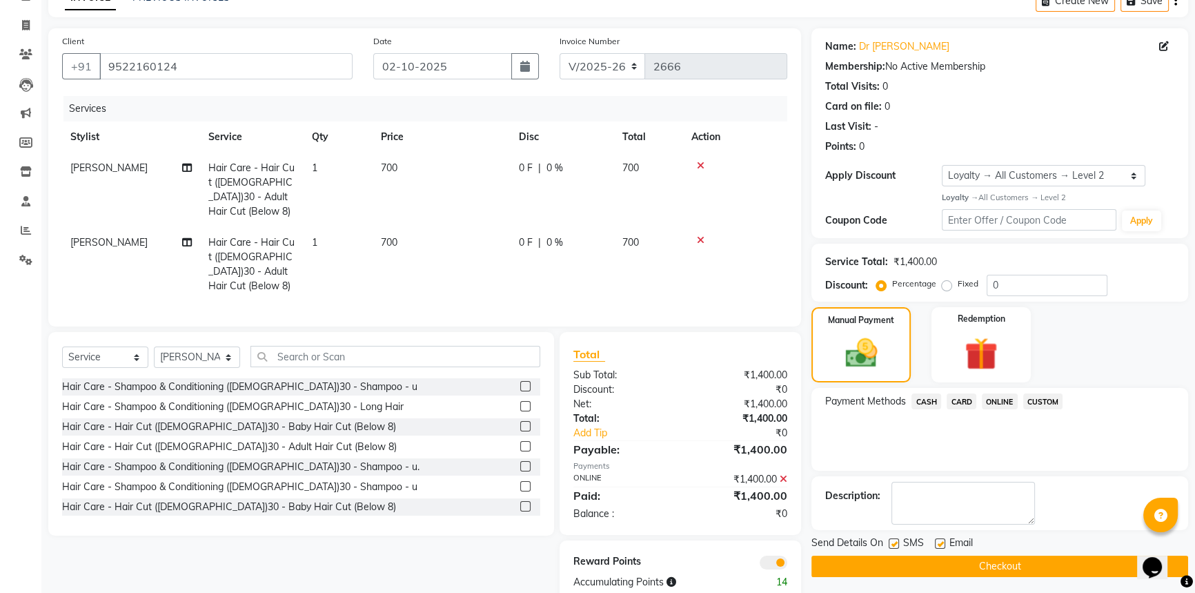
scroll to position [116, 0]
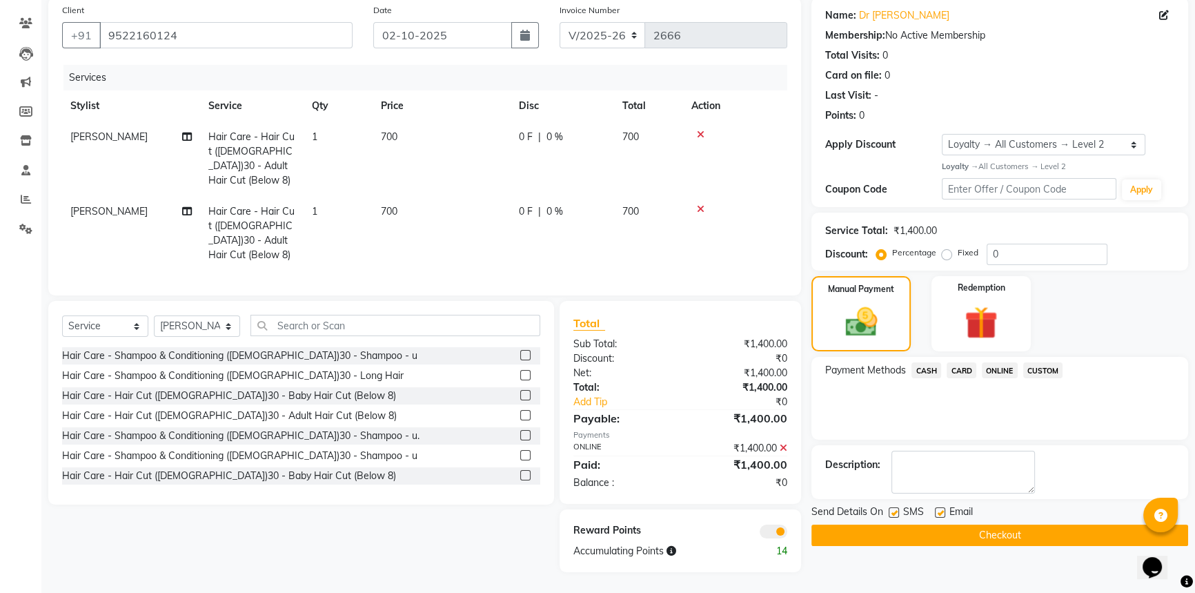
click at [977, 526] on button "Checkout" at bounding box center [999, 534] width 377 height 21
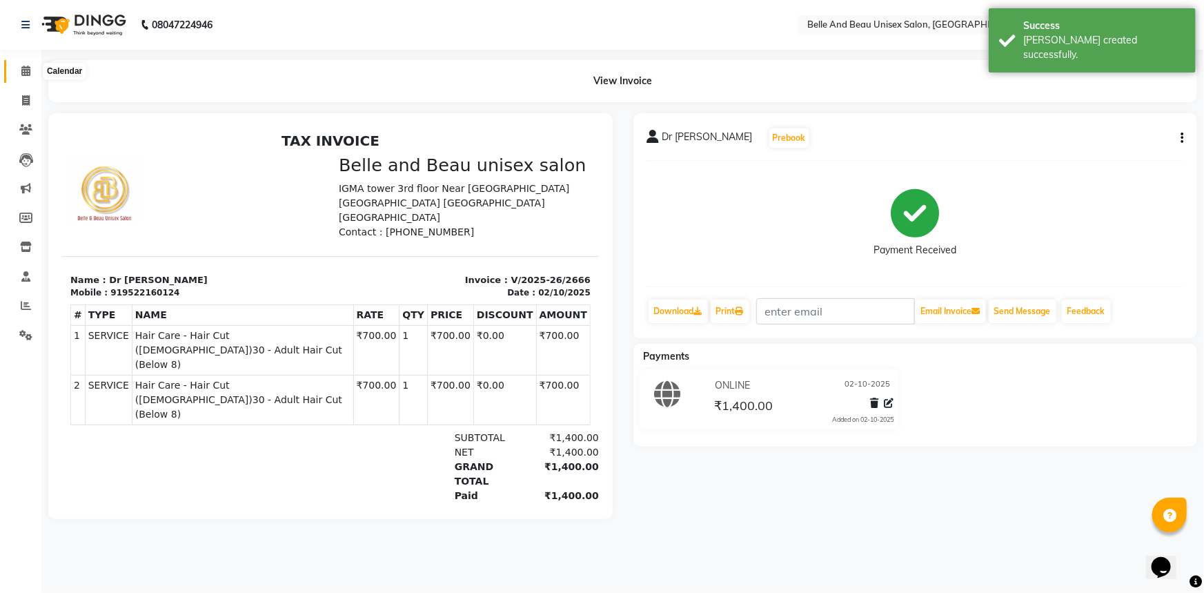
drag, startPoint x: 23, startPoint y: 69, endPoint x: 33, endPoint y: 71, distance: 9.9
click at [23, 67] on icon at bounding box center [25, 71] width 9 height 10
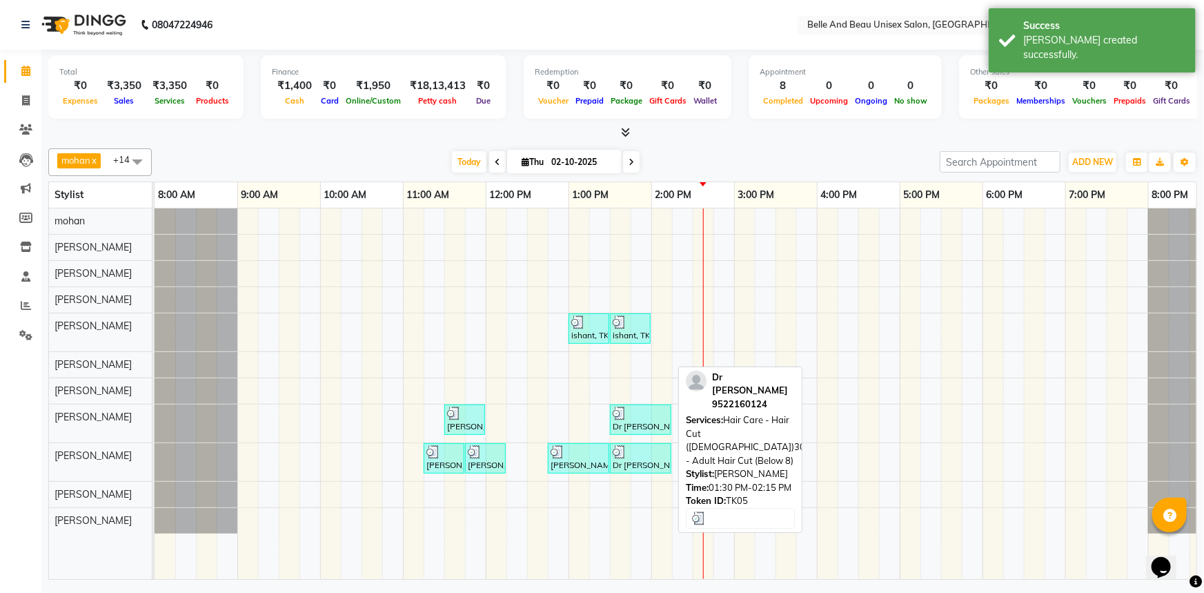
click at [642, 422] on div "Dr [PERSON_NAME], TK05, 01:30 PM-02:15 PM, Hair Care - Hair Cut ([DEMOGRAPHIC_D…" at bounding box center [640, 419] width 59 height 26
select select "3"
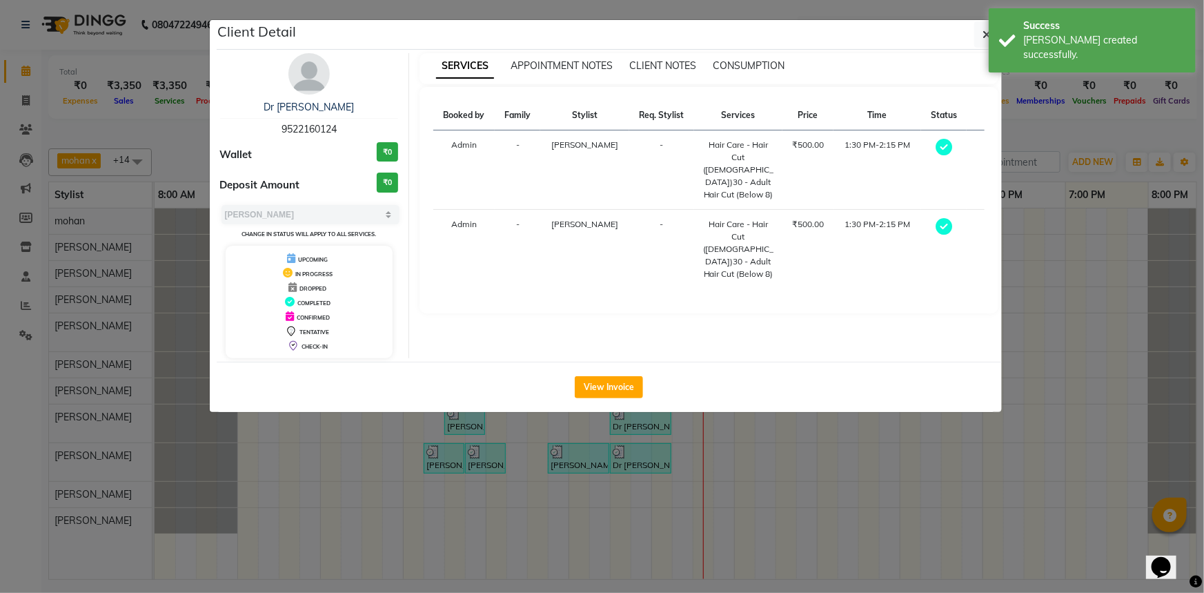
drag, startPoint x: 261, startPoint y: 101, endPoint x: 357, endPoint y: 110, distance: 95.6
click at [357, 110] on div "Dr [PERSON_NAME]" at bounding box center [309, 107] width 179 height 14
copy link "Dr [PERSON_NAME]"
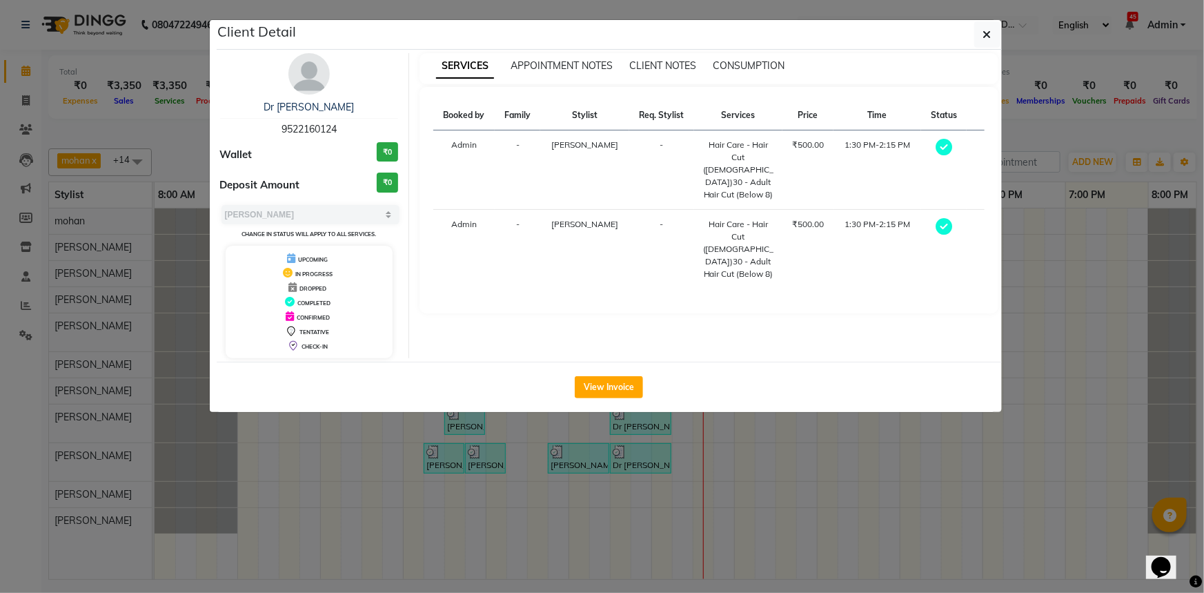
click at [315, 123] on span "9522160124" at bounding box center [308, 129] width 55 height 12
click at [315, 124] on span "9522160124" at bounding box center [308, 129] width 55 height 12
copy span "9522160124"
click at [987, 34] on icon "button" at bounding box center [987, 34] width 8 height 11
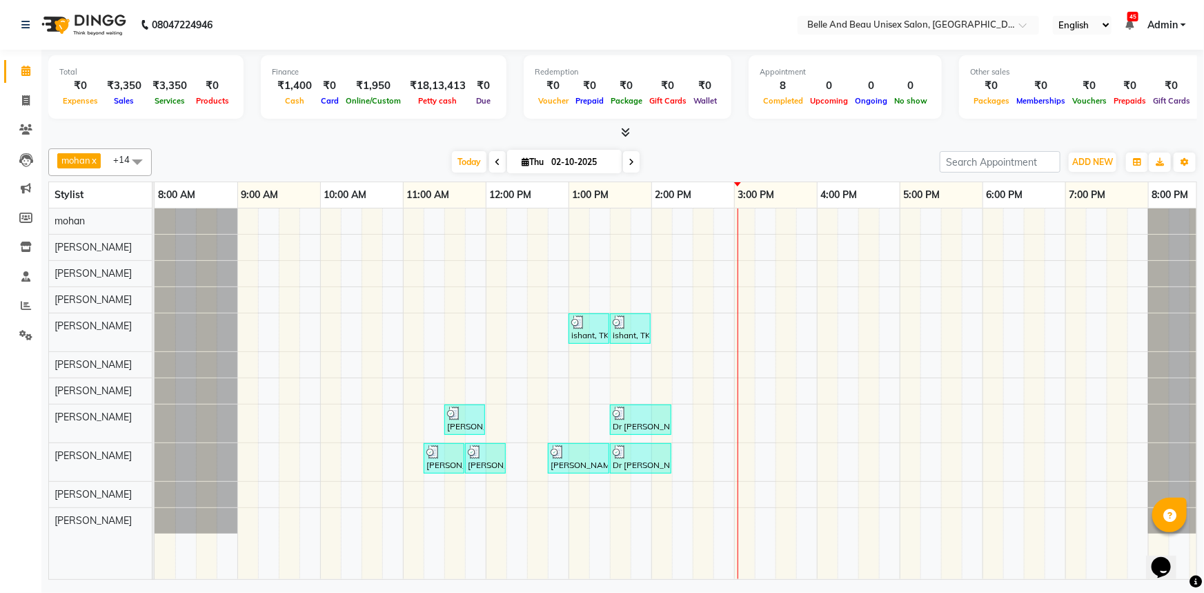
click at [745, 534] on td at bounding box center [744, 393] width 21 height 370
click at [744, 515] on div "ishant, TK04, 01:00 PM-01:30 PM, Hair Care - Hair Cut ([DEMOGRAPHIC_DATA])30 - …" at bounding box center [693, 393] width 1076 height 370
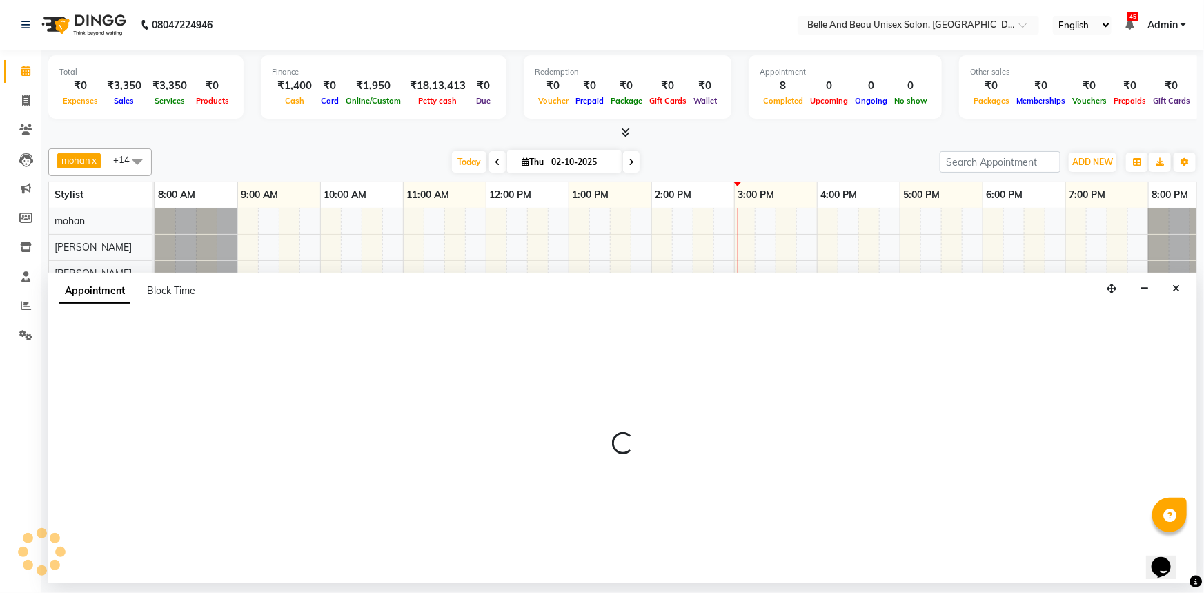
select select "89706"
select select "900"
select select "tentative"
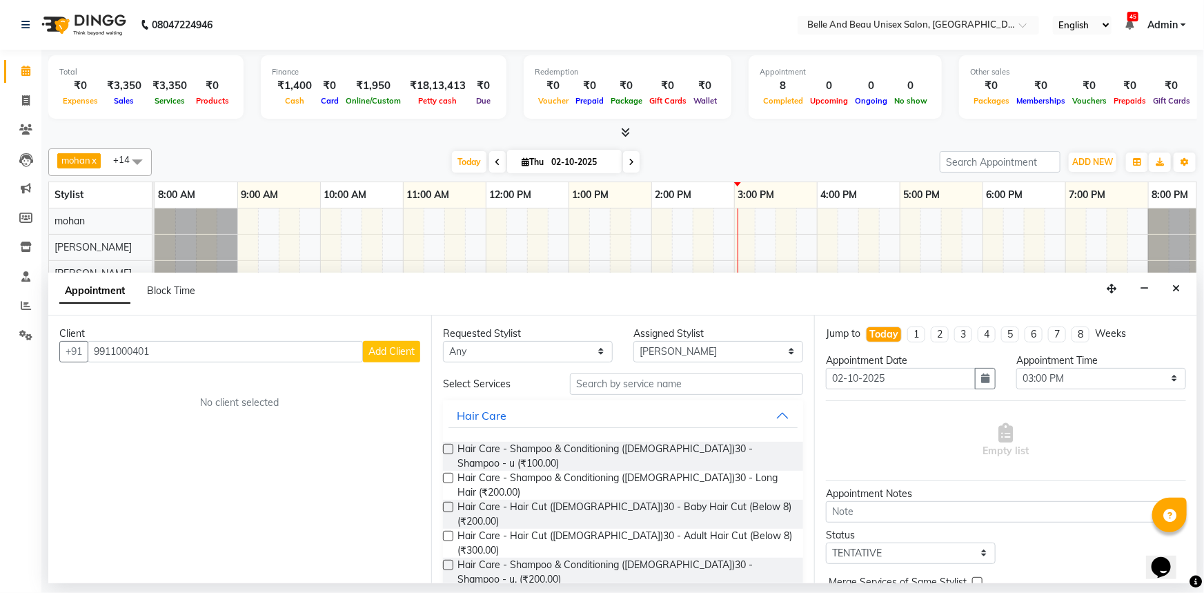
type input "9911000401"
click at [396, 349] on span "Add Client" at bounding box center [391, 351] width 46 height 12
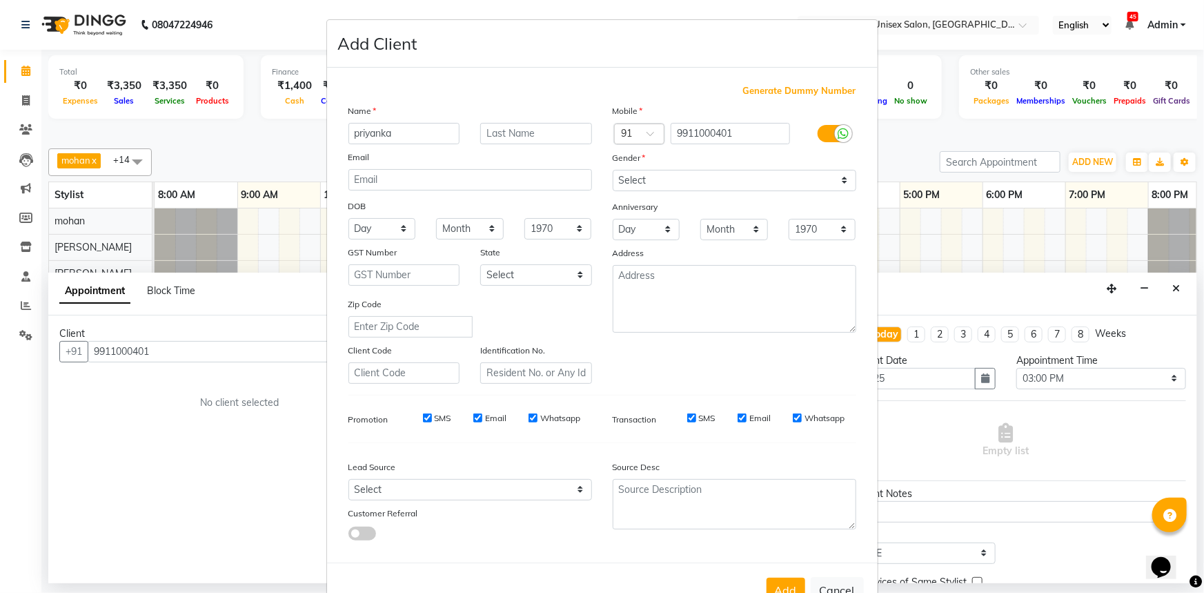
type input "priyanka"
click at [493, 124] on input "text" at bounding box center [536, 133] width 112 height 21
type input "sir"
click at [654, 177] on select "Select [DEMOGRAPHIC_DATA] [DEMOGRAPHIC_DATA] Other Prefer Not To Say" at bounding box center [735, 180] width 244 height 21
select select "[DEMOGRAPHIC_DATA]"
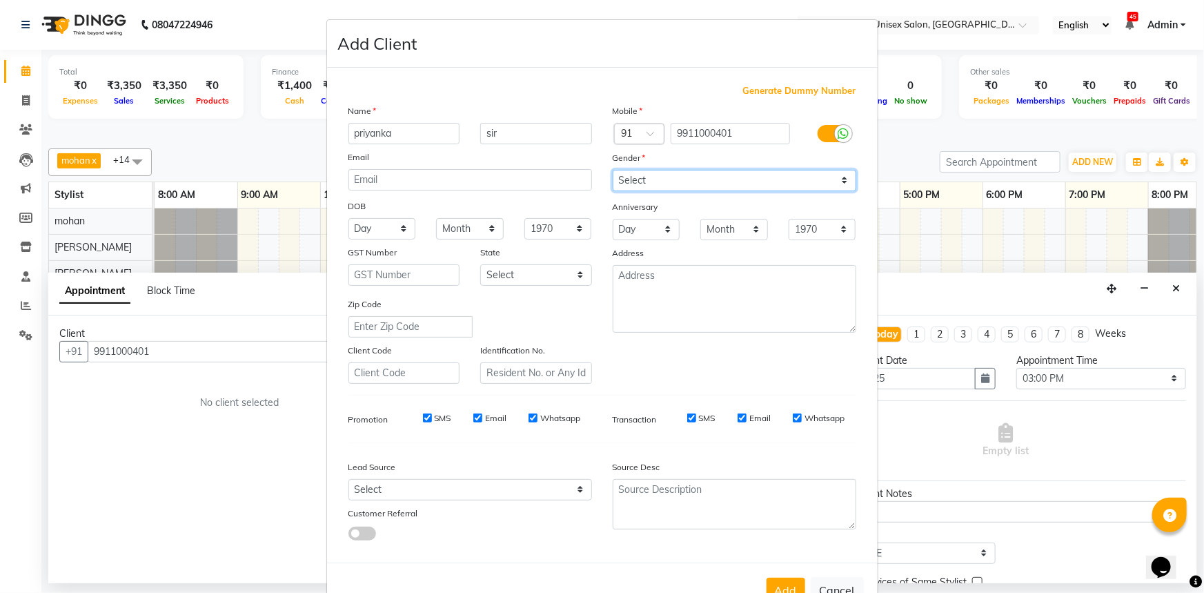
click at [613, 170] on select "Select [DEMOGRAPHIC_DATA] [DEMOGRAPHIC_DATA] Other Prefer Not To Say" at bounding box center [735, 180] width 244 height 21
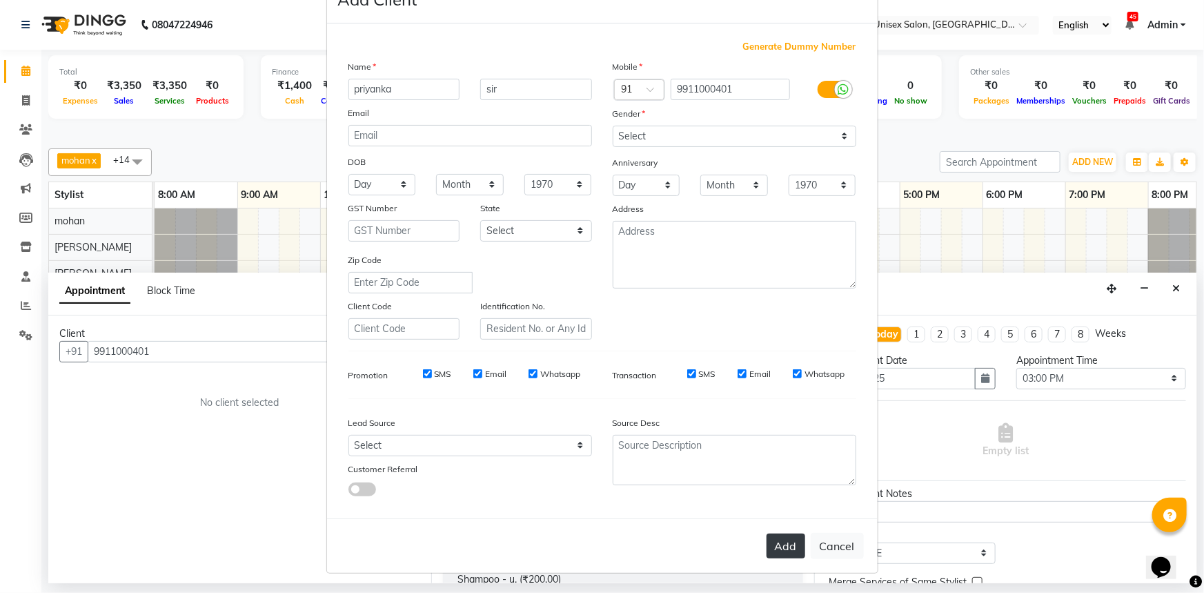
click at [786, 539] on button "Add" at bounding box center [786, 545] width 39 height 25
select select
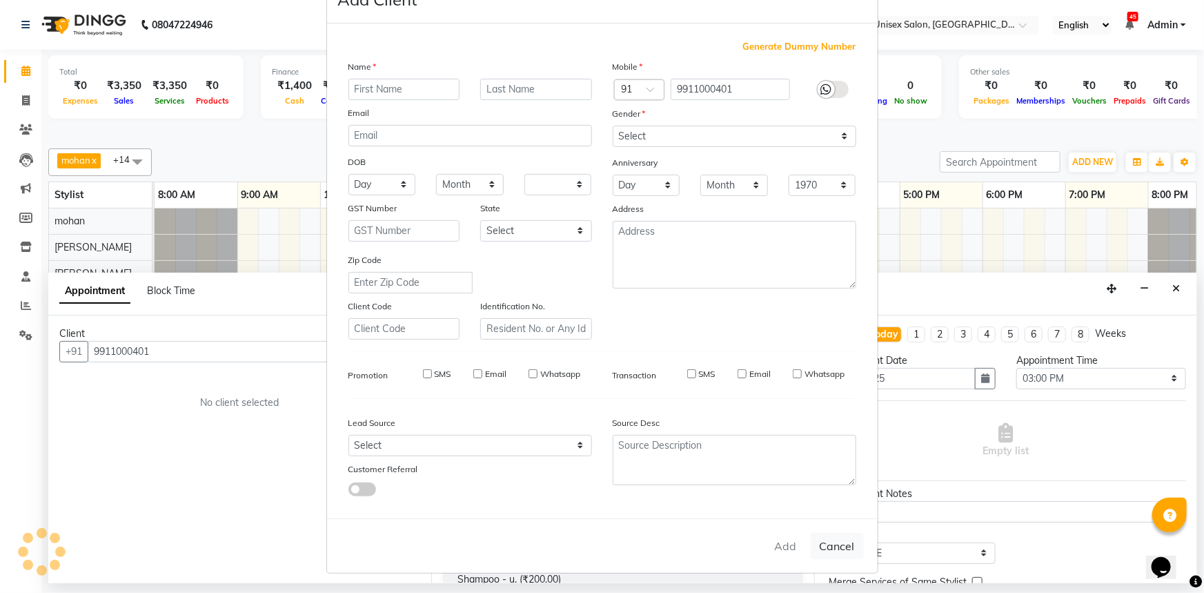
select select
checkbox input "false"
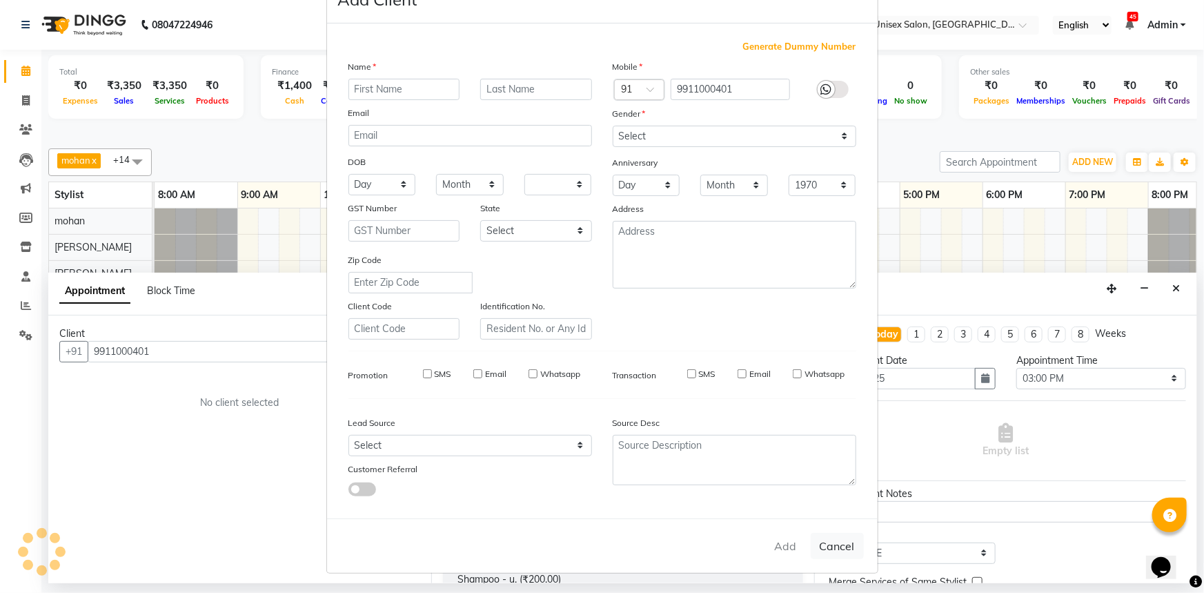
checkbox input "false"
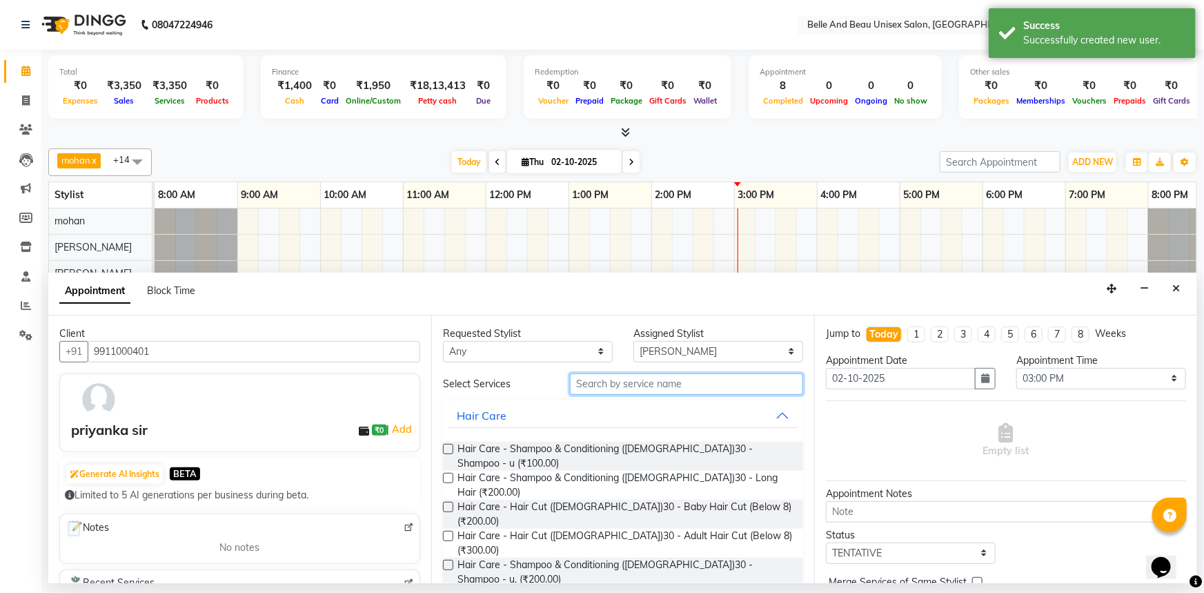
click at [618, 380] on input "text" at bounding box center [686, 383] width 233 height 21
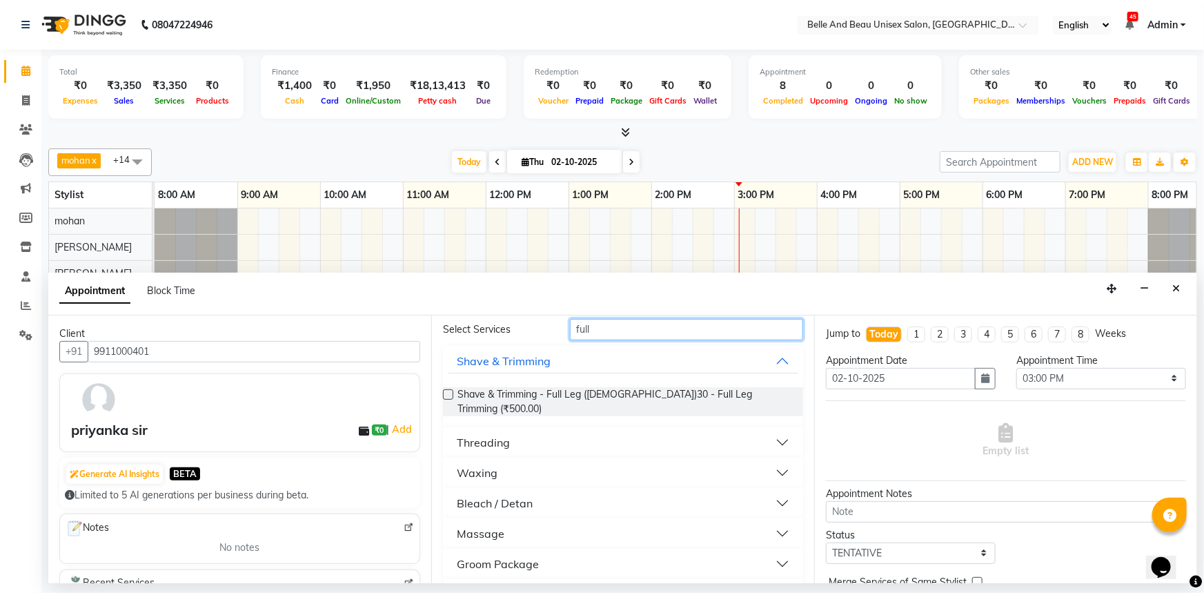
scroll to position [79, 0]
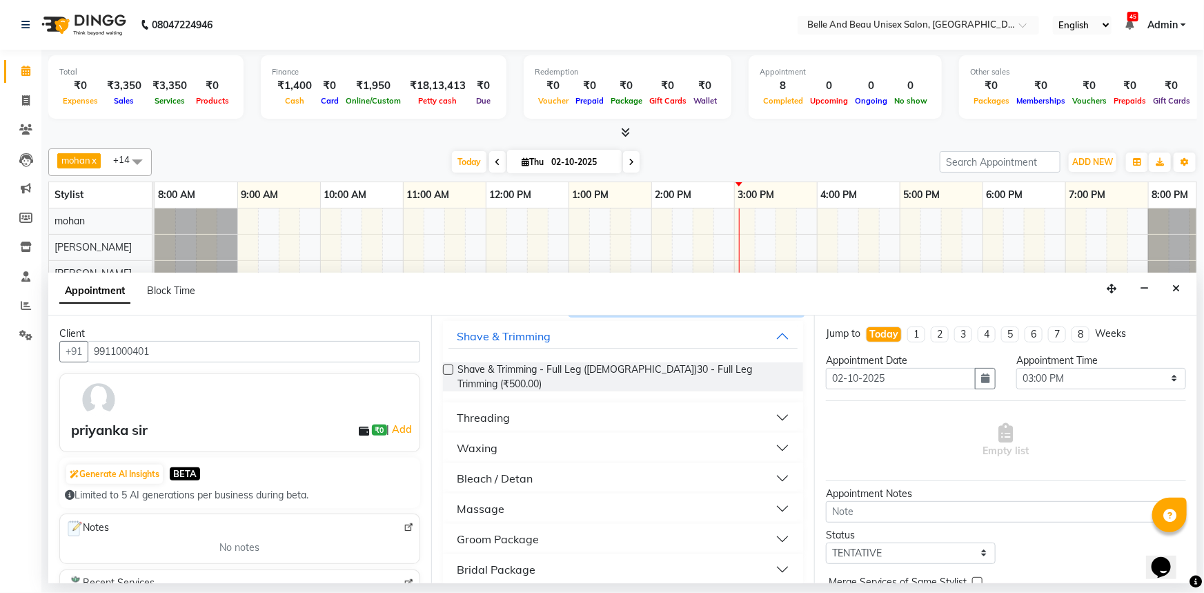
type input "full"
click at [537, 496] on button "Massage" at bounding box center [622, 508] width 349 height 25
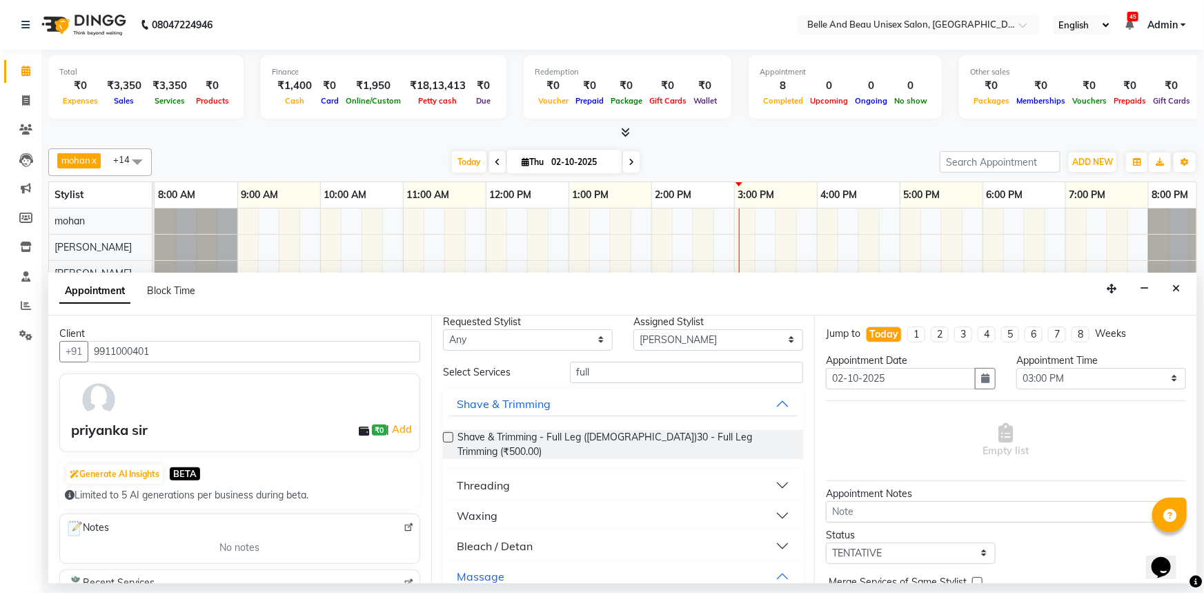
scroll to position [0, 0]
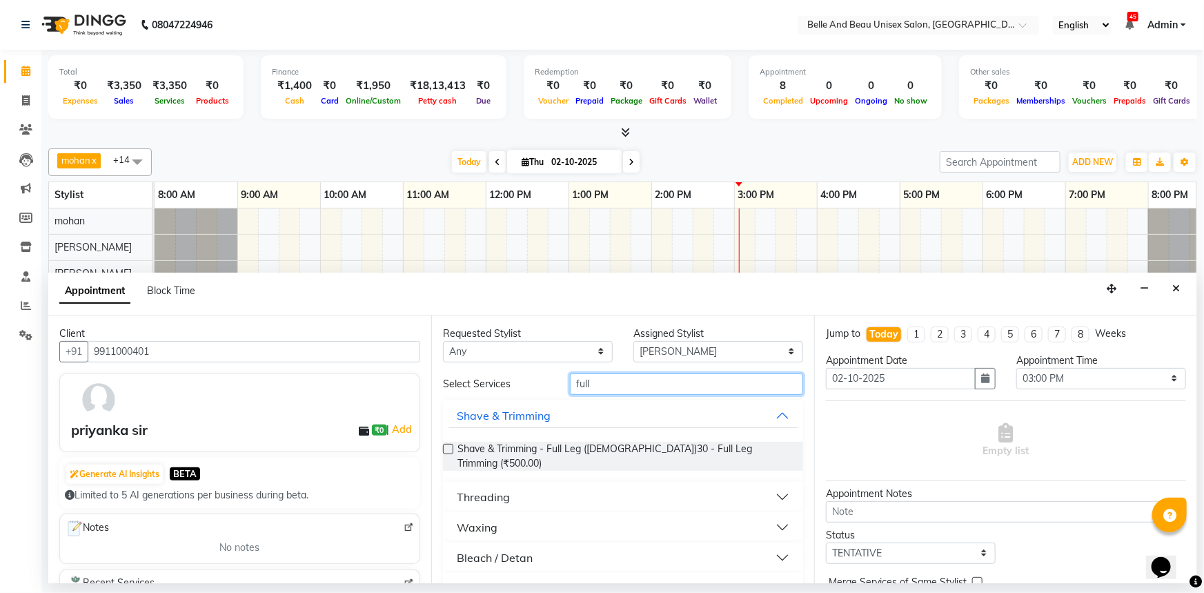
click at [615, 379] on input "full" at bounding box center [686, 383] width 233 height 21
type input "f"
type input "e"
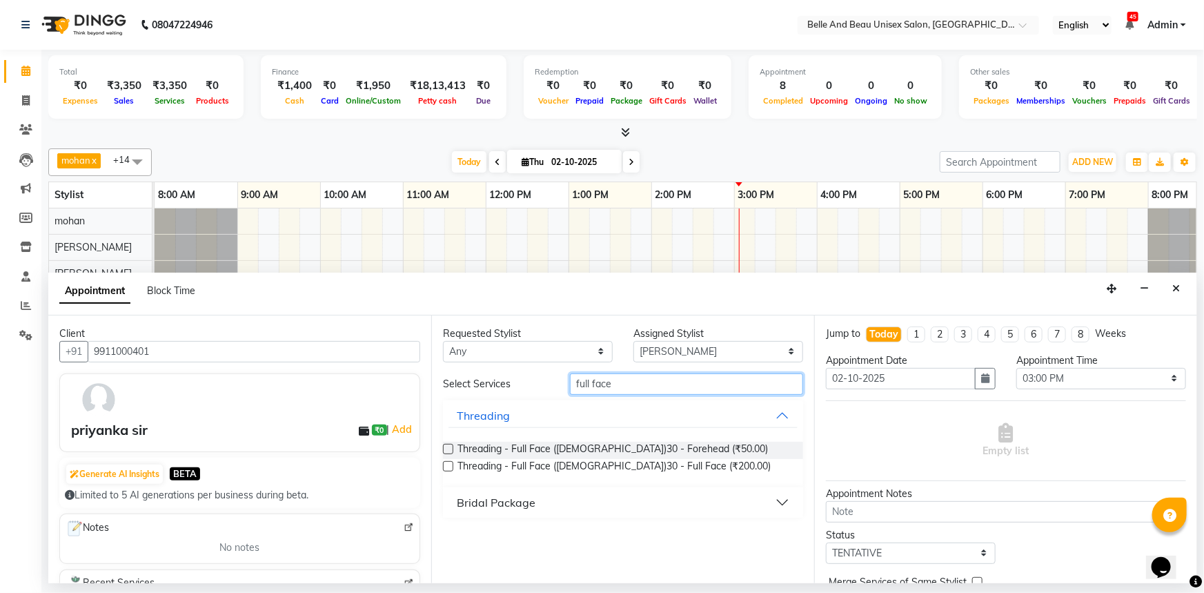
type input "full face"
click at [448, 464] on label at bounding box center [448, 466] width 10 height 10
click at [448, 464] on input "checkbox" at bounding box center [447, 467] width 9 height 9
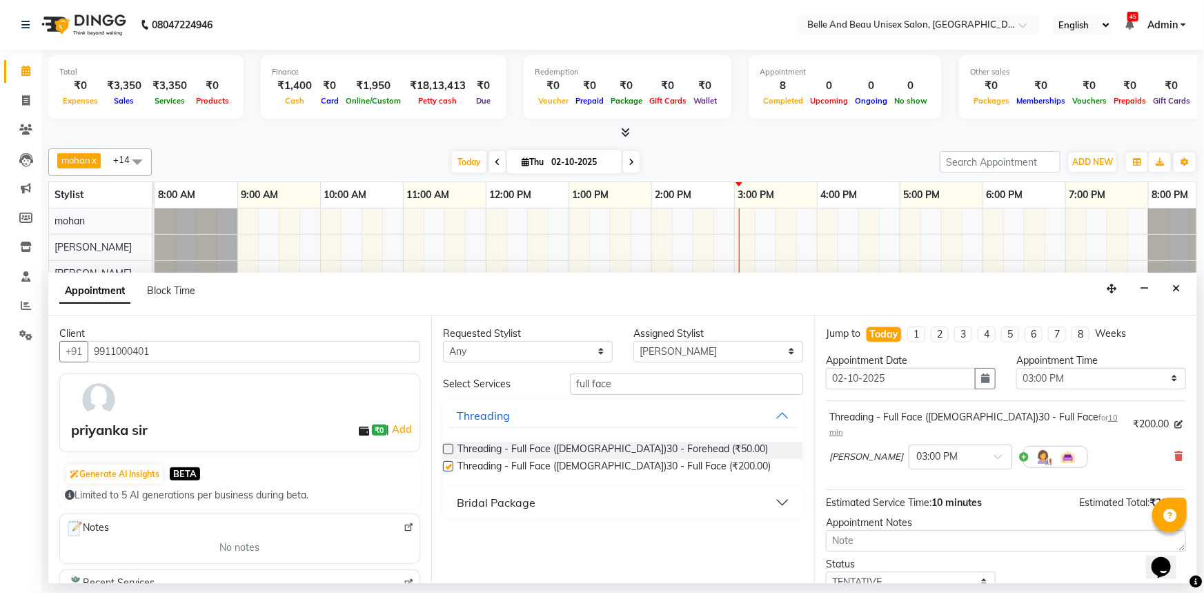
checkbox input "false"
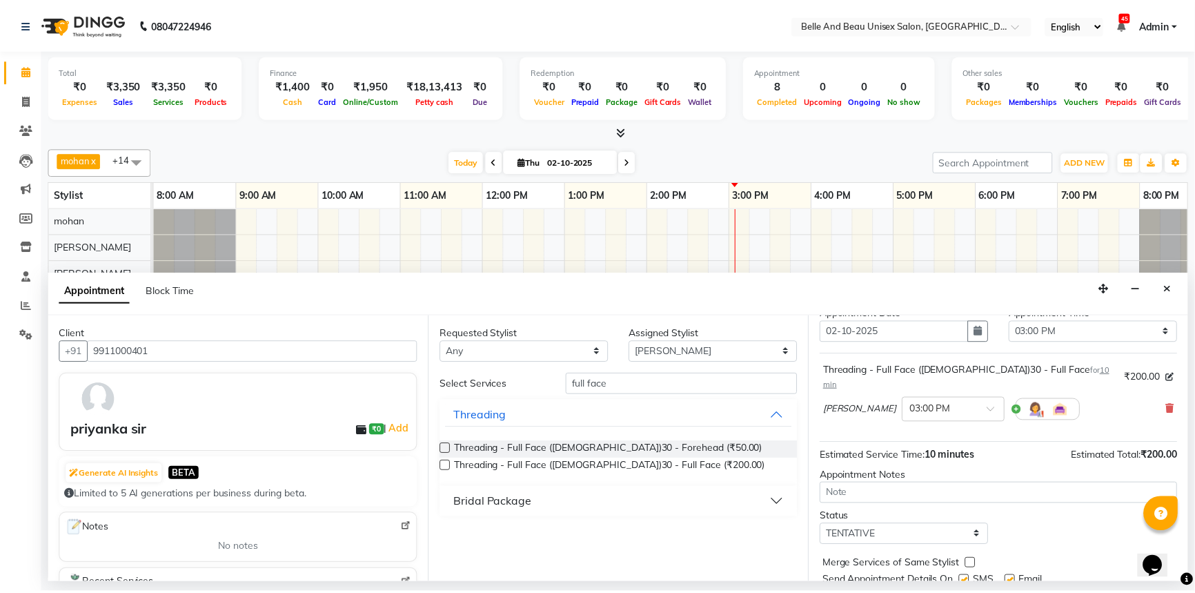
scroll to position [81, 0]
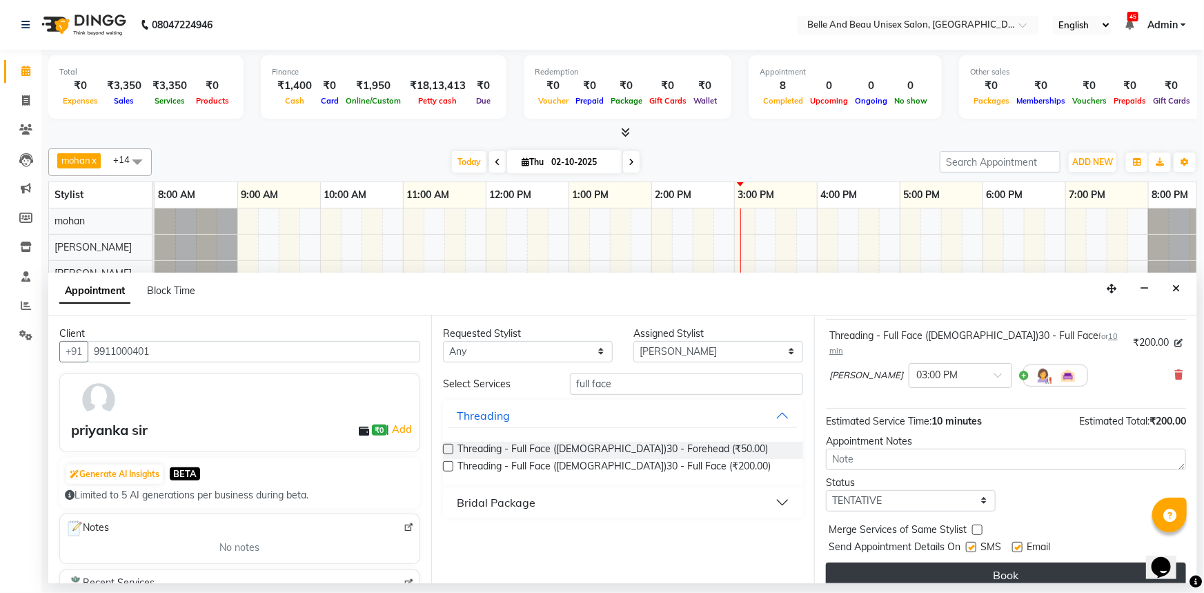
click at [985, 565] on button "Book" at bounding box center [1006, 574] width 360 height 25
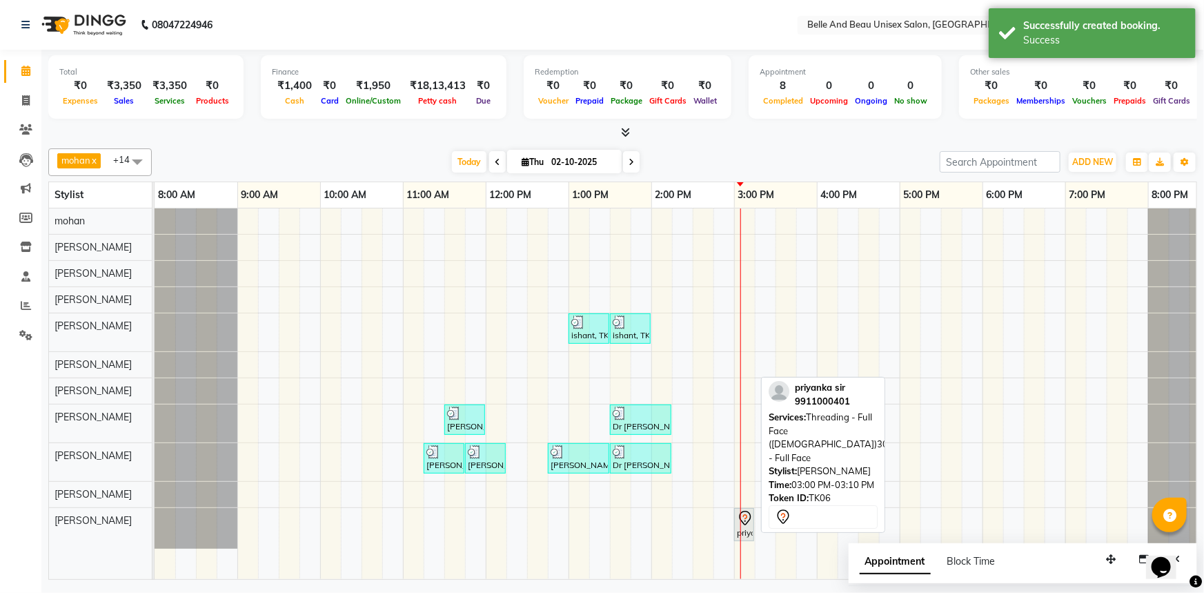
click at [751, 530] on div at bounding box center [754, 524] width 6 height 32
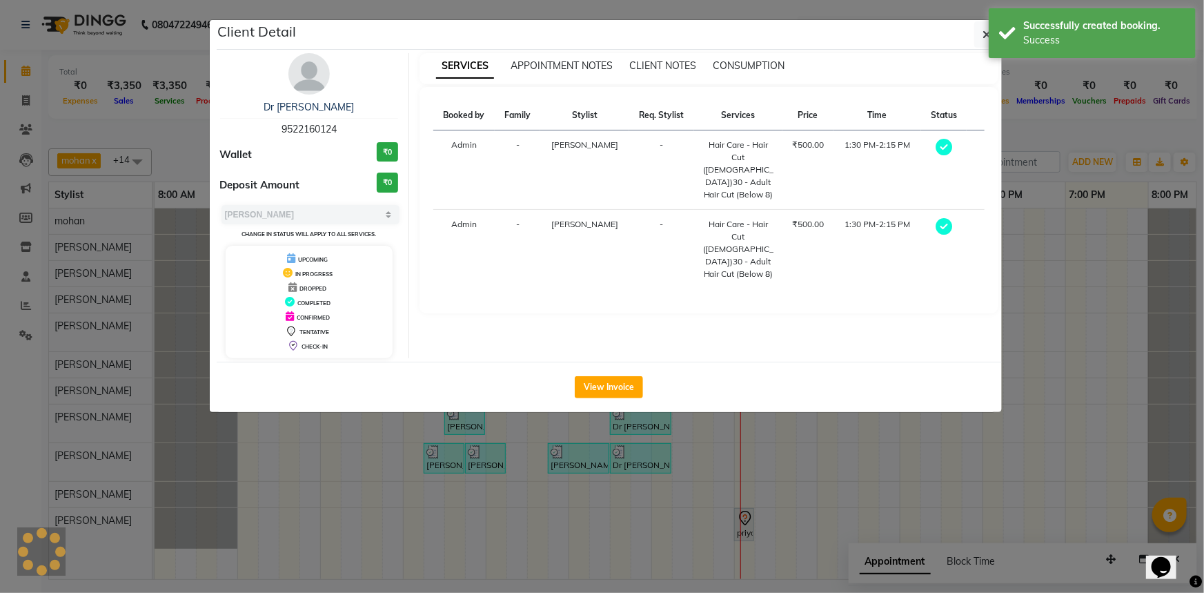
select select "7"
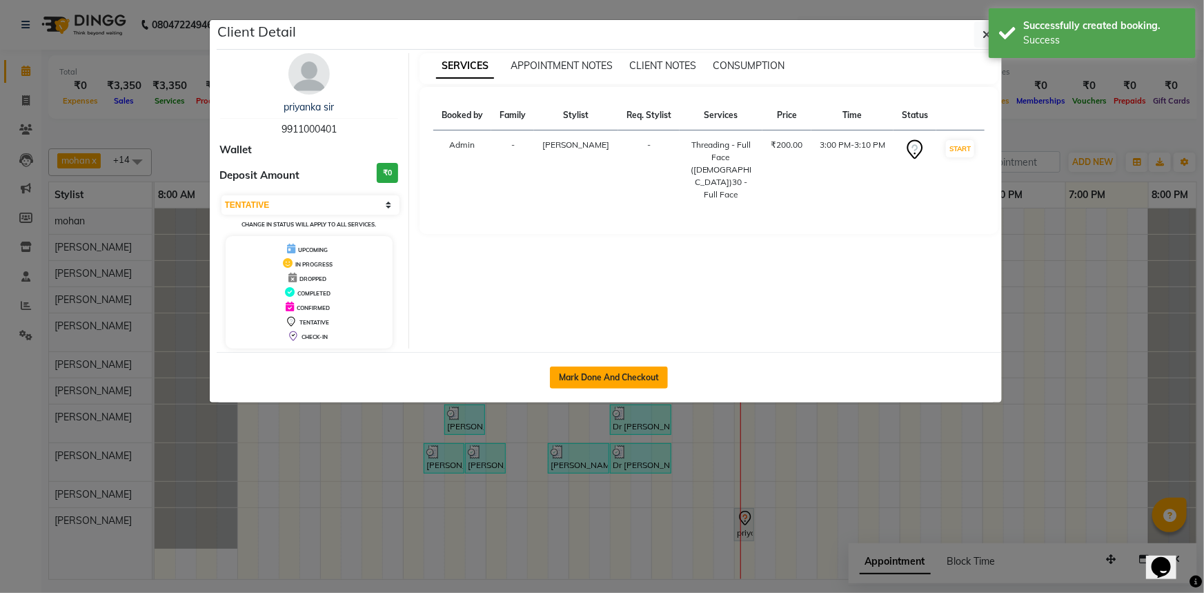
click at [622, 377] on button "Mark Done And Checkout" at bounding box center [609, 377] width 118 height 22
select select "7066"
select select "service"
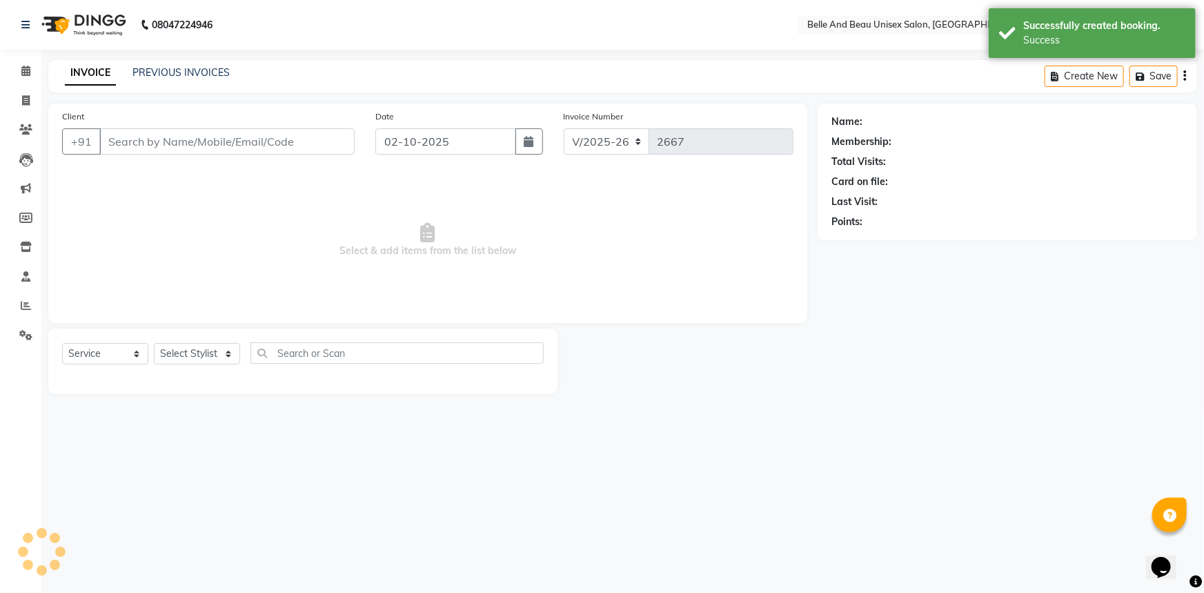
select select "3"
select select "60511"
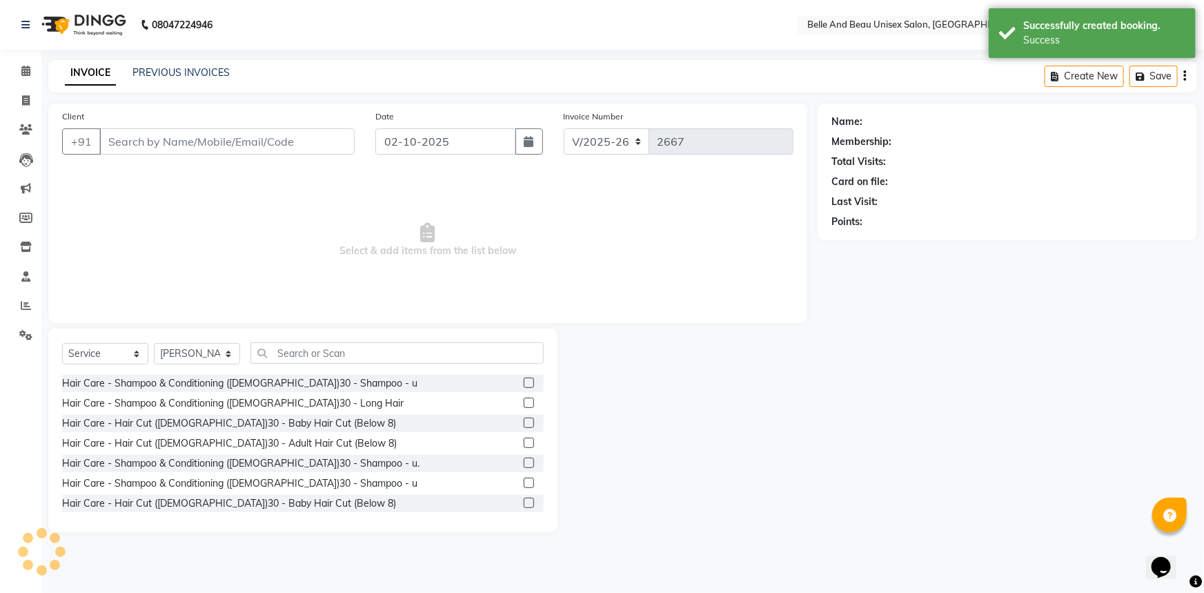
type input "9911000401"
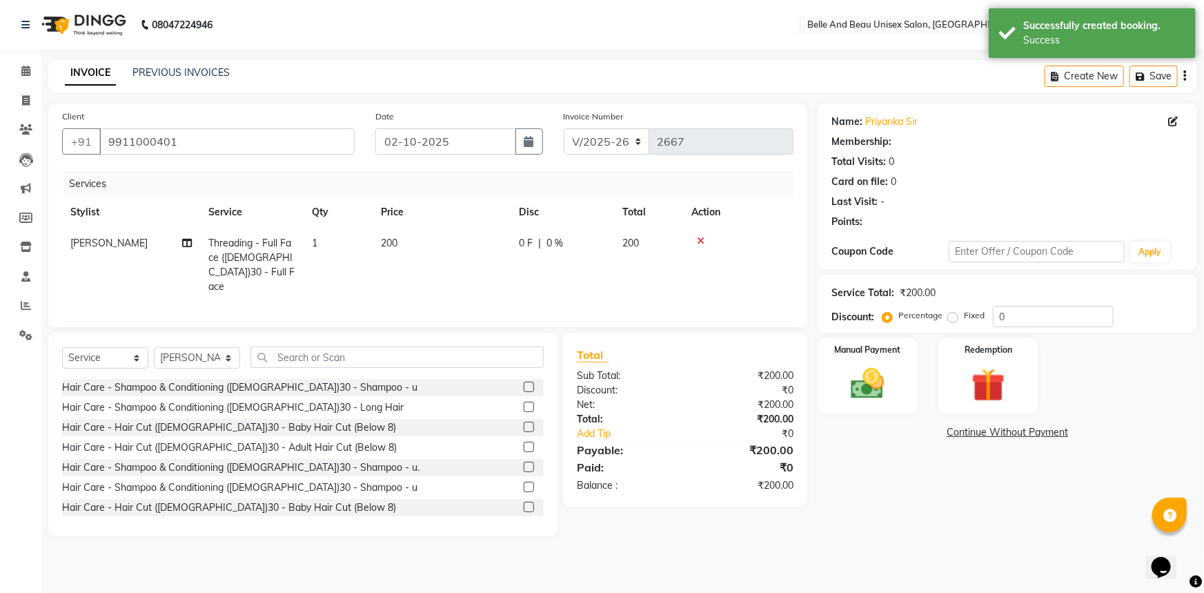
select select "1: Object"
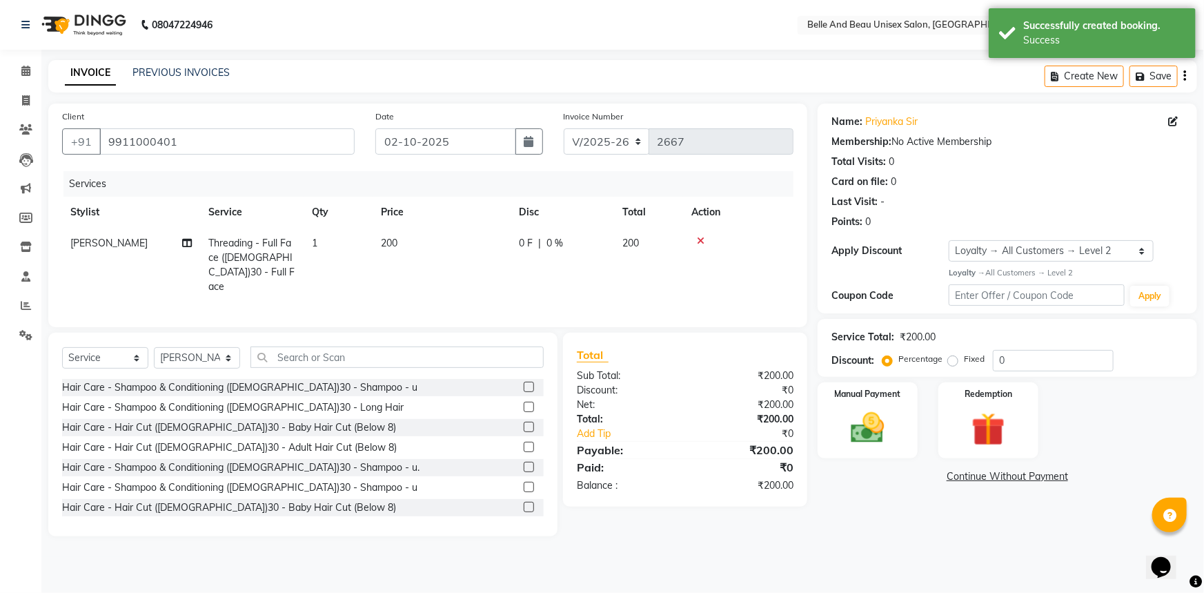
click at [383, 241] on span "200" at bounding box center [389, 243] width 17 height 12
select select "89706"
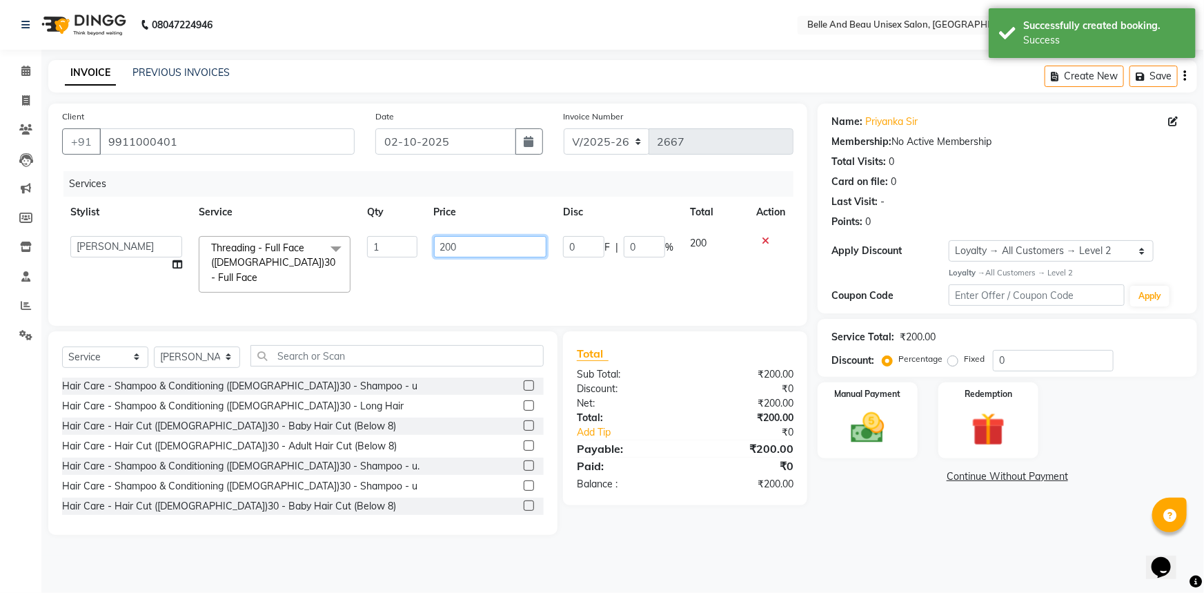
click at [442, 247] on input "200" at bounding box center [490, 246] width 113 height 21
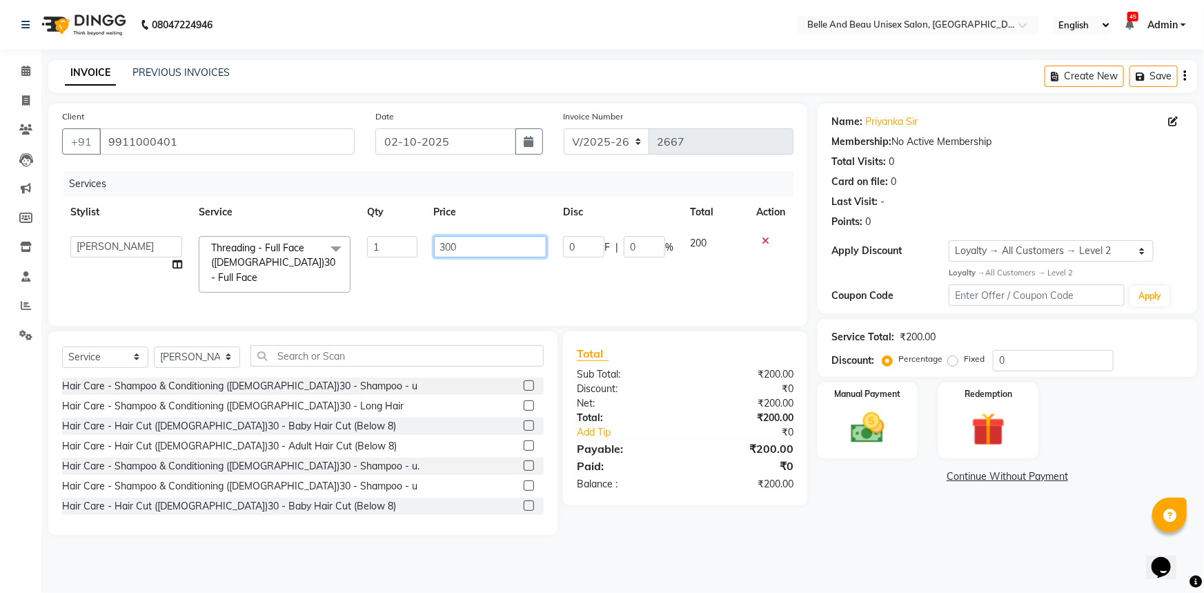
click at [451, 246] on input "300" at bounding box center [490, 246] width 113 height 21
type input "350"
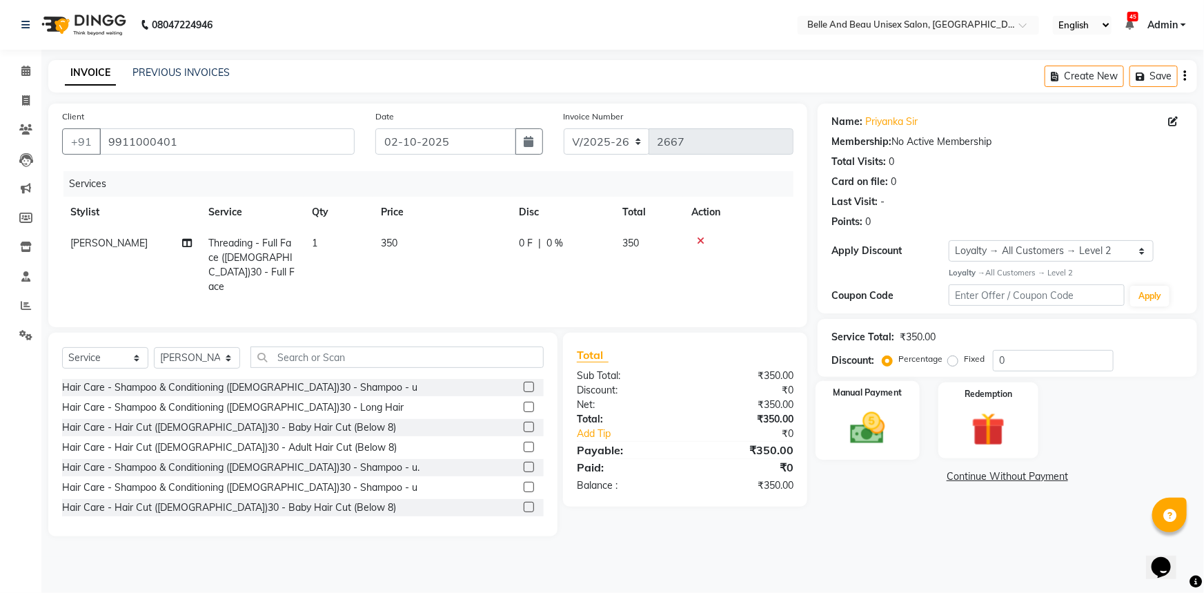
click at [903, 406] on div "Manual Payment" at bounding box center [867, 420] width 104 height 79
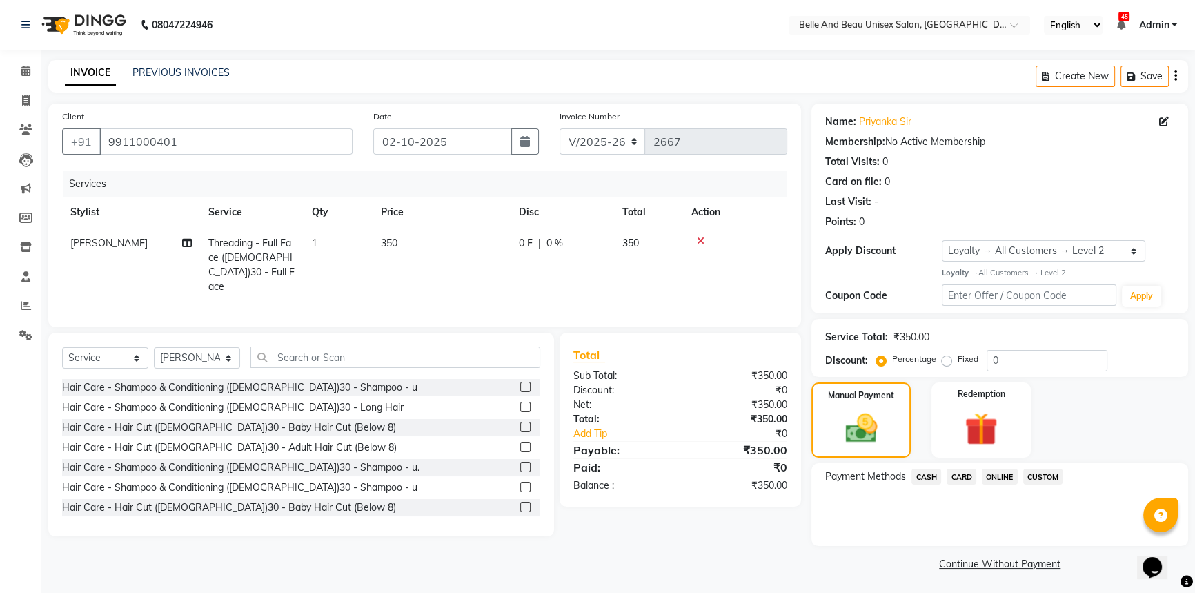
click at [993, 475] on span "ONLINE" at bounding box center [1000, 476] width 36 height 16
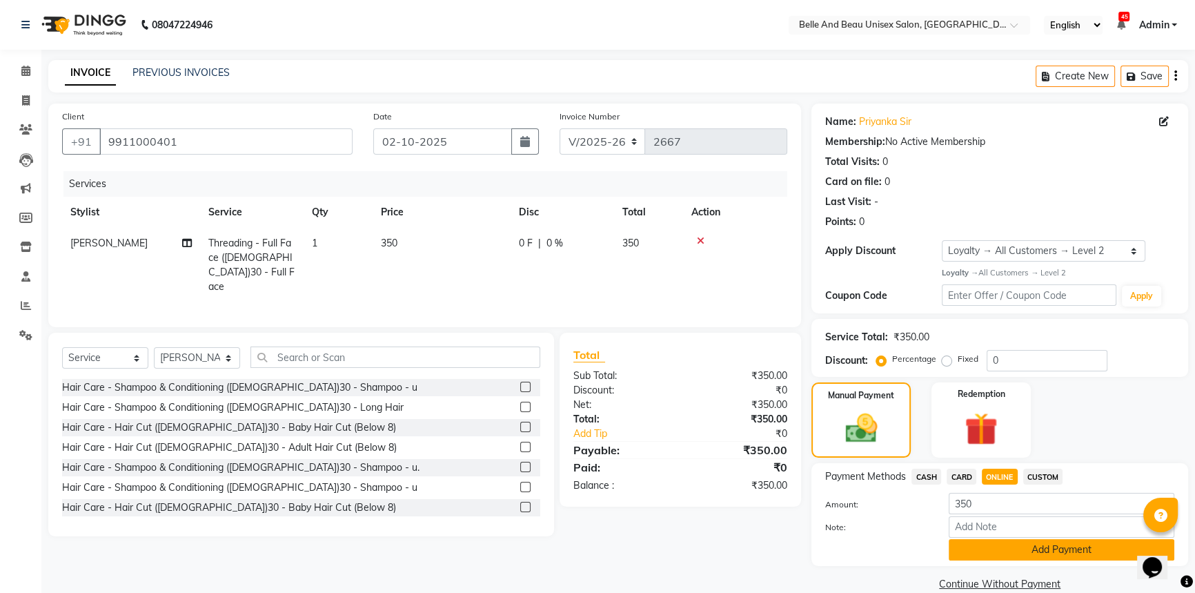
click at [993, 547] on button "Add Payment" at bounding box center [1062, 549] width 226 height 21
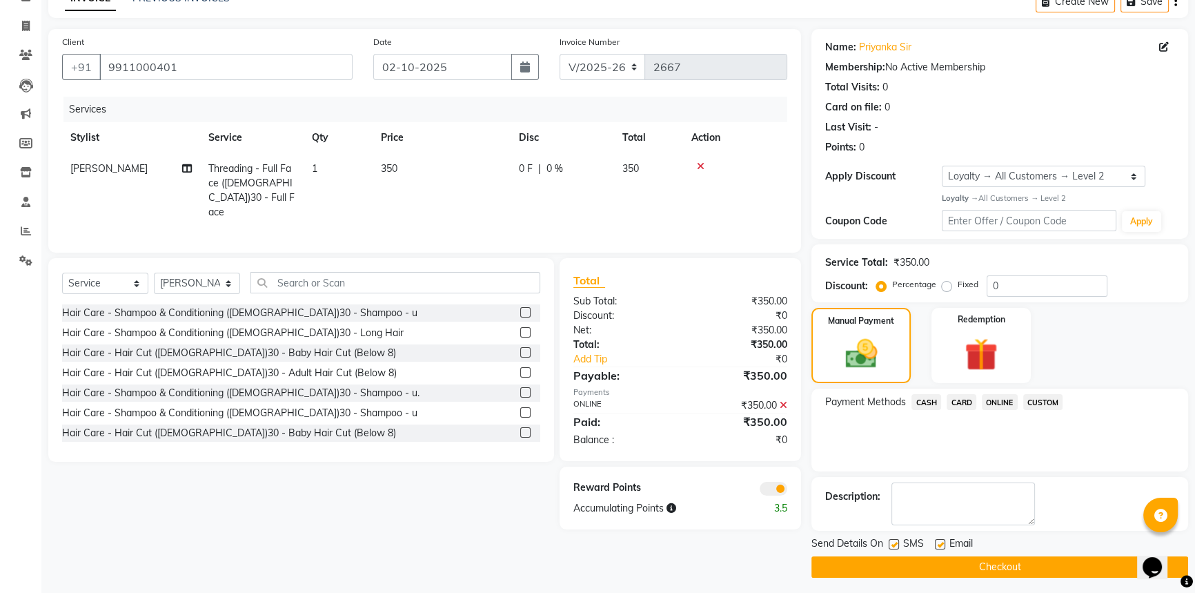
scroll to position [79, 0]
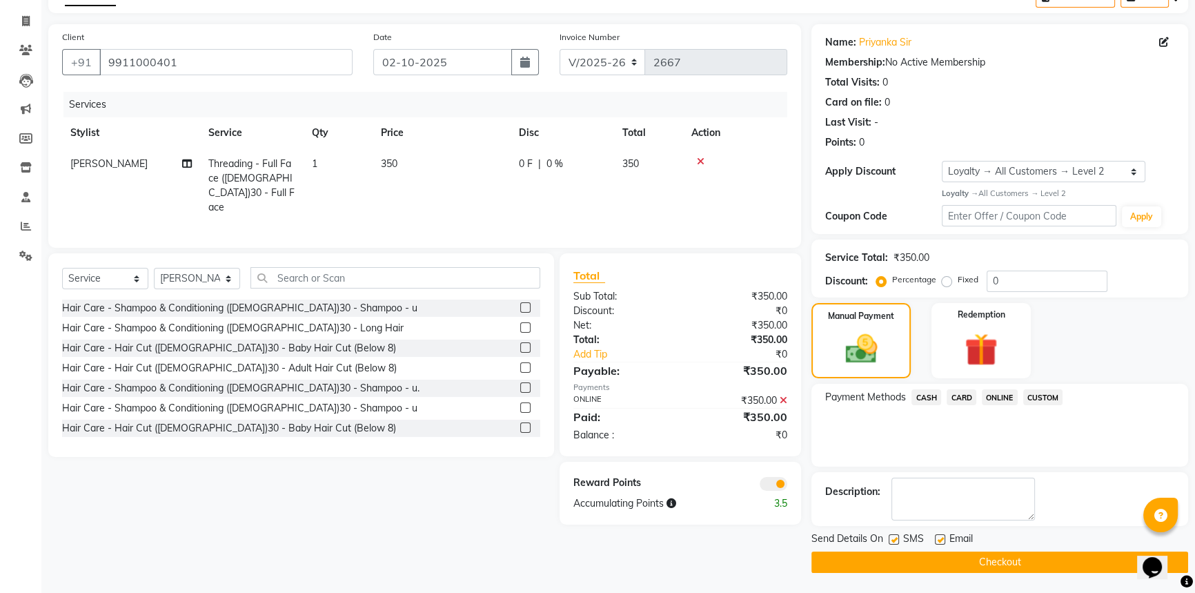
click at [952, 557] on button "Checkout" at bounding box center [999, 561] width 377 height 21
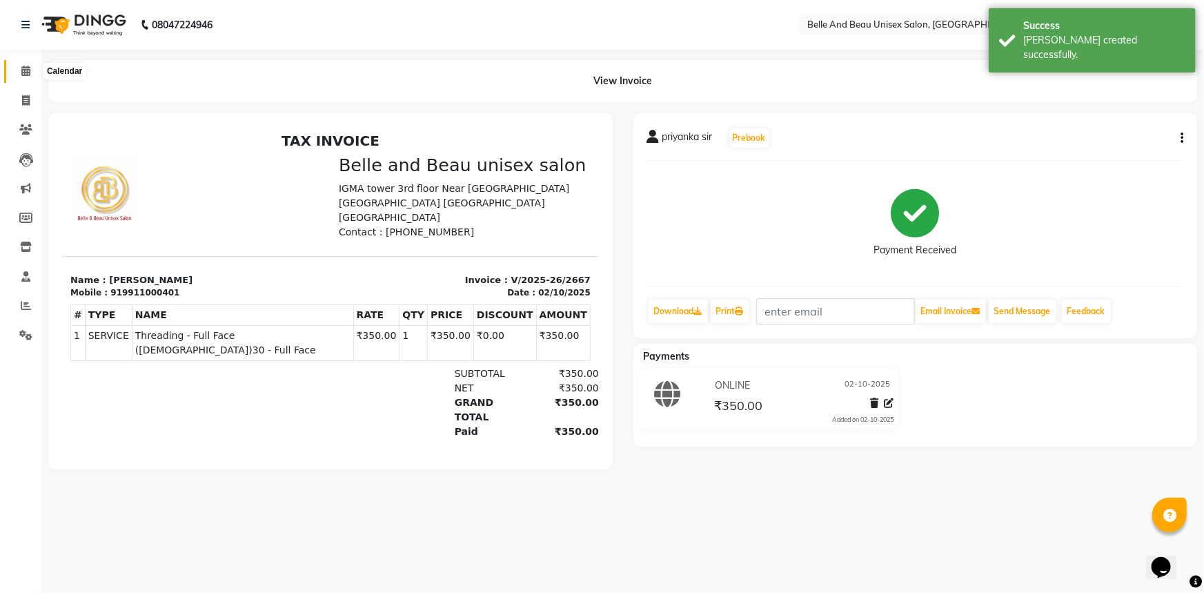
click at [19, 69] on span at bounding box center [26, 71] width 24 height 16
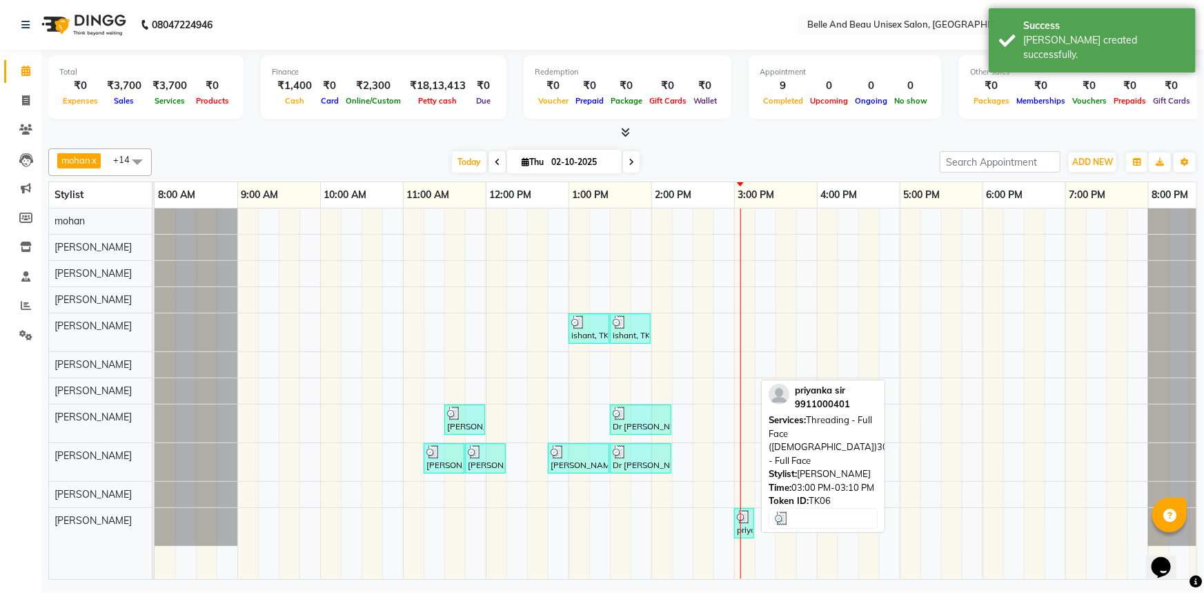
click at [741, 529] on div "priyanka sir, TK06, 03:00 PM-03:10 PM, Threading - Full Face ([DEMOGRAPHIC_DATA…" at bounding box center [743, 523] width 17 height 26
select select "3"
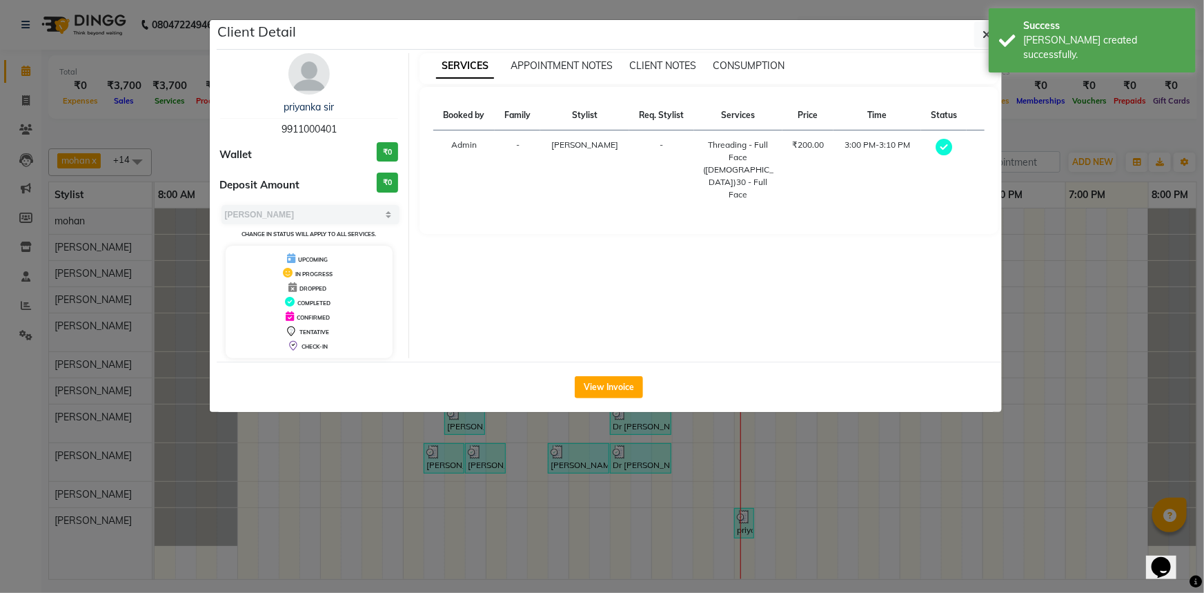
drag, startPoint x: 268, startPoint y: 106, endPoint x: 366, endPoint y: 103, distance: 98.0
click at [366, 103] on div "priyanka sir" at bounding box center [309, 107] width 179 height 14
copy link "priyanka sir"
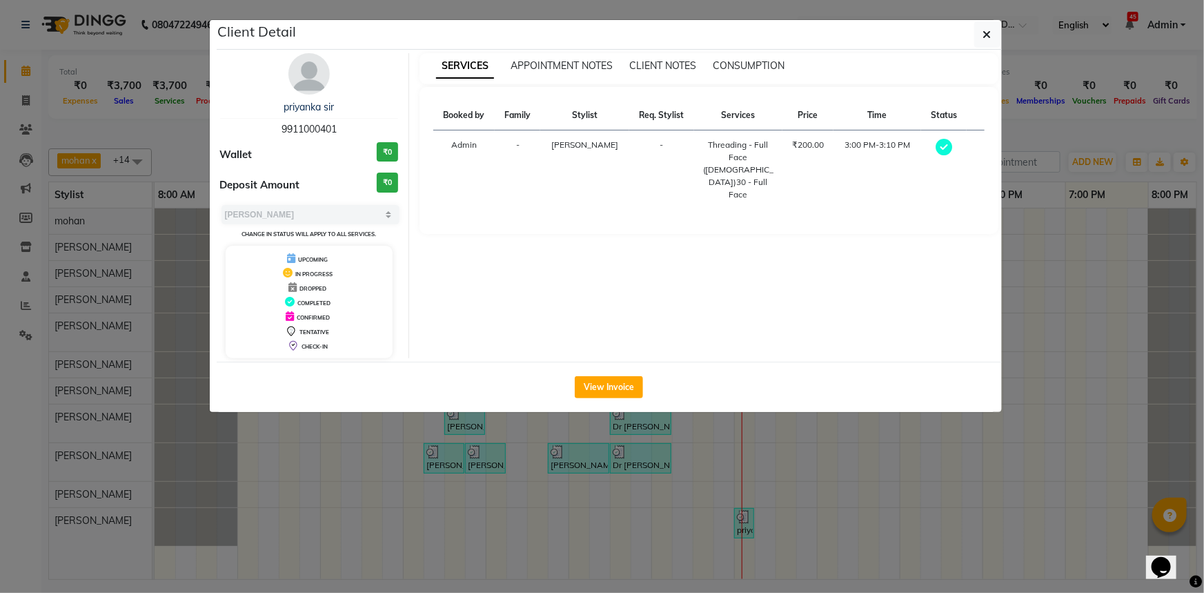
click at [306, 124] on span "9911000401" at bounding box center [308, 129] width 55 height 12
copy span "9911000401"
click at [984, 33] on icon "button" at bounding box center [987, 34] width 8 height 11
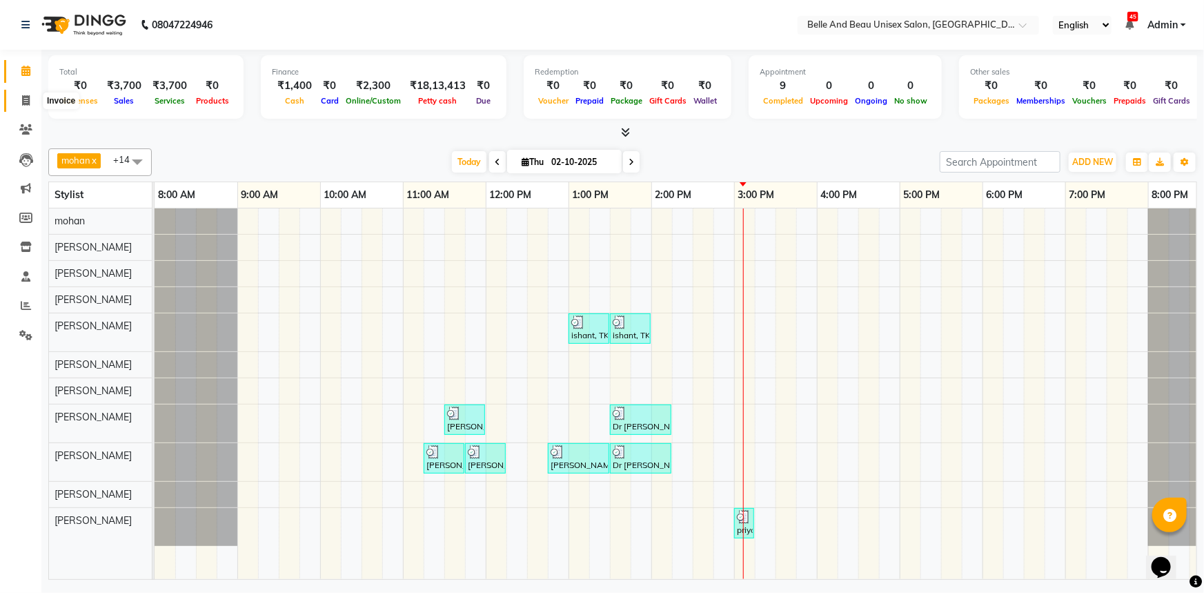
drag, startPoint x: 21, startPoint y: 99, endPoint x: 32, endPoint y: 108, distance: 14.2
click at [22, 99] on icon at bounding box center [26, 100] width 8 height 10
select select "service"
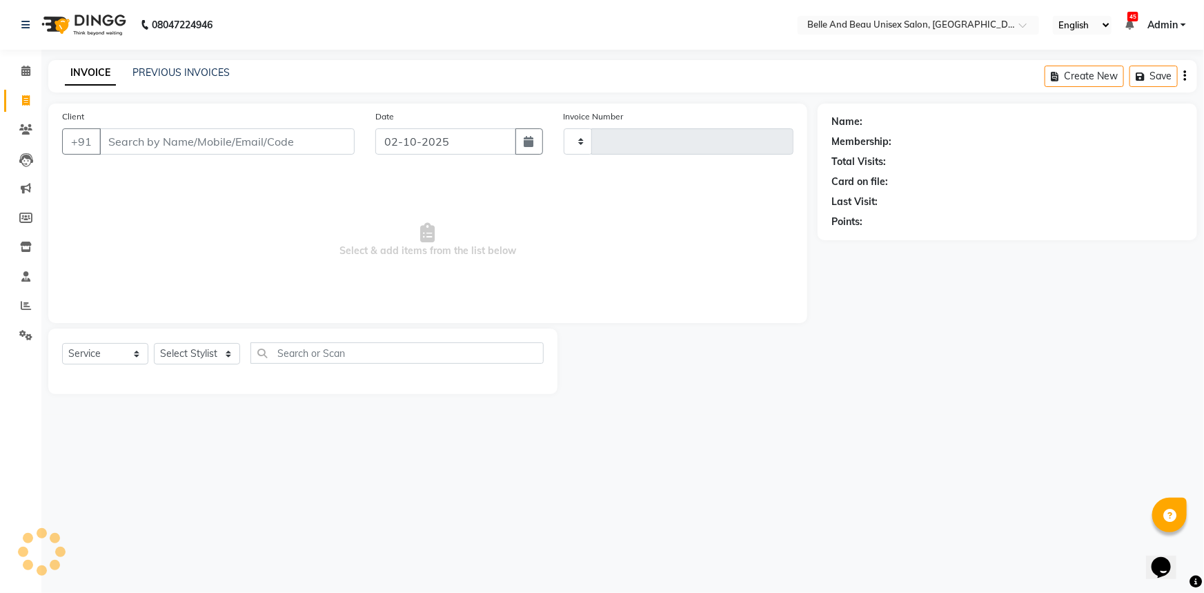
type input "2668"
select select "7066"
select select "60511"
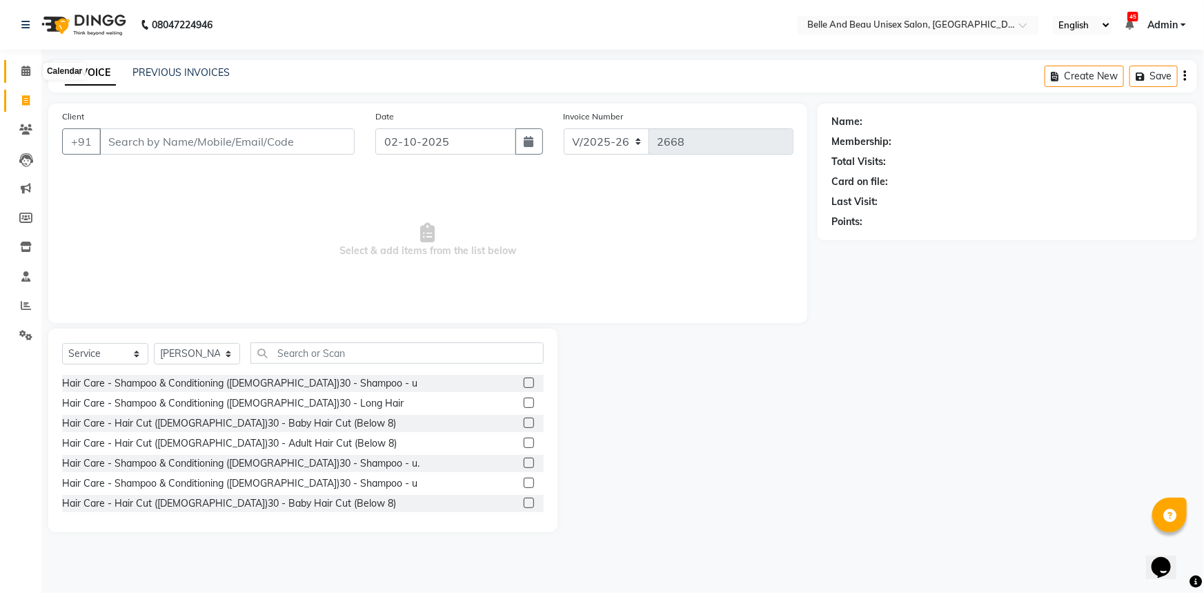
click at [23, 69] on icon at bounding box center [25, 71] width 9 height 10
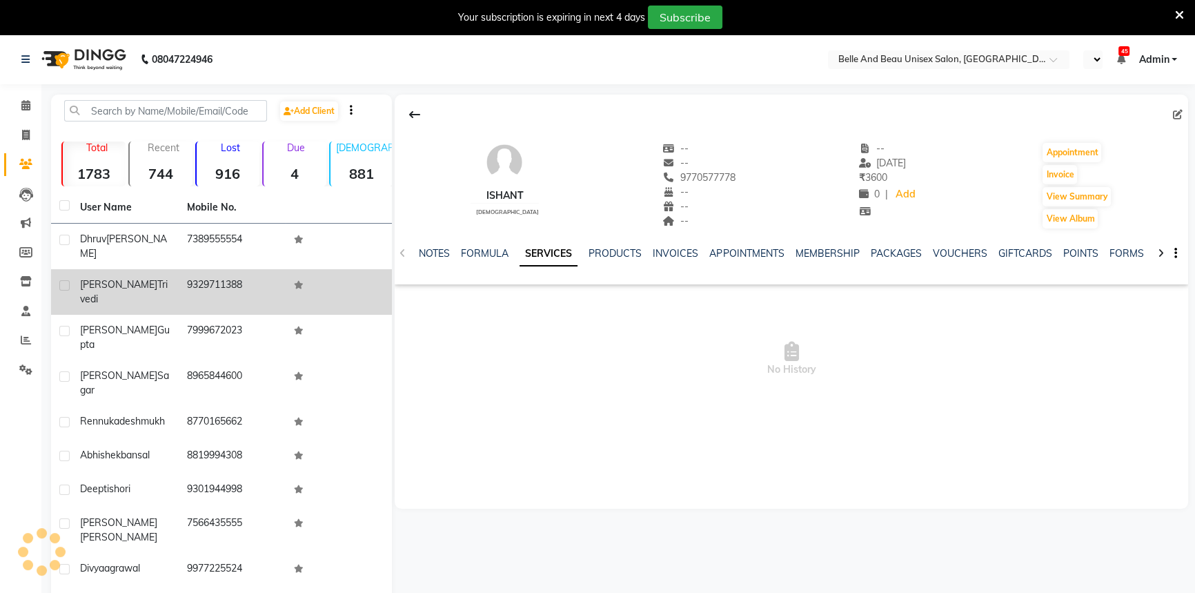
select select "en"
